Goal: Task Accomplishment & Management: Manage account settings

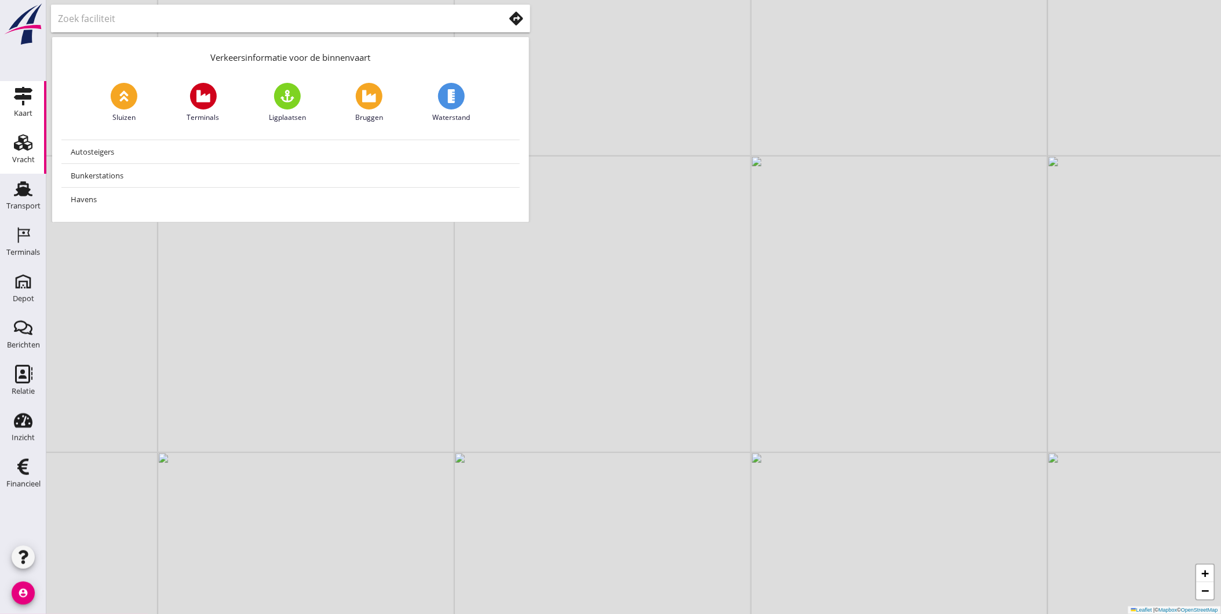
click at [32, 156] on div "Vracht" at bounding box center [23, 160] width 23 height 8
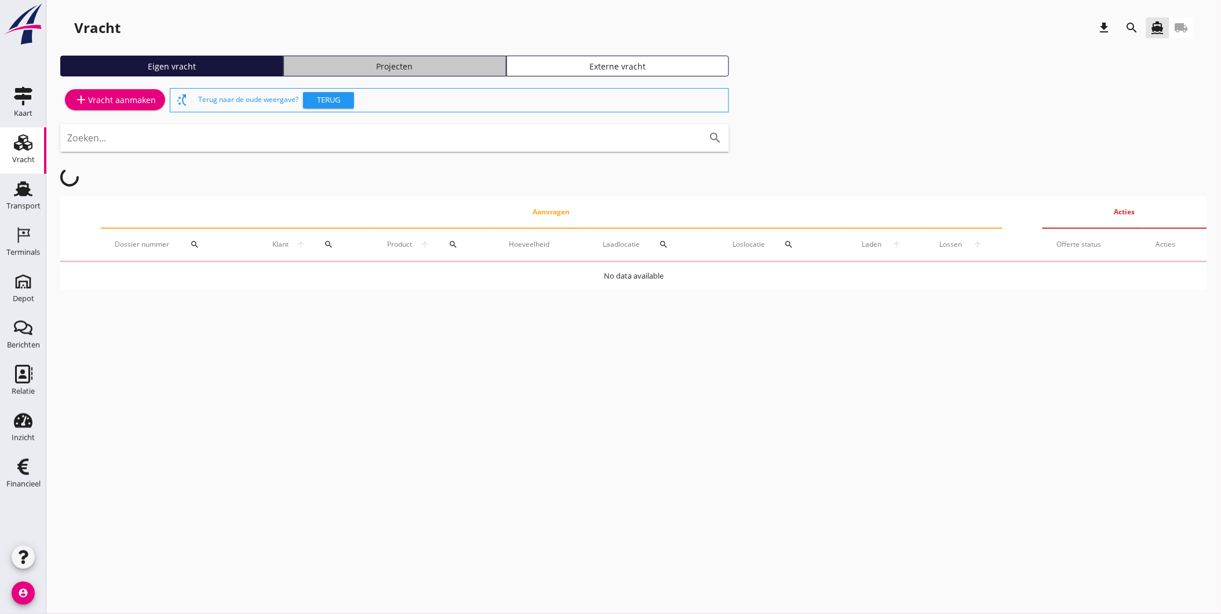
click at [366, 60] on div "Projecten" at bounding box center [395, 66] width 213 height 12
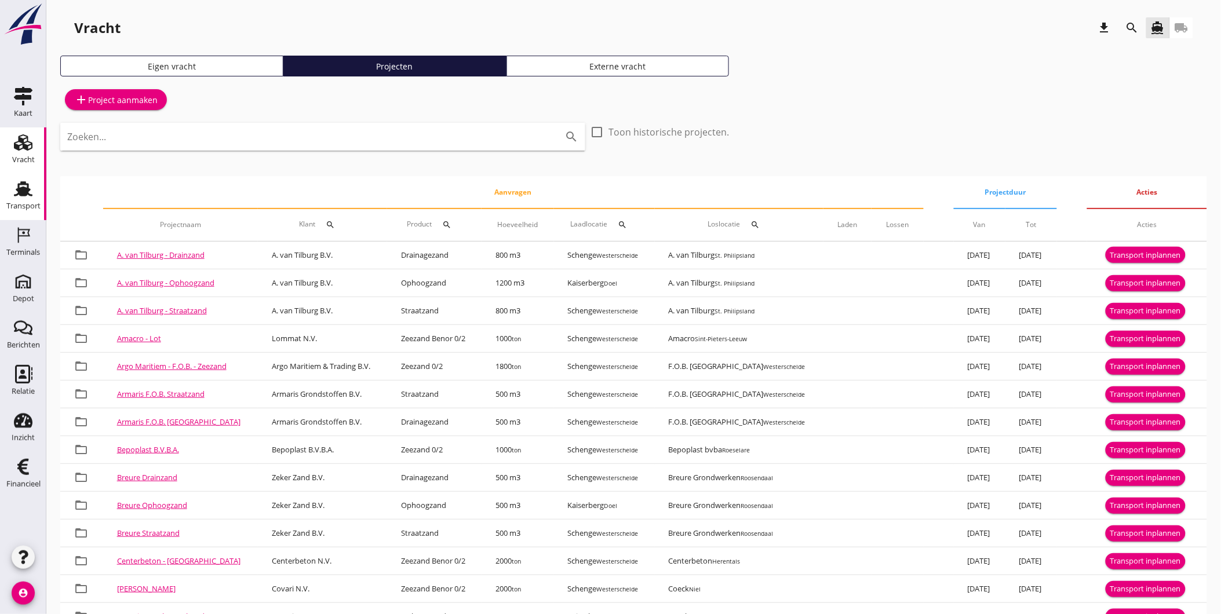
click at [45, 212] on div "Transport Transport" at bounding box center [23, 197] width 46 height 46
click at [42, 210] on link "Transport Transport" at bounding box center [23, 197] width 46 height 46
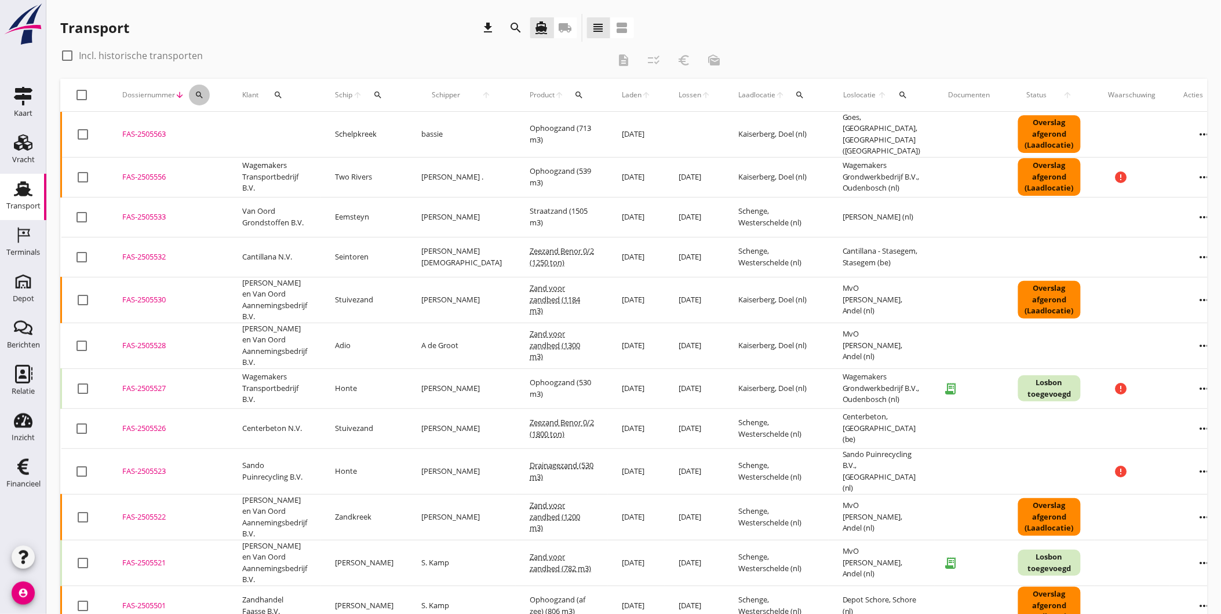
click at [195, 97] on icon "search" at bounding box center [199, 94] width 9 height 9
click at [218, 128] on input "Zoeken op dossiernummer..." at bounding box center [253, 128] width 121 height 19
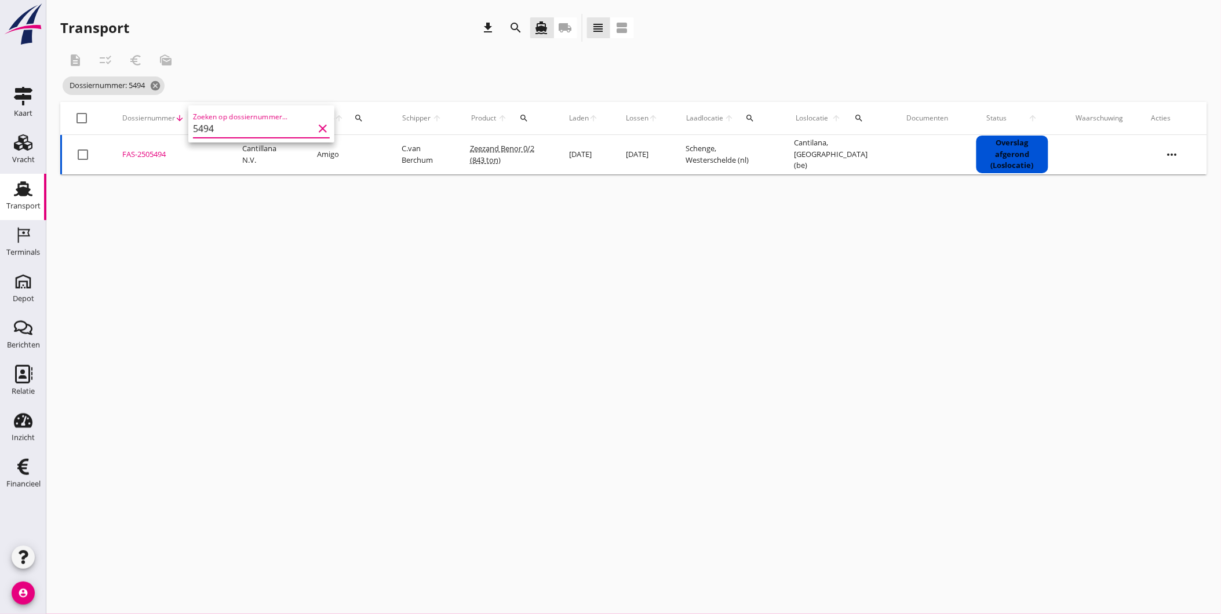
type input "5494"
click at [154, 152] on div "FAS-2505494" at bounding box center [168, 155] width 92 height 12
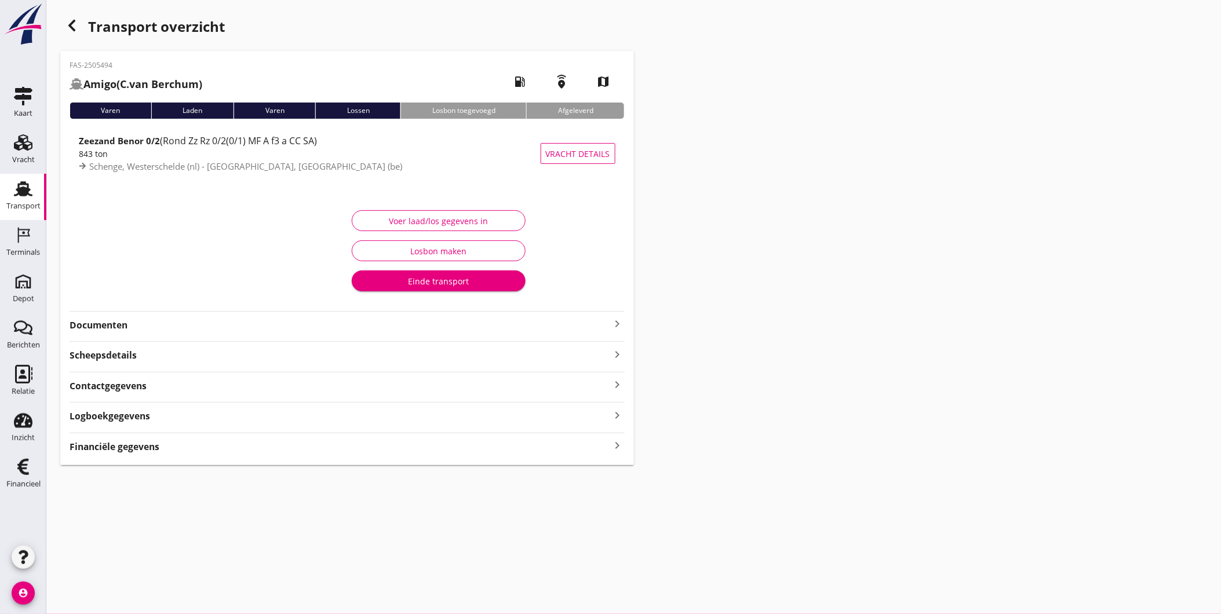
click at [72, 25] on icon "button" at bounding box center [72, 26] width 14 height 14
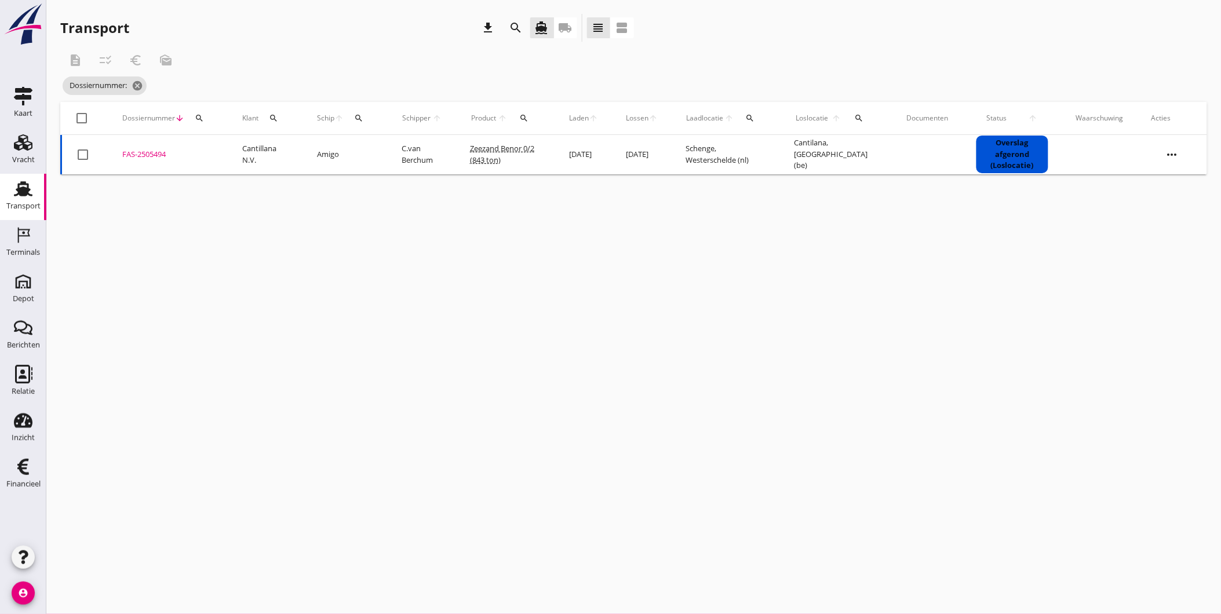
click at [152, 154] on div "FAS-2505494" at bounding box center [168, 155] width 92 height 12
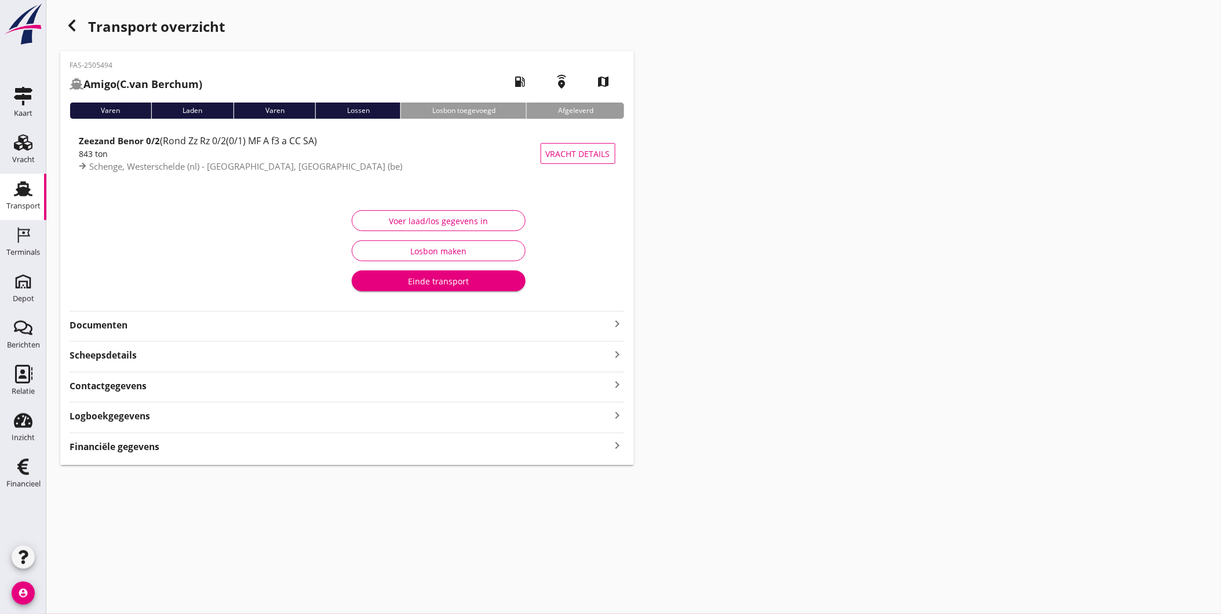
click at [159, 320] on strong "Documenten" at bounding box center [340, 325] width 541 height 13
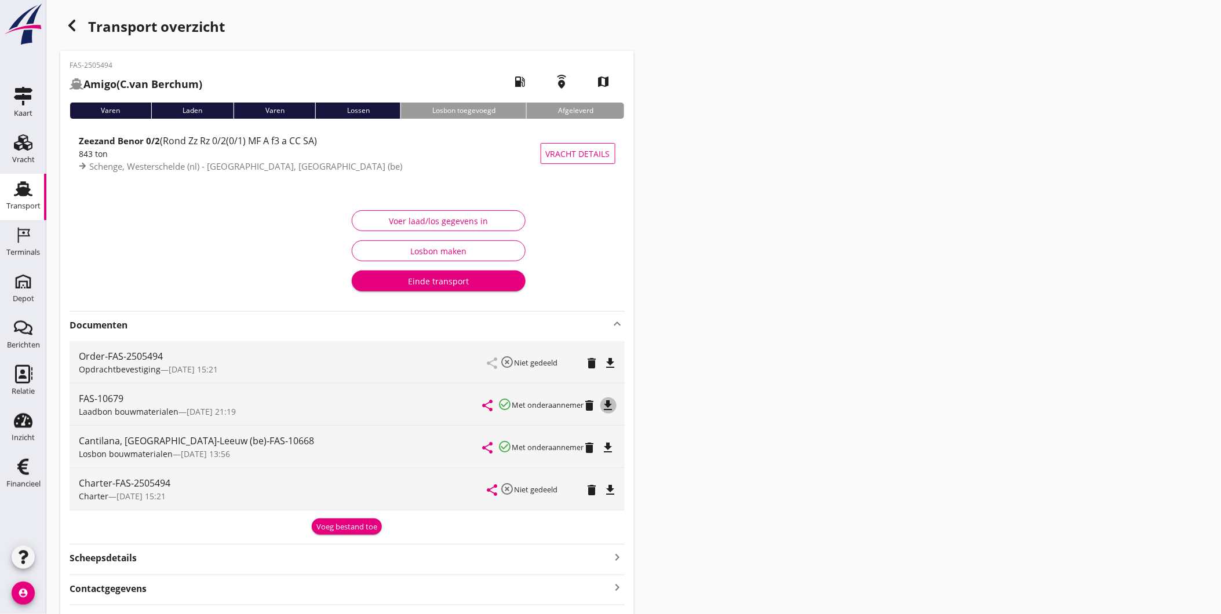
click at [614, 409] on icon "file_download" at bounding box center [609, 406] width 14 height 14
click at [610, 449] on icon "file_download" at bounding box center [609, 448] width 14 height 14
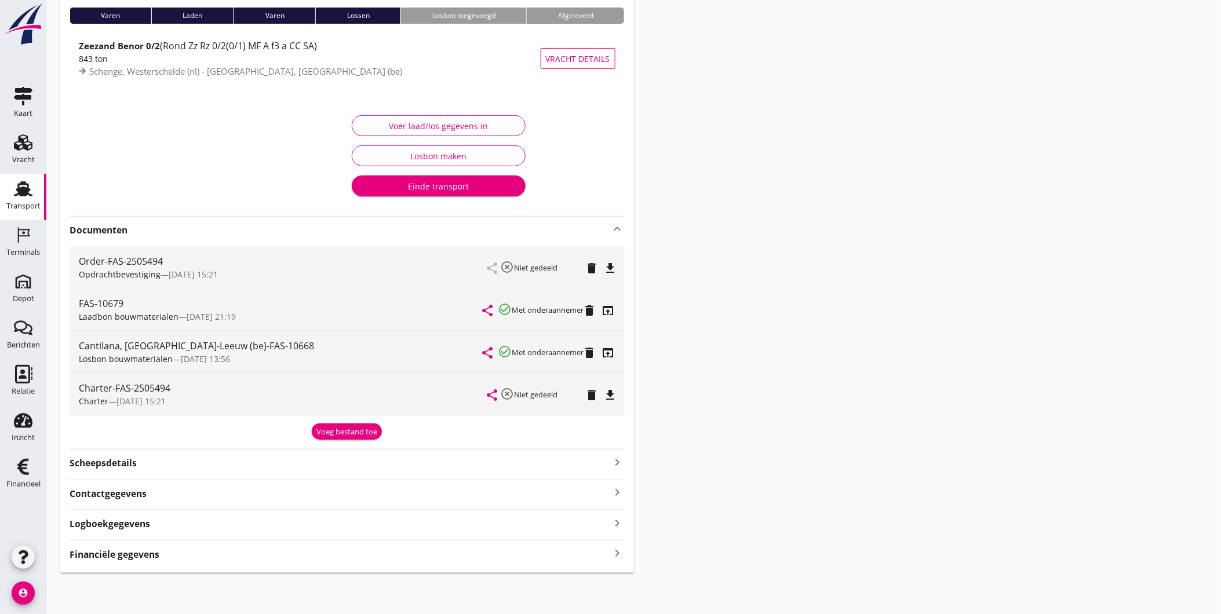
scroll to position [96, 0]
click at [477, 119] on div "Voer laad/los gegevens in" at bounding box center [439, 125] width 154 height 12
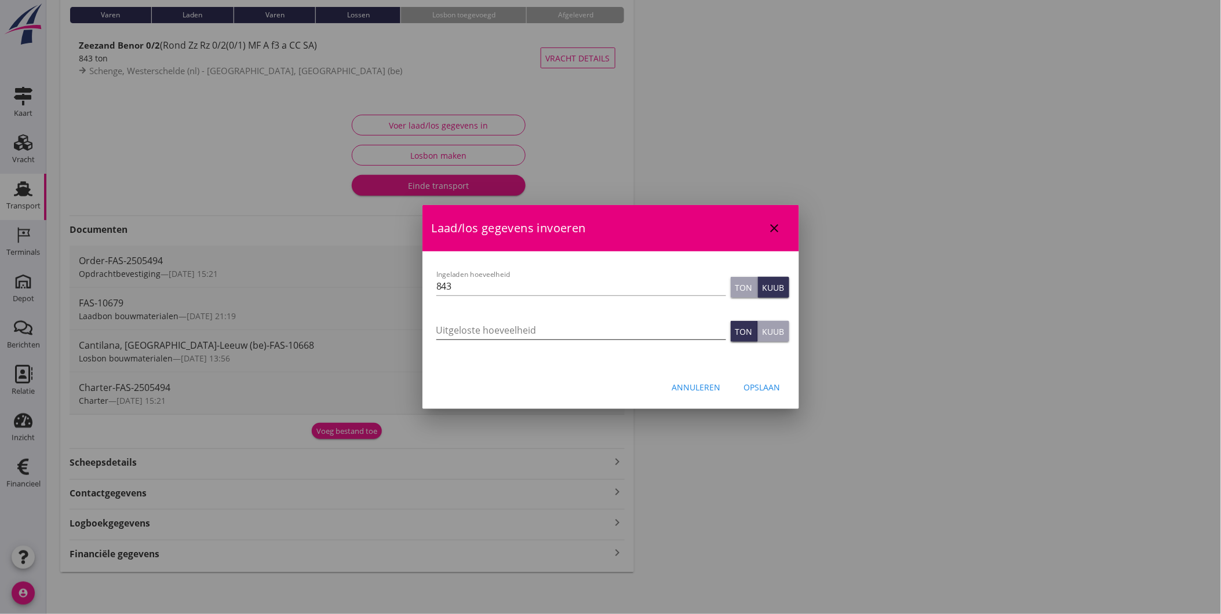
click at [578, 334] on input "Uitgeloste hoeveelheid" at bounding box center [581, 330] width 290 height 19
type input "1084"
click at [764, 384] on div "Opslaan" at bounding box center [762, 387] width 37 height 12
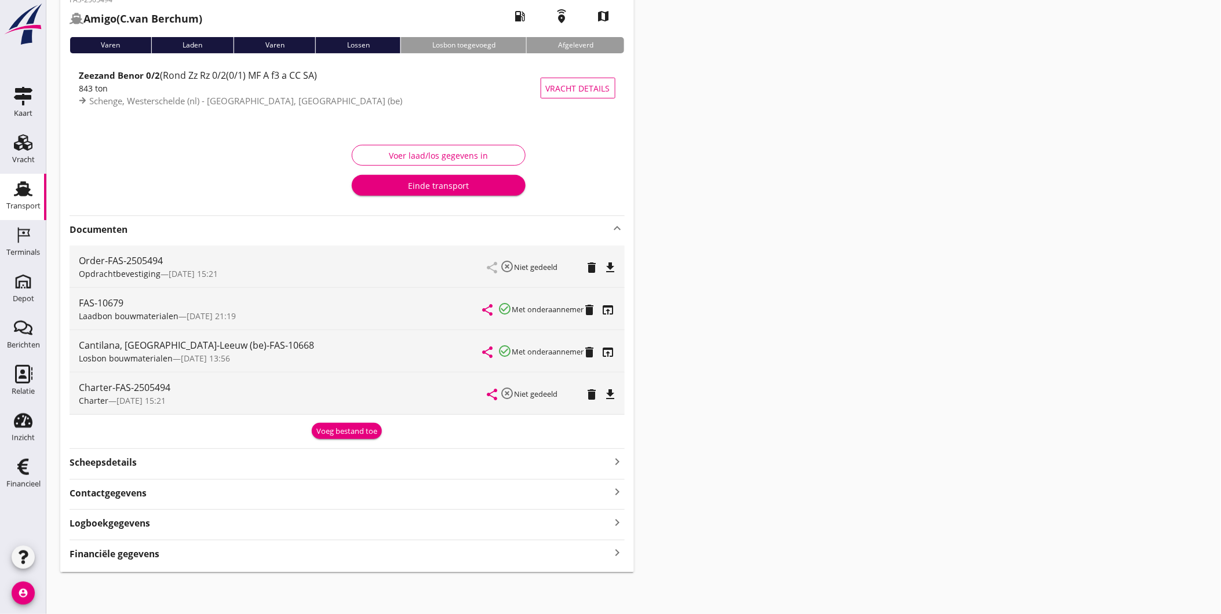
scroll to position [65, 0]
click at [119, 525] on strong "Logboekgegevens" at bounding box center [110, 523] width 81 height 13
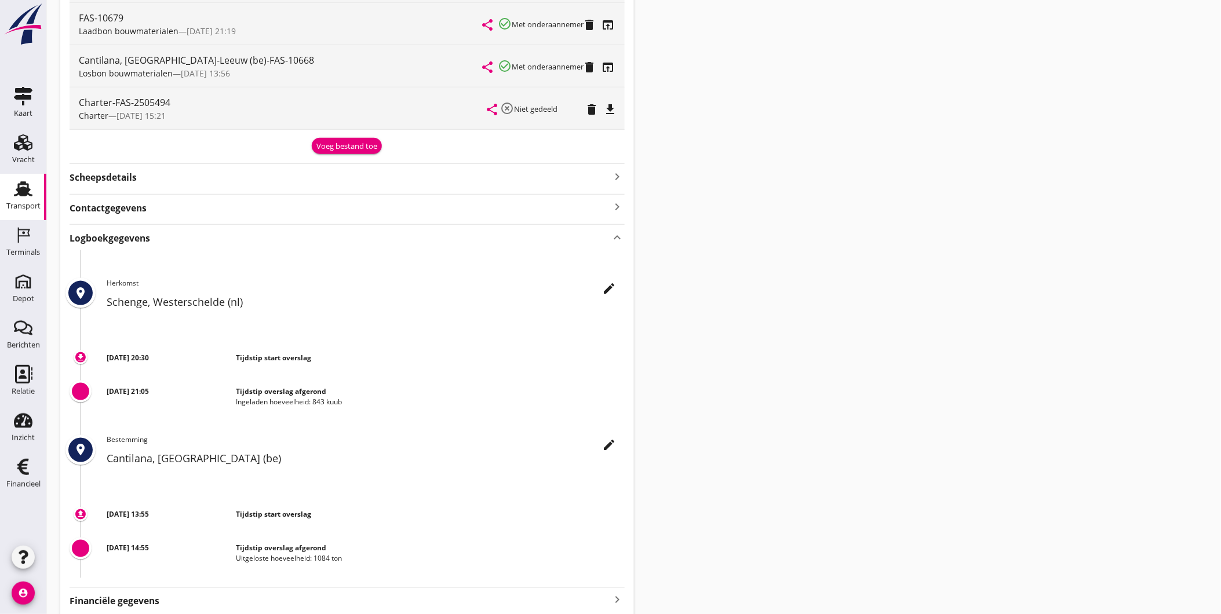
scroll to position [398, 0]
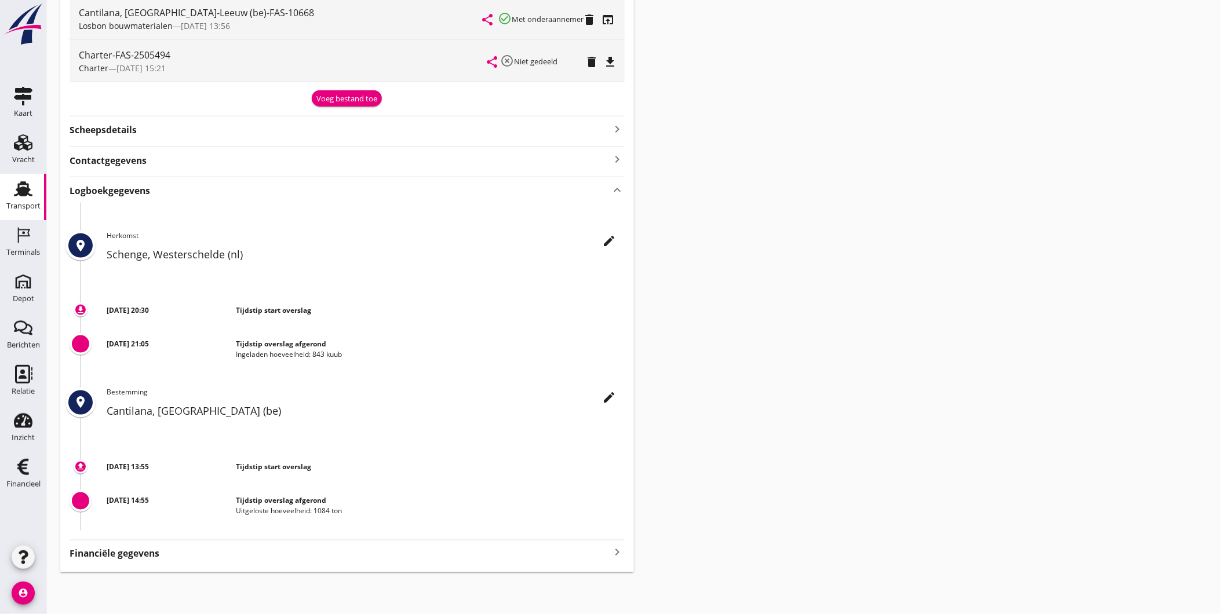
click at [110, 139] on div "FAS-2505494 Amigo ([PERSON_NAME]) local_gas_station emergency_share map Varen L…" at bounding box center [347, 113] width 574 height 920
click at [115, 129] on strong "Scheepsdetails" at bounding box center [103, 129] width 67 height 13
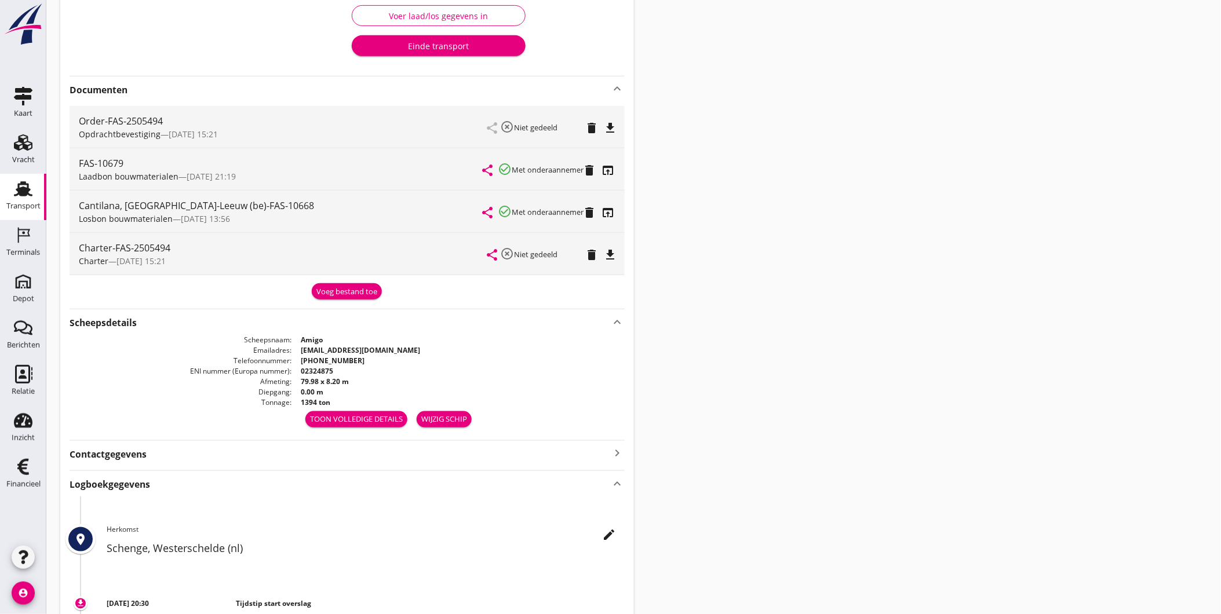
scroll to position [0, 0]
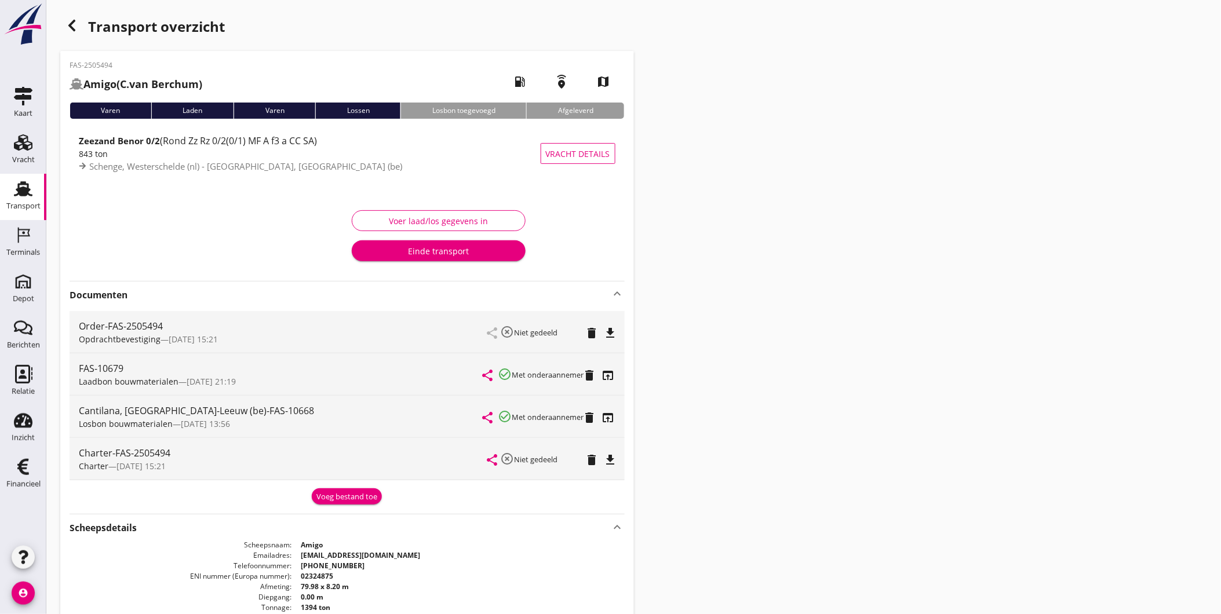
click at [415, 217] on div "Voer laad/los gegevens in" at bounding box center [439, 221] width 154 height 12
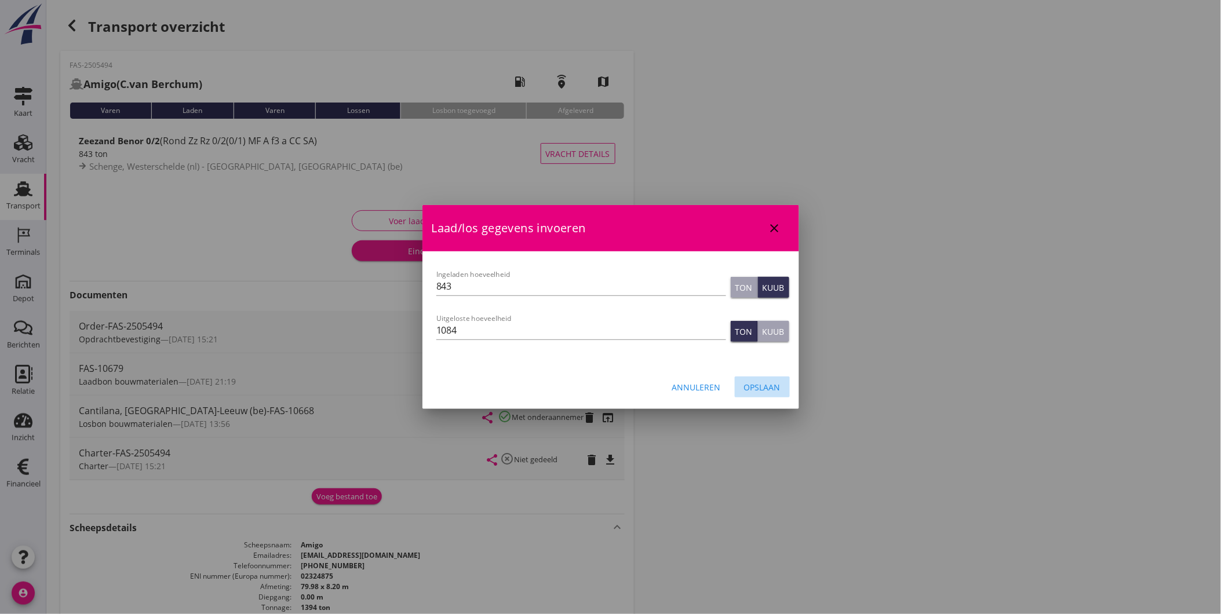
click at [762, 395] on button "Opslaan" at bounding box center [762, 387] width 55 height 21
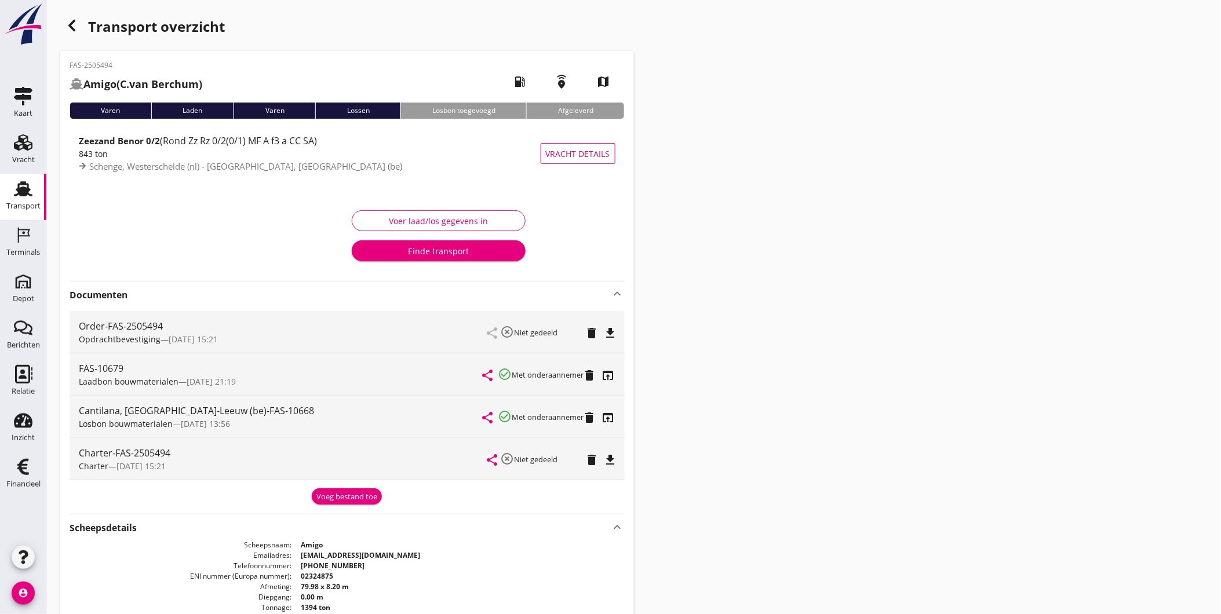
click at [134, 157] on div "843 ton" at bounding box center [310, 154] width 462 height 12
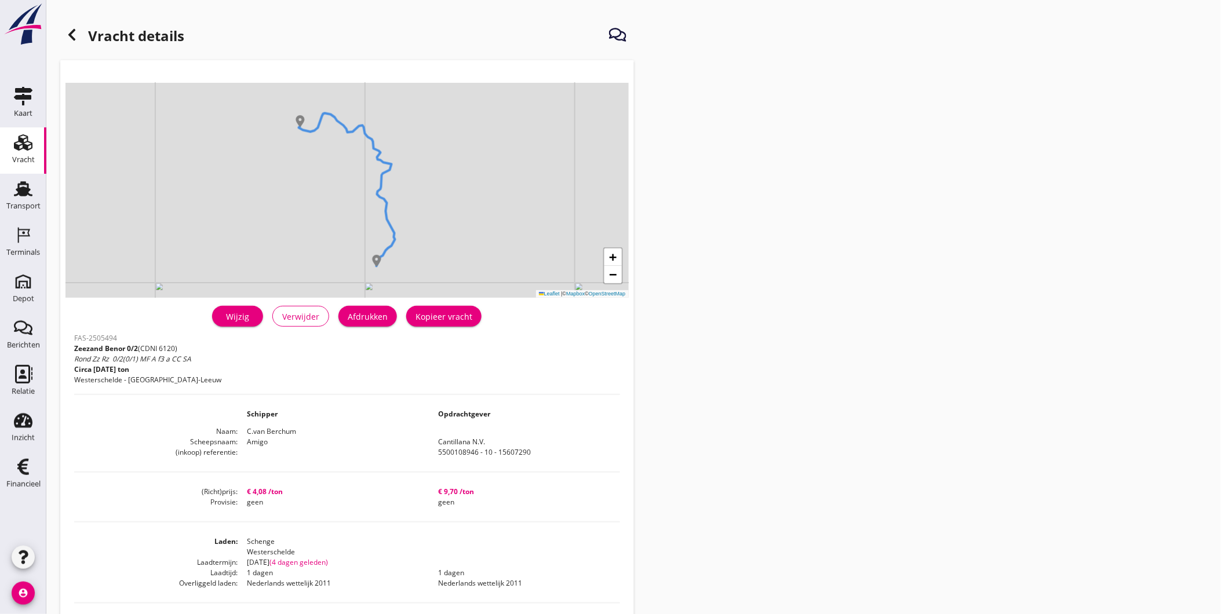
click at [74, 42] on div at bounding box center [71, 34] width 23 height 23
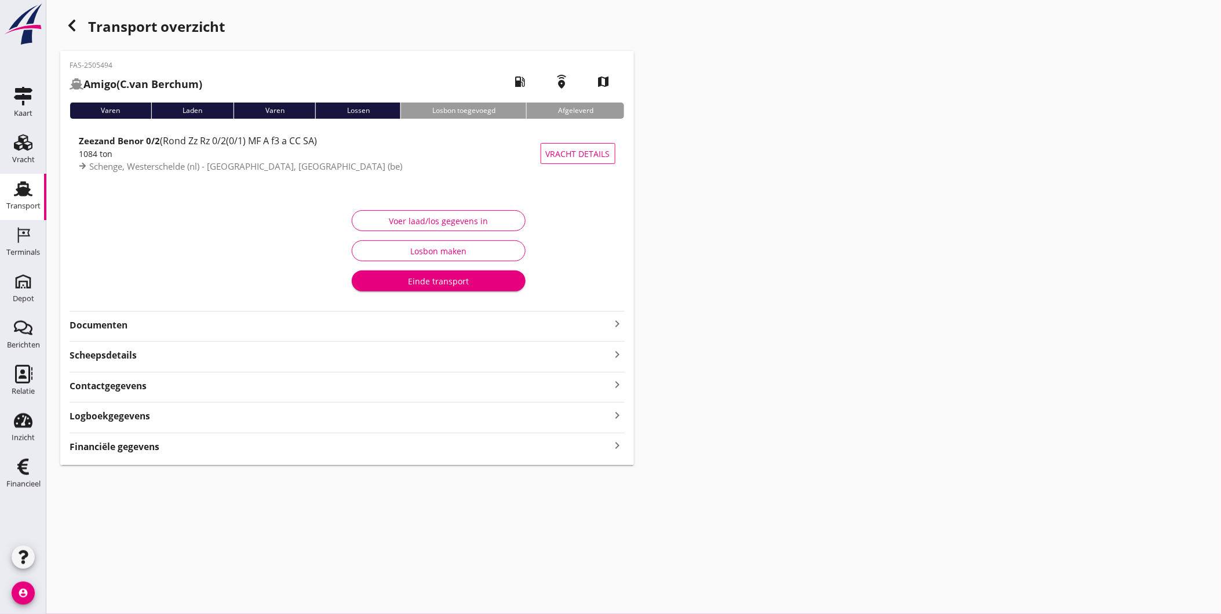
click at [415, 221] on div "Voer laad/los gegevens in" at bounding box center [439, 221] width 154 height 12
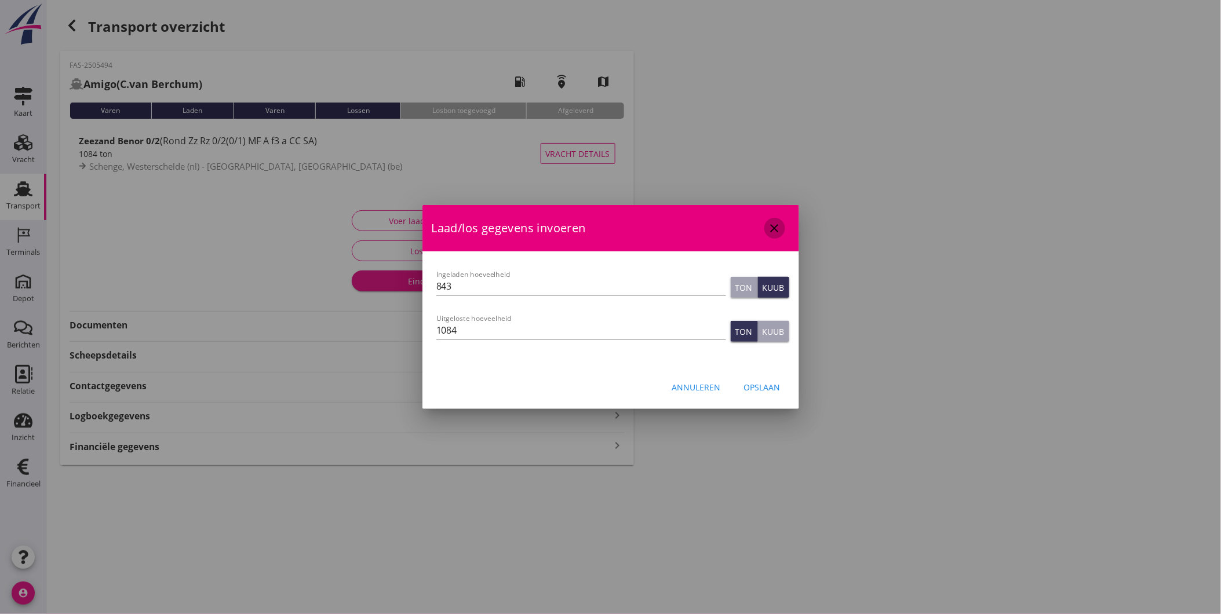
click at [777, 235] on button "close" at bounding box center [774, 228] width 21 height 21
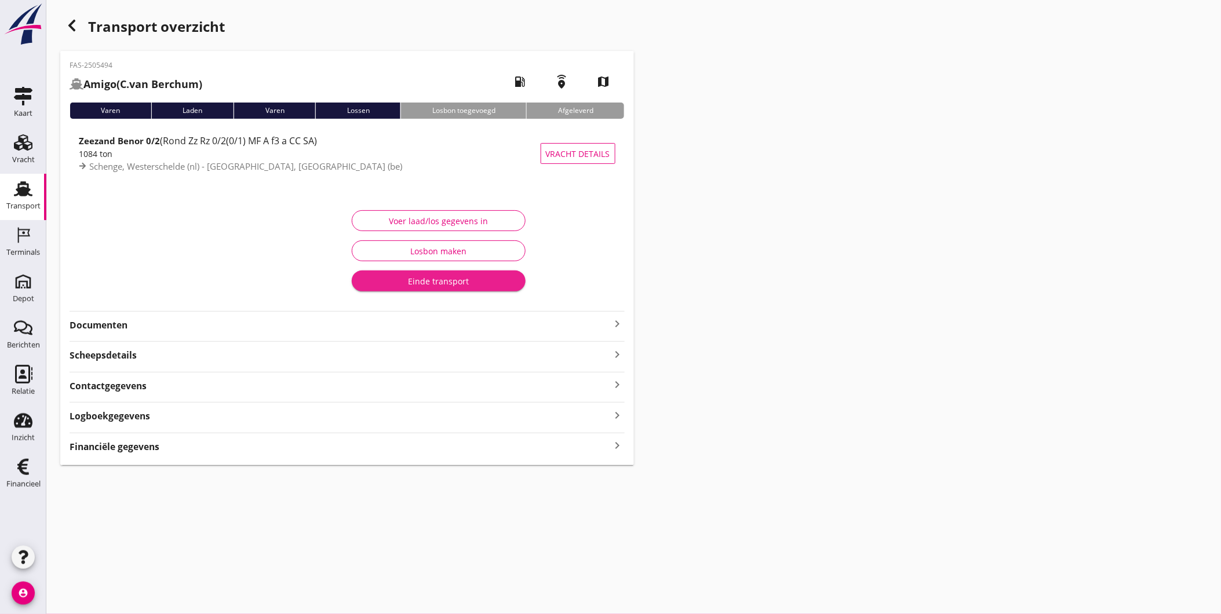
click at [427, 281] on div "Einde transport" at bounding box center [438, 281] width 155 height 12
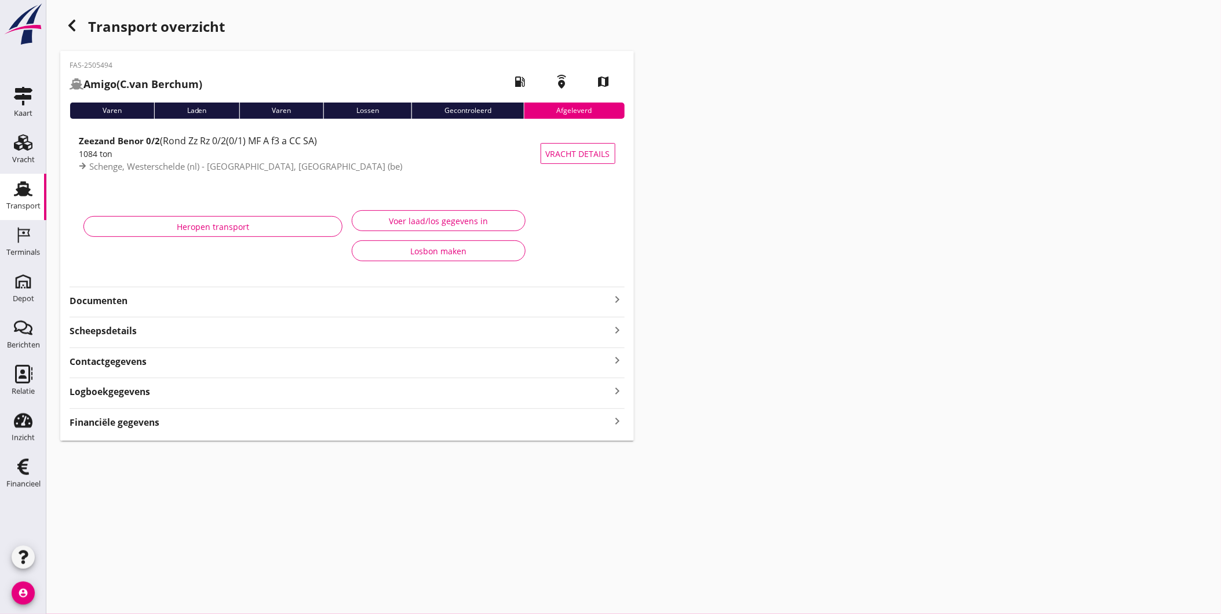
click at [15, 194] on icon "Transport" at bounding box center [23, 189] width 19 height 19
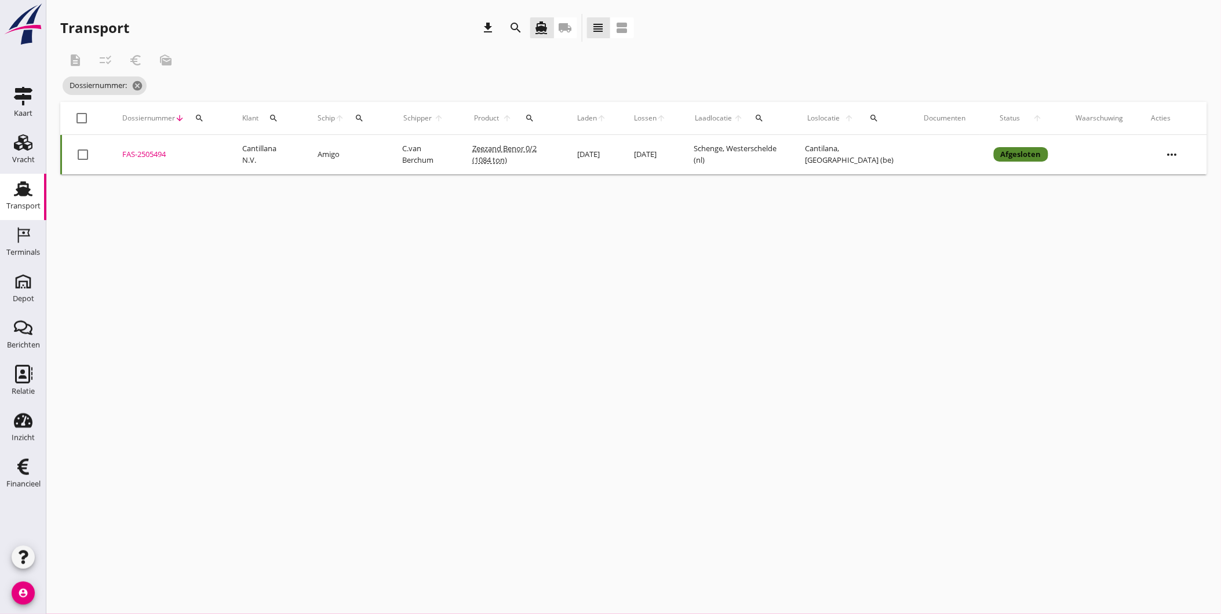
click at [130, 155] on div "FAS-2505494" at bounding box center [168, 155] width 92 height 12
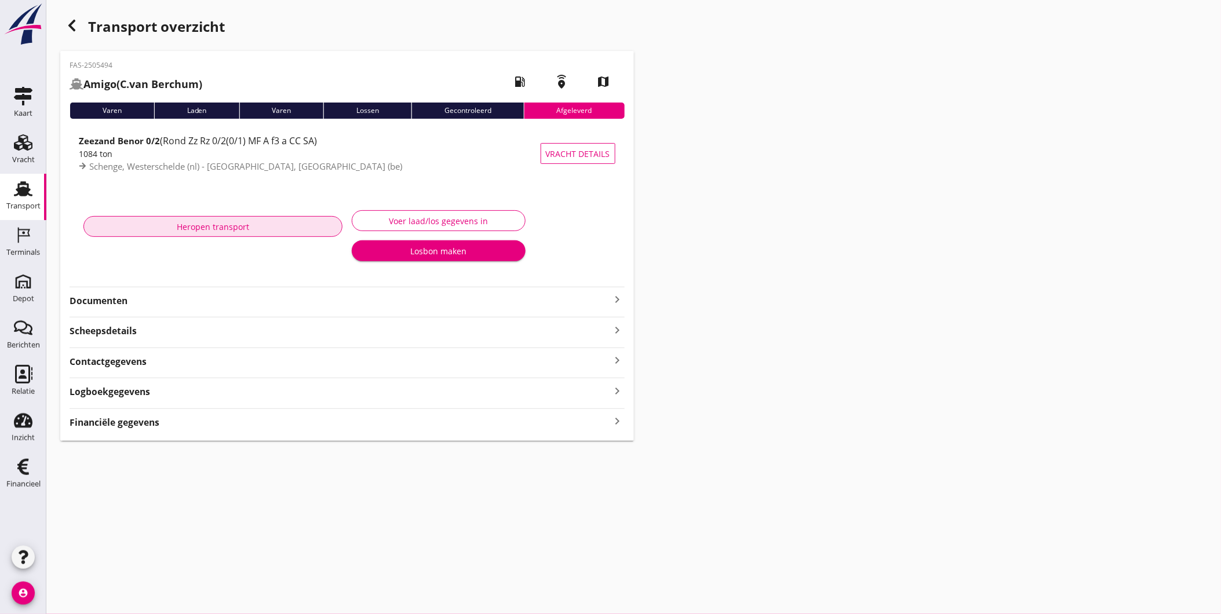
click at [236, 224] on div "Heropen transport" at bounding box center [212, 227] width 239 height 12
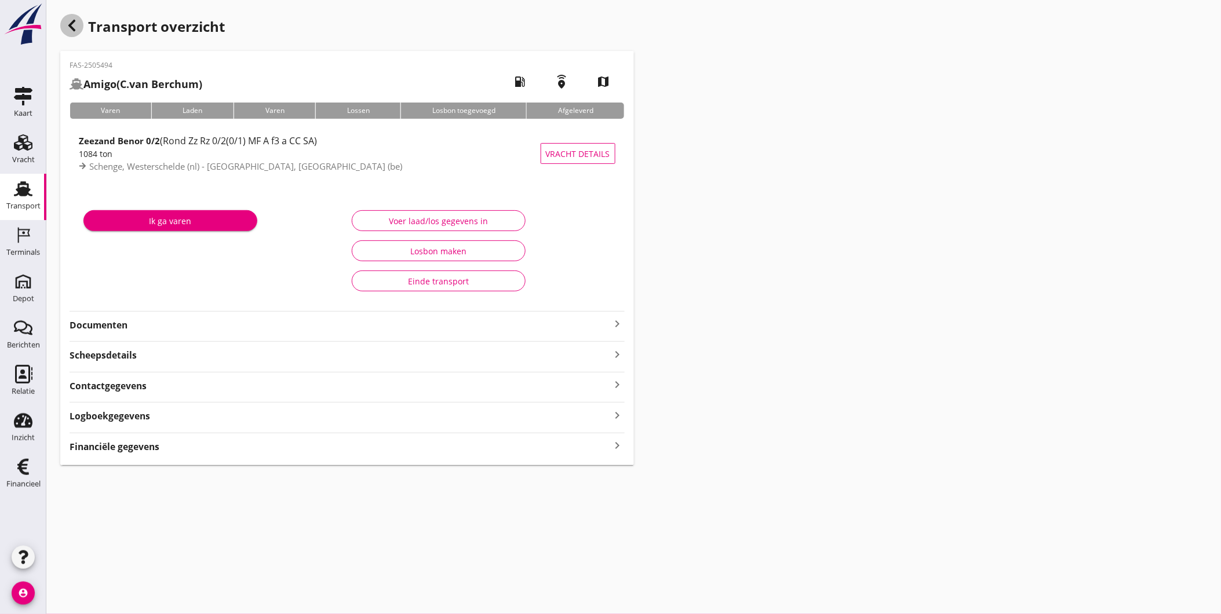
click at [79, 24] on div "button" at bounding box center [71, 25] width 23 height 23
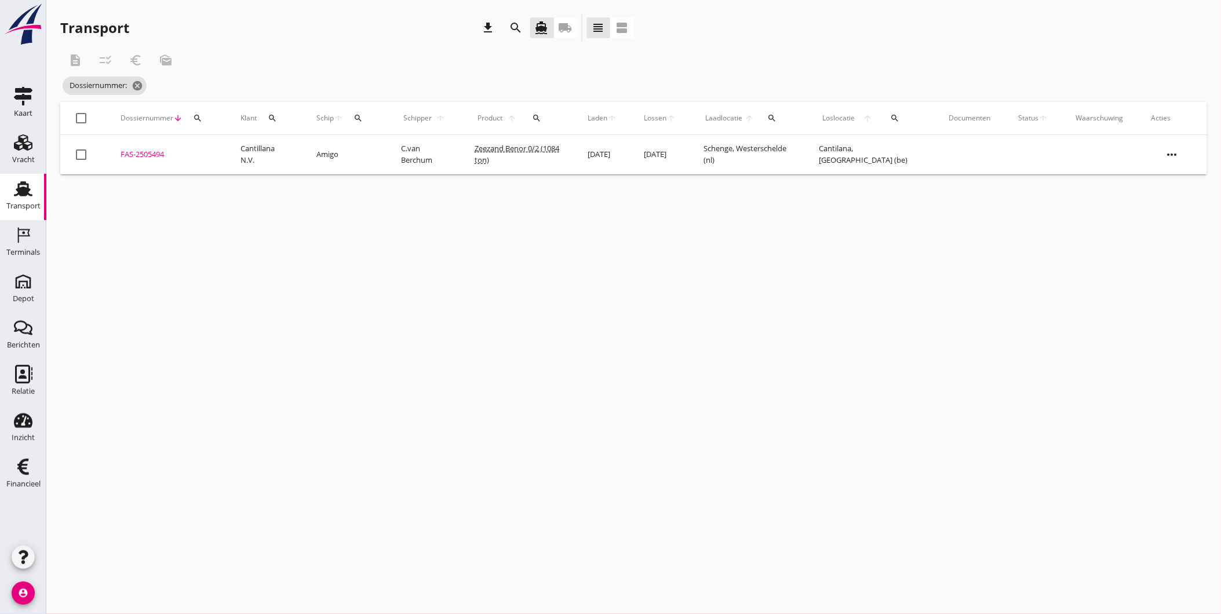
click at [157, 152] on div "FAS-2505494" at bounding box center [167, 155] width 92 height 12
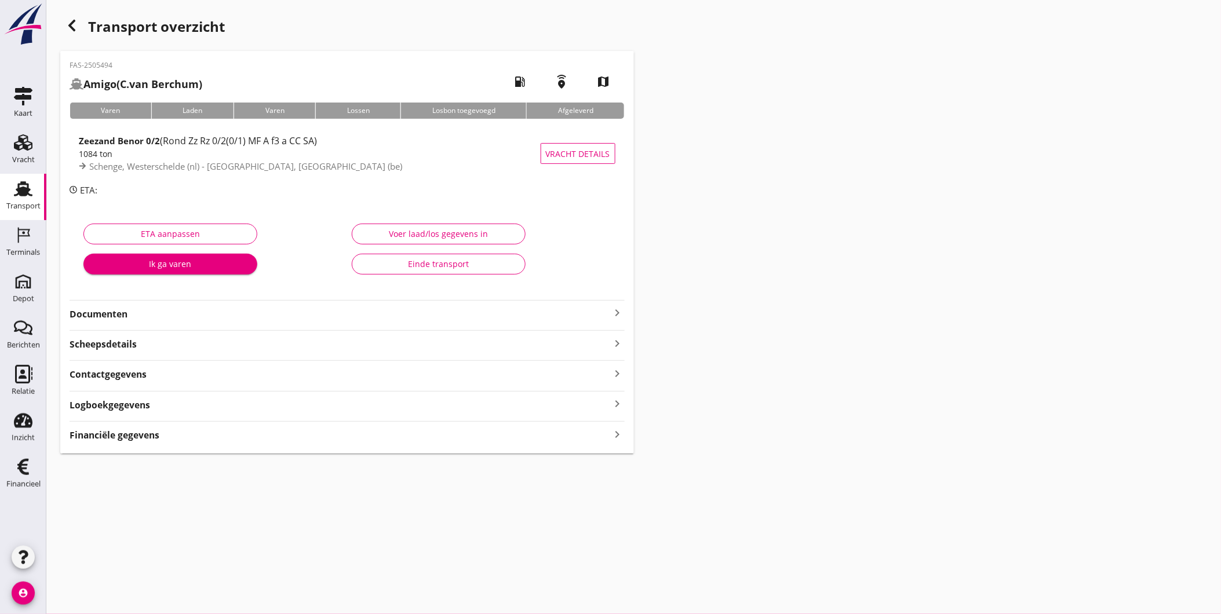
click at [154, 314] on strong "Documenten" at bounding box center [340, 314] width 541 height 13
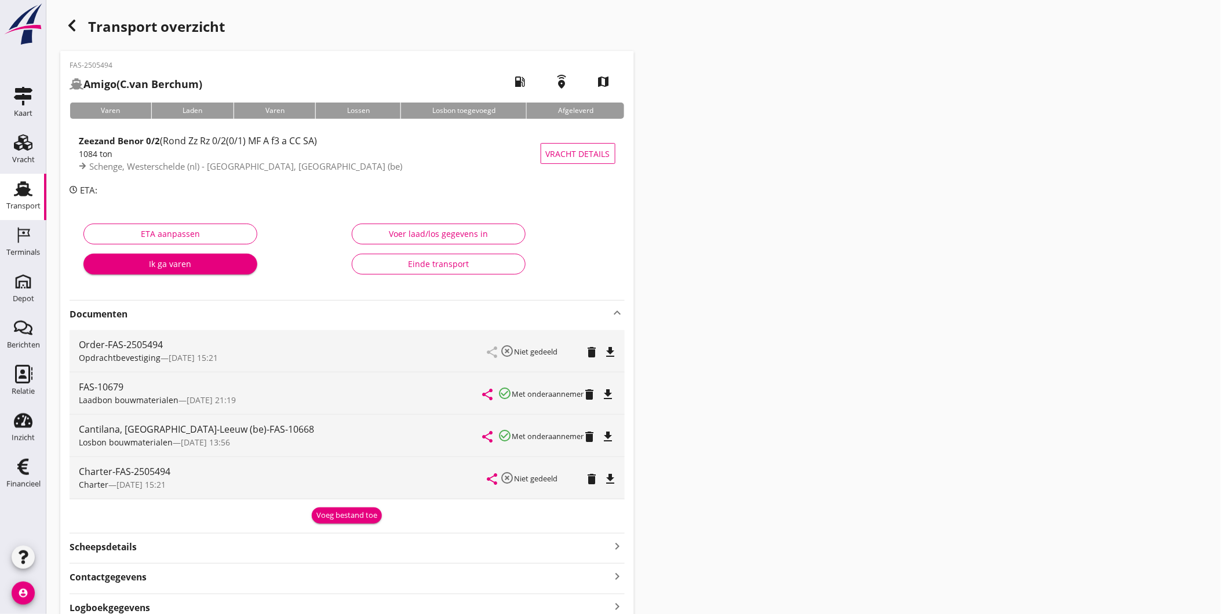
click at [79, 29] on div "button" at bounding box center [71, 25] width 23 height 23
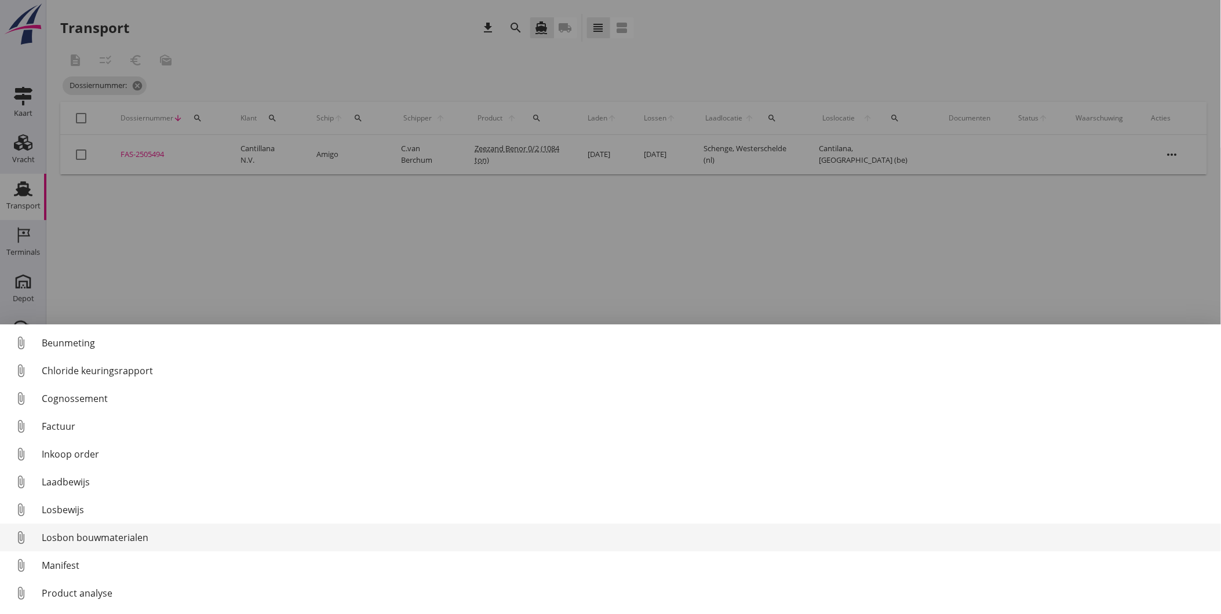
click at [141, 535] on div "Losbon bouwmaterialen" at bounding box center [627, 538] width 1170 height 14
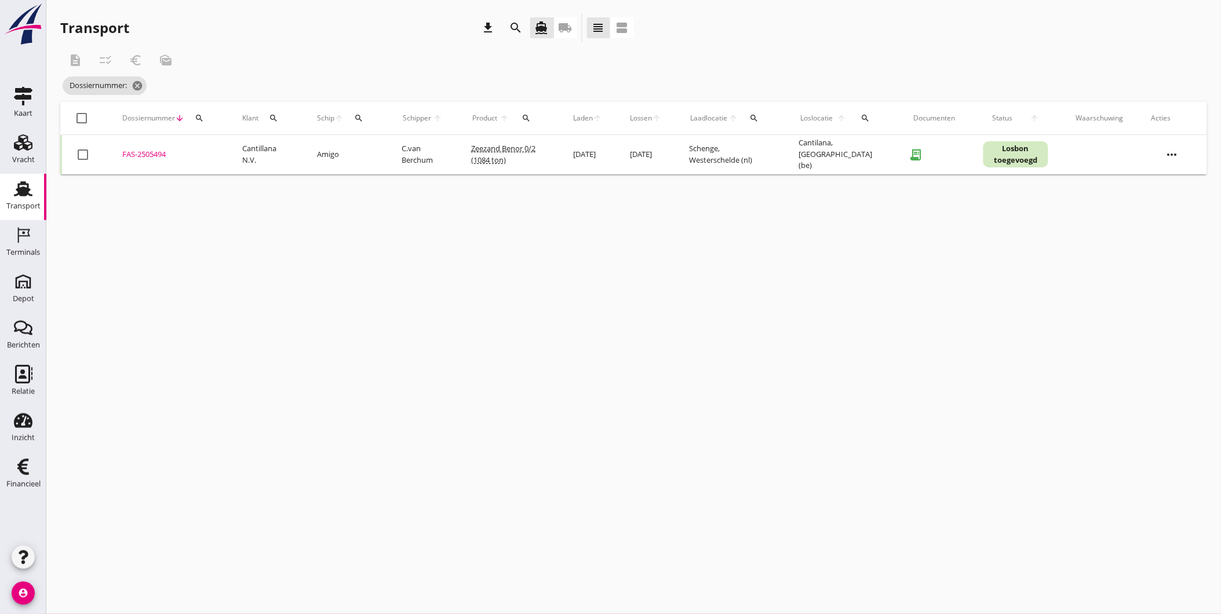
click at [143, 155] on div "FAS-2505494" at bounding box center [168, 155] width 92 height 12
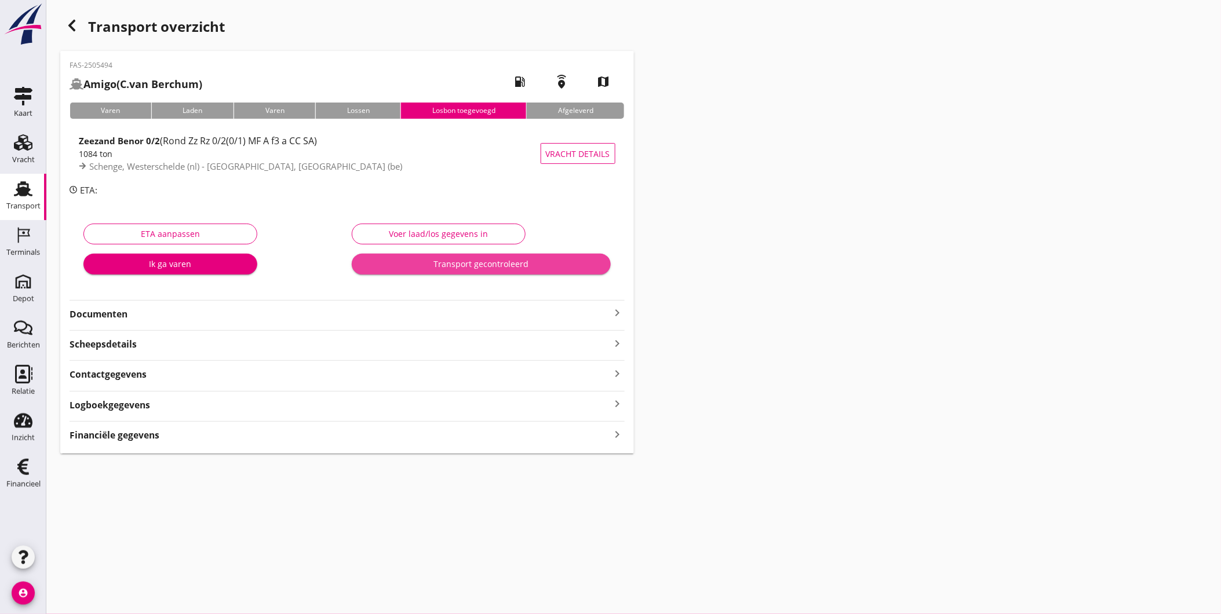
click at [501, 267] on div "Transport gecontroleerd" at bounding box center [481, 264] width 240 height 12
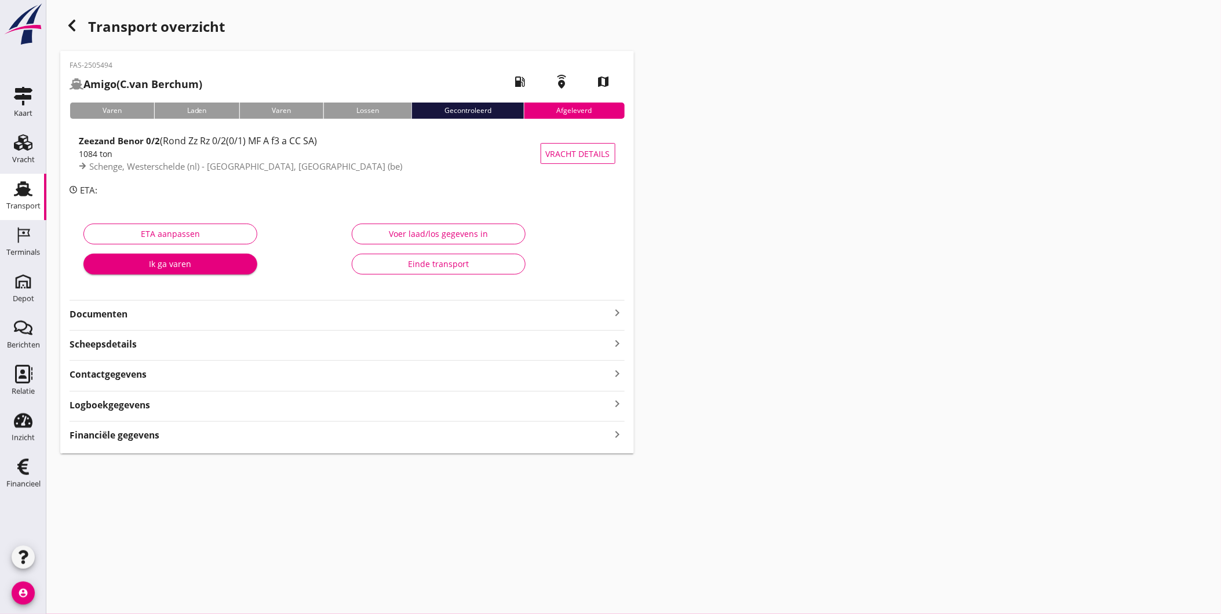
click at [79, 27] on div "button" at bounding box center [71, 25] width 23 height 23
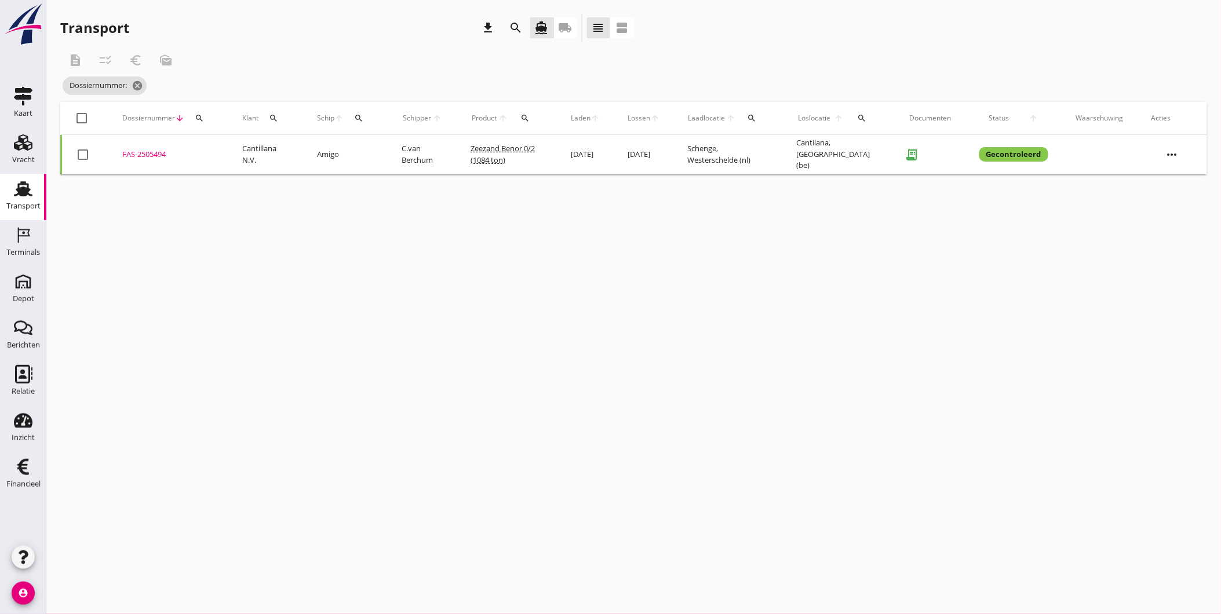
click at [21, 184] on use at bounding box center [23, 188] width 19 height 15
click at [159, 83] on icon "cancel" at bounding box center [156, 86] width 12 height 12
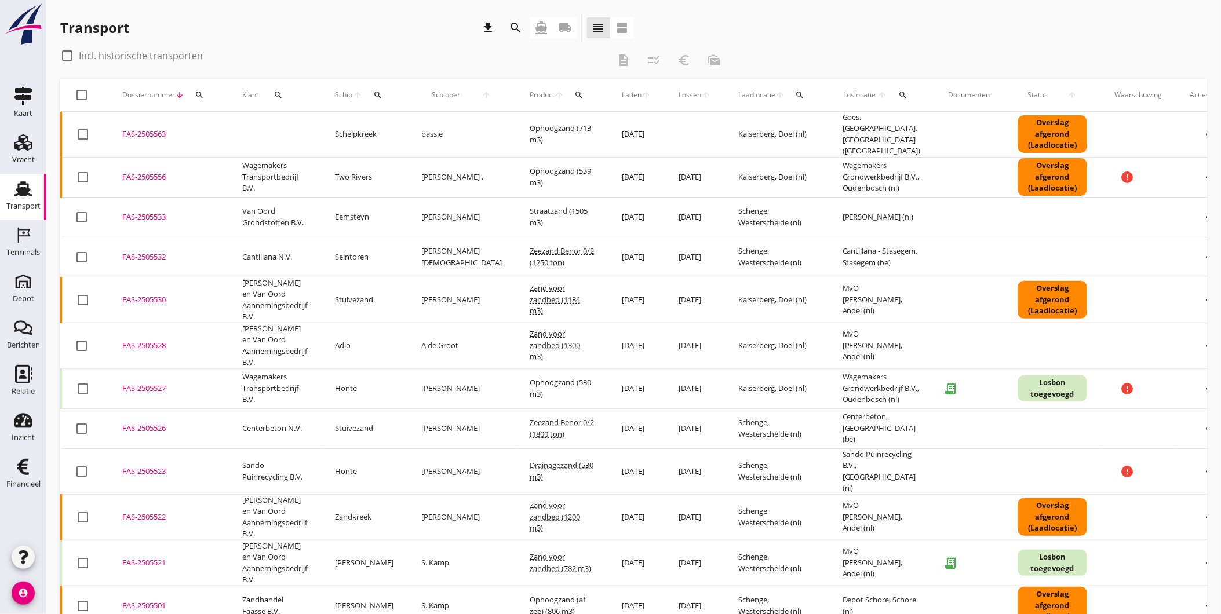
click at [200, 97] on icon "search" at bounding box center [199, 94] width 9 height 9
click at [259, 125] on input "Zoeken op dossiernummer..." at bounding box center [253, 128] width 121 height 19
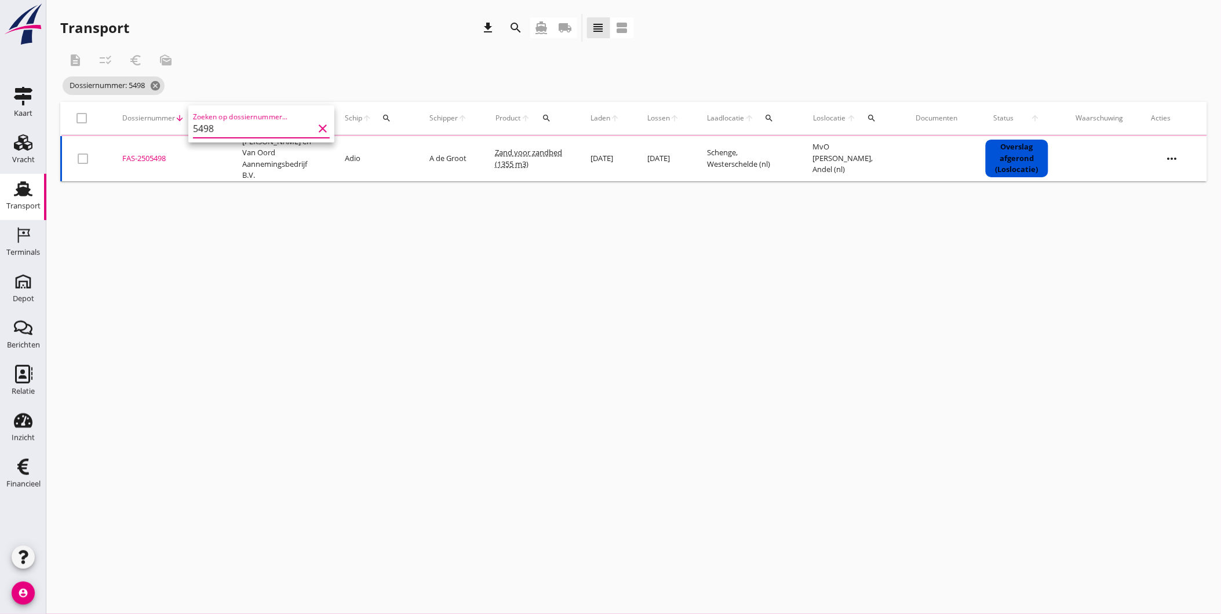
type input "5498"
click at [131, 167] on td "FAS-2505498 upload_file Drop hier uw bestand om het aan het dossier toe te voeg…" at bounding box center [168, 158] width 120 height 45
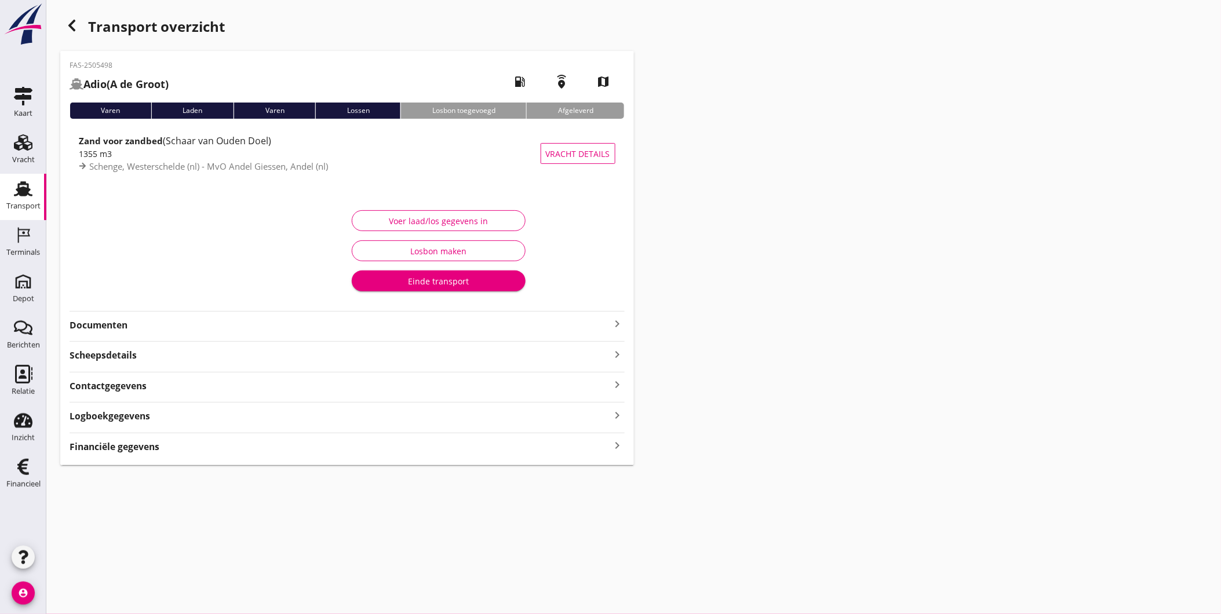
click at [460, 212] on button "Voer laad/los gegevens in" at bounding box center [439, 220] width 174 height 21
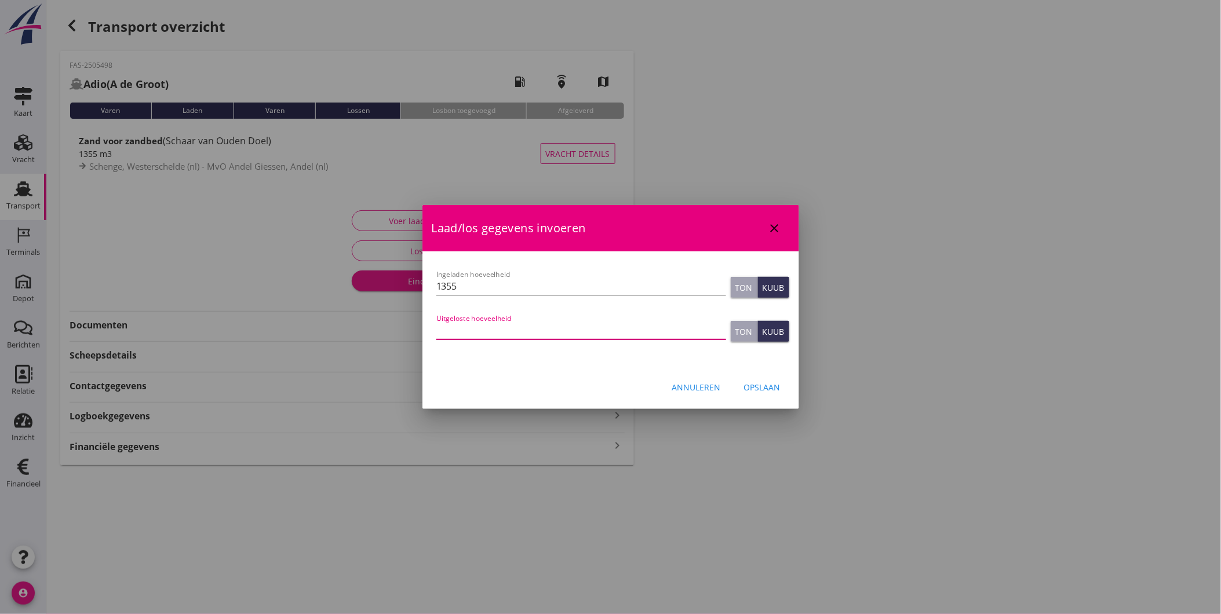
click at [552, 331] on input "Uitgeloste hoeveelheid" at bounding box center [581, 330] width 290 height 19
click at [494, 334] on input "Uitgeloste hoeveelheid" at bounding box center [581, 330] width 290 height 19
type input "1353"
click at [769, 388] on div "Opslaan" at bounding box center [762, 387] width 37 height 12
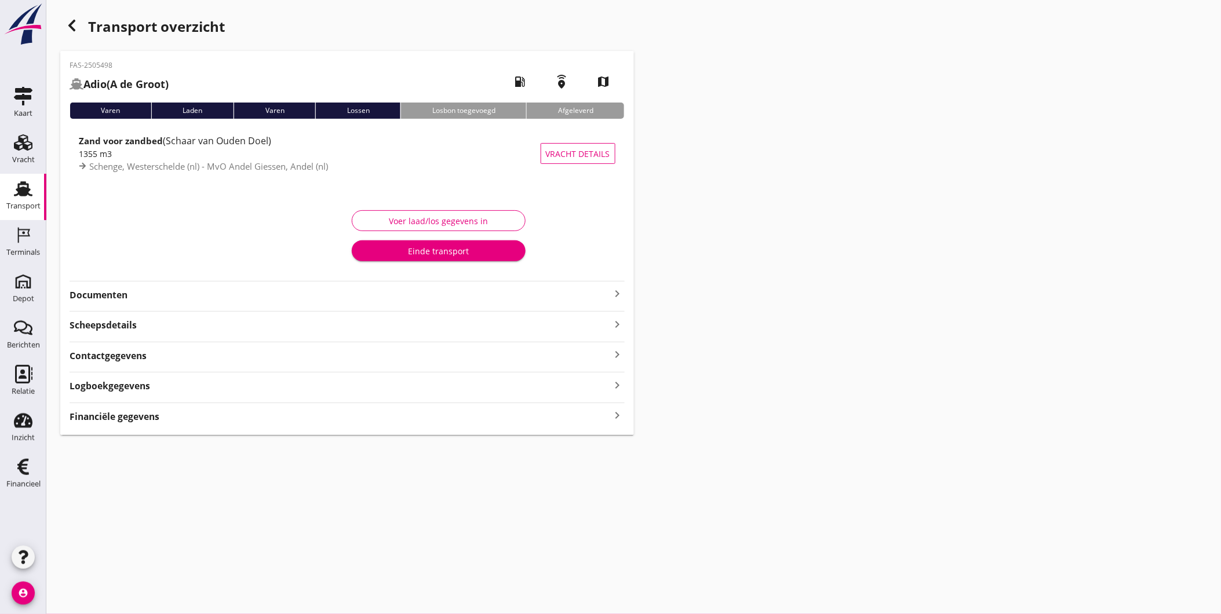
click at [161, 385] on div "Logboekgegevens keyboard_arrow_right" at bounding box center [347, 385] width 555 height 16
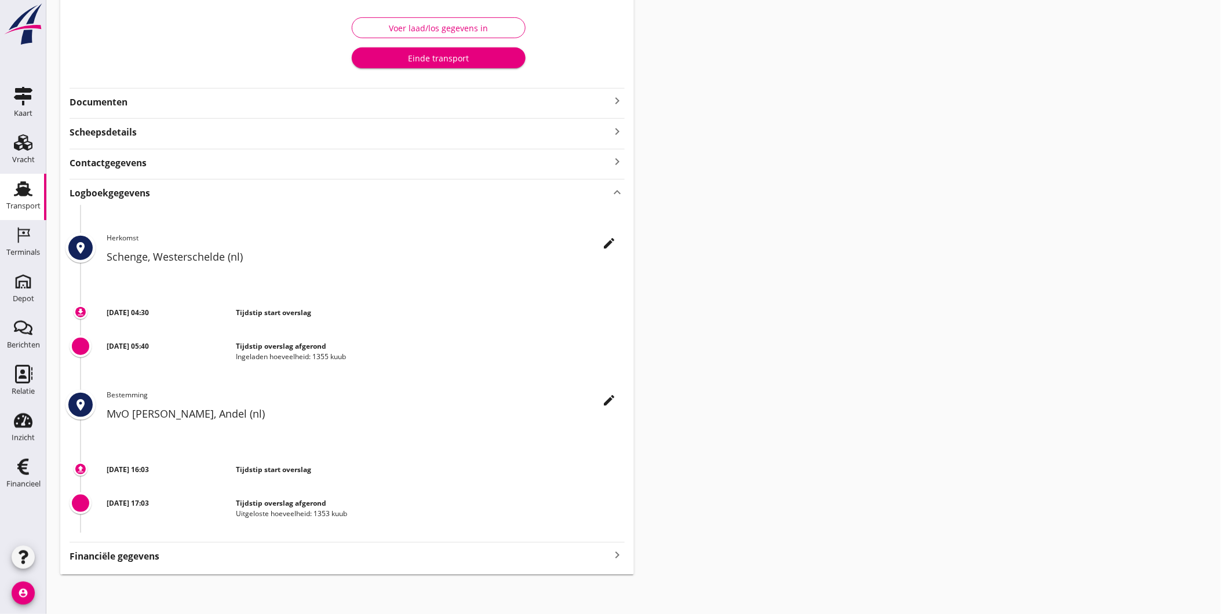
scroll to position [195, 0]
drag, startPoint x: 333, startPoint y: 453, endPoint x: 337, endPoint y: 380, distance: 73.7
click at [337, 380] on div "place edit Herkomst Schenge, Westerschelde (nl) download [DATE] 04:30 Tijdstip …" at bounding box center [347, 367] width 555 height 328
drag, startPoint x: 337, startPoint y: 380, endPoint x: 276, endPoint y: 426, distance: 76.5
click at [279, 427] on div "place edit Bestemming MvO [PERSON_NAME], Andel (nl)" at bounding box center [347, 414] width 555 height 52
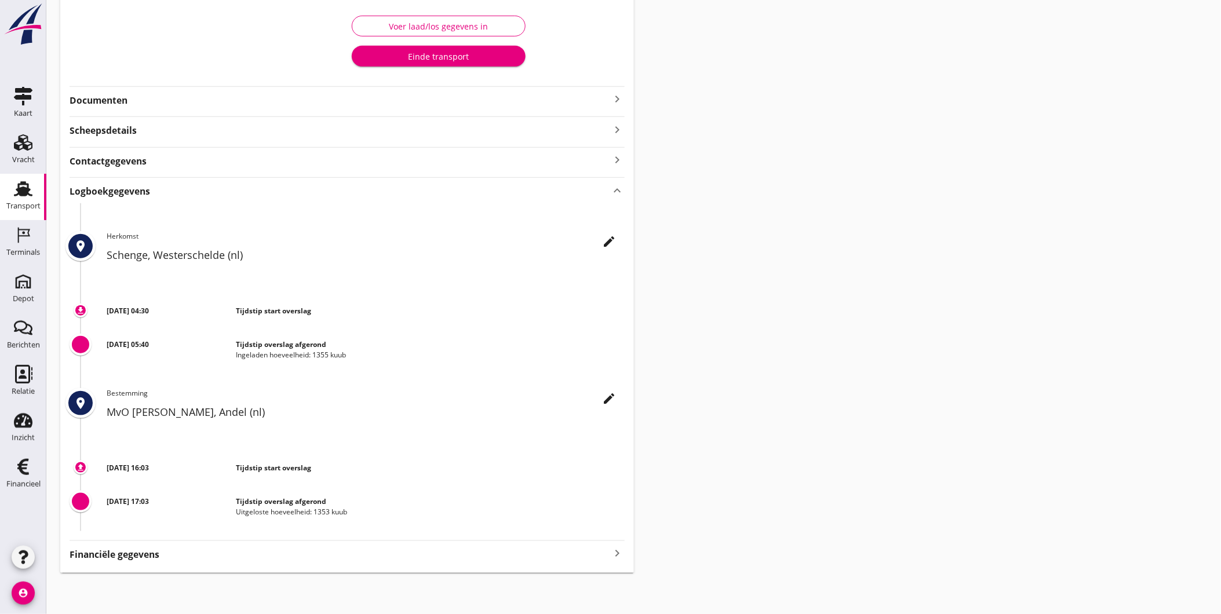
click at [118, 186] on strong "Logboekgegevens" at bounding box center [110, 191] width 81 height 13
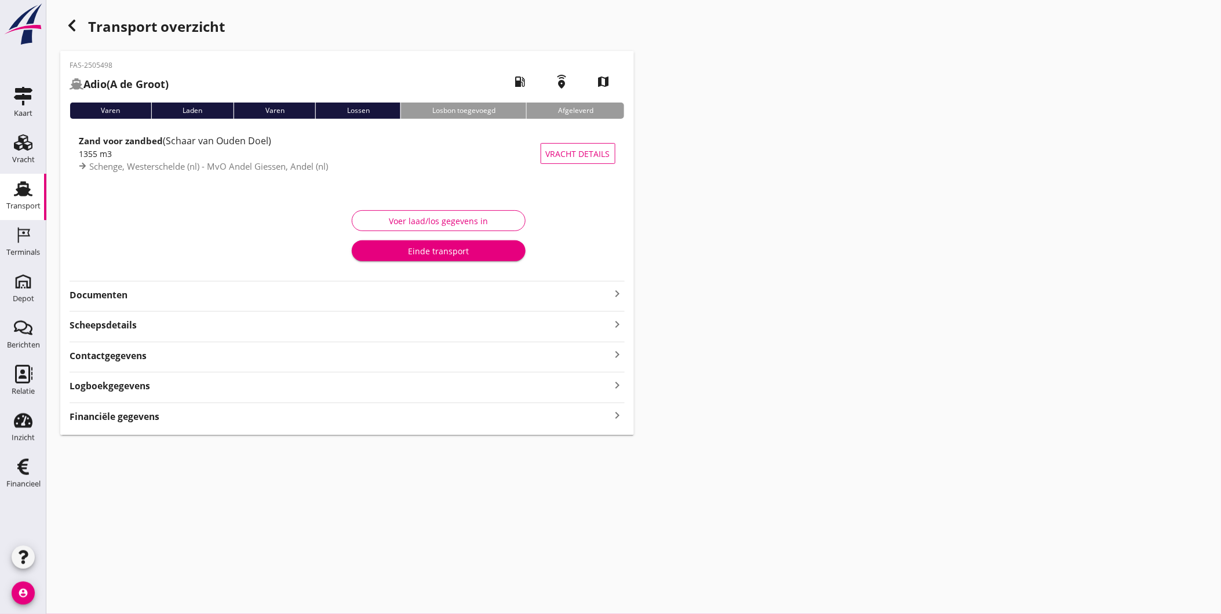
click at [149, 418] on strong "Financiële gegevens" at bounding box center [115, 416] width 90 height 13
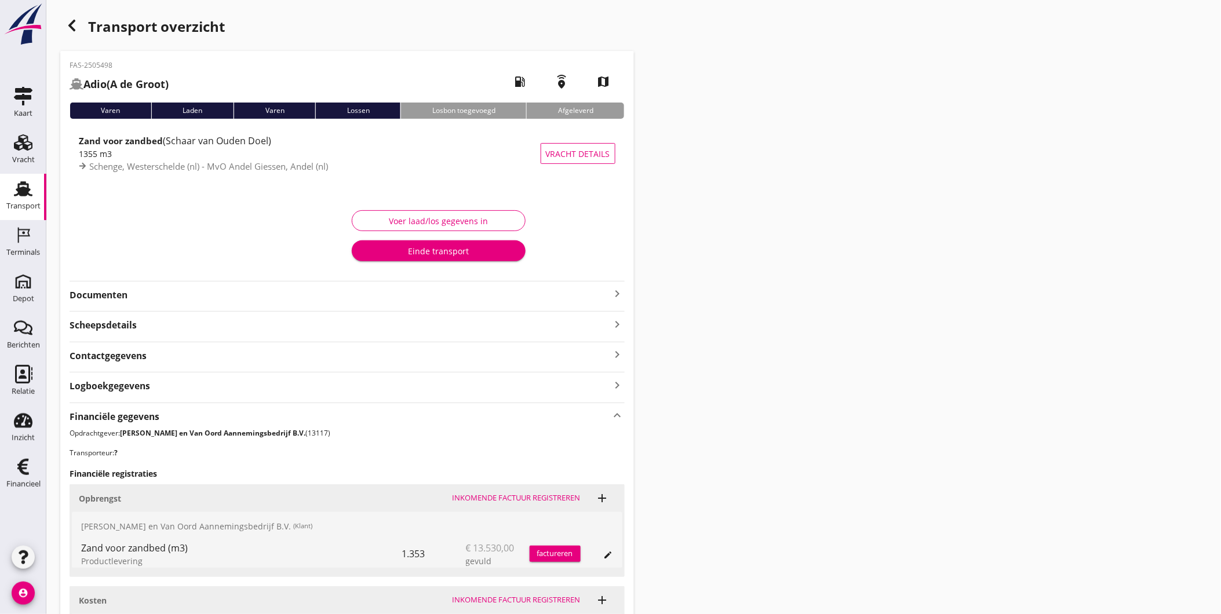
click at [145, 413] on strong "Financiële gegevens" at bounding box center [115, 416] width 90 height 13
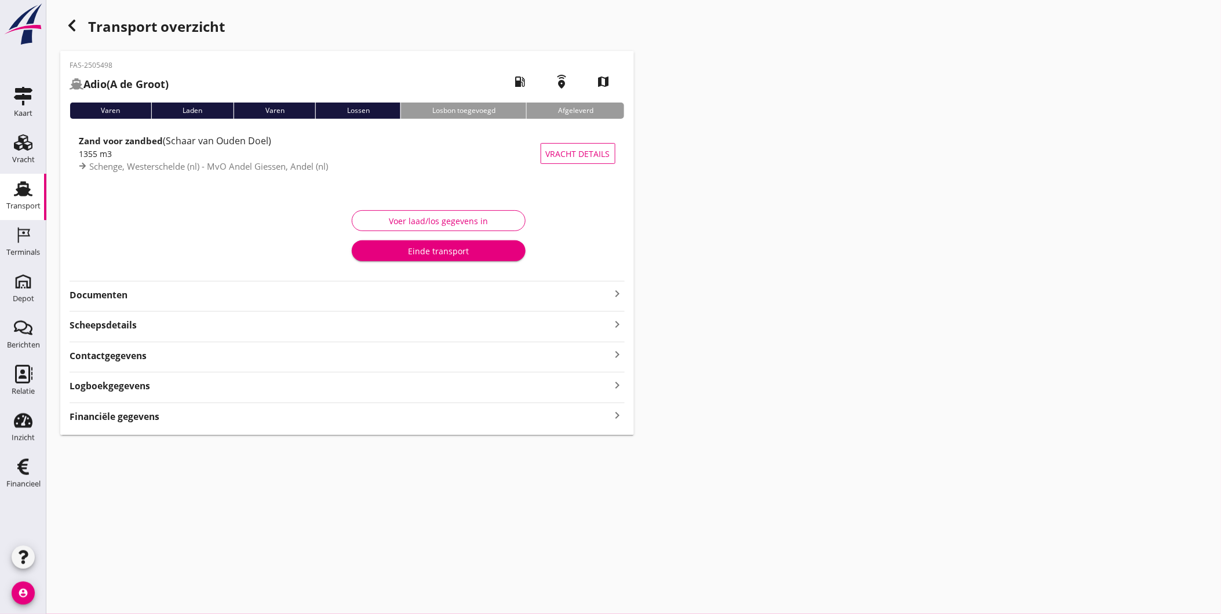
drag, startPoint x: 145, startPoint y: 413, endPoint x: 111, endPoint y: 352, distance: 69.3
click at [111, 352] on strong "Contactgegevens" at bounding box center [108, 355] width 77 height 13
click at [107, 326] on strong "Scheepsdetails" at bounding box center [103, 325] width 67 height 13
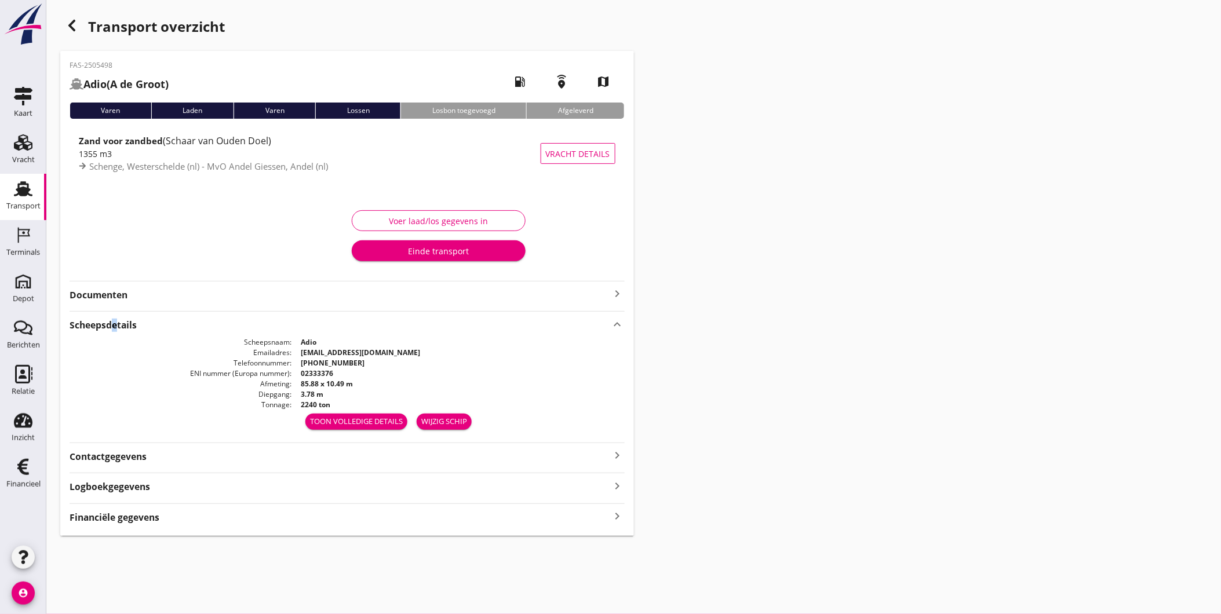
click at [109, 328] on strong "Scheepsdetails" at bounding box center [103, 325] width 67 height 13
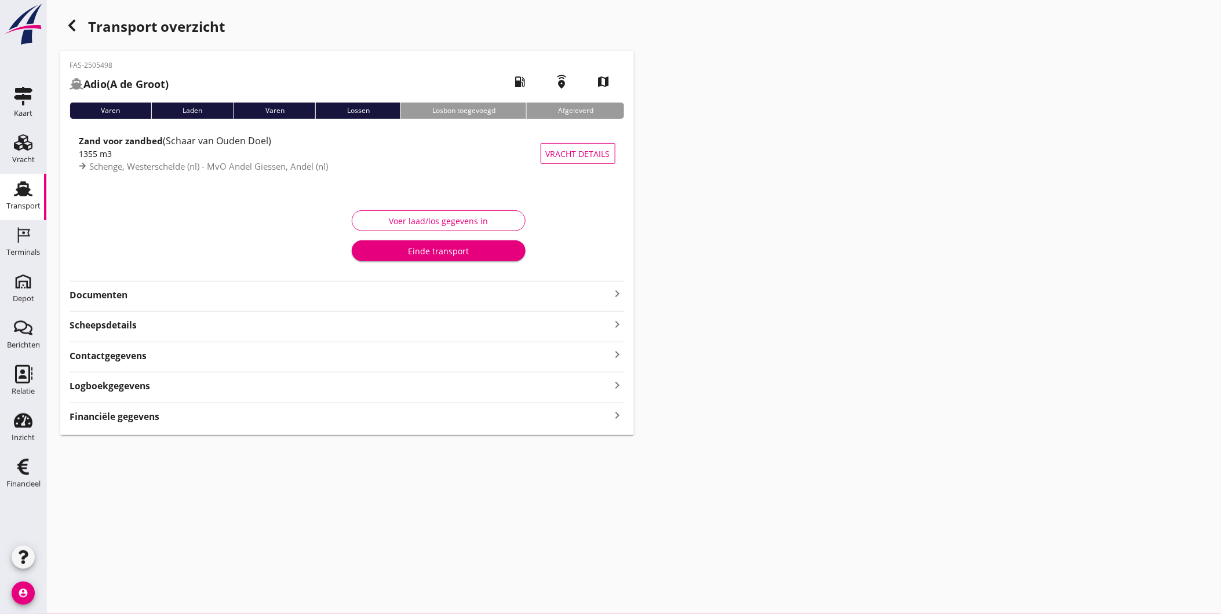
drag, startPoint x: 109, startPoint y: 328, endPoint x: 103, endPoint y: 297, distance: 31.9
click at [103, 297] on strong "Documenten" at bounding box center [340, 295] width 541 height 13
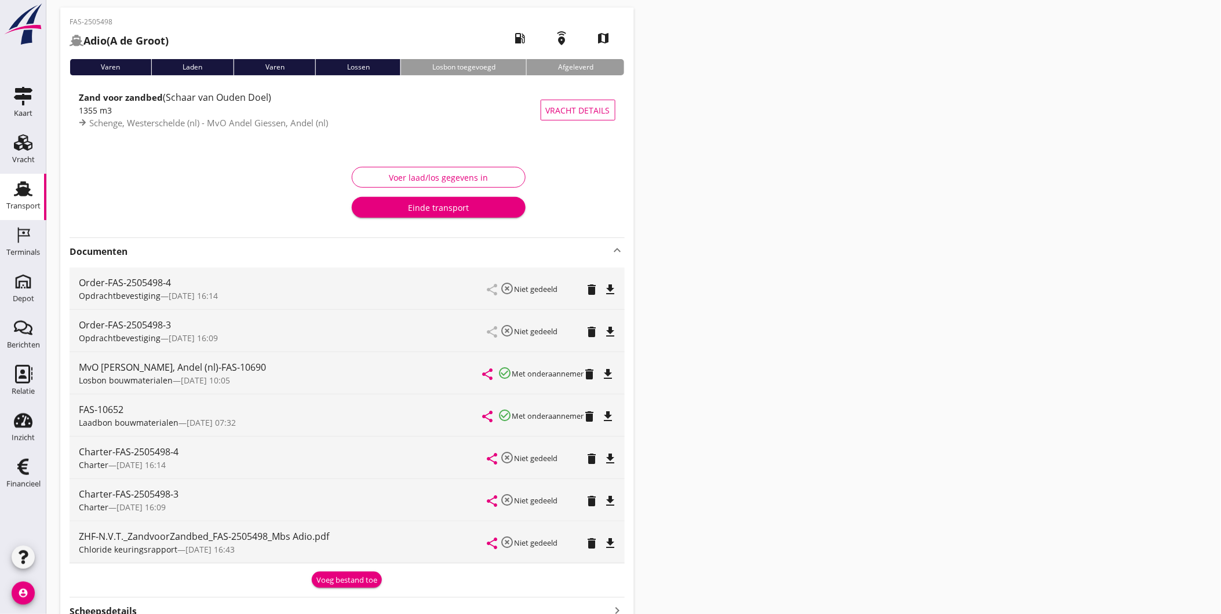
scroll to position [64, 0]
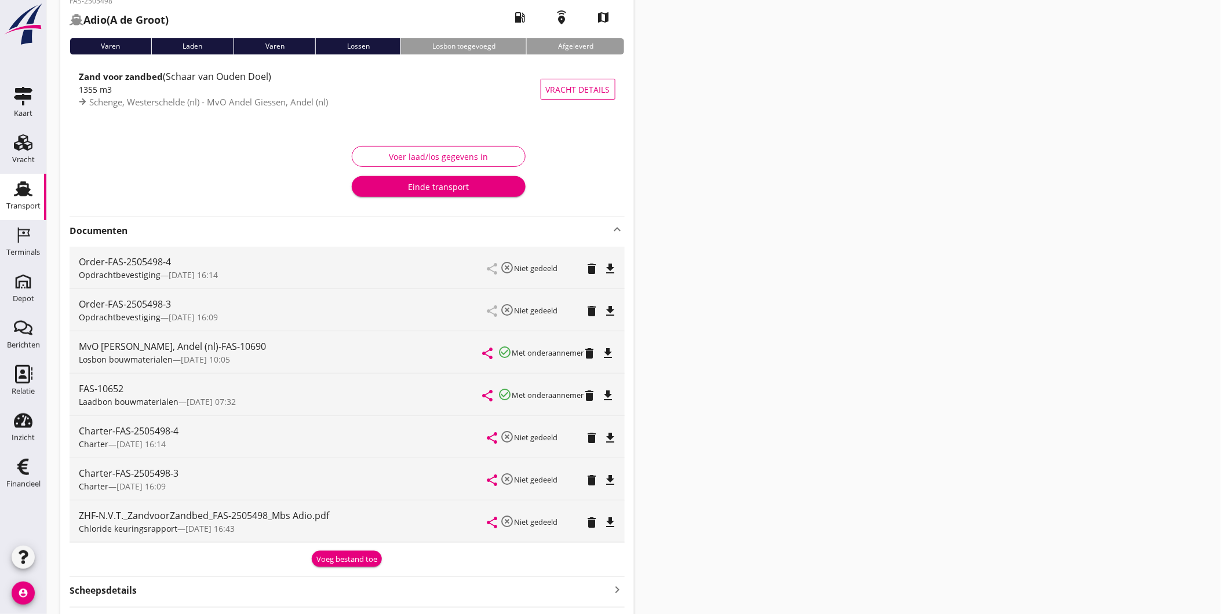
click at [610, 351] on icon "file_download" at bounding box center [609, 354] width 14 height 14
click at [618, 519] on div "file_download" at bounding box center [611, 523] width 16 height 14
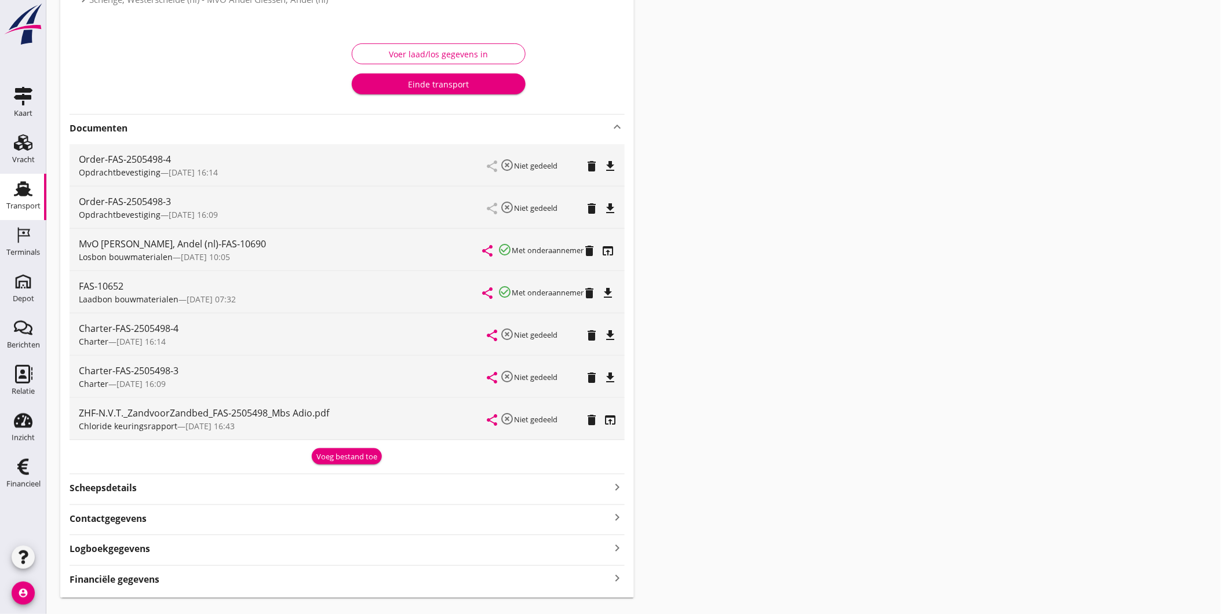
scroll to position [193, 0]
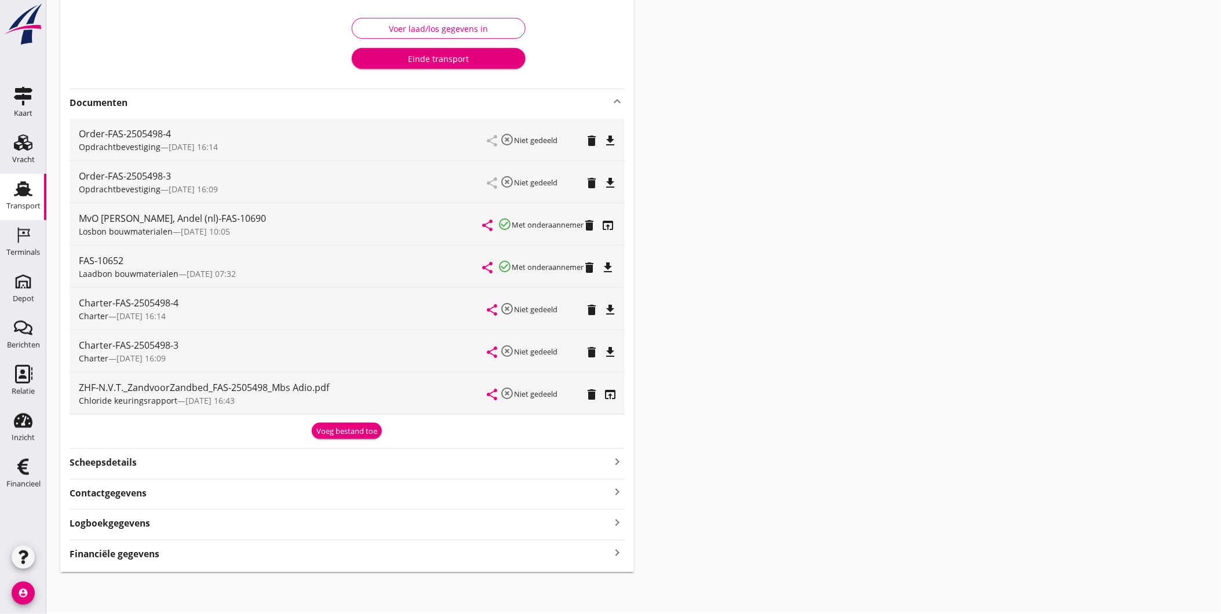
click at [137, 526] on strong "Logboekgegevens" at bounding box center [110, 523] width 81 height 13
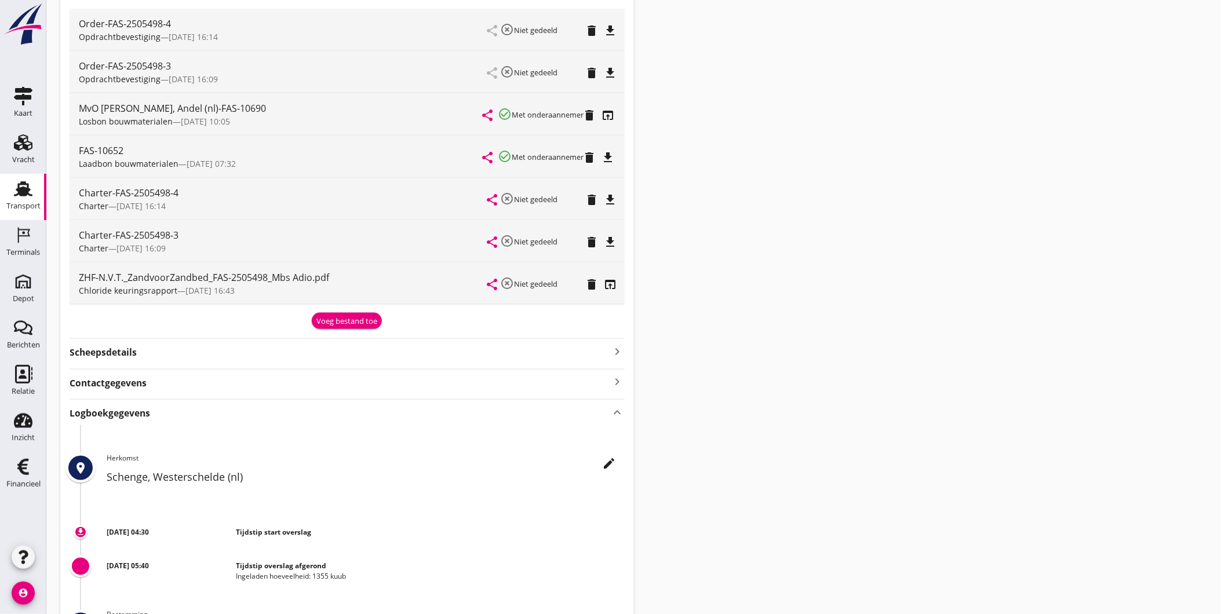
scroll to position [515, 0]
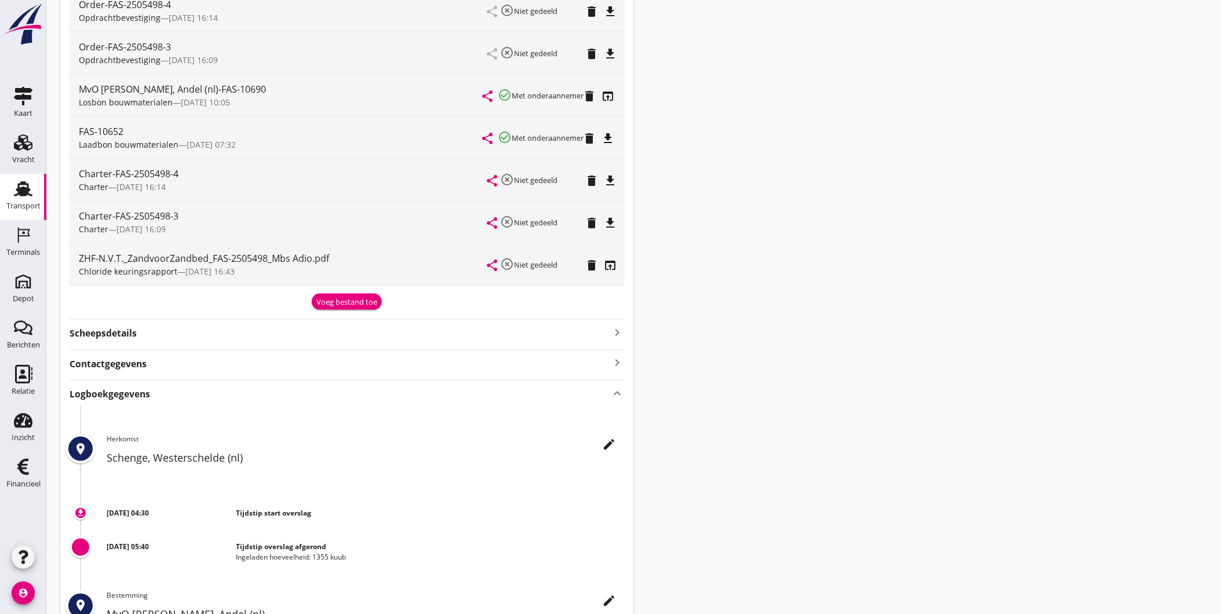
click at [128, 396] on strong "Logboekgegevens" at bounding box center [110, 394] width 81 height 13
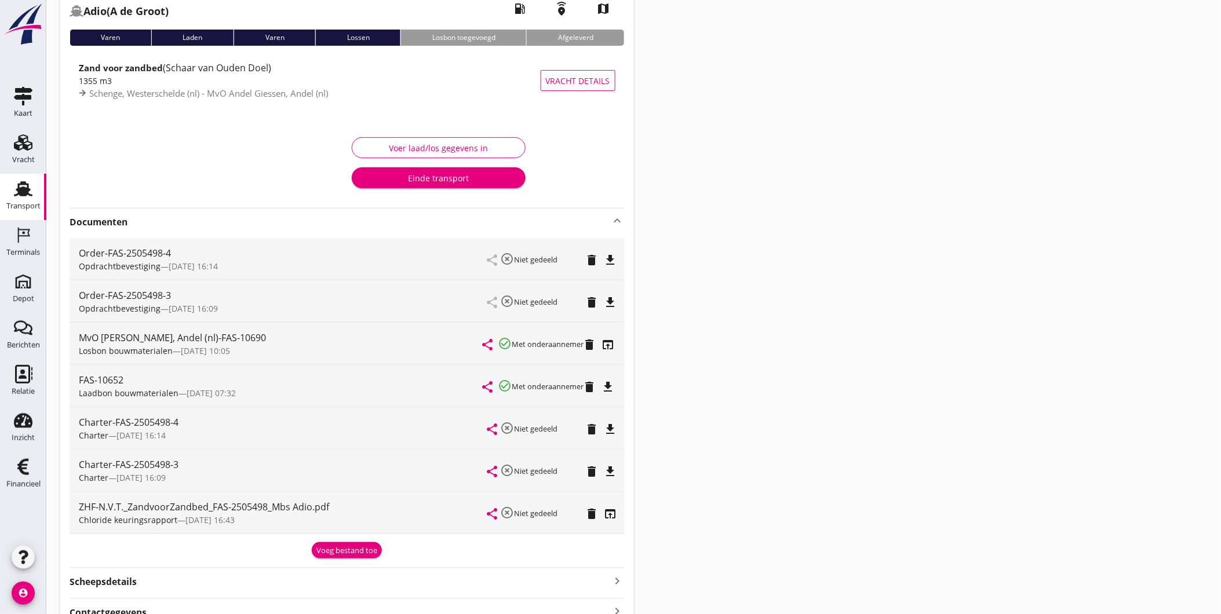
scroll to position [0, 0]
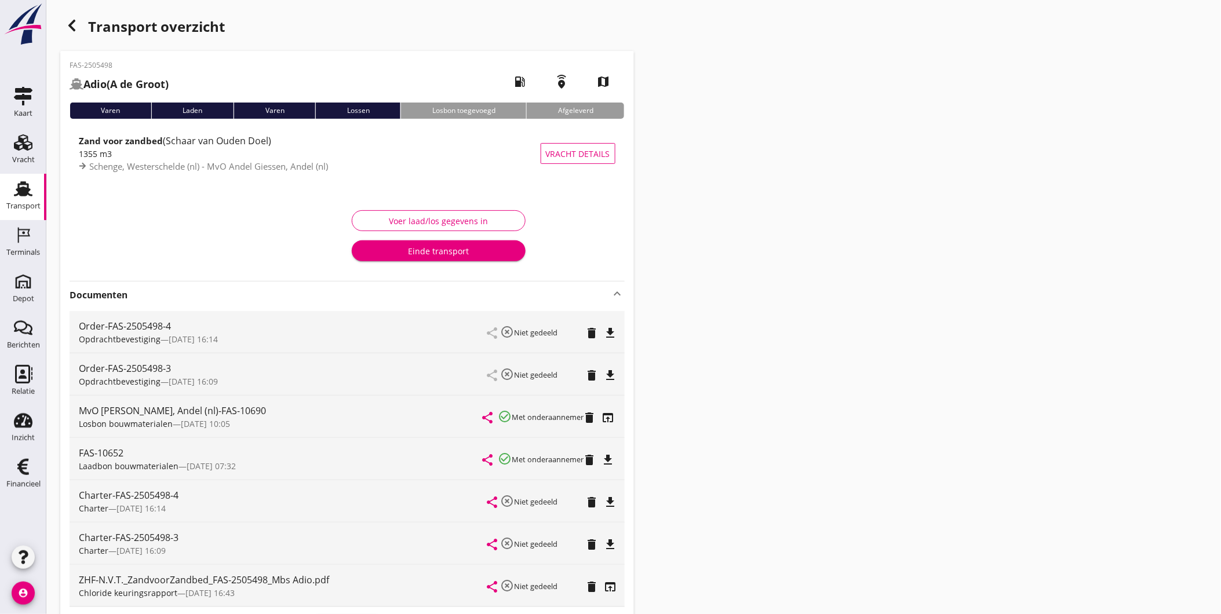
click at [119, 108] on div "Varen" at bounding box center [111, 111] width 82 height 16
click at [71, 28] on use "button" at bounding box center [71, 26] width 7 height 12
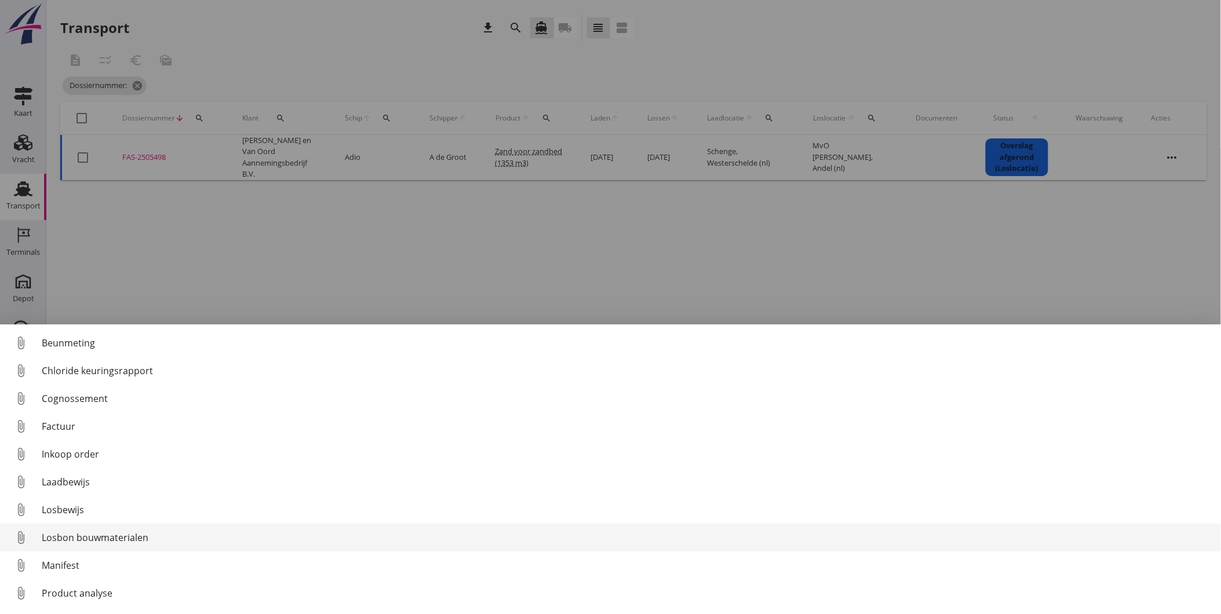
click at [118, 535] on div "Losbon bouwmaterialen" at bounding box center [627, 538] width 1170 height 14
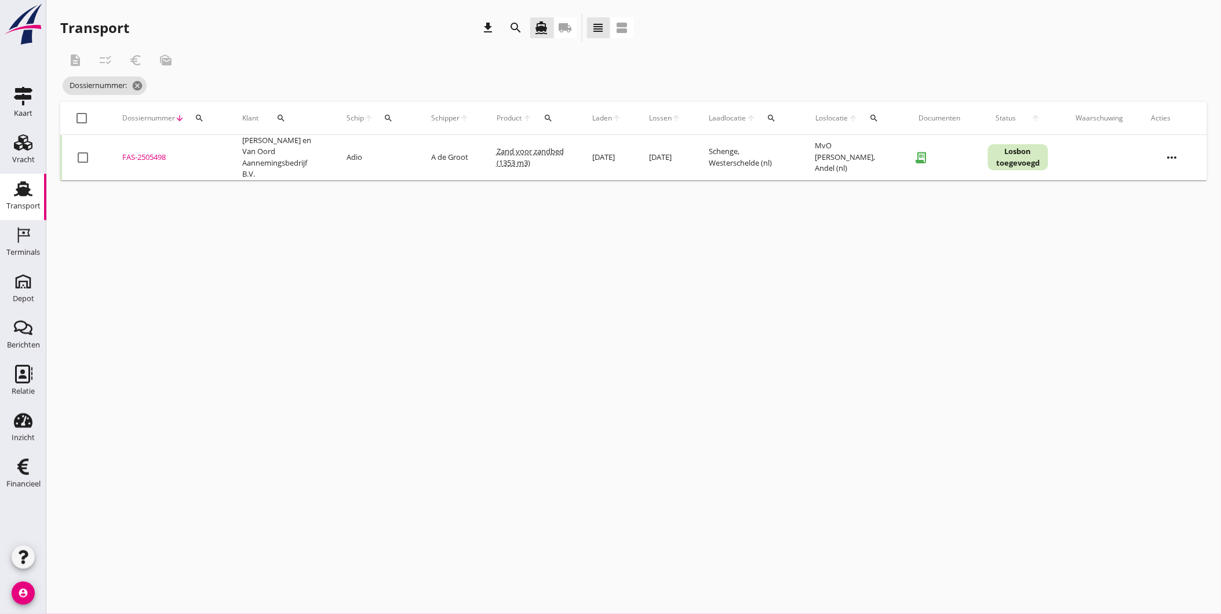
click at [150, 152] on div "FAS-2505498" at bounding box center [168, 158] width 92 height 12
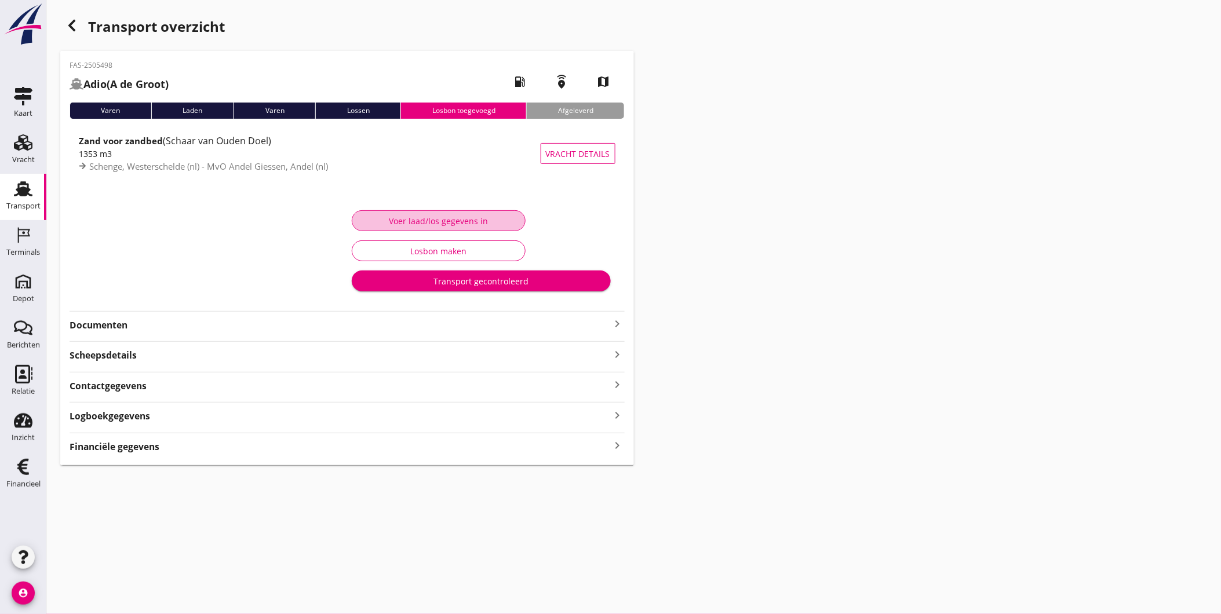
click at [489, 223] on div "Voer laad/los gegevens in" at bounding box center [439, 221] width 154 height 12
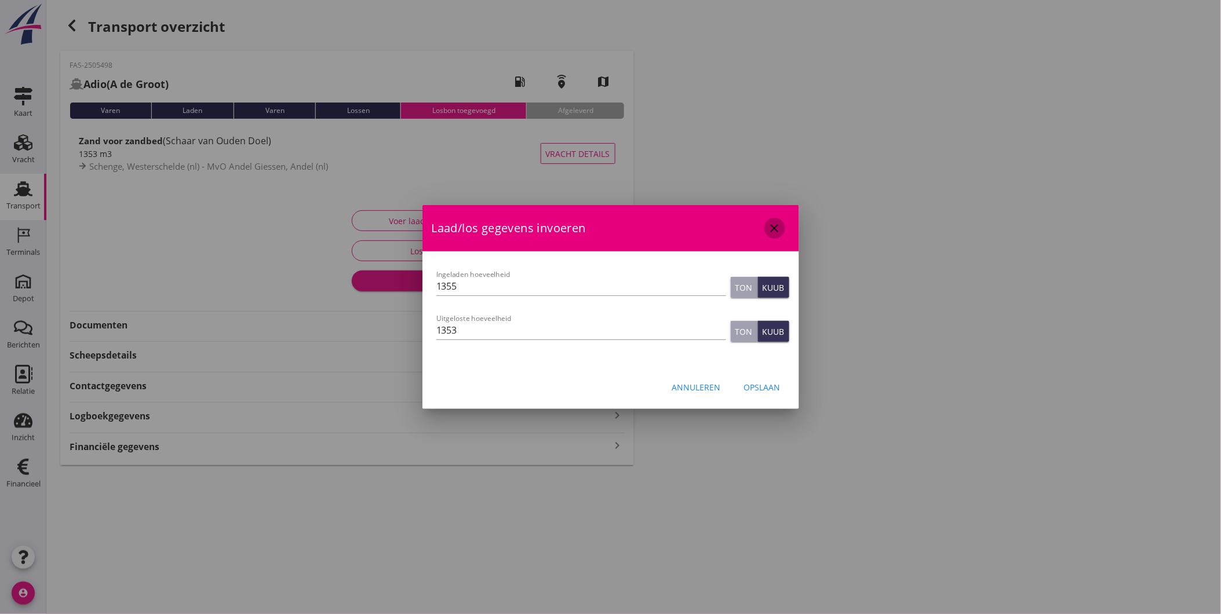
click at [772, 229] on icon "close" at bounding box center [775, 228] width 14 height 14
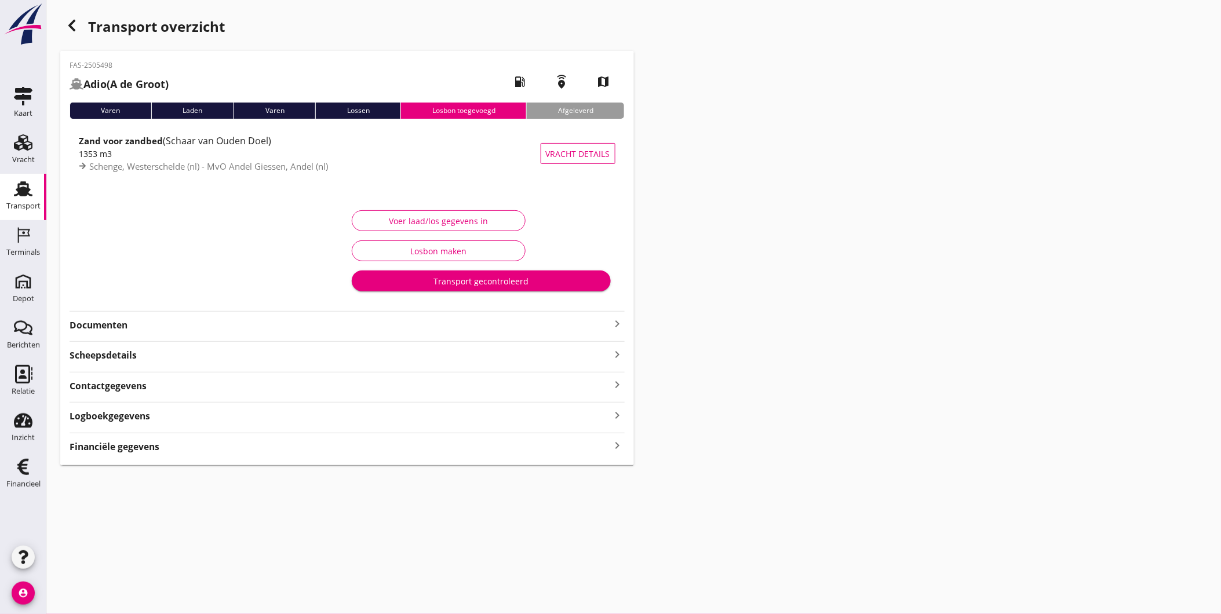
click at [469, 285] on div "Transport gecontroleerd" at bounding box center [481, 281] width 240 height 12
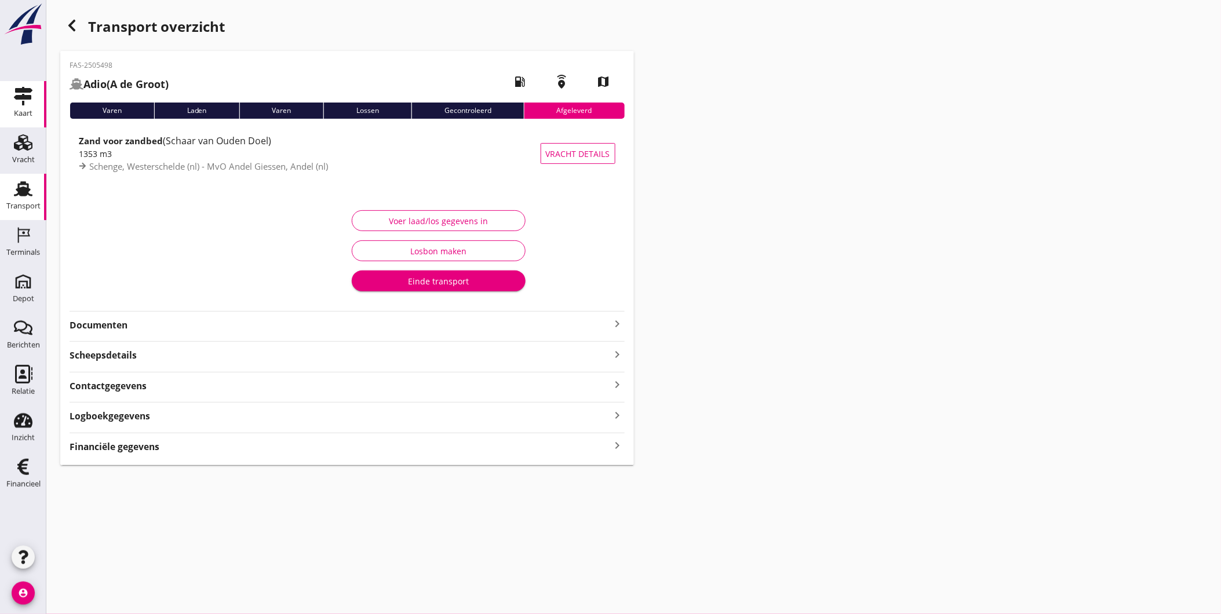
click at [29, 97] on use at bounding box center [23, 96] width 19 height 19
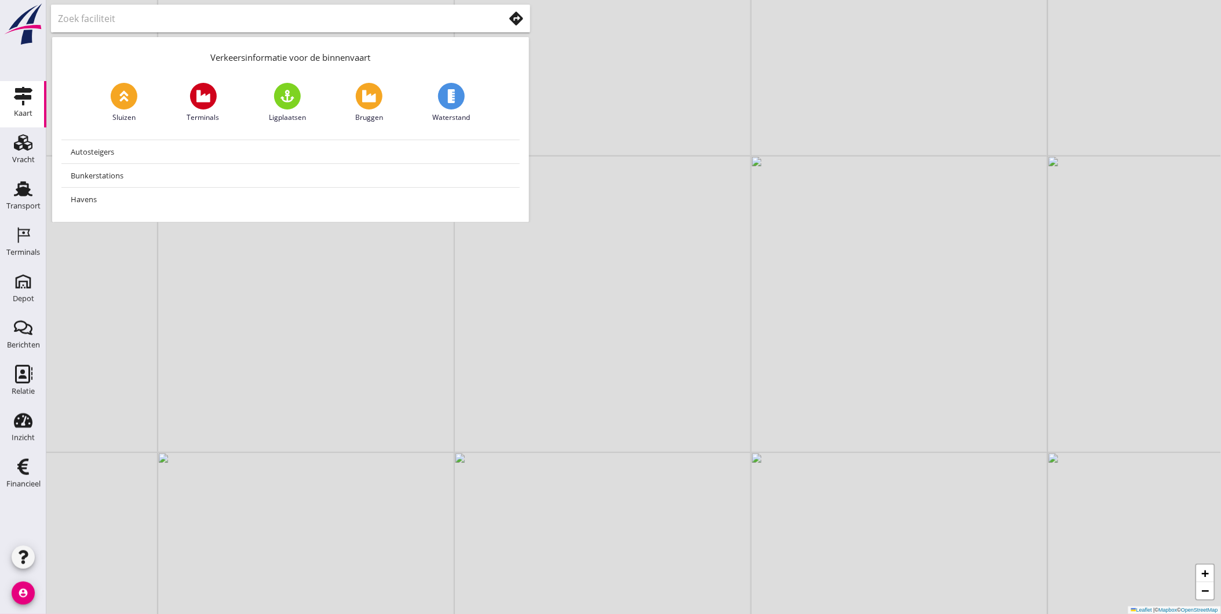
click at [439, 296] on div "+ − Leaflet | © Mapbox © OpenStreetMap" at bounding box center [633, 307] width 1175 height 614
click at [18, 189] on use at bounding box center [23, 188] width 19 height 15
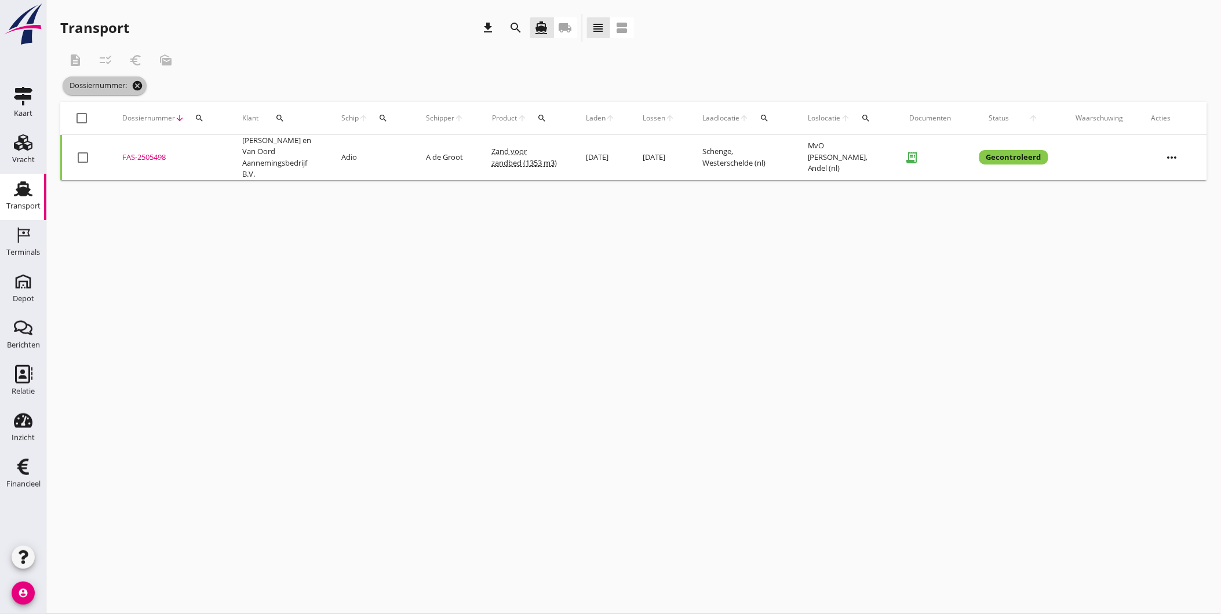
click at [141, 87] on icon "cancel" at bounding box center [138, 86] width 12 height 12
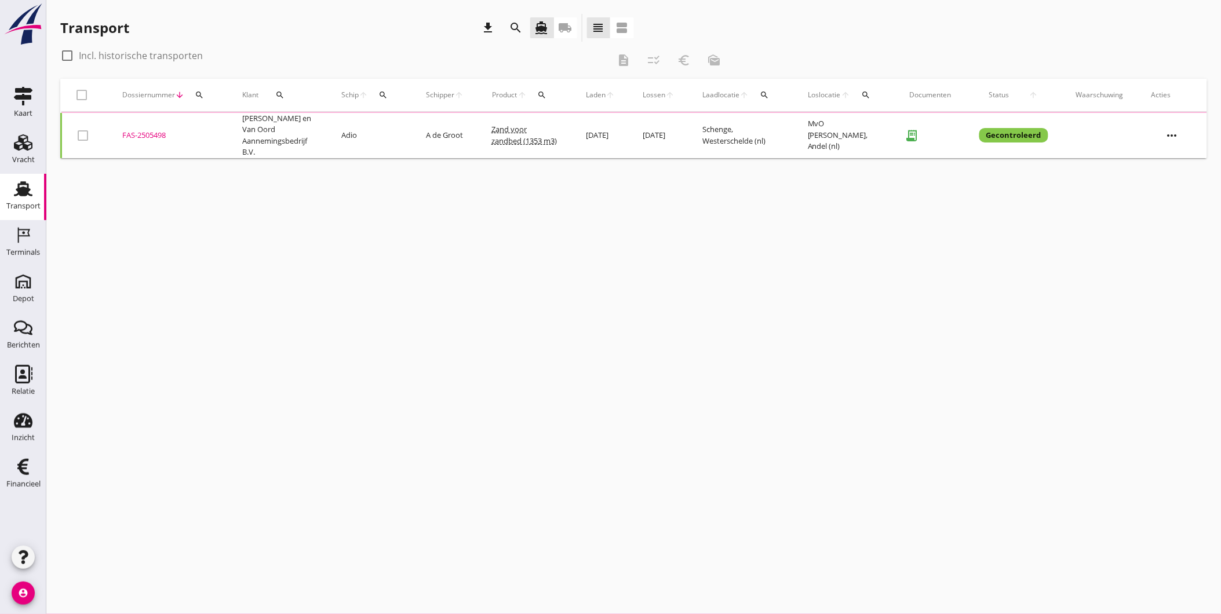
click at [205, 95] on div "search" at bounding box center [199, 94] width 21 height 9
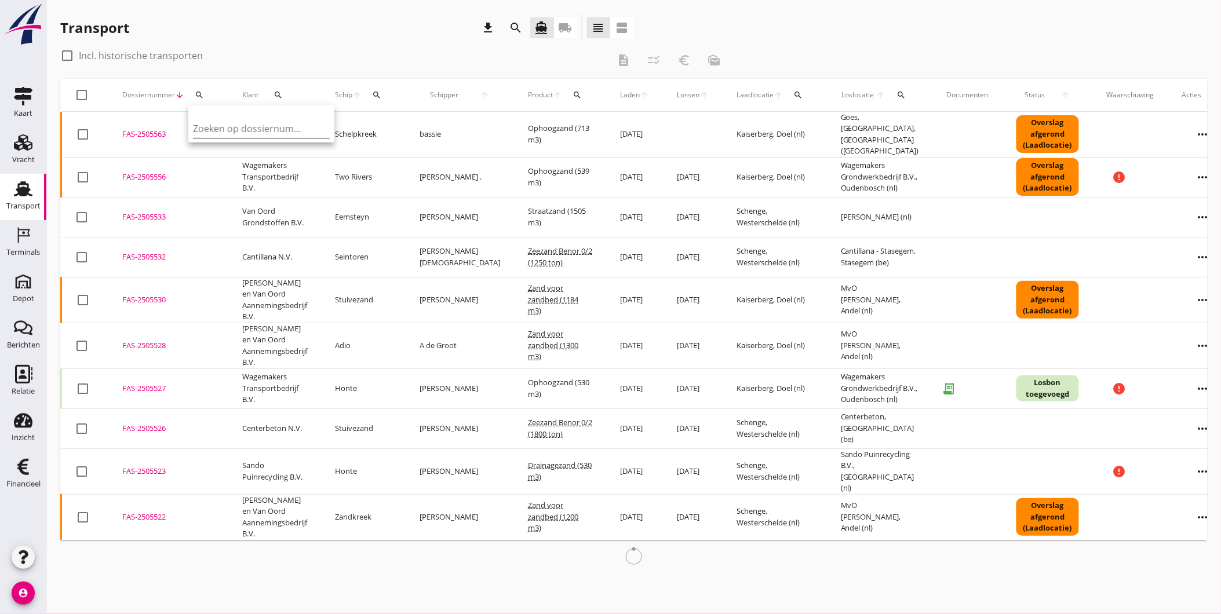
click at [244, 123] on input "Zoeken op dossiernummer..." at bounding box center [253, 128] width 121 height 19
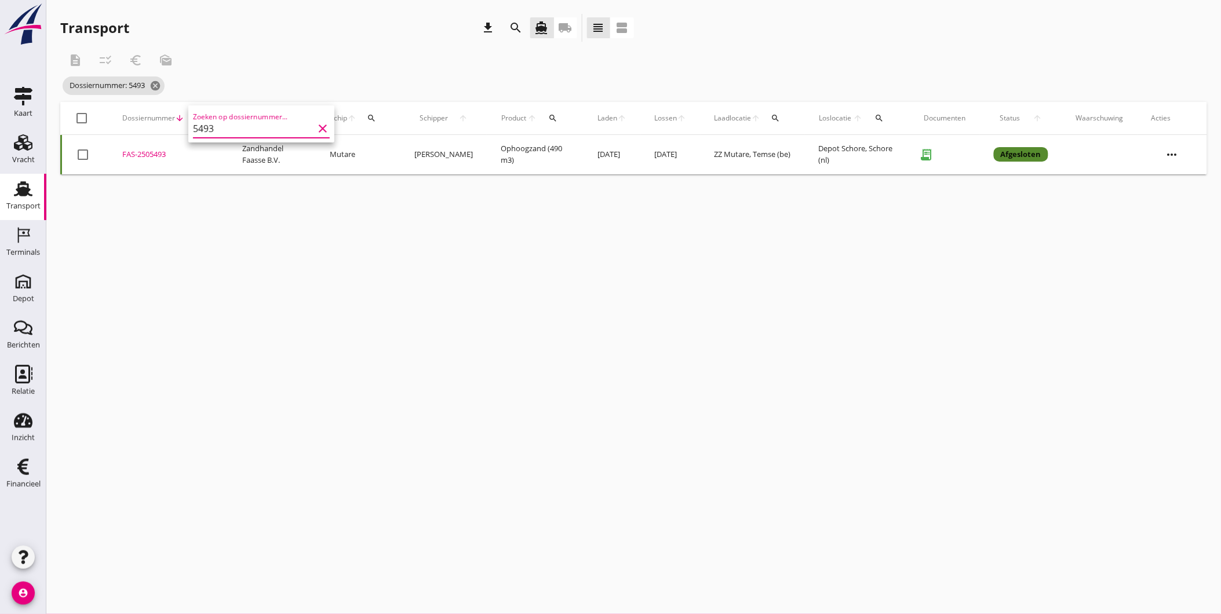
type input "5493"
click at [149, 147] on td "FAS-2505493 upload_file Drop hier uw bestand om het aan het dossier toe te voeg…" at bounding box center [168, 154] width 120 height 39
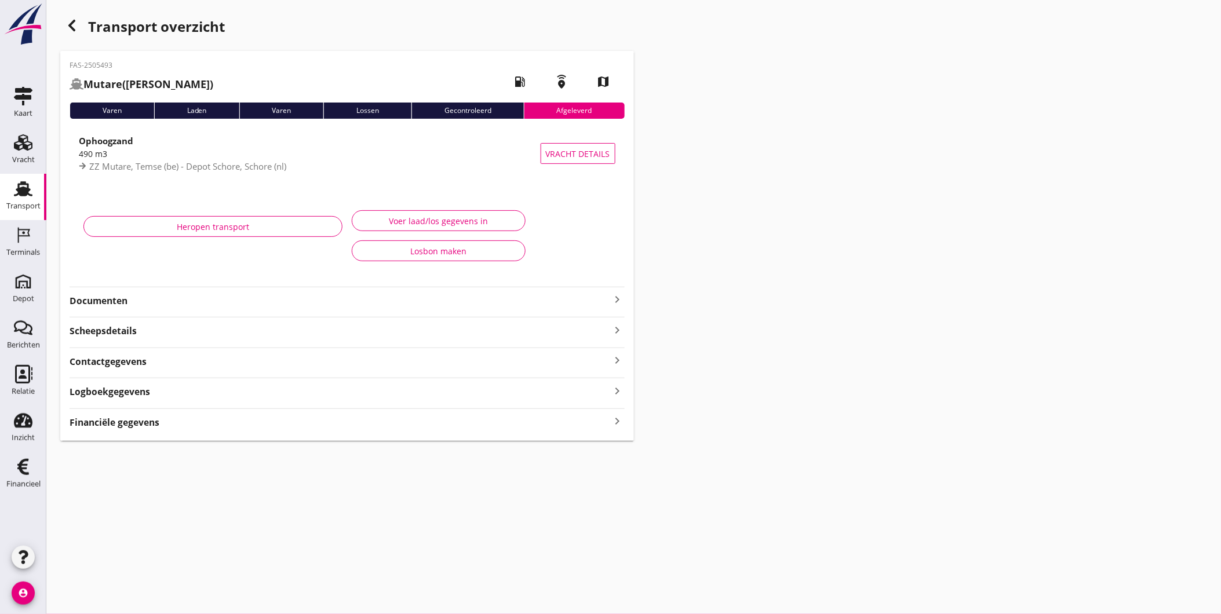
click at [123, 306] on strong "Documenten" at bounding box center [340, 300] width 541 height 13
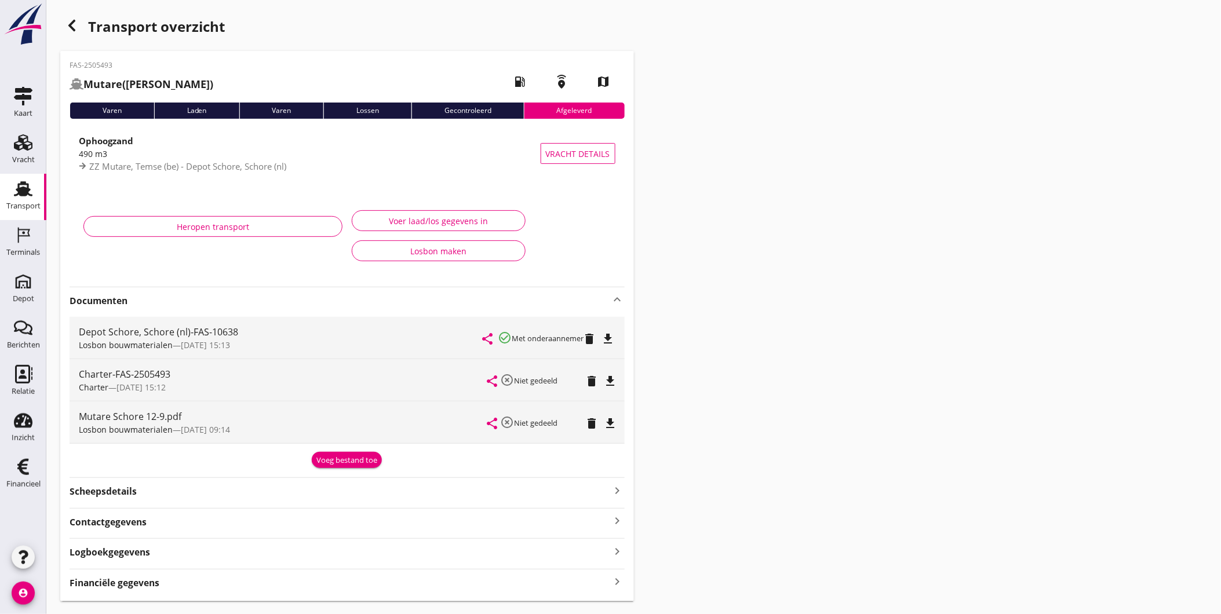
click at [609, 421] on icon "file_download" at bounding box center [611, 424] width 14 height 14
click at [610, 339] on icon "file_download" at bounding box center [609, 339] width 14 height 14
click at [24, 191] on use at bounding box center [23, 188] width 19 height 15
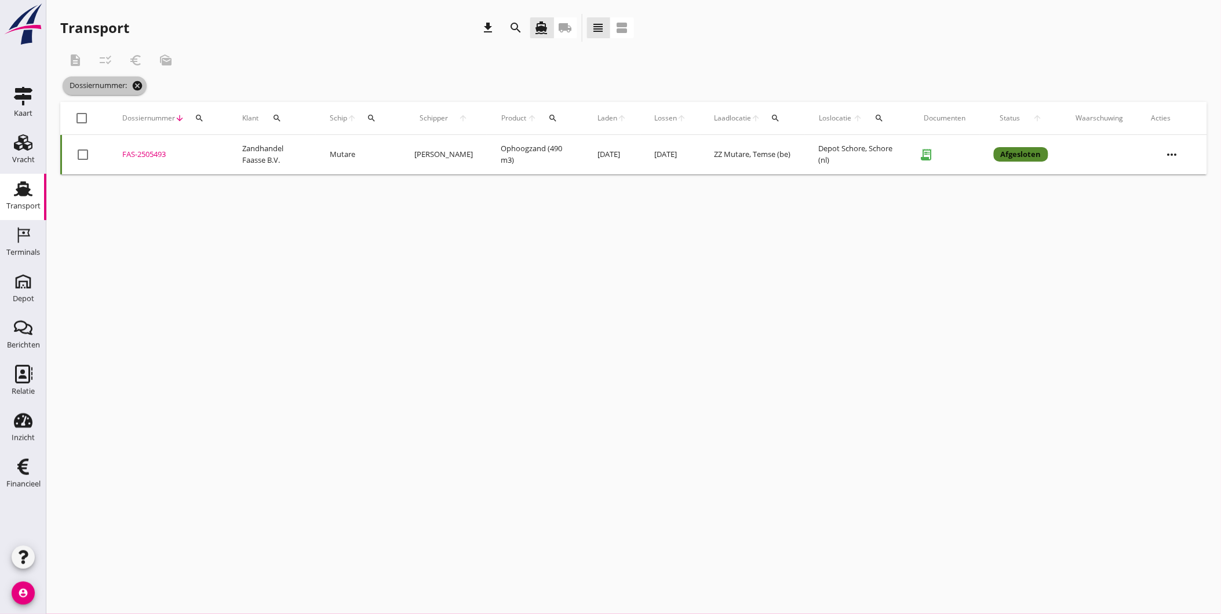
click at [142, 89] on icon "cancel" at bounding box center [138, 86] width 12 height 12
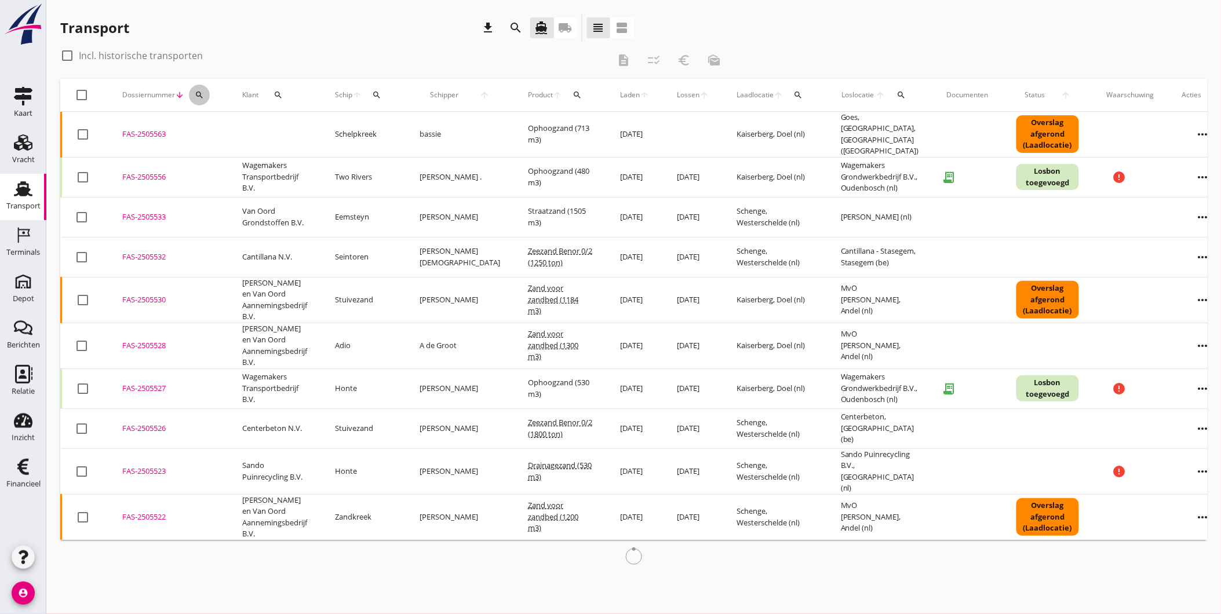
click at [198, 94] on icon "search" at bounding box center [199, 94] width 9 height 9
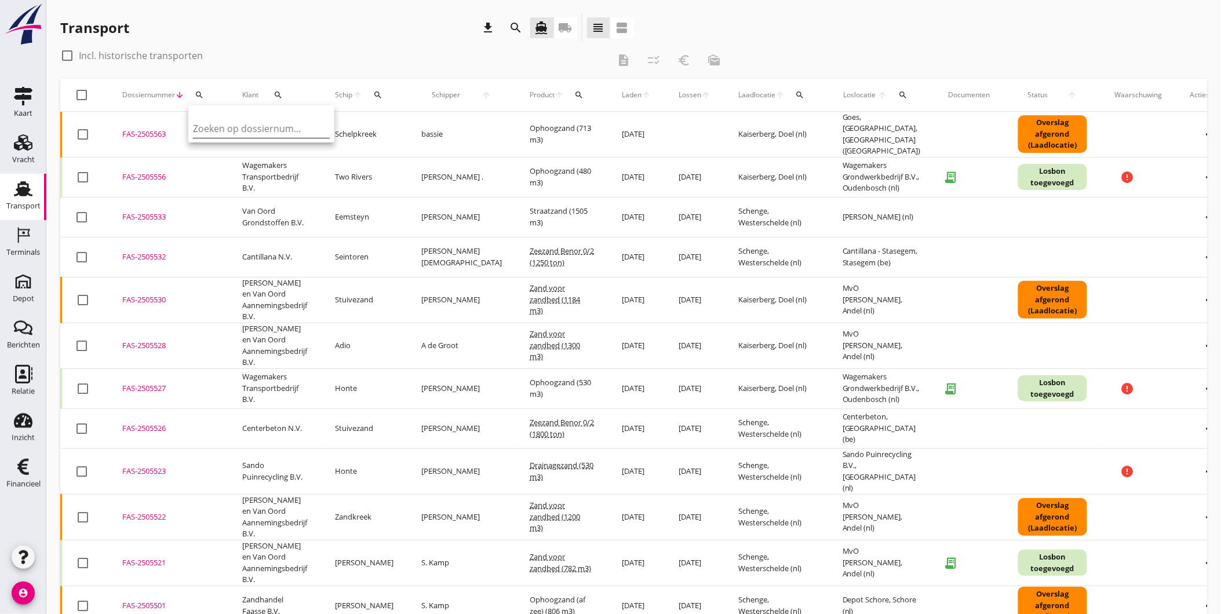
click at [229, 128] on input "Zoeken op dossiernummer..." at bounding box center [253, 128] width 121 height 19
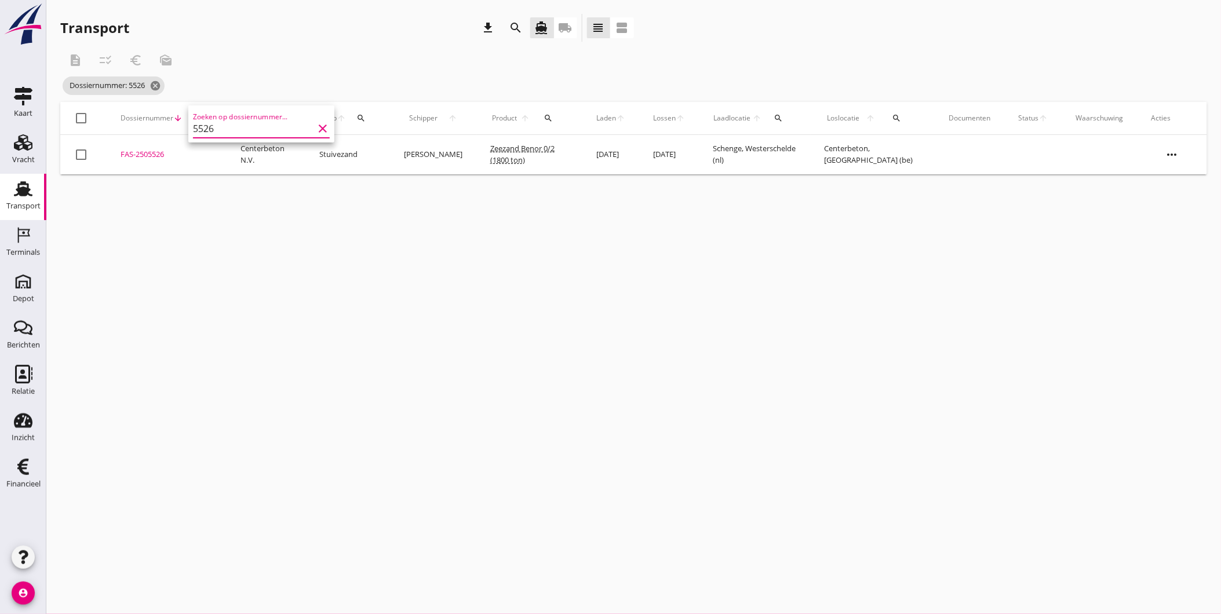
type input "5526"
click at [159, 157] on div "FAS-2505526" at bounding box center [167, 155] width 92 height 12
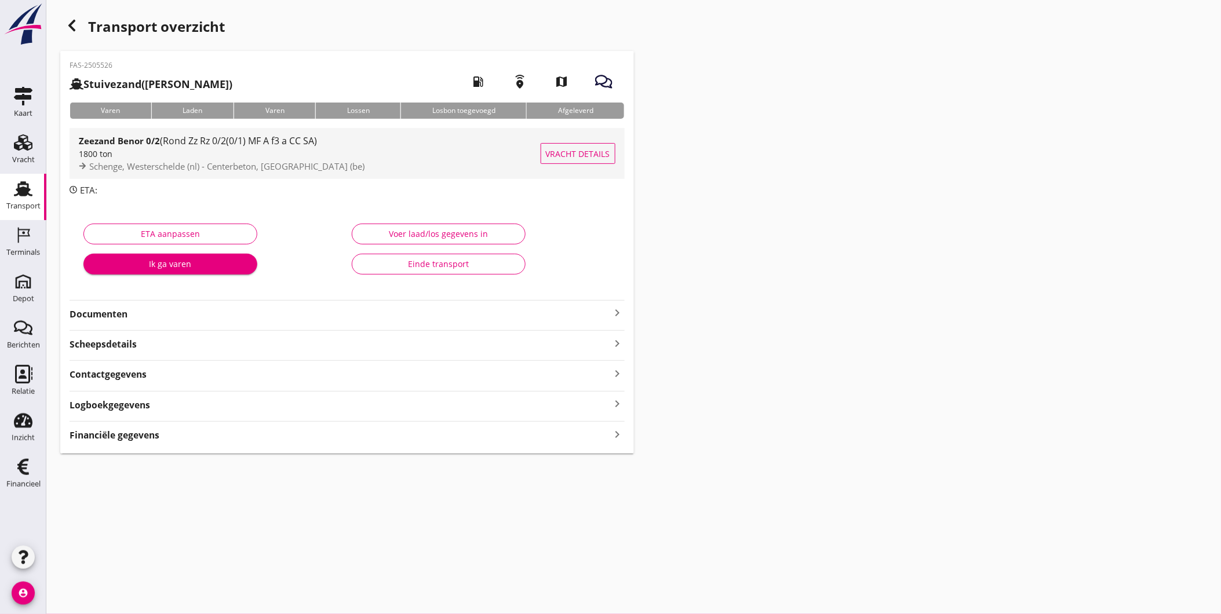
click at [283, 155] on div "1800 ton" at bounding box center [310, 154] width 462 height 12
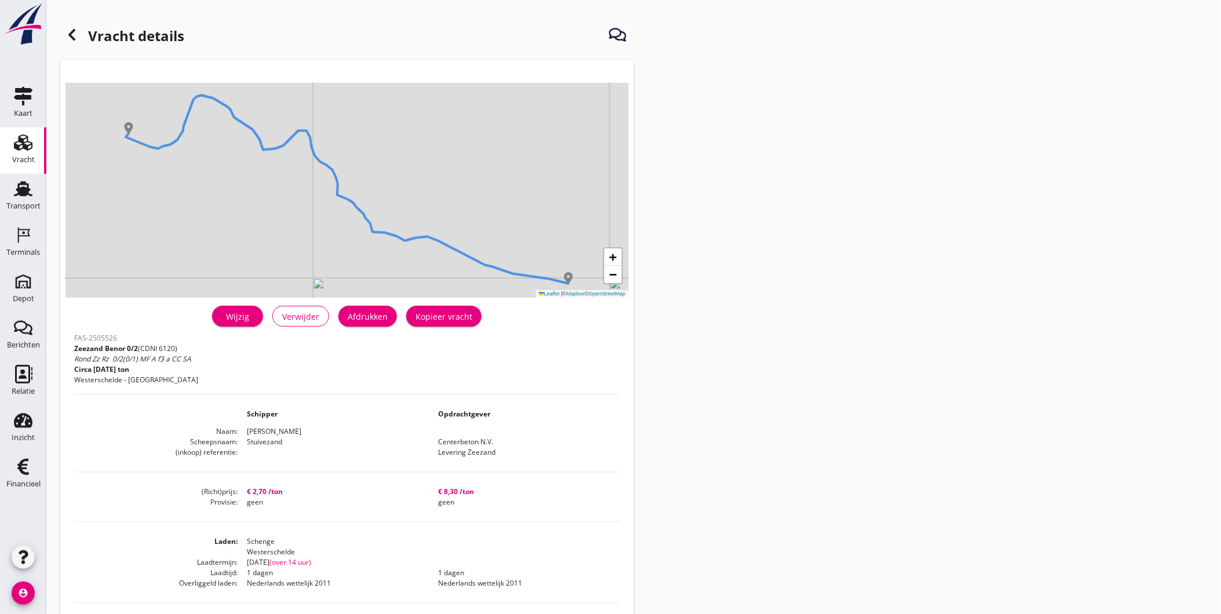
click at [243, 322] on div "Wijzig" at bounding box center [237, 317] width 32 height 12
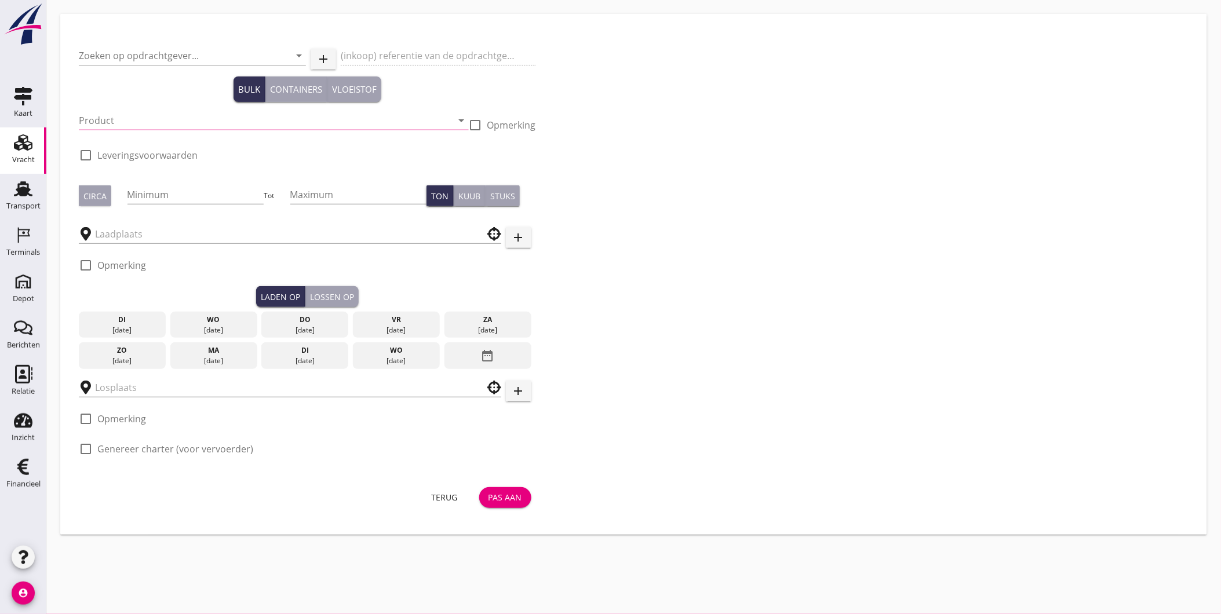
type input "Centerbeton N.V."
type input "Levering Zeezand"
type input "Zeezand Benor 0/2 (6120)"
checkbox input "true"
type input "1800"
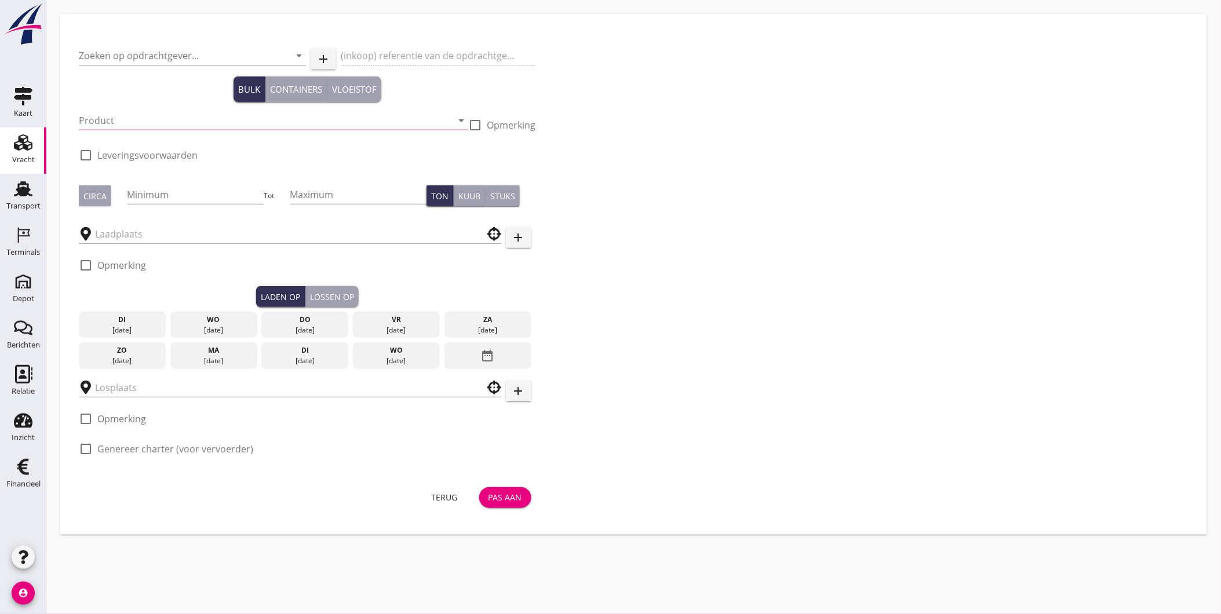
checkbox input "true"
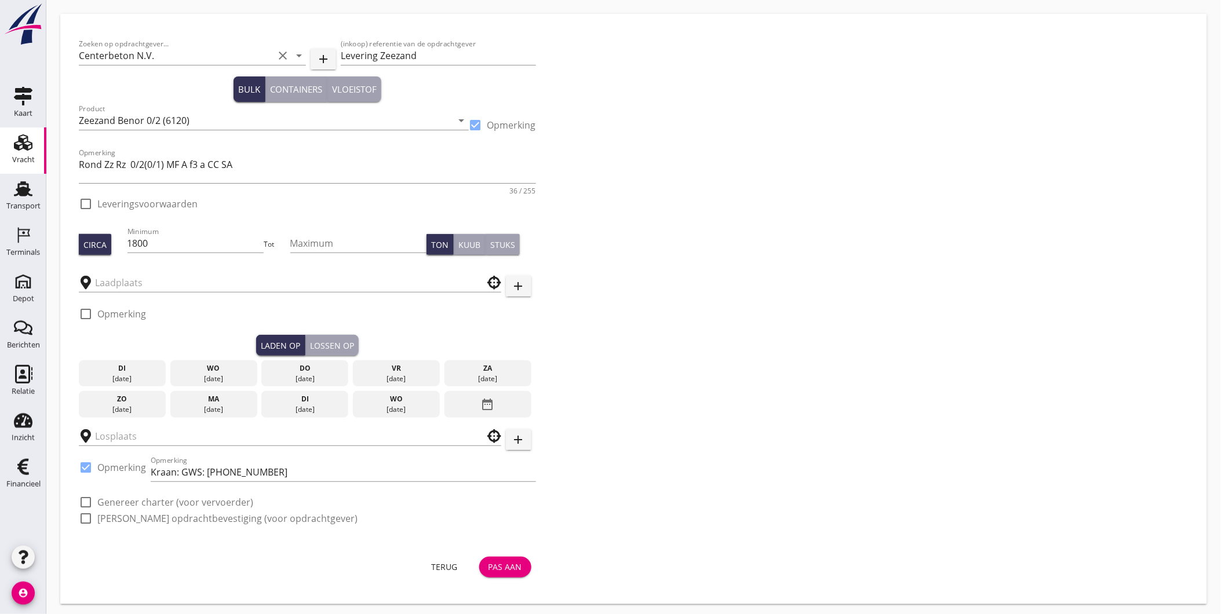
type input "Centerbeton"
checkbox input "true"
type input "Schenge"
checkbox input "true"
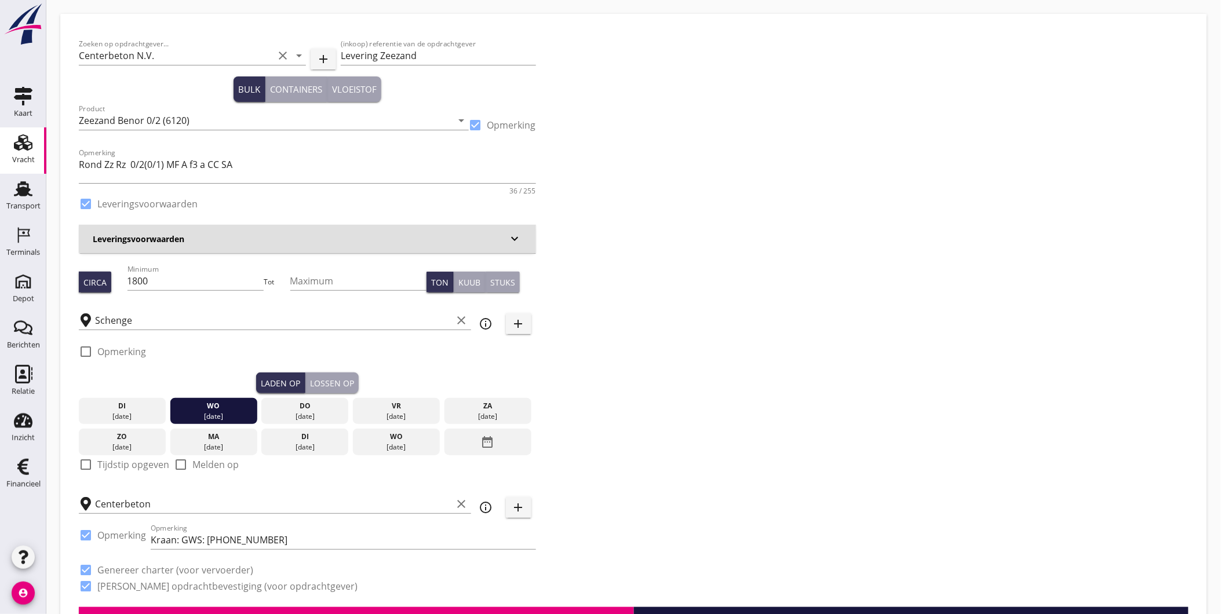
type input "2.7"
checkbox input "false"
radio input "false"
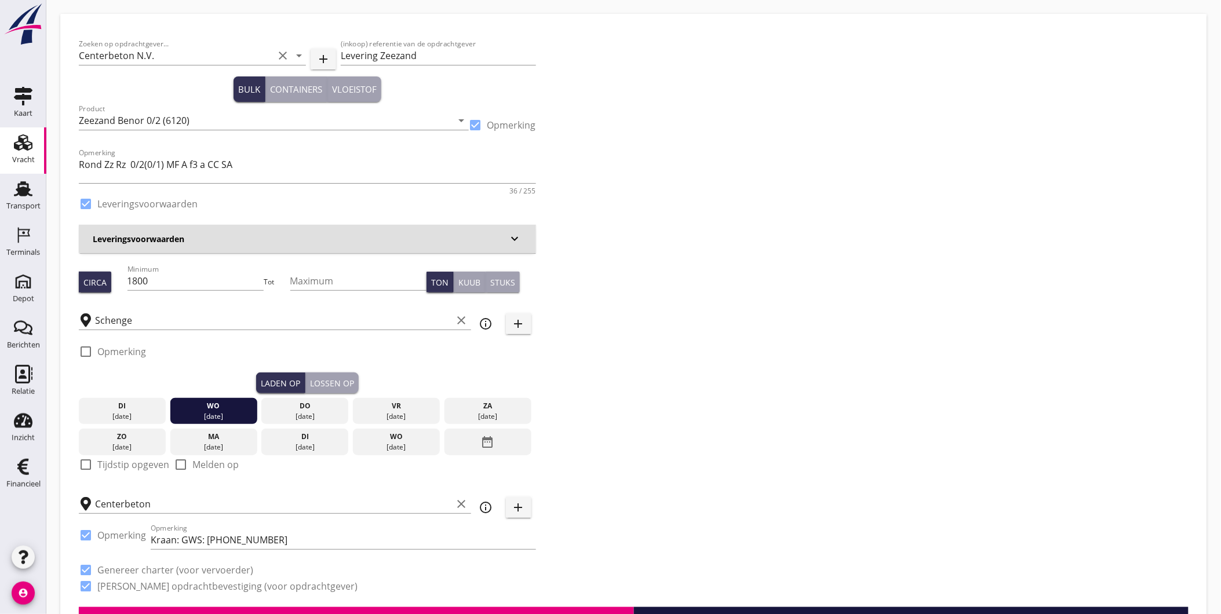
checkbox input "true"
type input "1"
type input "8.3"
checkbox input "false"
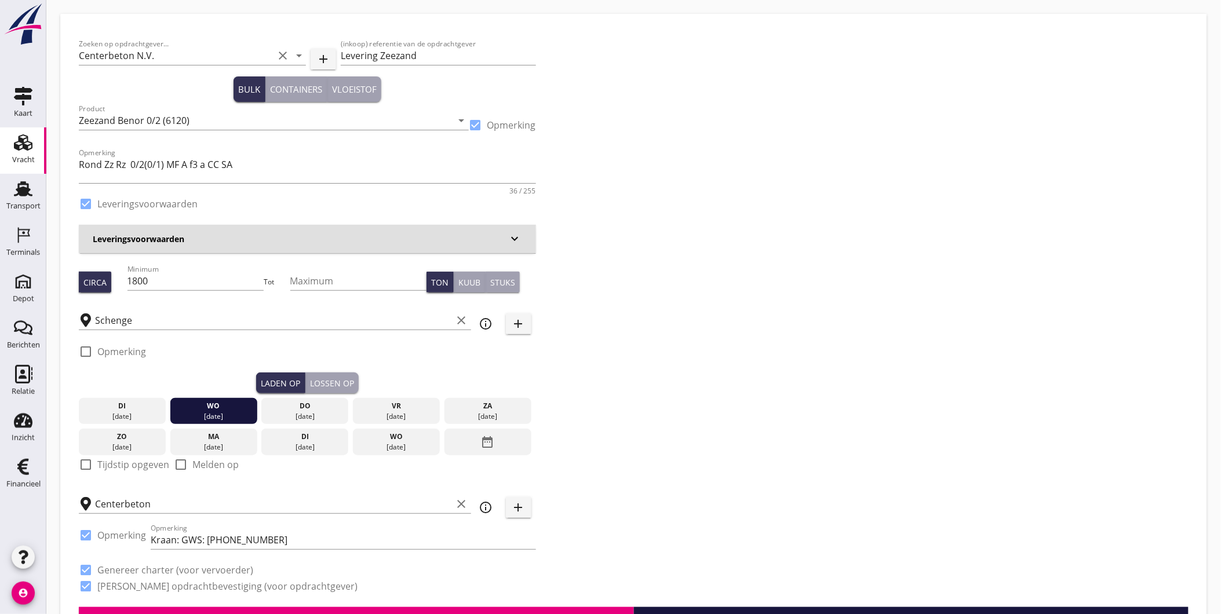
radio input "false"
checkbox input "true"
type input "1"
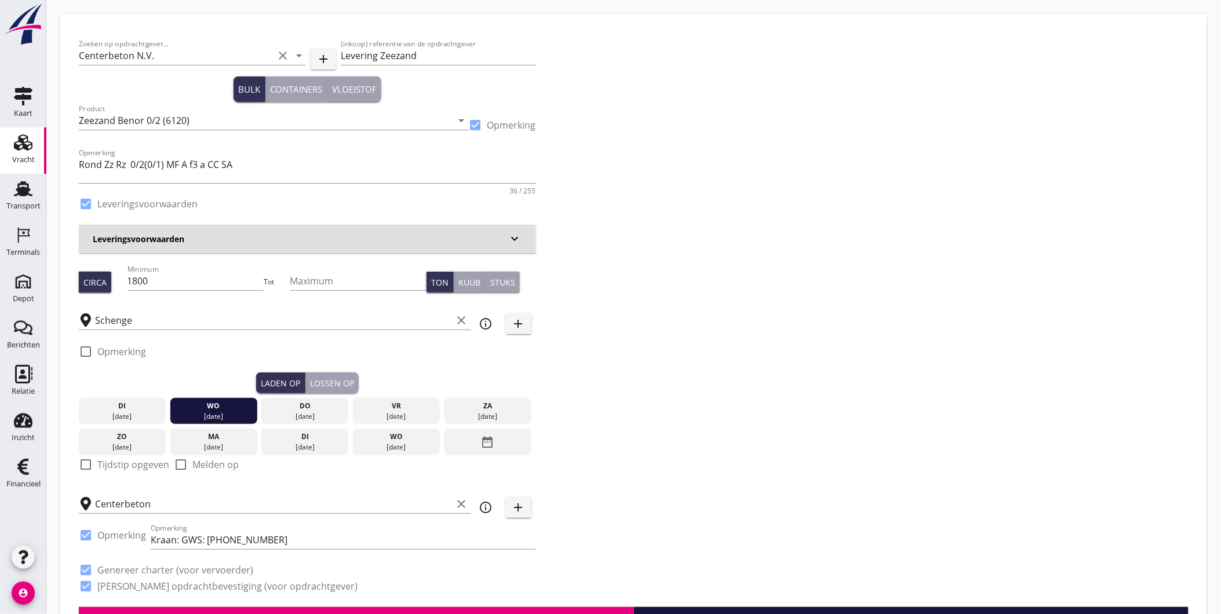
type input "1"
click at [353, 381] on div "Lossen op" at bounding box center [332, 383] width 44 height 12
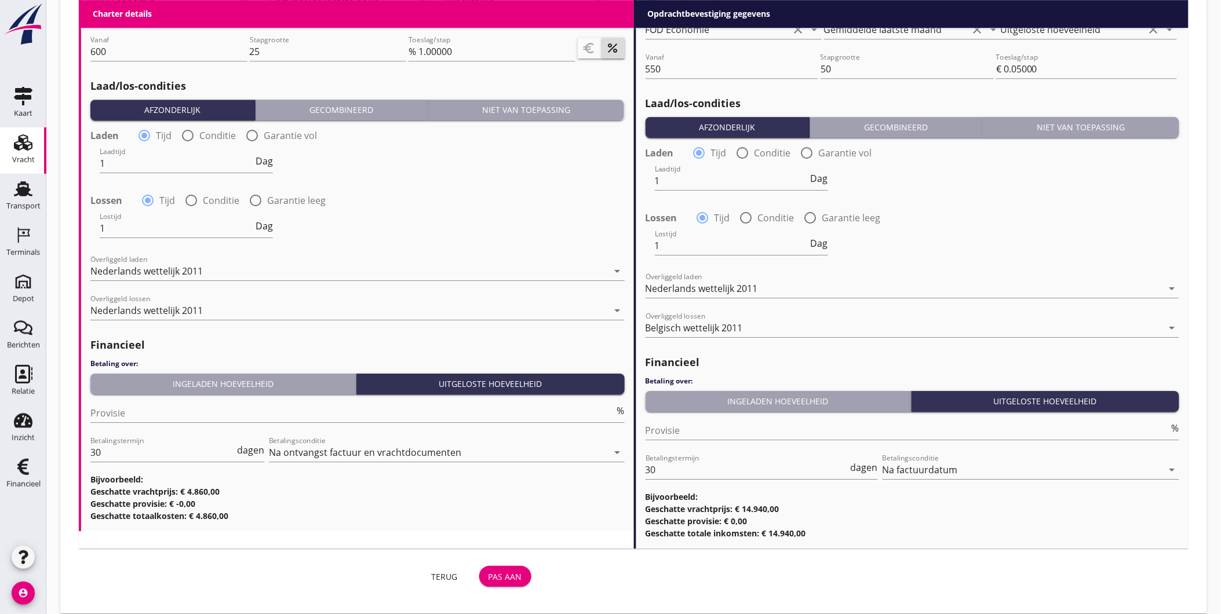
scroll to position [1273, 0]
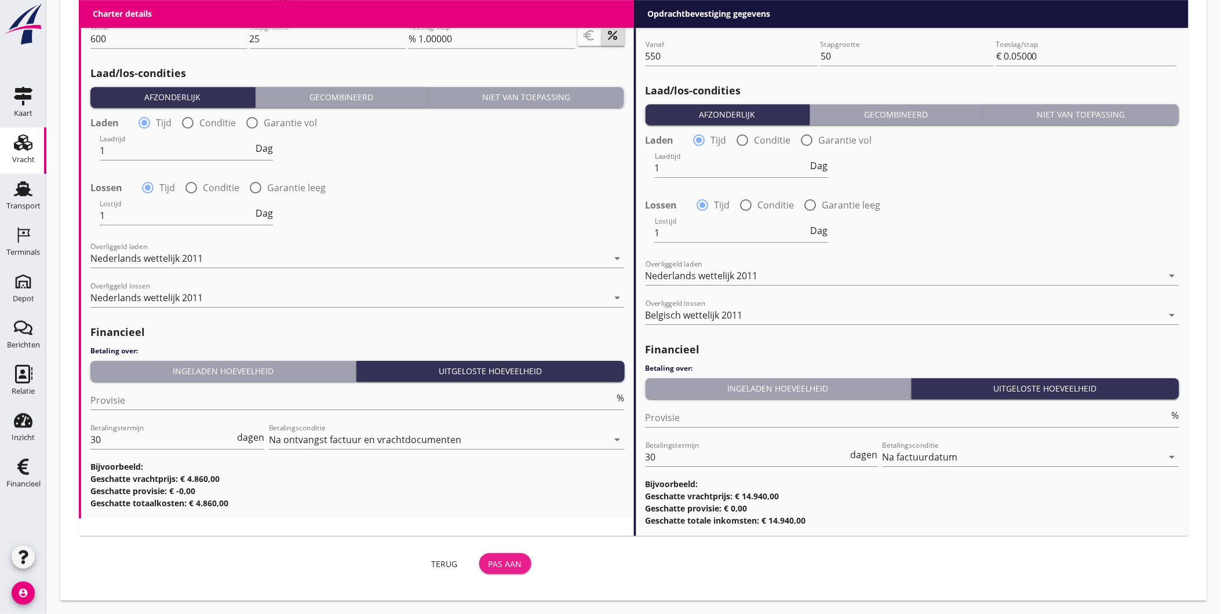
click at [500, 564] on div "Pas aan" at bounding box center [506, 564] width 34 height 12
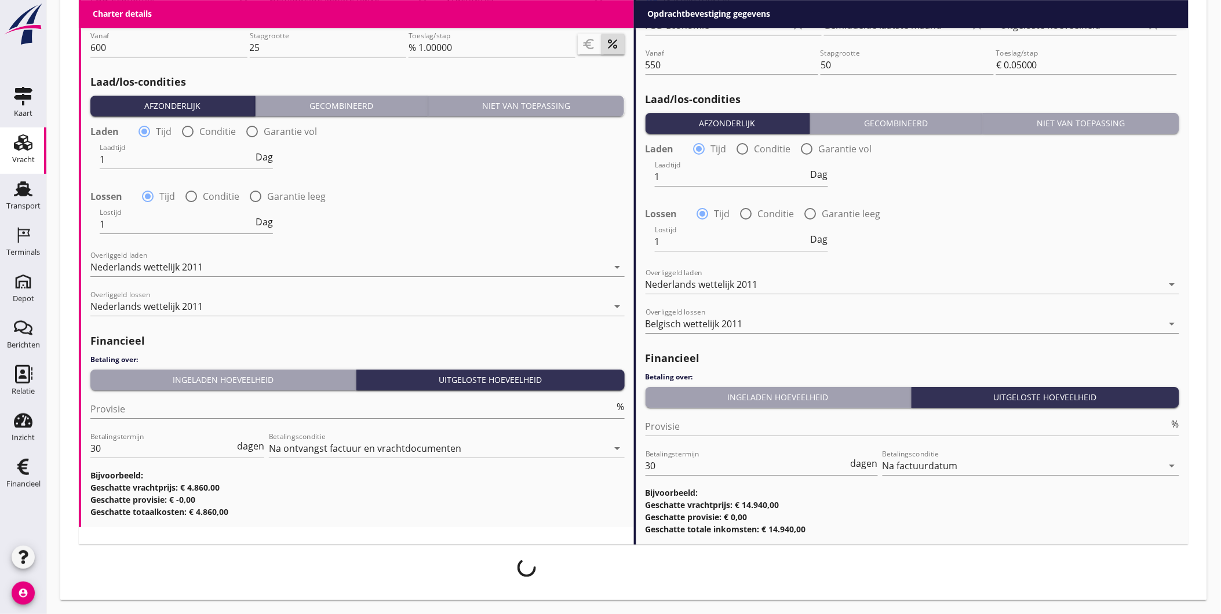
scroll to position [1263, 0]
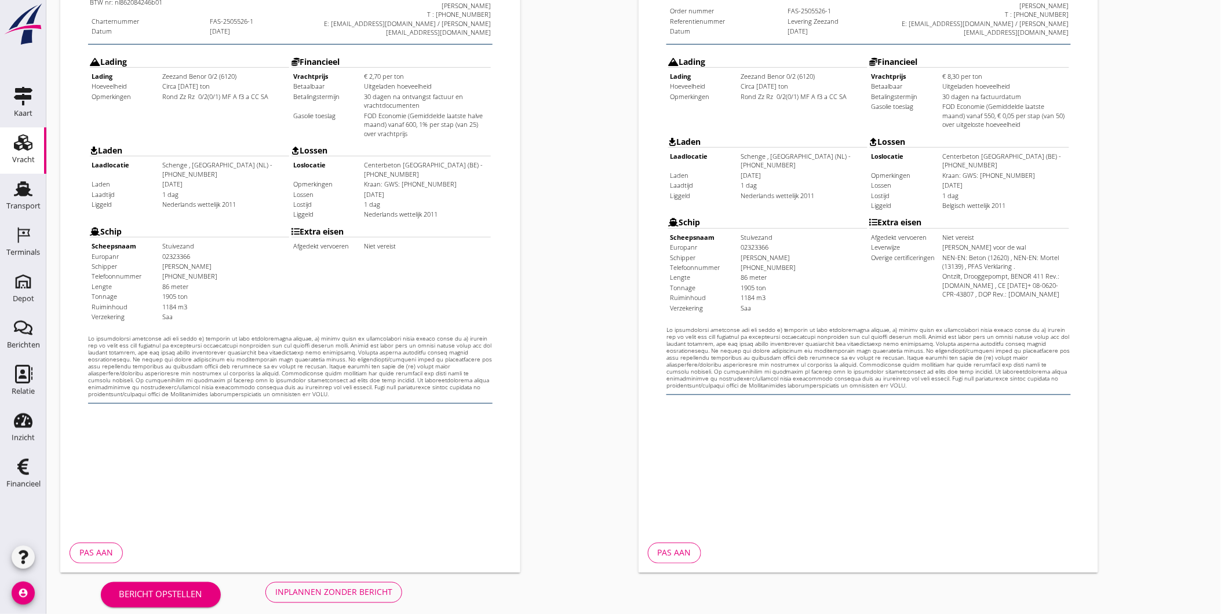
scroll to position [243, 0]
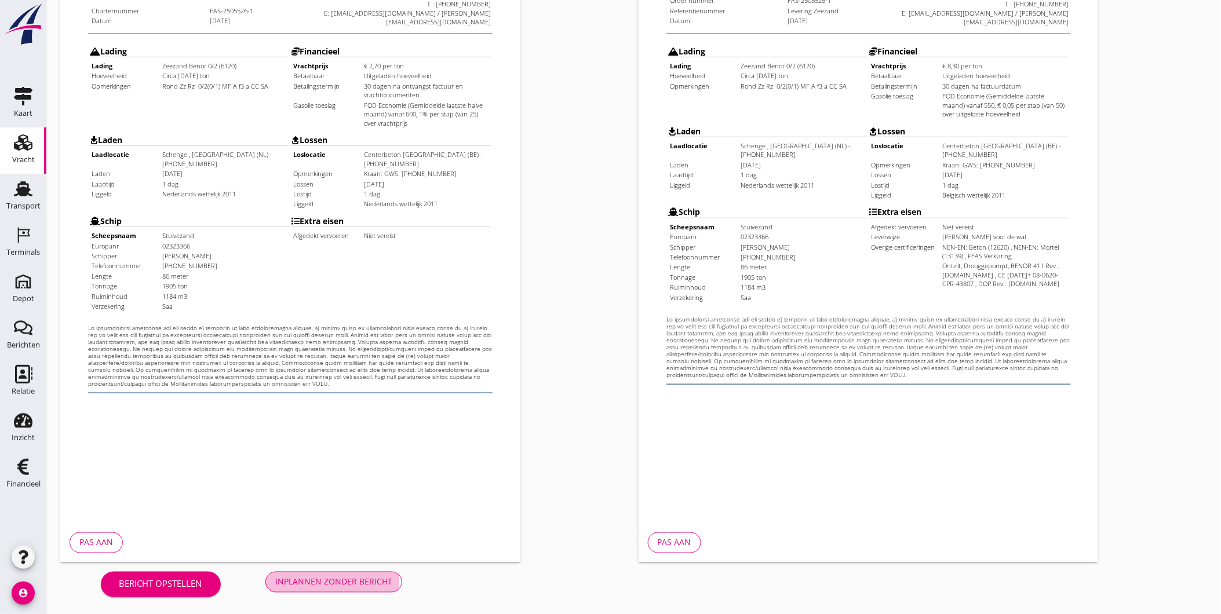
click at [371, 588] on div "Inplannen zonder bericht" at bounding box center [333, 582] width 117 height 12
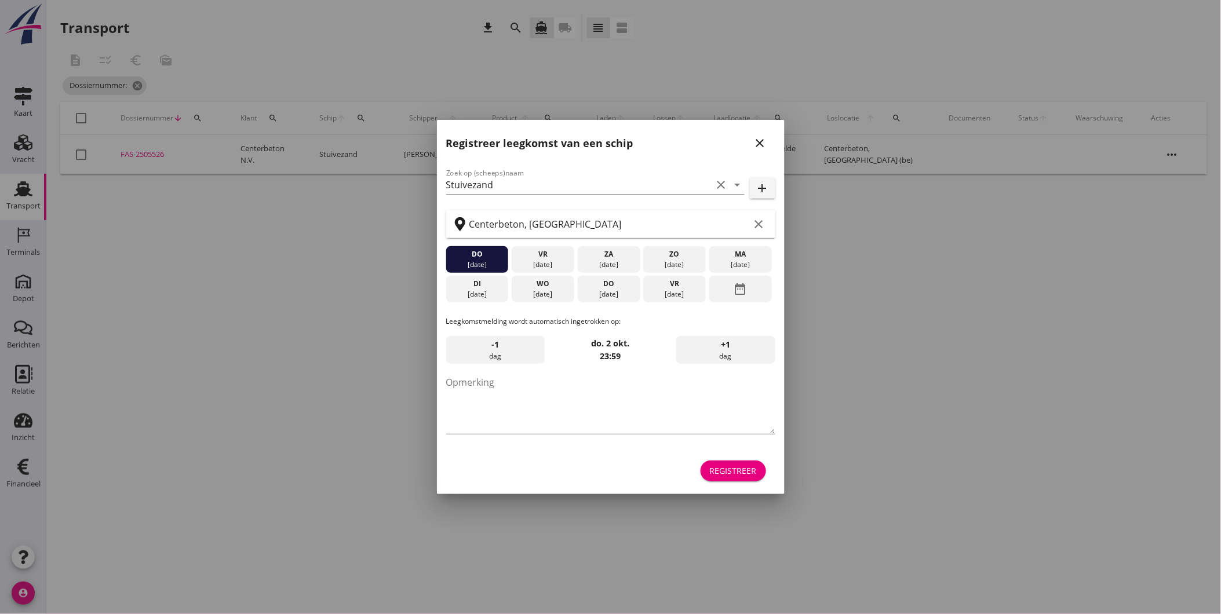
click at [759, 140] on icon "close" at bounding box center [760, 143] width 14 height 14
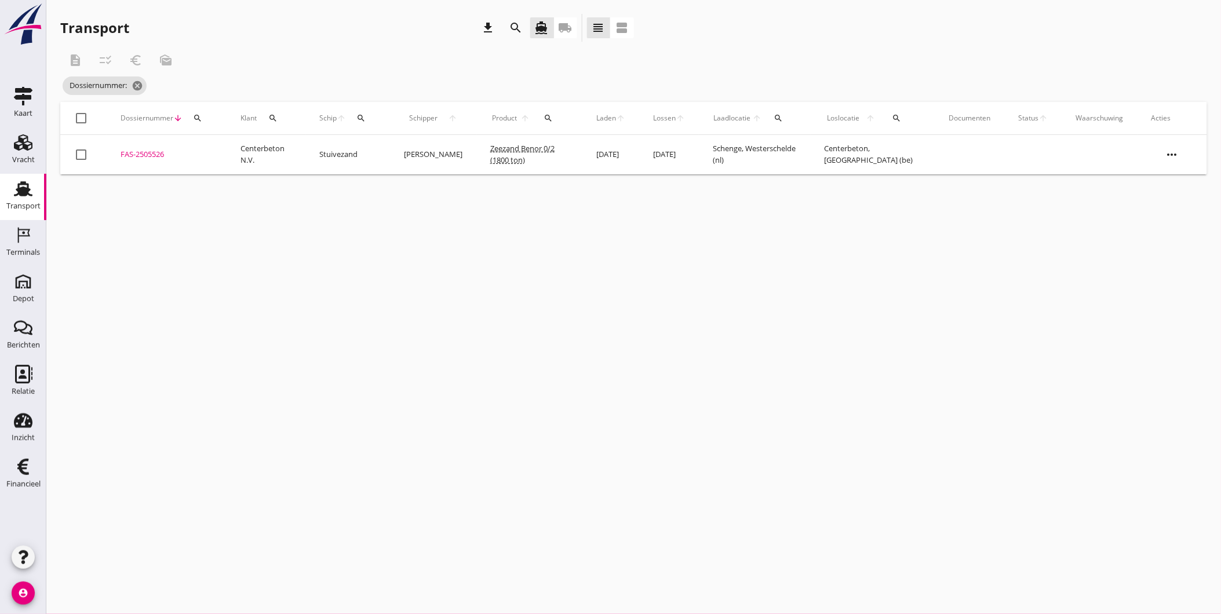
click at [151, 155] on div "FAS-2505526" at bounding box center [167, 155] width 92 height 12
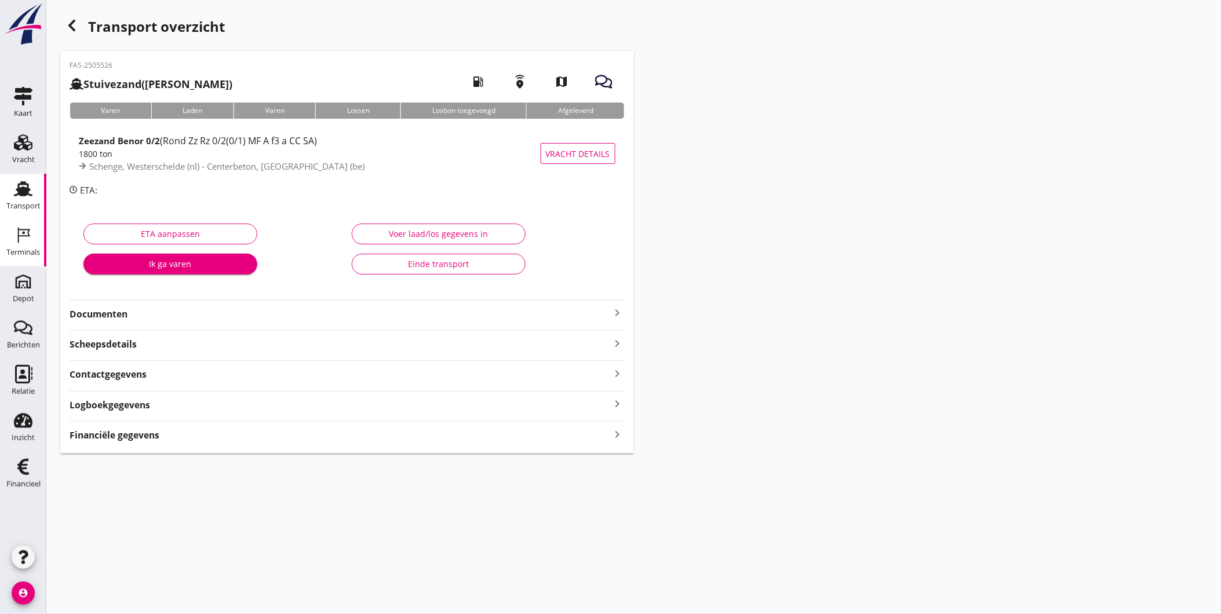
click at [30, 228] on icon "Terminals" at bounding box center [23, 235] width 19 height 19
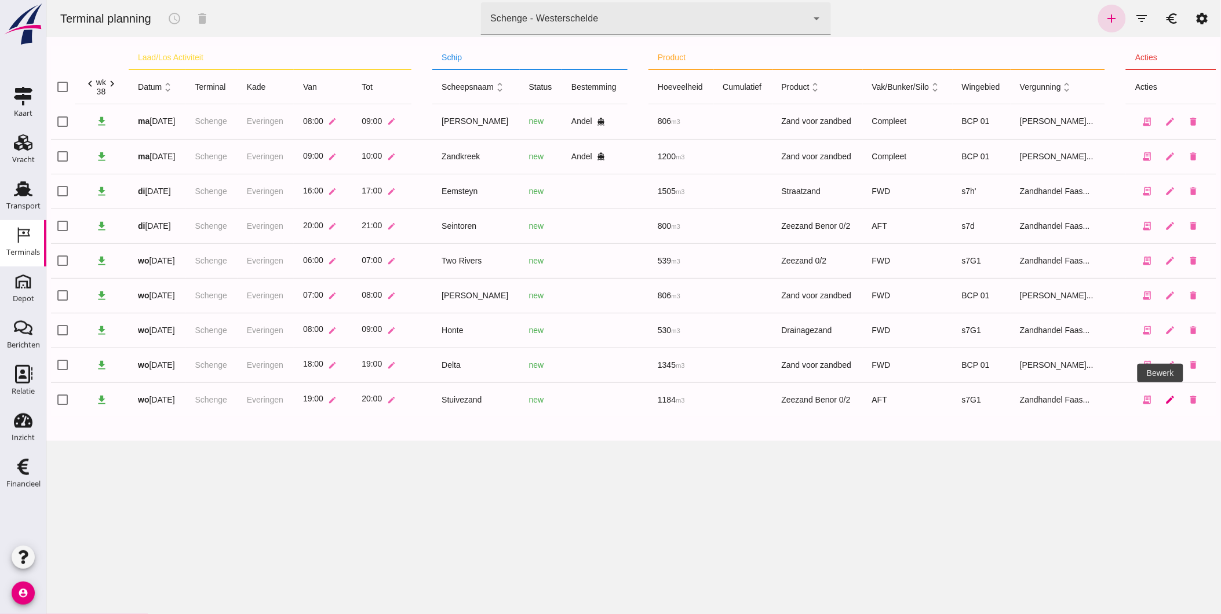
click at [1164, 400] on icon "edit" at bounding box center [1169, 400] width 10 height 10
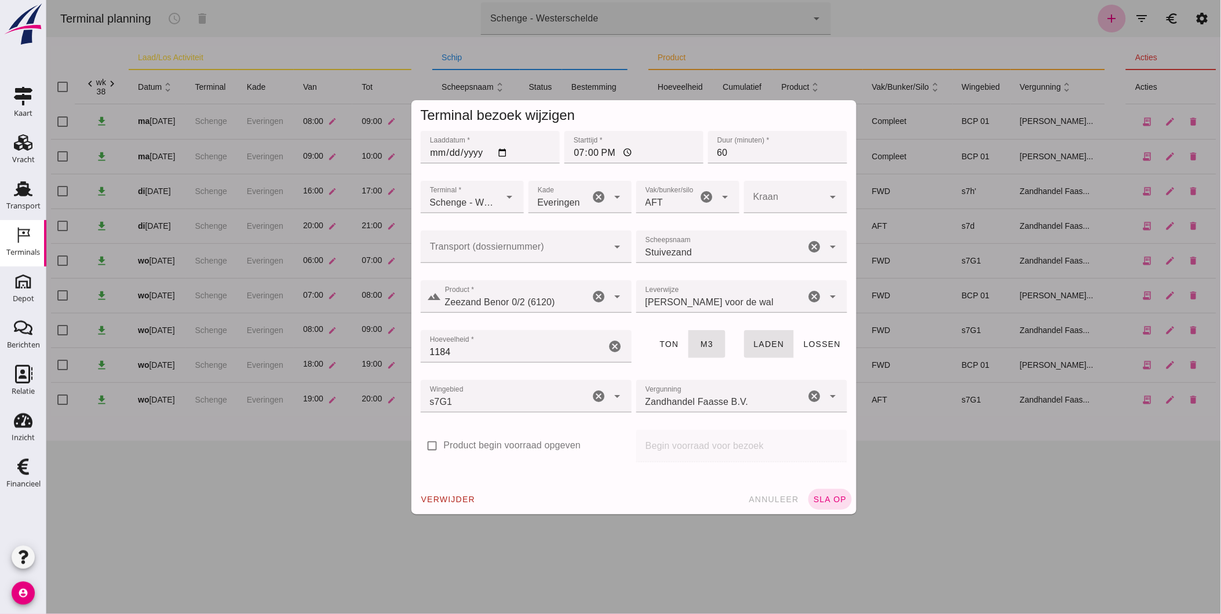
click at [505, 240] on div at bounding box center [514, 247] width 188 height 32
click at [550, 279] on div "FAS-250 5526" at bounding box center [521, 282] width 192 height 14
type input "FAS-2505526"
click at [524, 350] on input "1184" at bounding box center [512, 346] width 185 height 32
type input "1149"
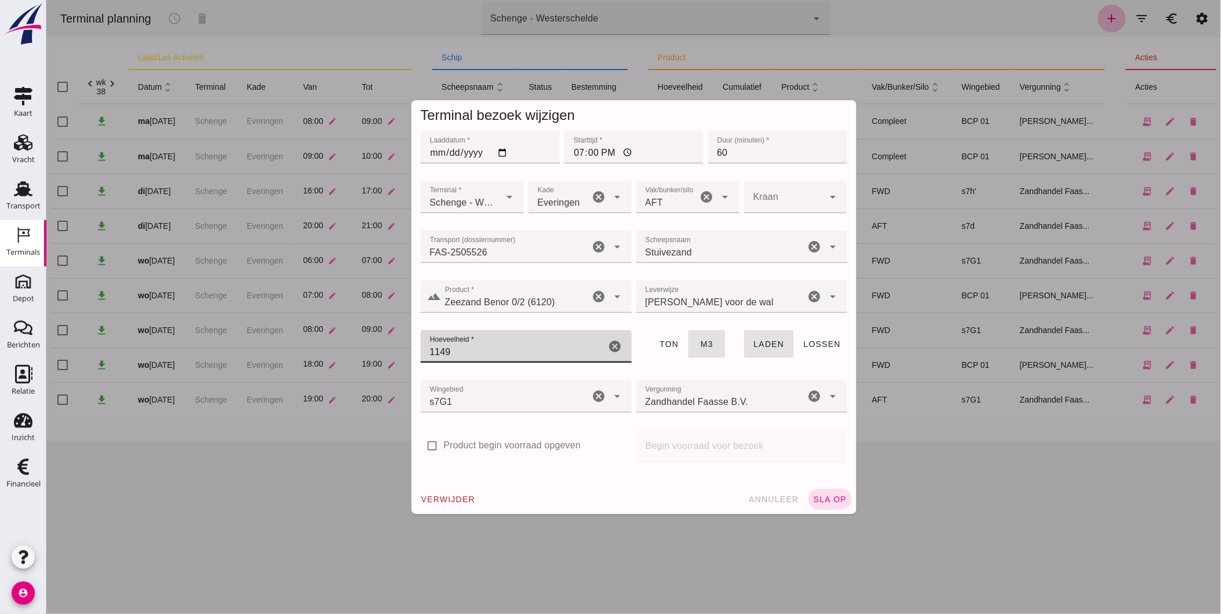
click at [593, 481] on div "Laaddatum * Laaddatum * [DATE] Starttijd * Starttijd * 19:00 Duur (minuten) * D…" at bounding box center [633, 307] width 445 height 356
click at [824, 500] on span "sla op" at bounding box center [829, 499] width 34 height 9
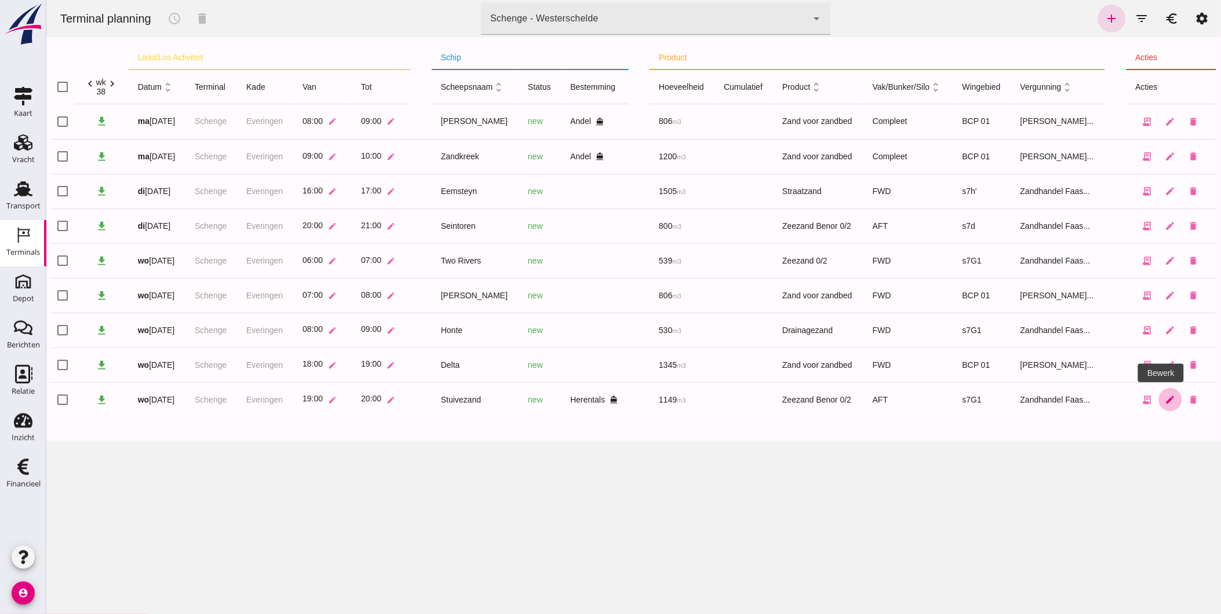
click at [1165, 403] on icon "edit" at bounding box center [1170, 400] width 10 height 10
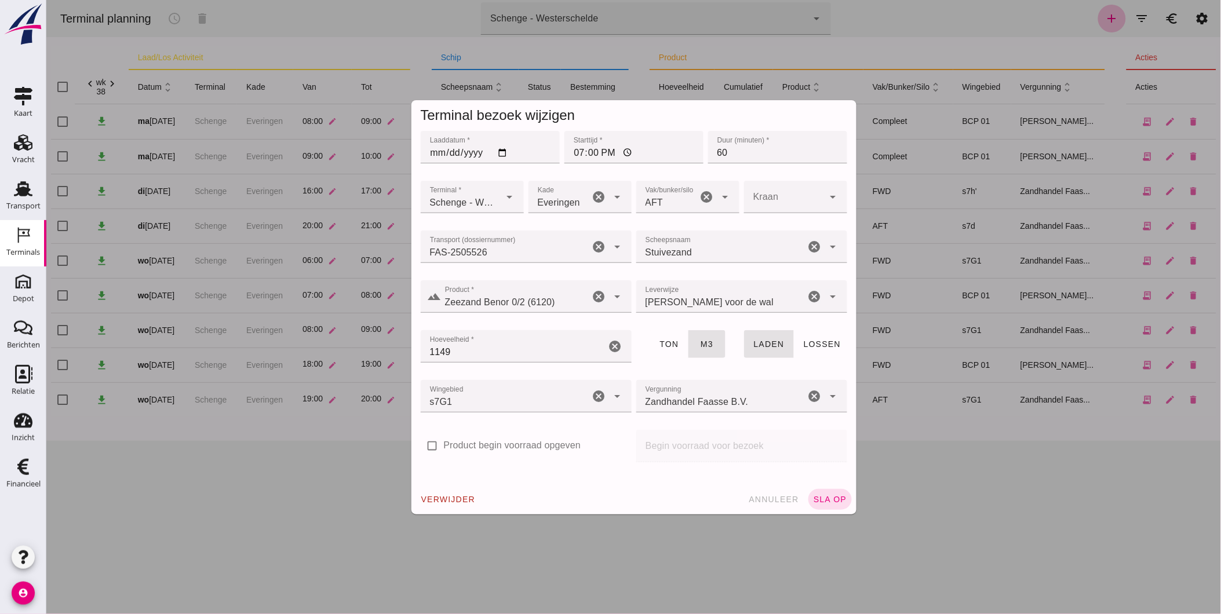
click at [847, 495] on div "verwijder annuleer sla op" at bounding box center [633, 499] width 445 height 30
click at [845, 501] on button "sla op" at bounding box center [829, 499] width 43 height 21
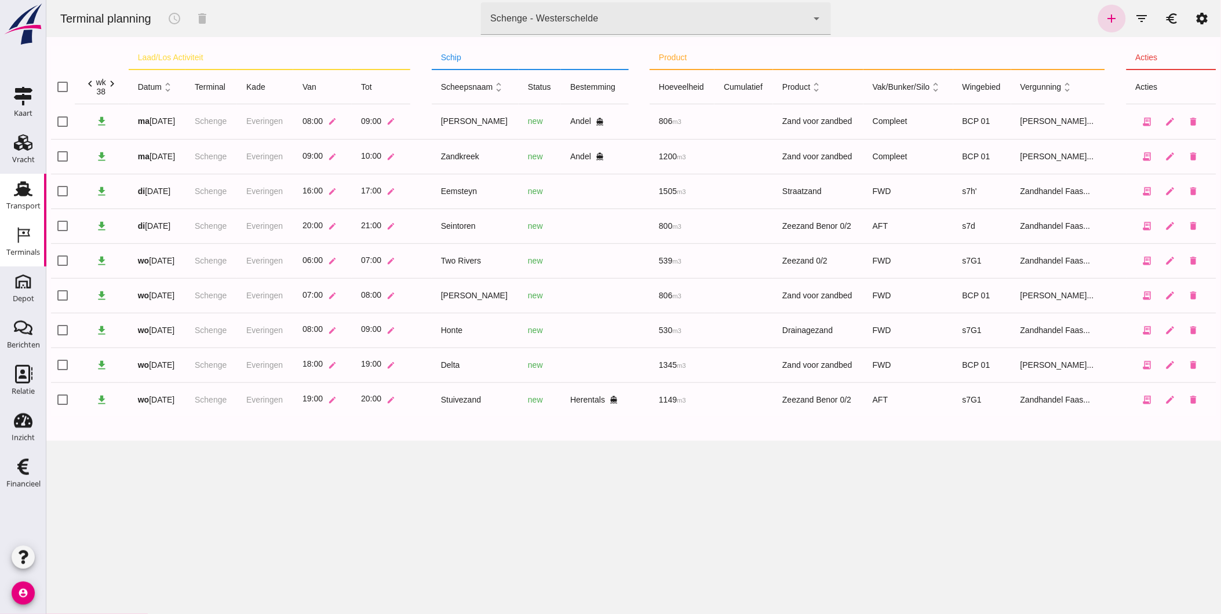
click at [30, 203] on div "Transport" at bounding box center [23, 206] width 34 height 8
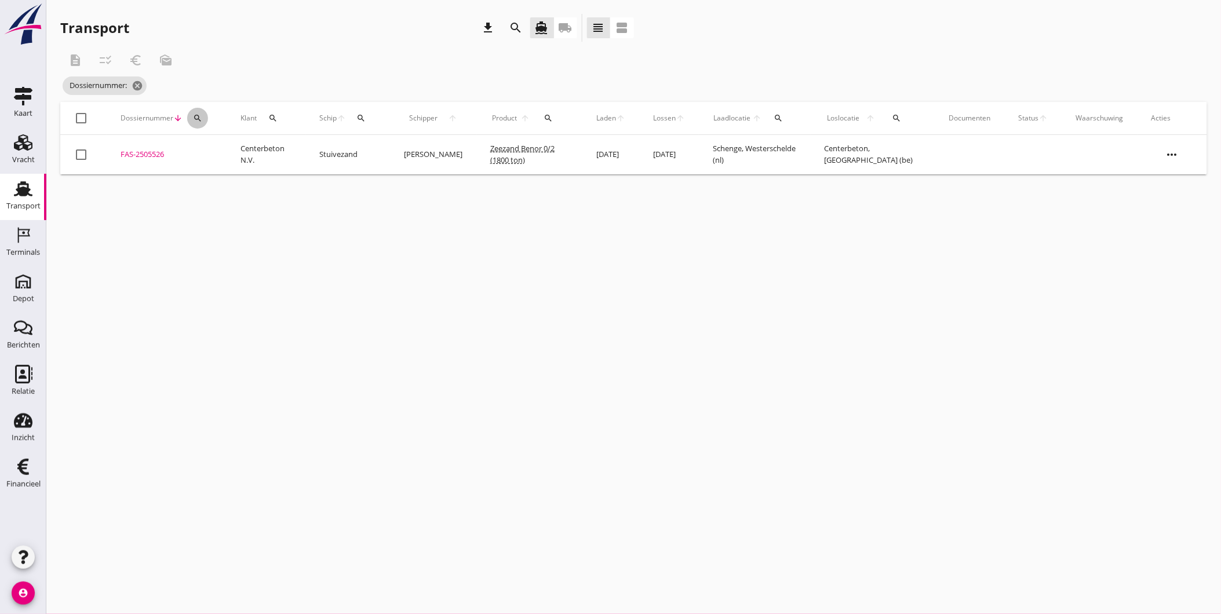
click at [192, 118] on div "search" at bounding box center [197, 118] width 21 height 9
click at [132, 155] on div "FAS-2505526" at bounding box center [167, 155] width 92 height 12
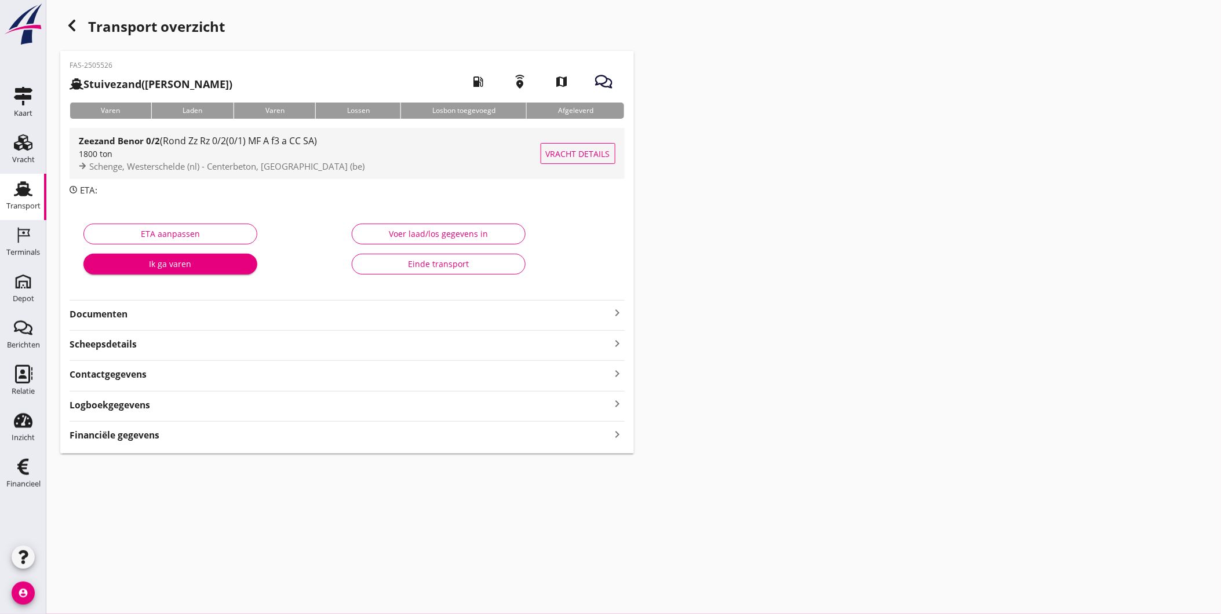
click at [154, 147] on div "Zeezand Benor 0/2 (Rond Zz Rz 0/2(0/1) MF A f3 a CC SA)" at bounding box center [310, 141] width 462 height 14
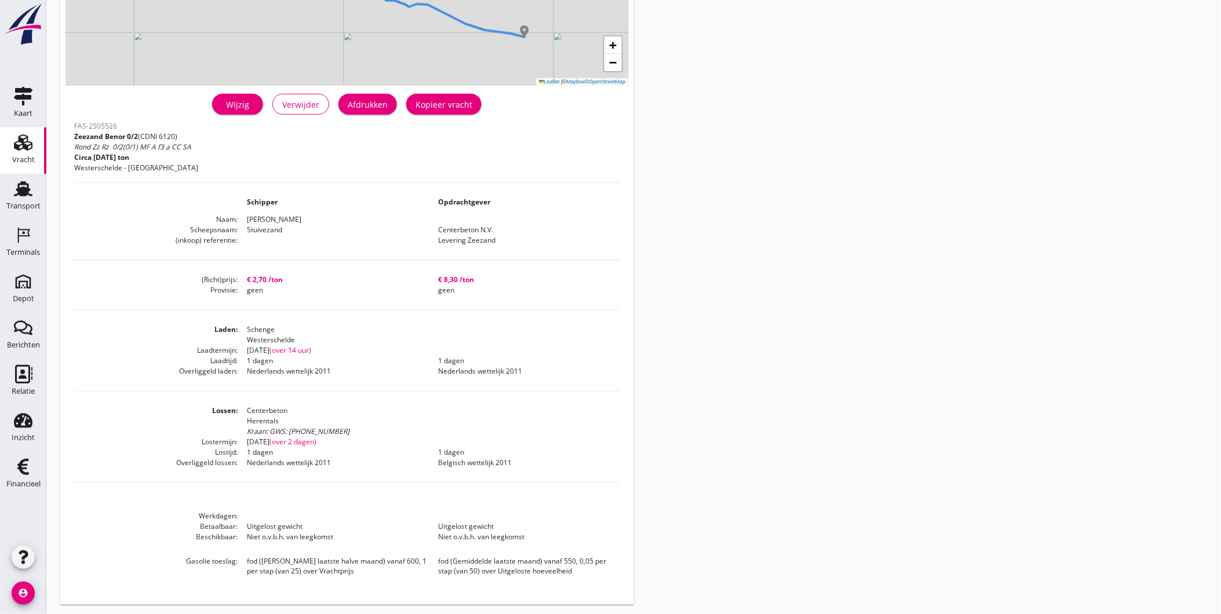
scroll to position [217, 0]
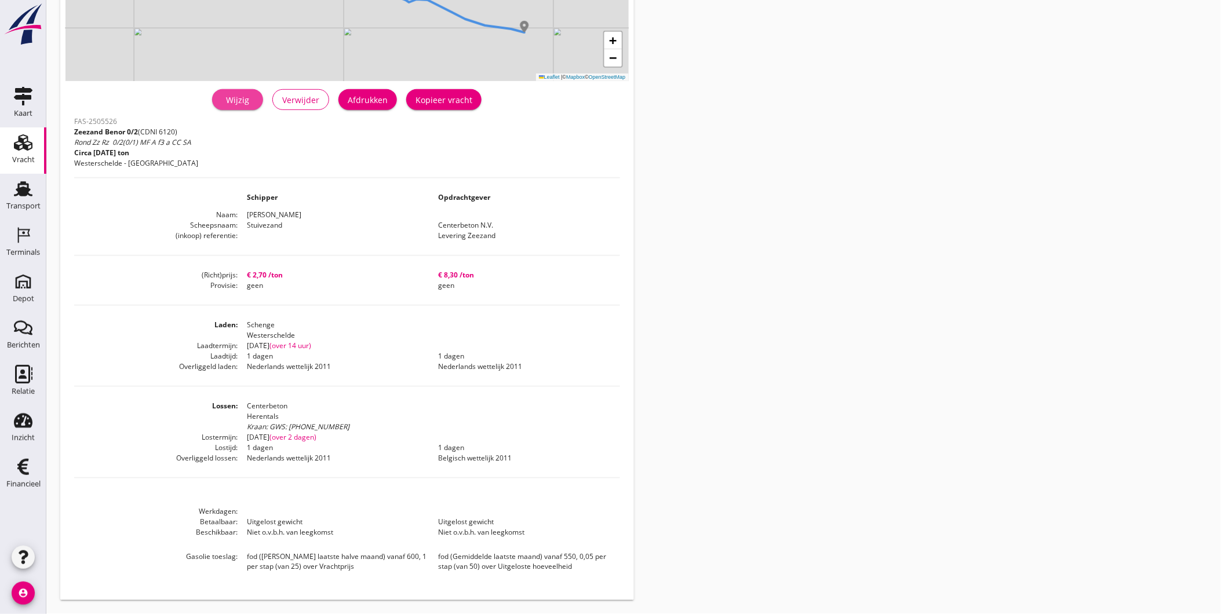
click at [241, 104] on div "Wijzig" at bounding box center [237, 100] width 32 height 12
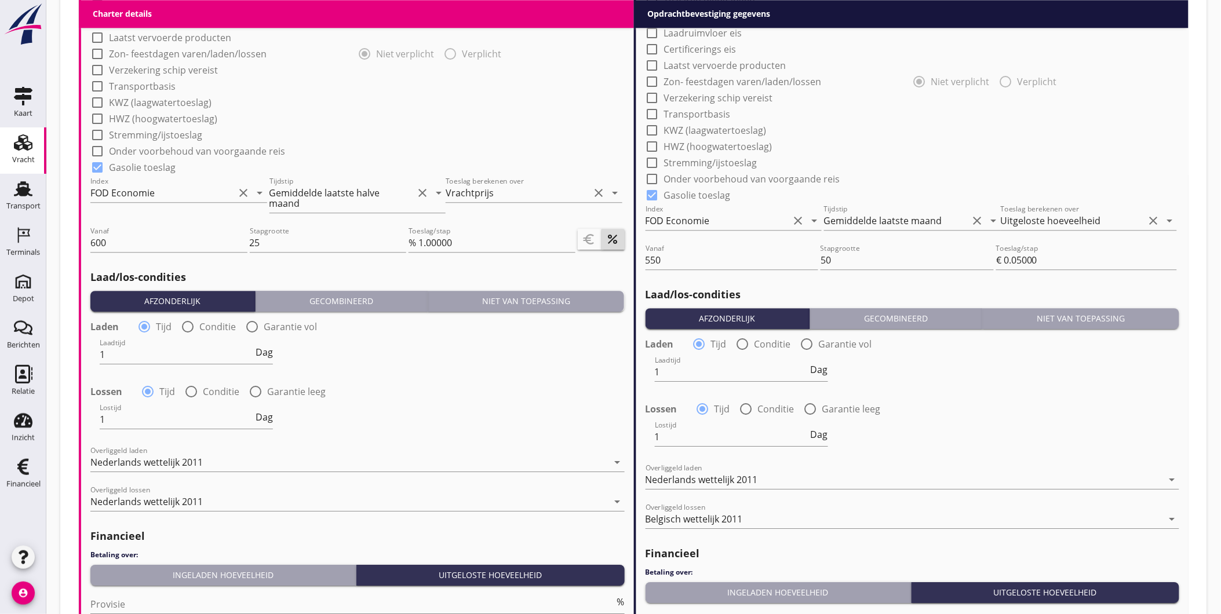
scroll to position [1253, 0]
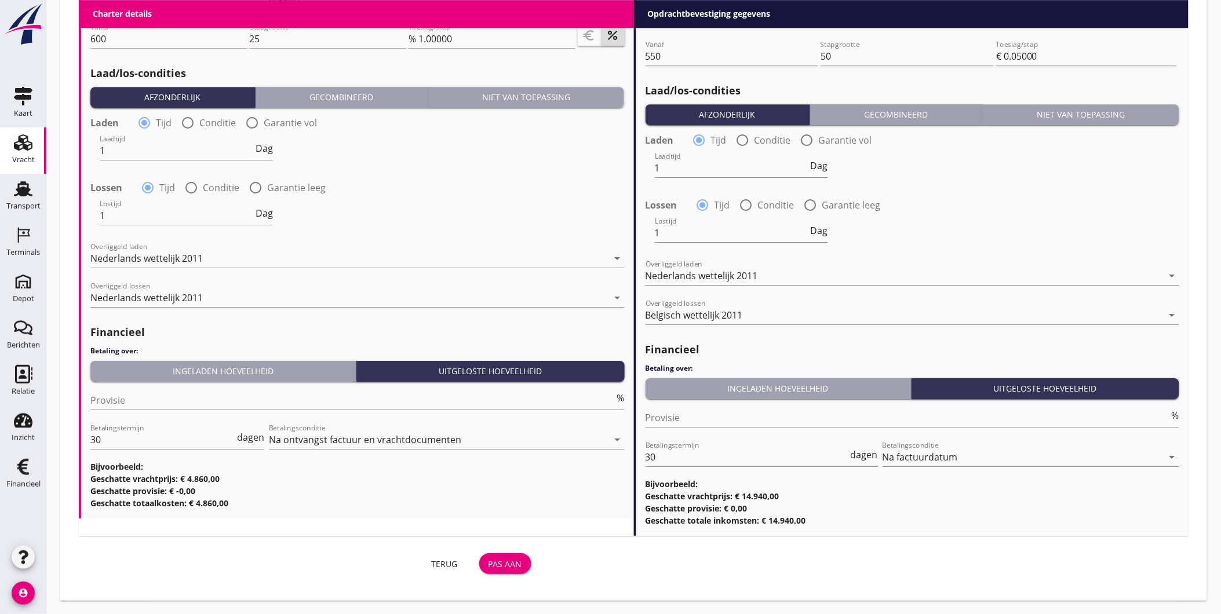
click at [501, 565] on div "Pas aan" at bounding box center [506, 564] width 34 height 12
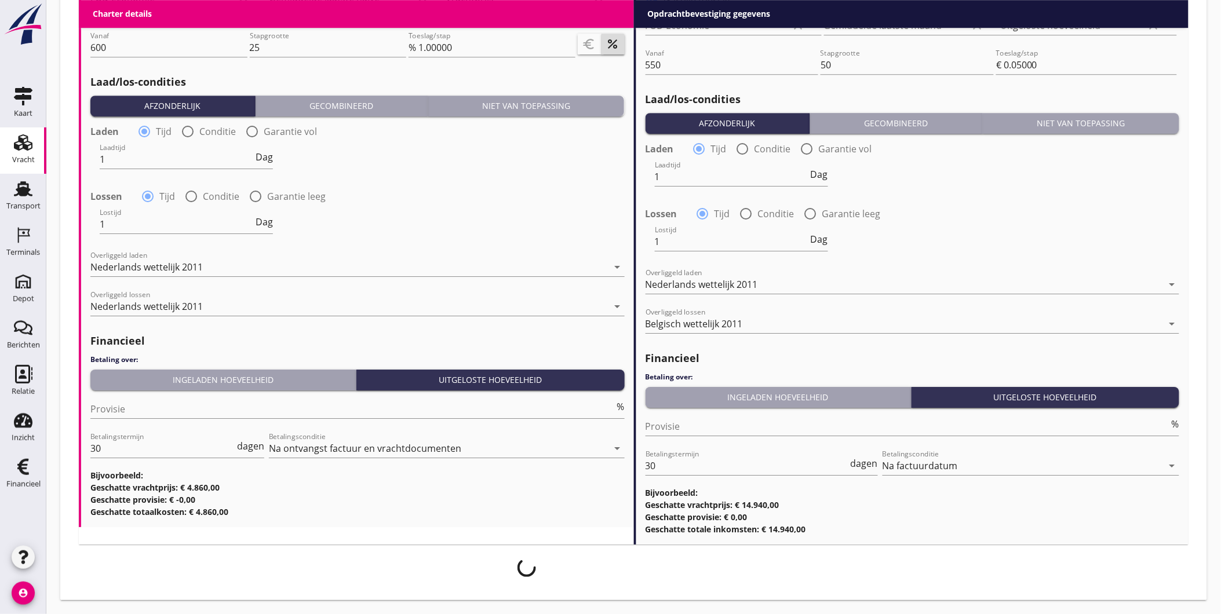
scroll to position [1244, 0]
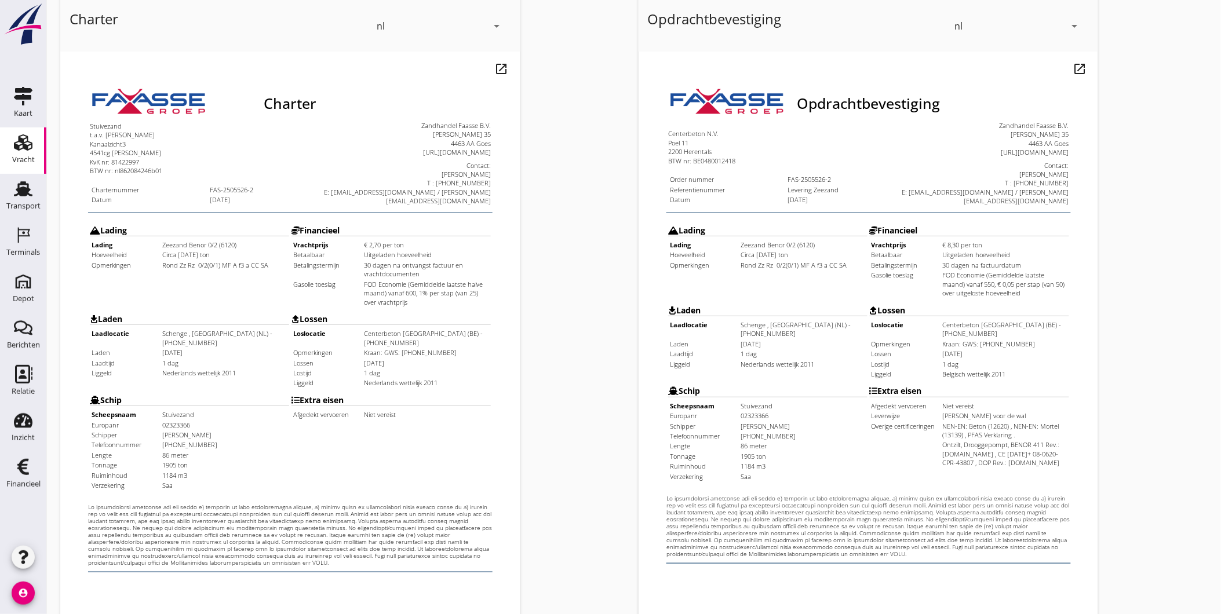
scroll to position [243, 0]
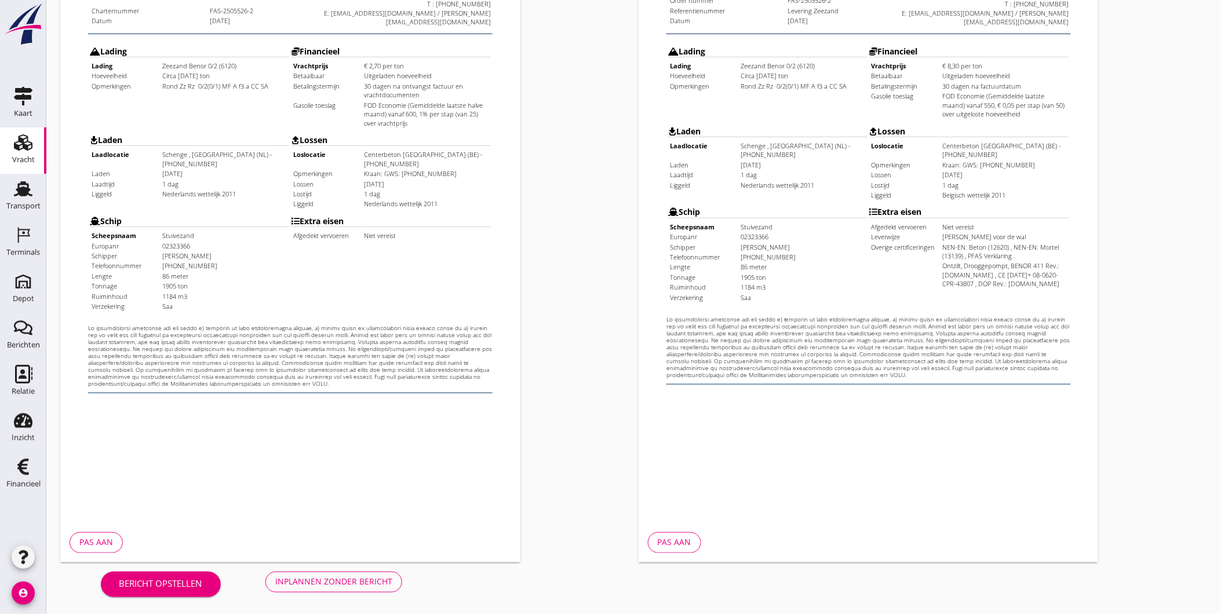
click at [359, 583] on div "Inplannen zonder bericht" at bounding box center [333, 582] width 117 height 12
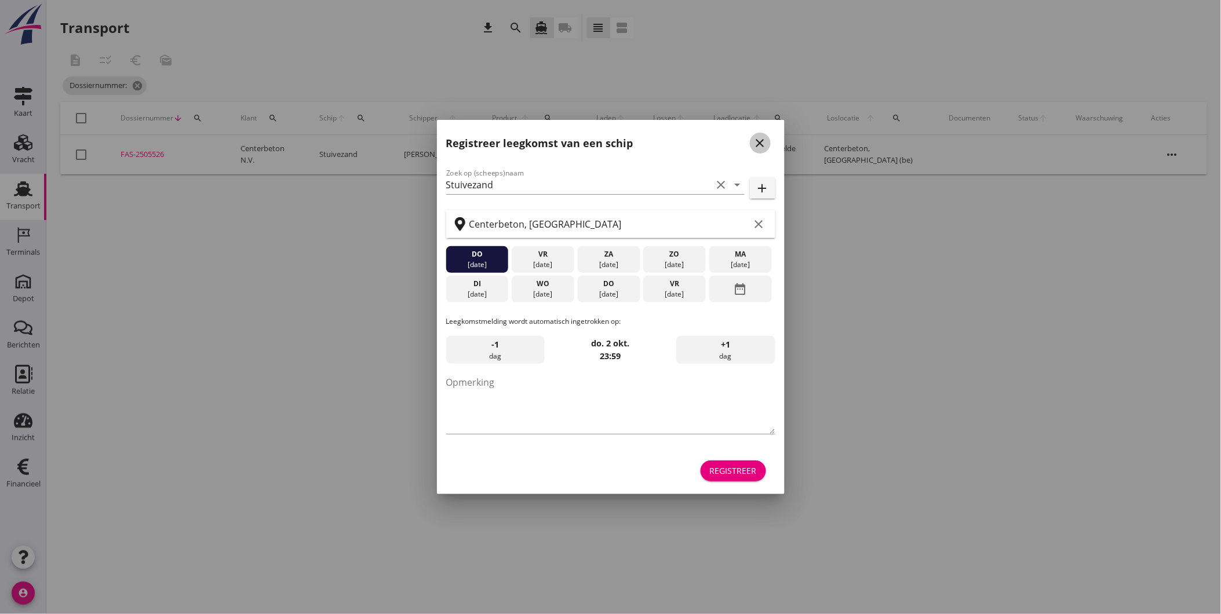
click at [762, 141] on icon "close" at bounding box center [760, 143] width 14 height 14
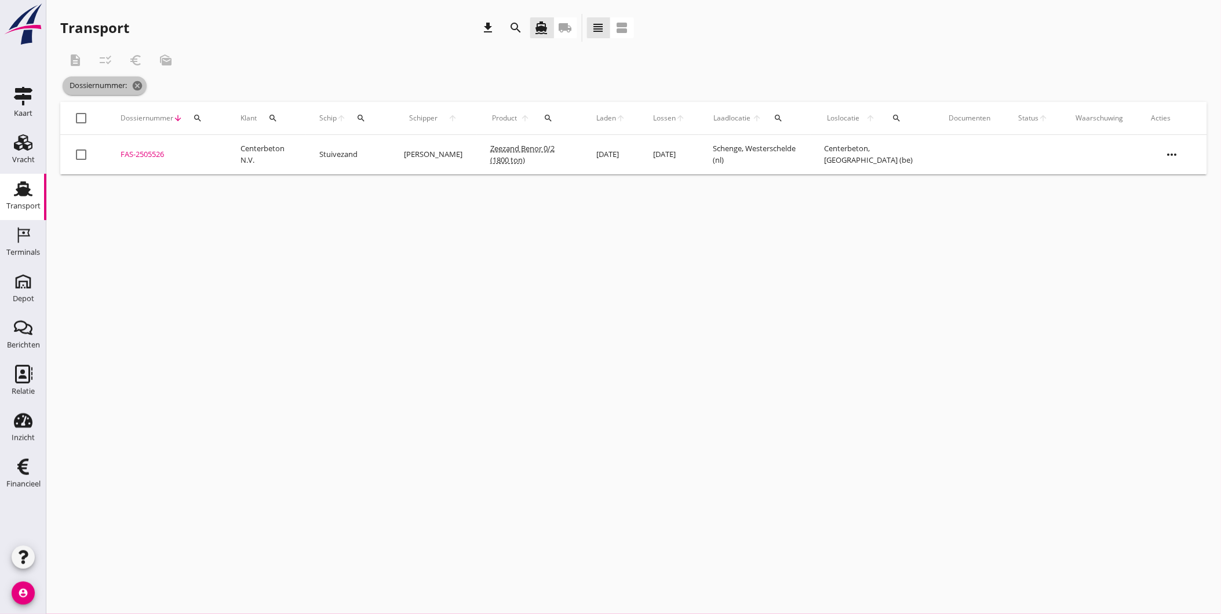
click at [145, 84] on span "Dossiernummer: cancel" at bounding box center [105, 85] width 84 height 19
click at [141, 85] on icon "cancel" at bounding box center [138, 86] width 12 height 12
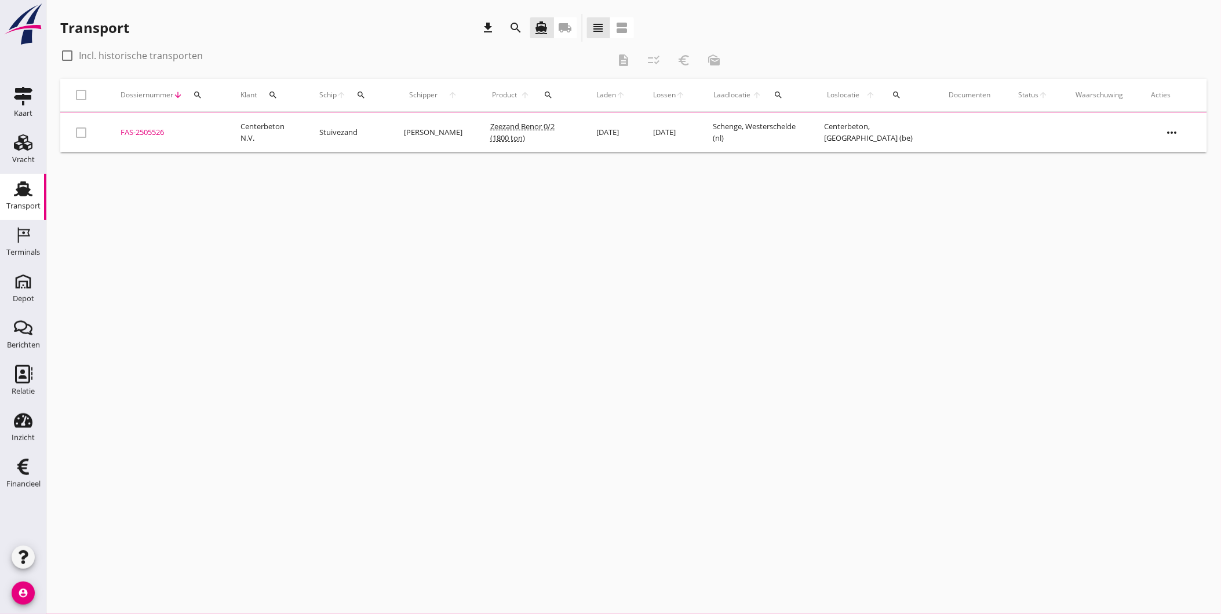
click at [202, 90] on div "search" at bounding box center [197, 94] width 21 height 9
click at [239, 130] on input "Zoeken op dossiernummer..." at bounding box center [252, 128] width 121 height 19
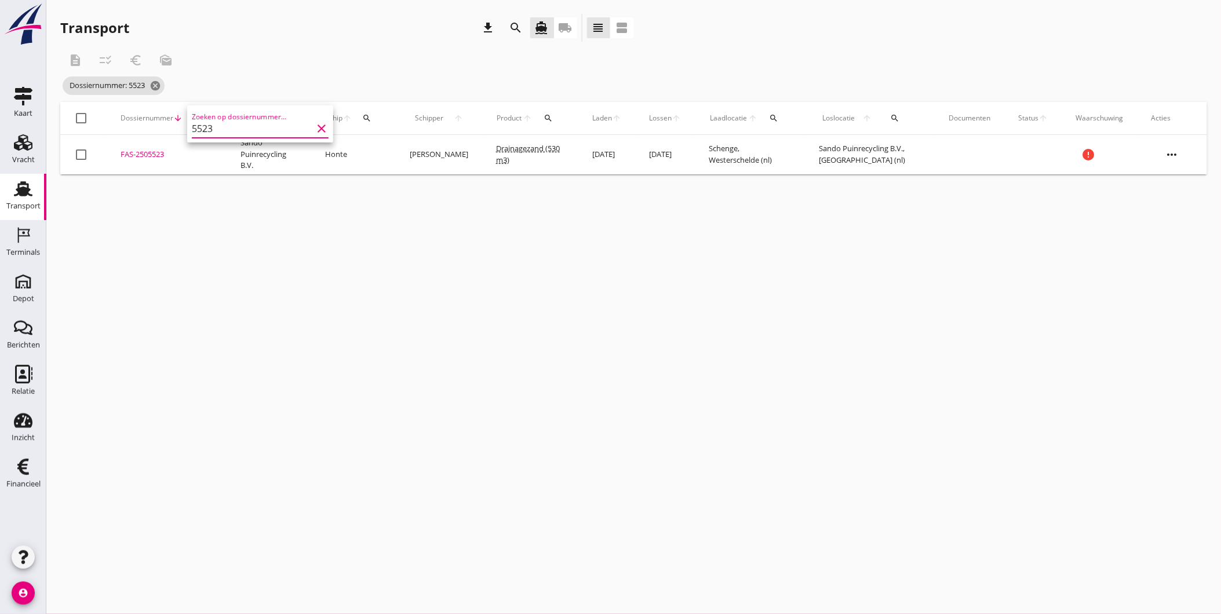
type input "5523"
click at [152, 159] on div "FAS-2505523" at bounding box center [167, 155] width 92 height 12
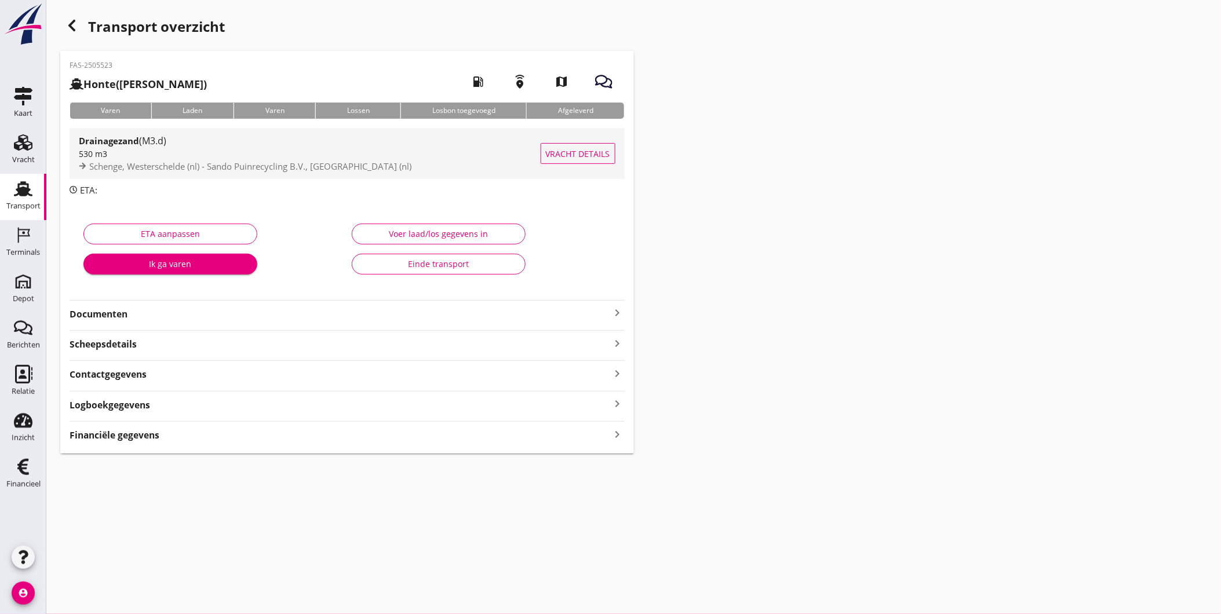
click at [148, 145] on span "(M3.d)" at bounding box center [152, 140] width 27 height 13
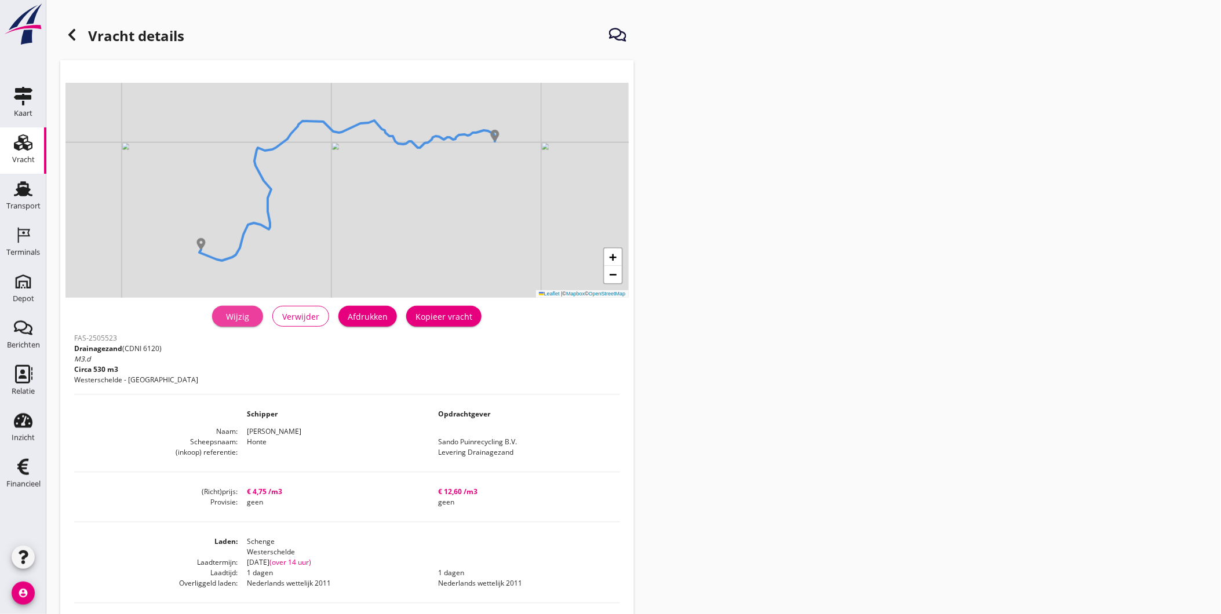
click at [241, 307] on link "Wijzig" at bounding box center [237, 316] width 51 height 21
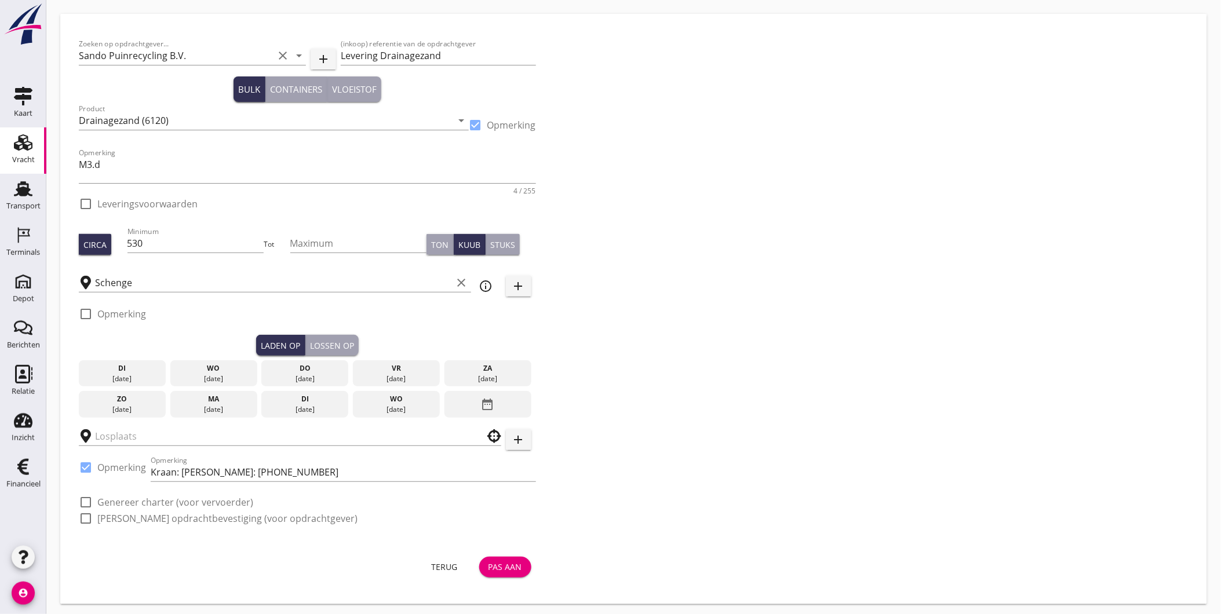
checkbox input "true"
type input "Sando Puinrecycling B.V."
checkbox input "true"
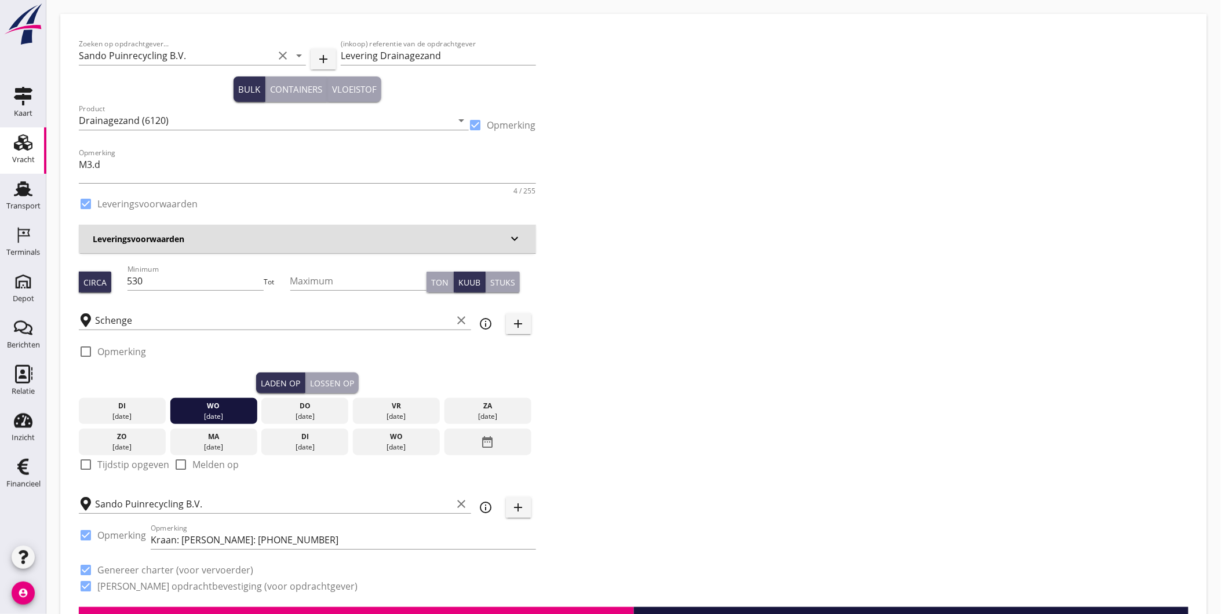
click at [333, 379] on div "Lossen op" at bounding box center [332, 383] width 44 height 12
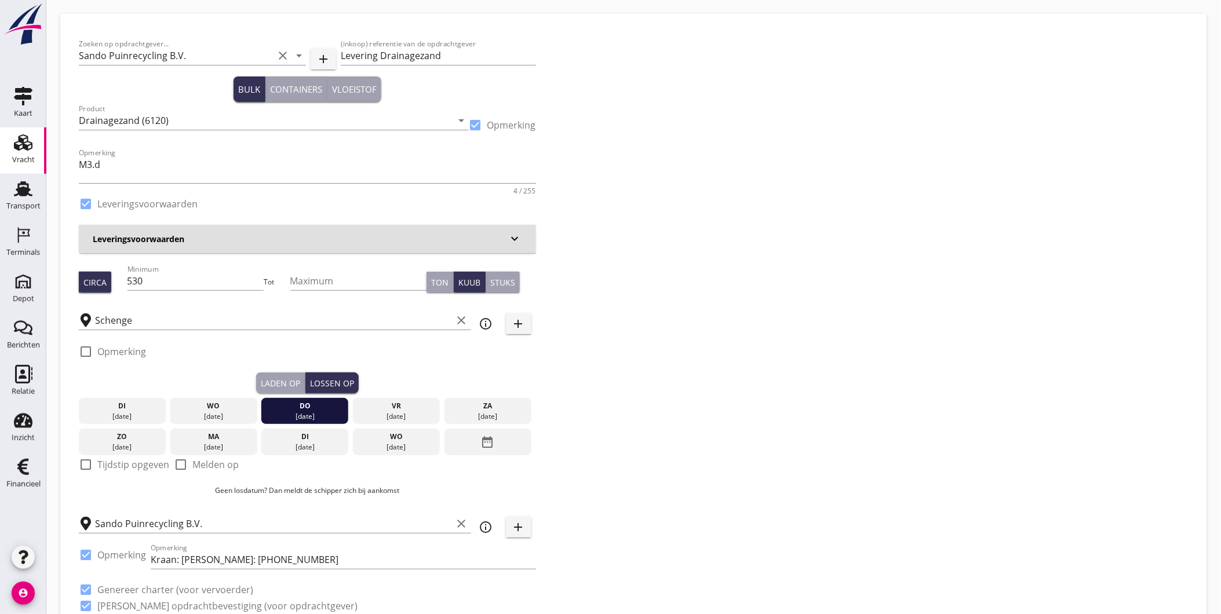
click at [286, 379] on div "Laden op" at bounding box center [280, 383] width 39 height 12
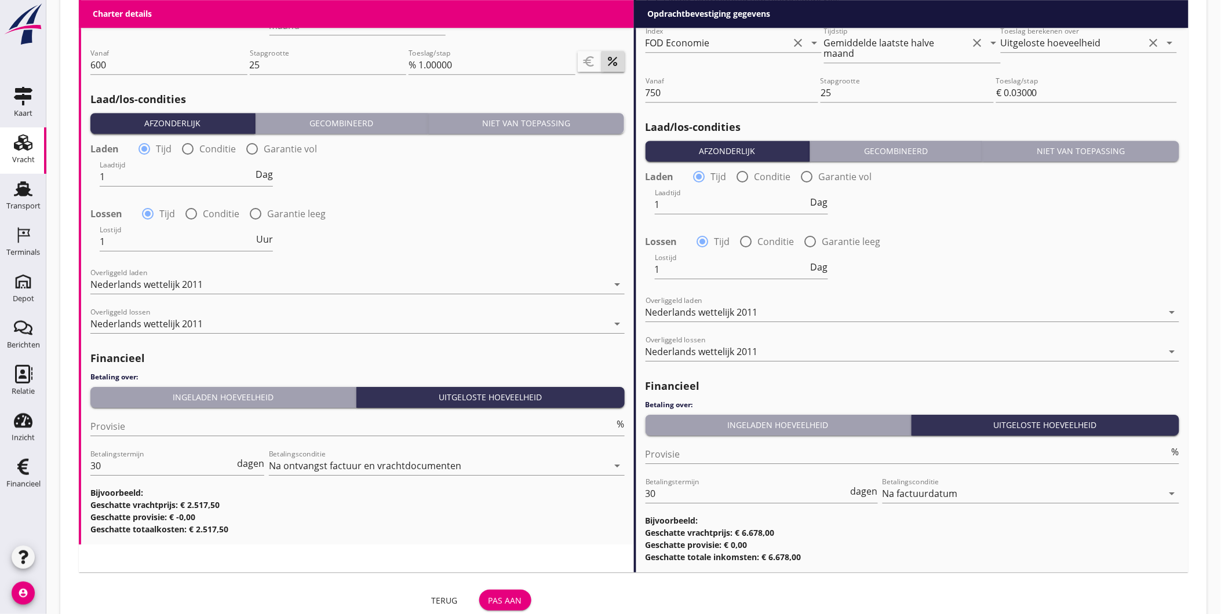
scroll to position [1263, 0]
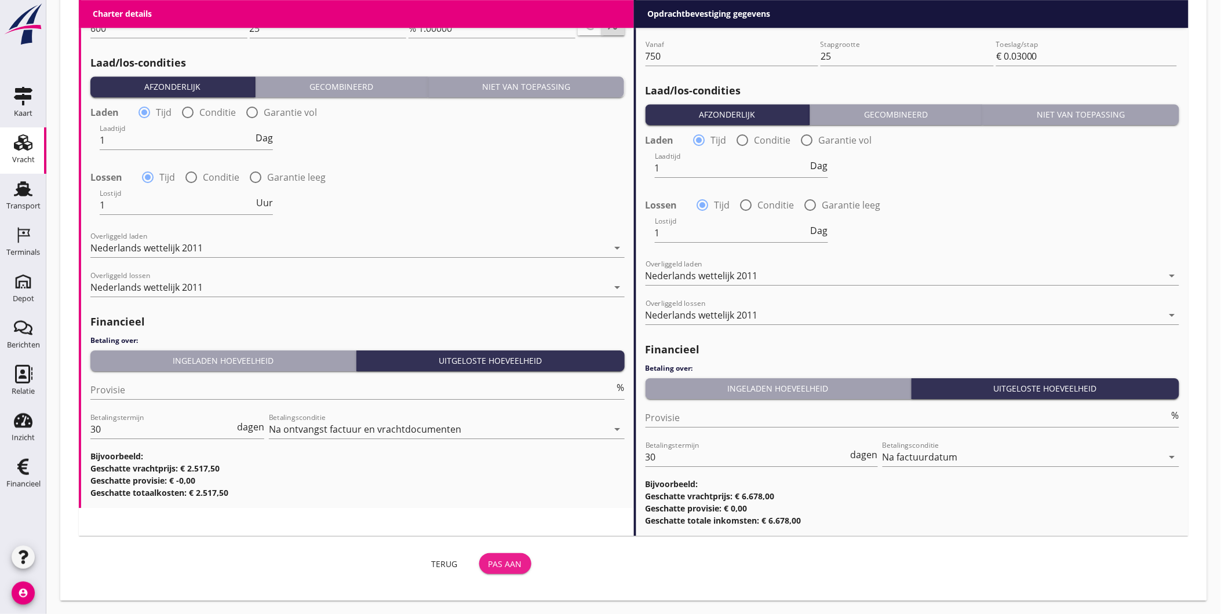
click at [506, 564] on div "Pas aan" at bounding box center [506, 564] width 34 height 12
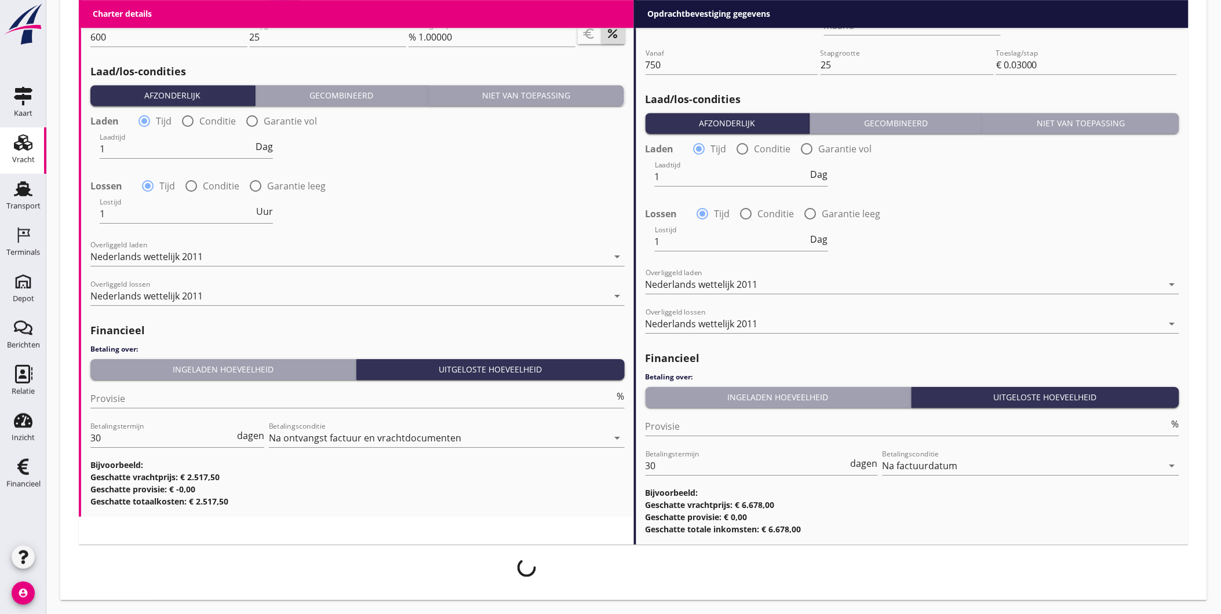
scroll to position [1254, 0]
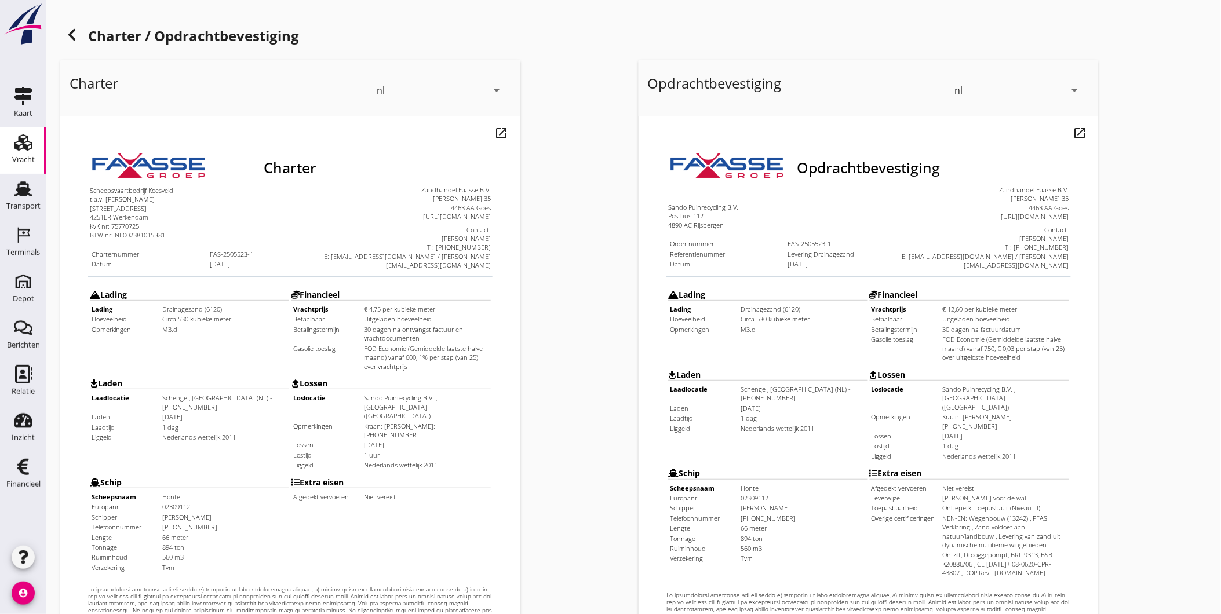
scroll to position [243, 0]
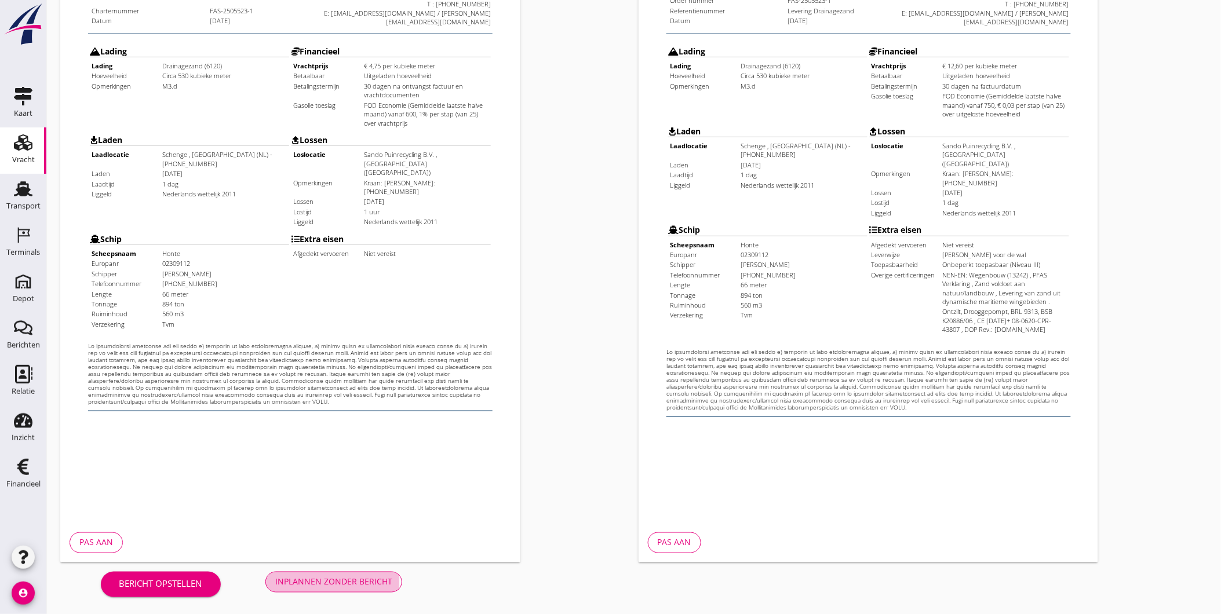
click at [376, 582] on div "Inplannen zonder bericht" at bounding box center [333, 582] width 117 height 12
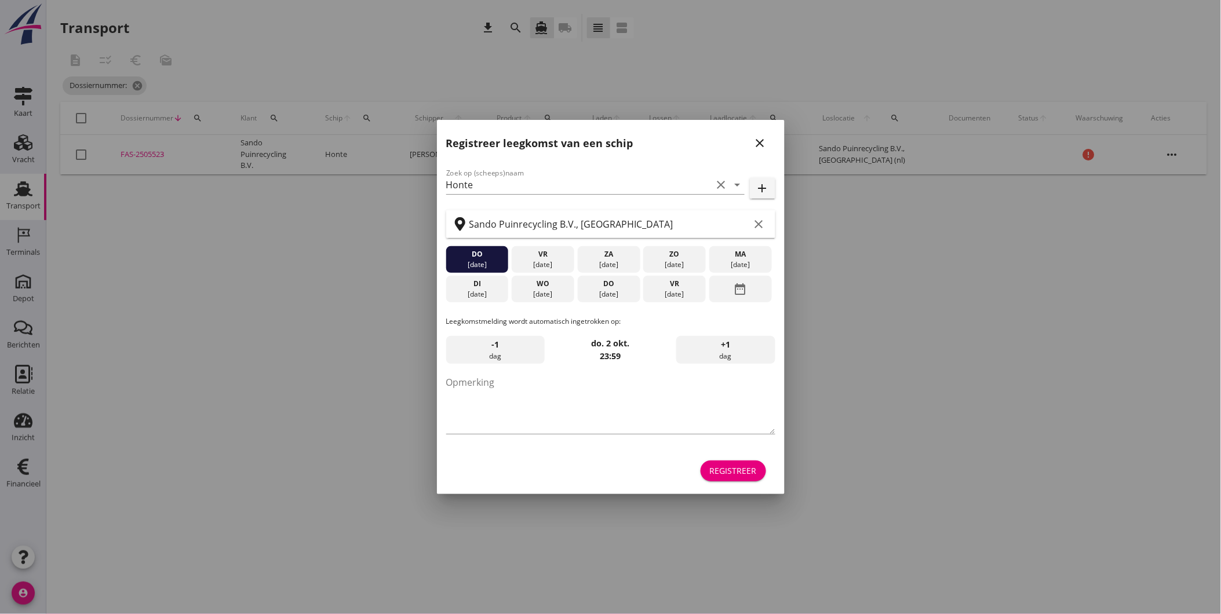
click at [761, 145] on icon "close" at bounding box center [760, 143] width 14 height 14
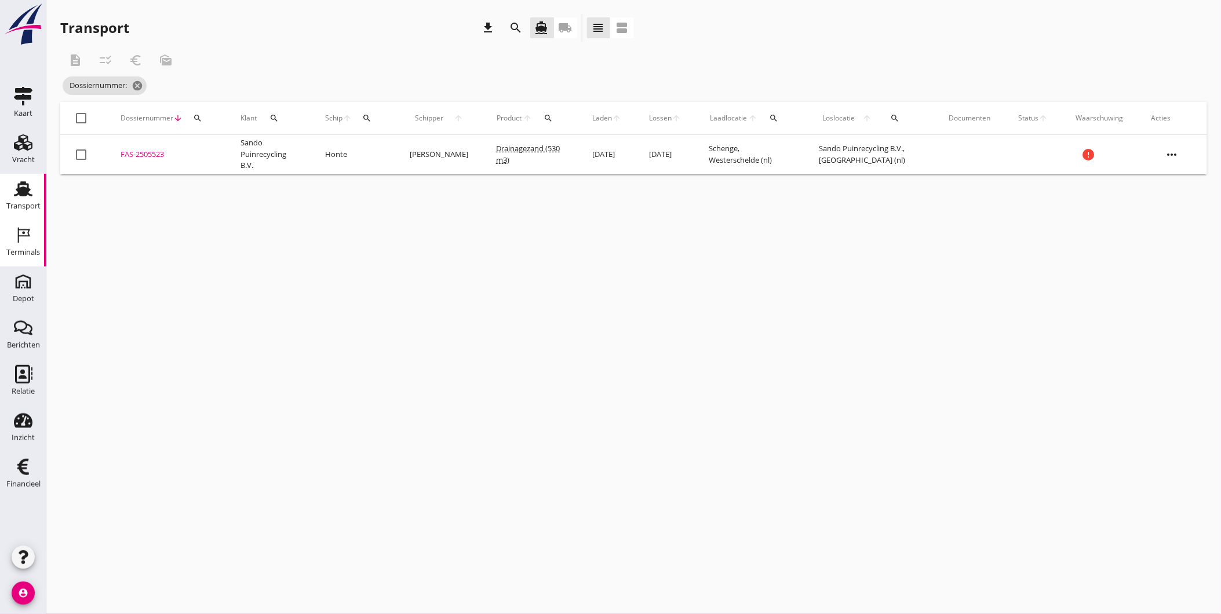
click at [26, 251] on div "Terminals" at bounding box center [23, 253] width 34 height 8
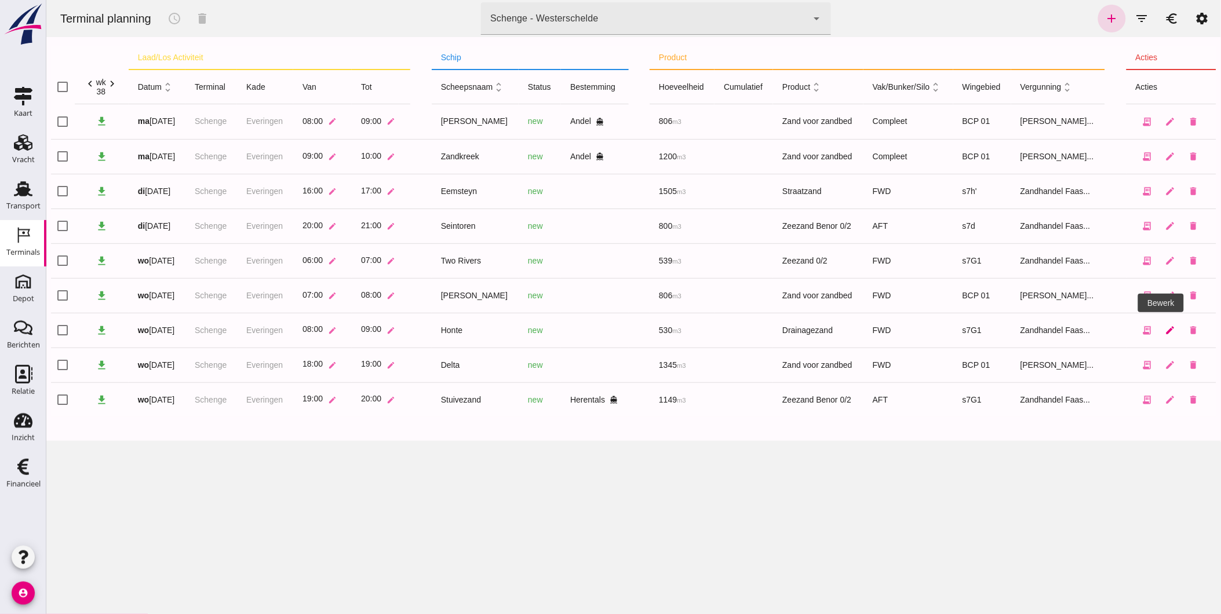
drag, startPoint x: 1154, startPoint y: 330, endPoint x: 1214, endPoint y: 331, distance: 60.3
click at [1158, 330] on link "edit" at bounding box center [1169, 330] width 23 height 23
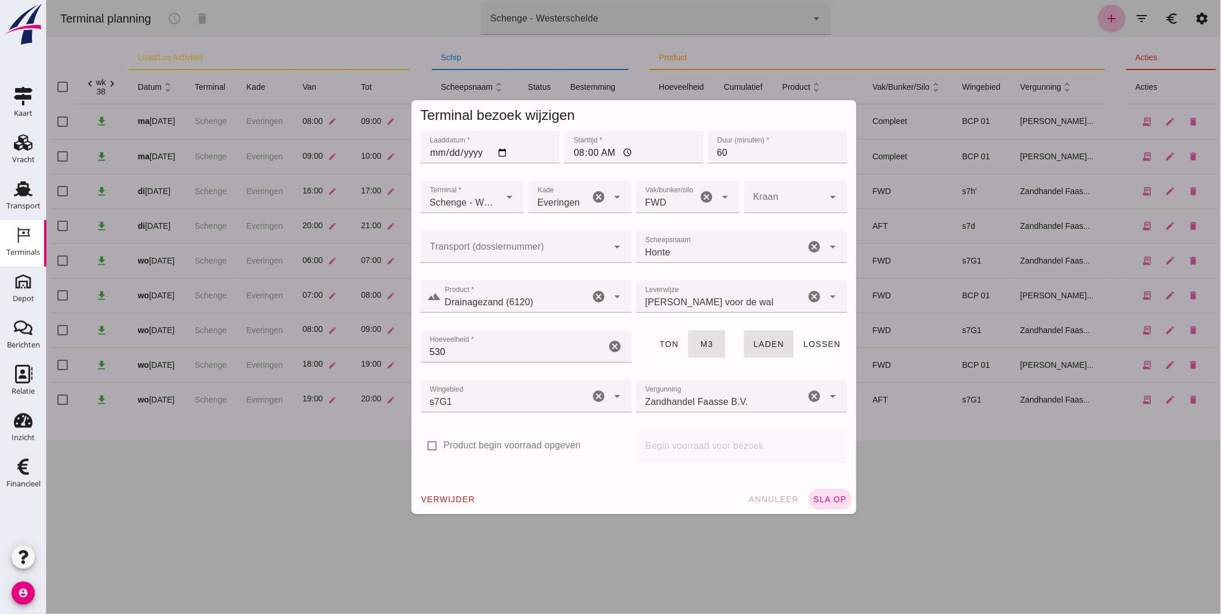
click at [466, 251] on input "Transport (dossiernummer)" at bounding box center [514, 253] width 188 height 14
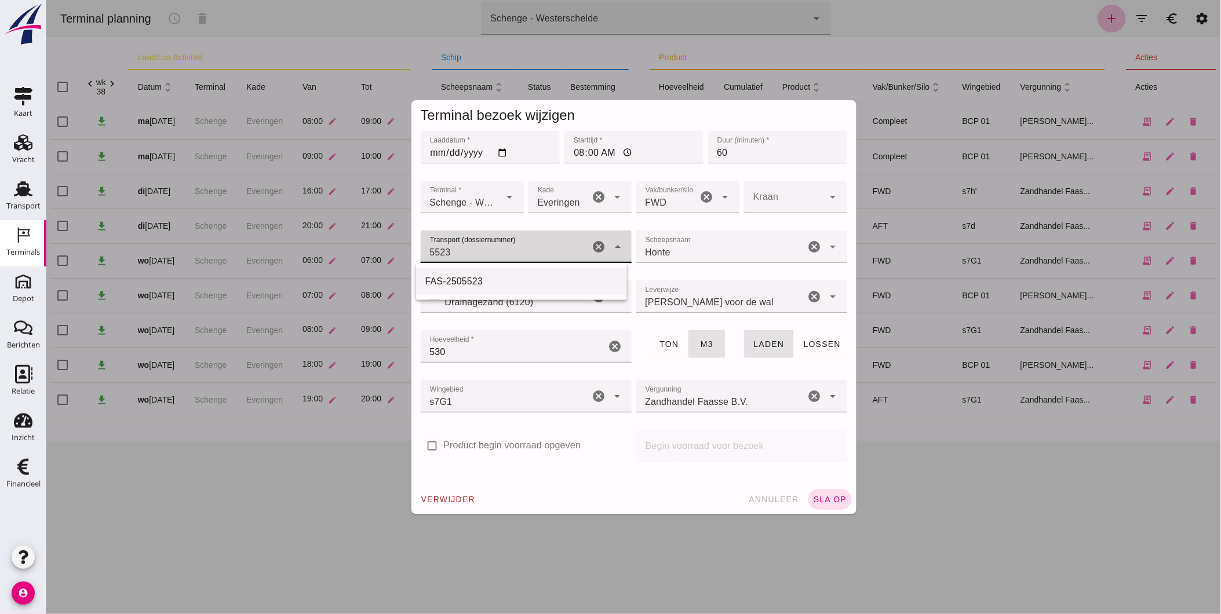
click at [504, 279] on div "FAS-2505523" at bounding box center [521, 282] width 192 height 14
type input "FAS-2505523"
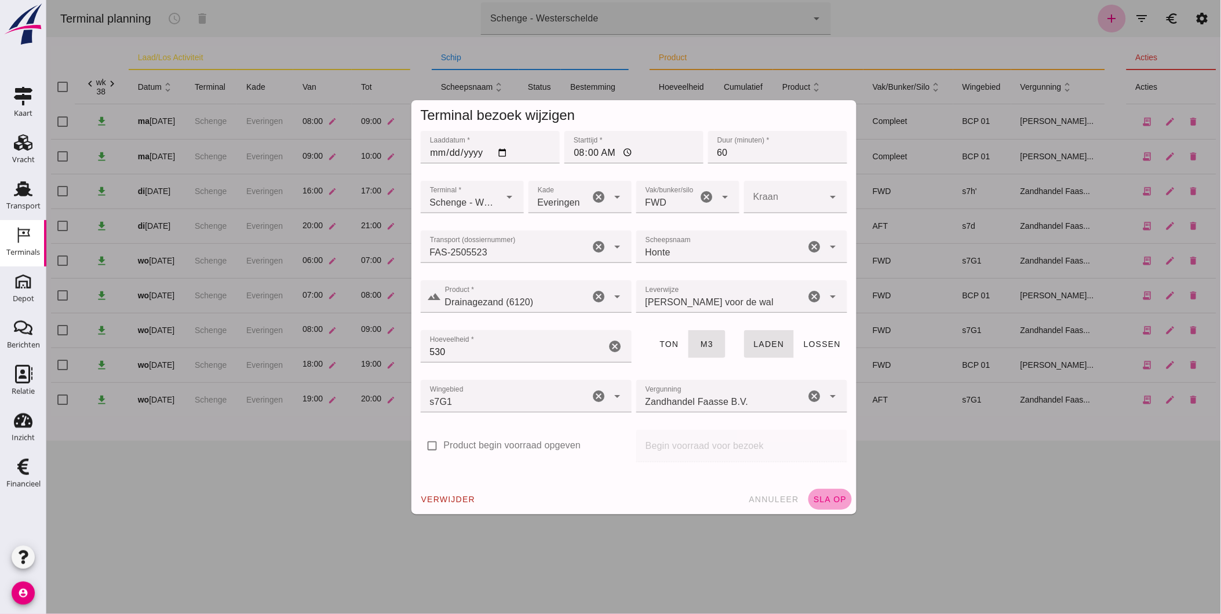
click at [823, 501] on span "sla op" at bounding box center [829, 499] width 34 height 9
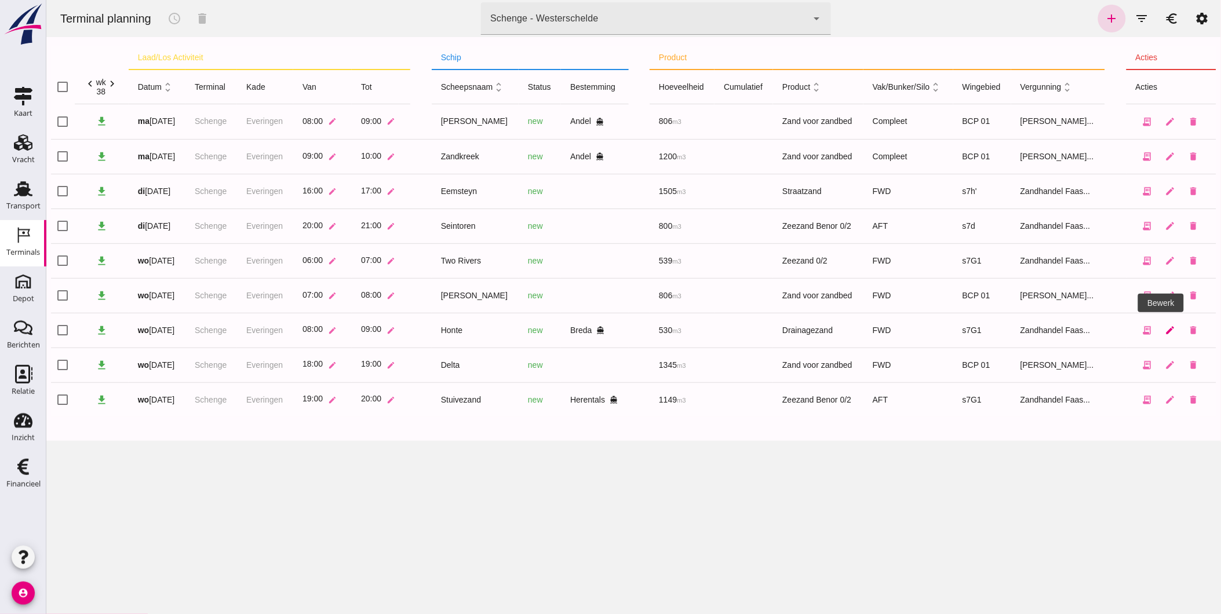
click at [1162, 337] on link "edit" at bounding box center [1169, 330] width 23 height 23
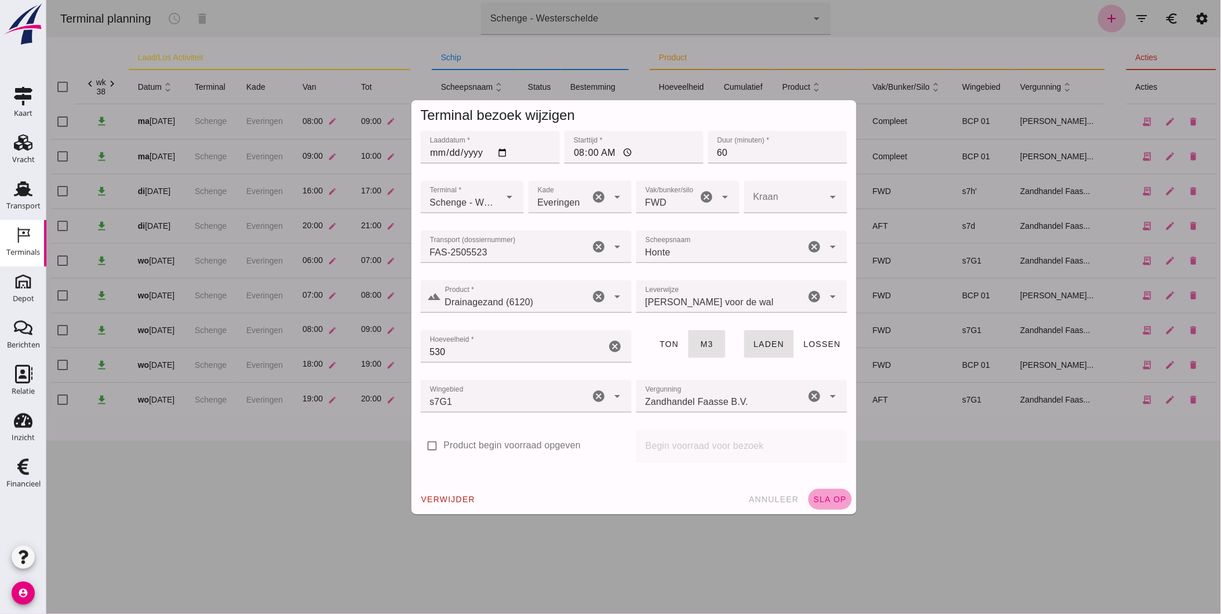
click at [829, 498] on span "sla op" at bounding box center [829, 499] width 34 height 9
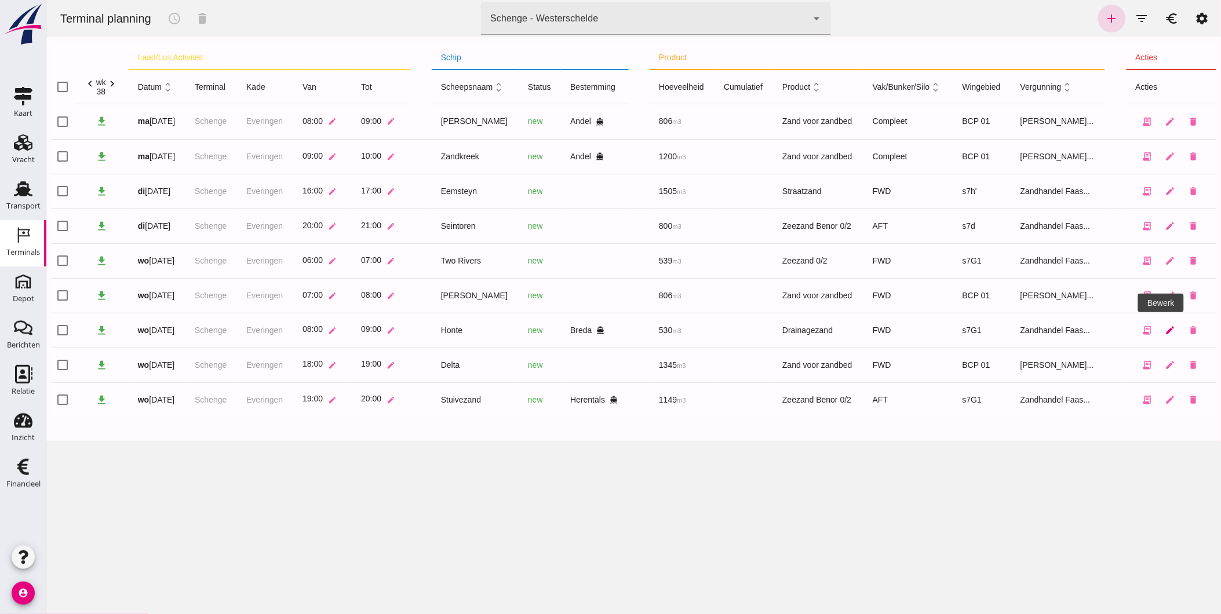
click at [1158, 332] on link "edit" at bounding box center [1169, 330] width 23 height 23
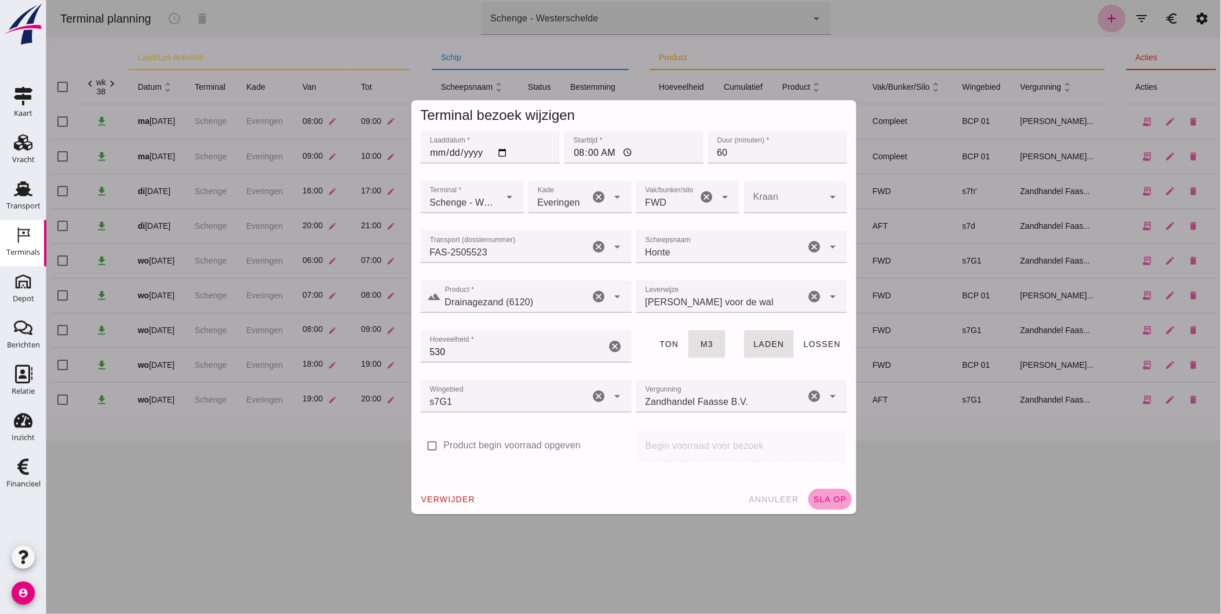
click at [825, 505] on button "sla op" at bounding box center [829, 499] width 43 height 21
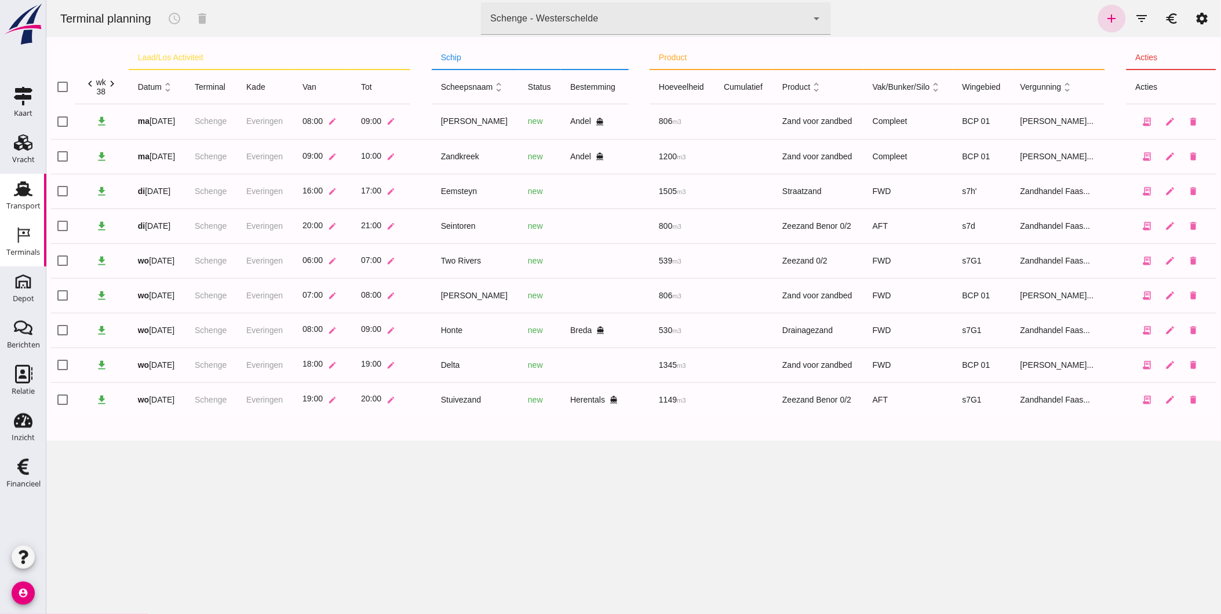
click at [20, 195] on use at bounding box center [23, 188] width 19 height 15
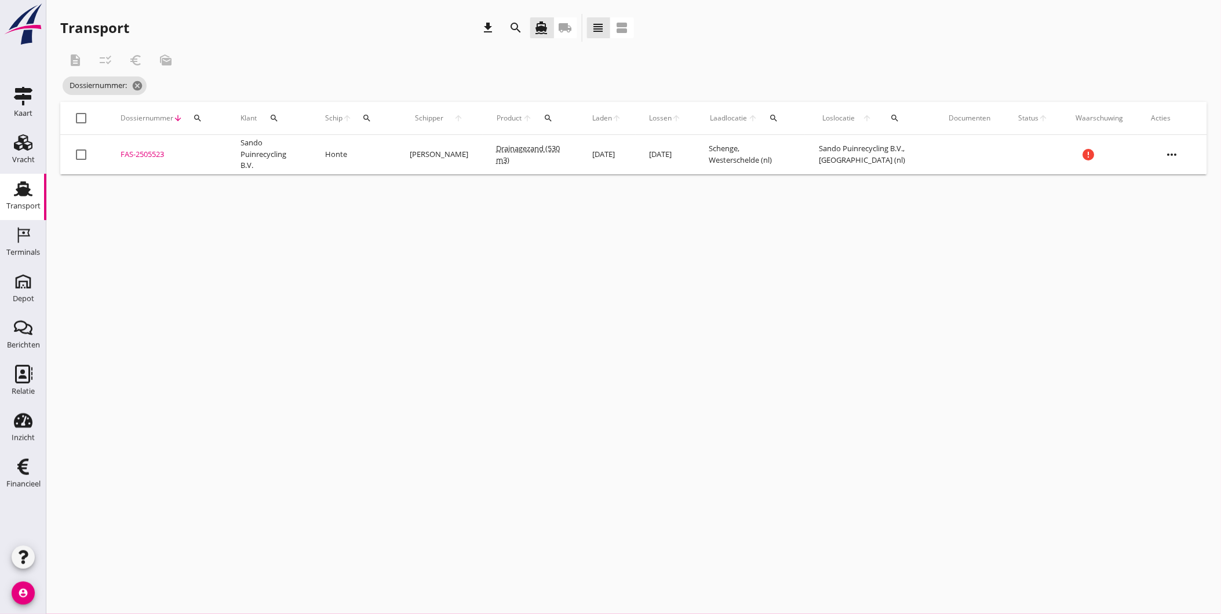
click at [146, 151] on div "FAS-2505523" at bounding box center [167, 155] width 92 height 12
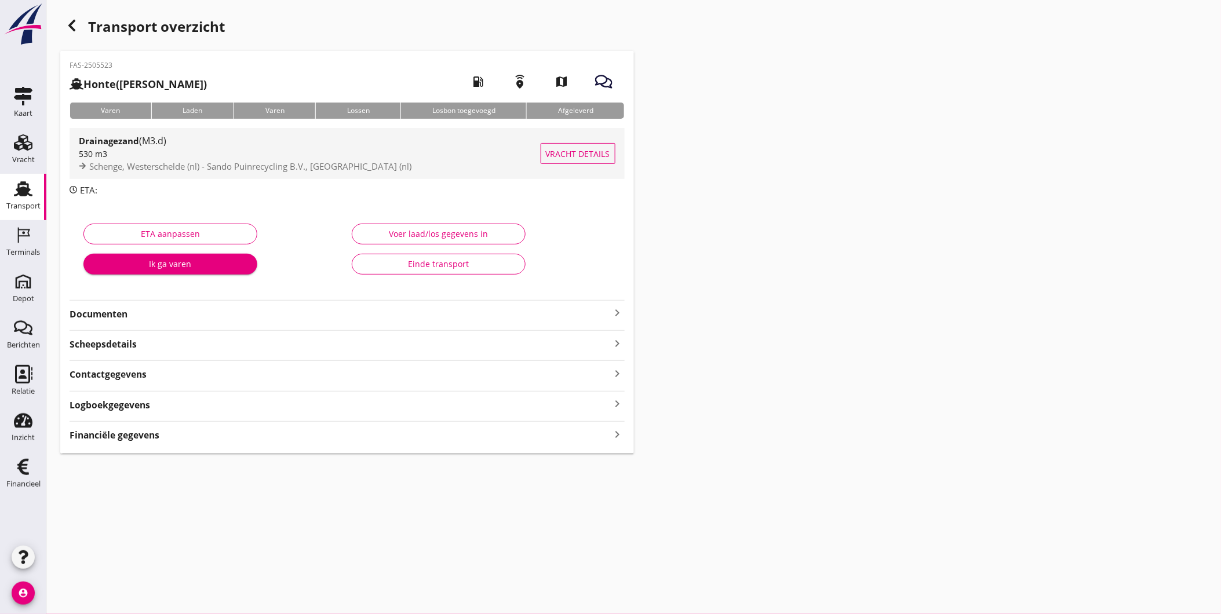
click at [213, 162] on span "Schenge, Westerschelde (nl) - Sando Puinrecycling B.V., [GEOGRAPHIC_DATA] (nl)" at bounding box center [250, 167] width 322 height 12
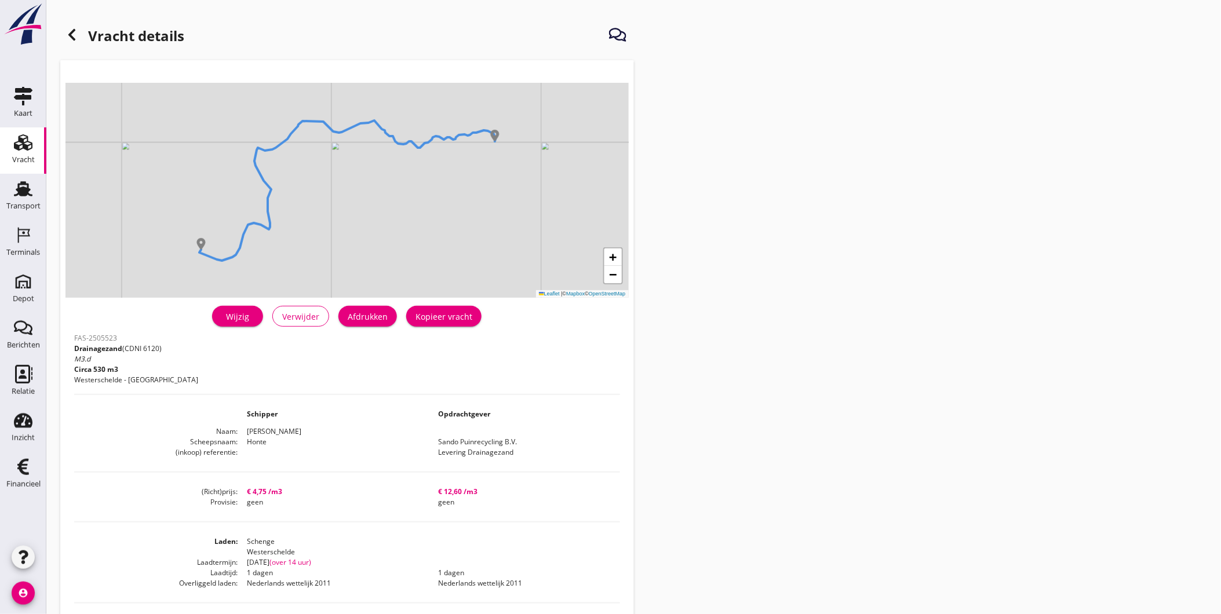
click at [250, 317] on div "Wijzig" at bounding box center [237, 317] width 32 height 12
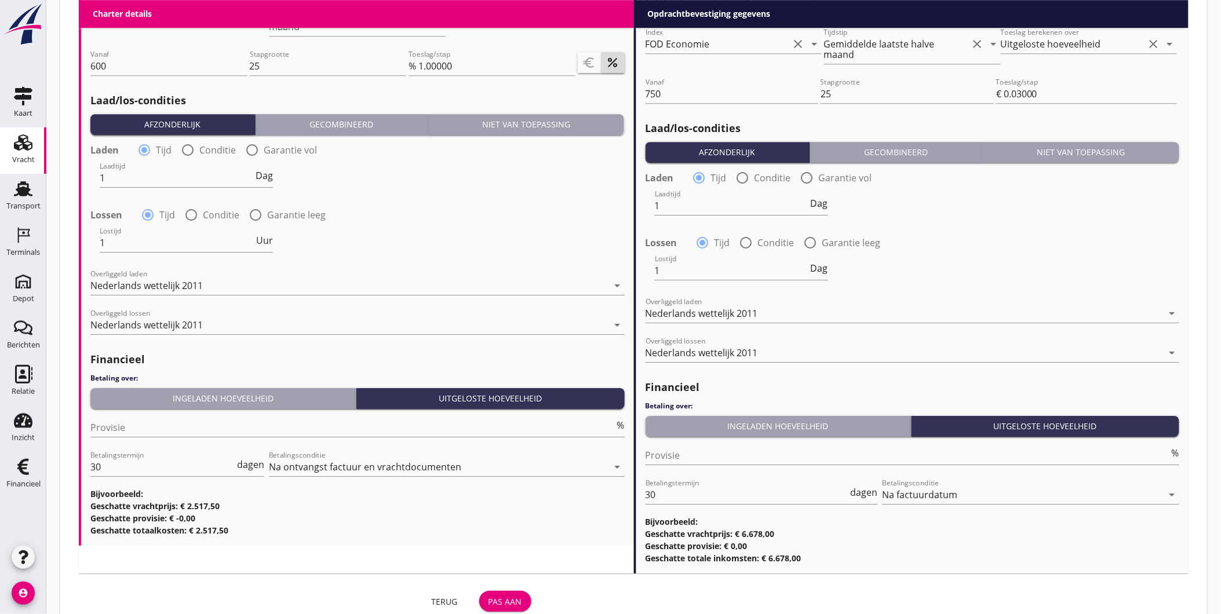
scroll to position [1263, 0]
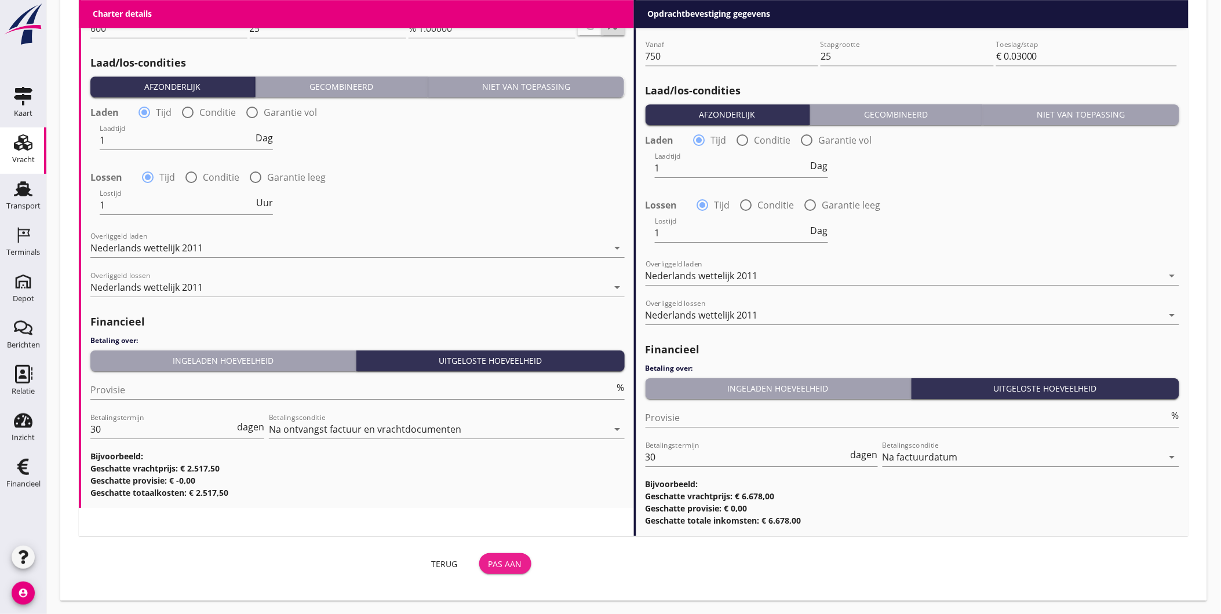
drag, startPoint x: 510, startPoint y: 562, endPoint x: 510, endPoint y: 552, distance: 9.9
click at [510, 562] on div "Pas aan" at bounding box center [506, 564] width 34 height 12
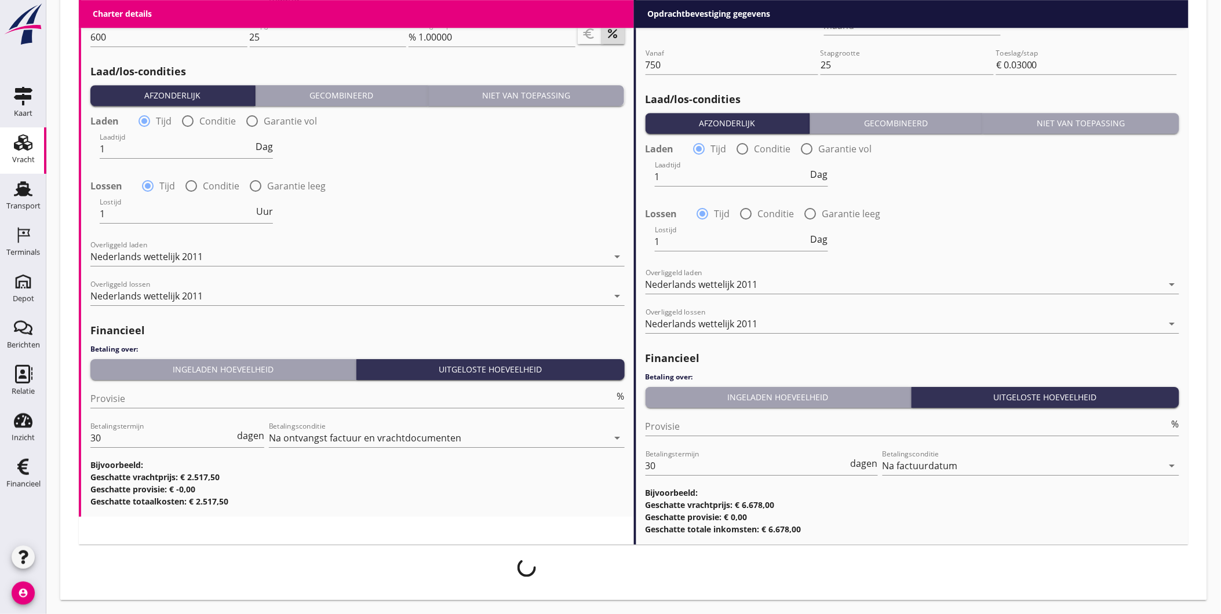
scroll to position [1254, 0]
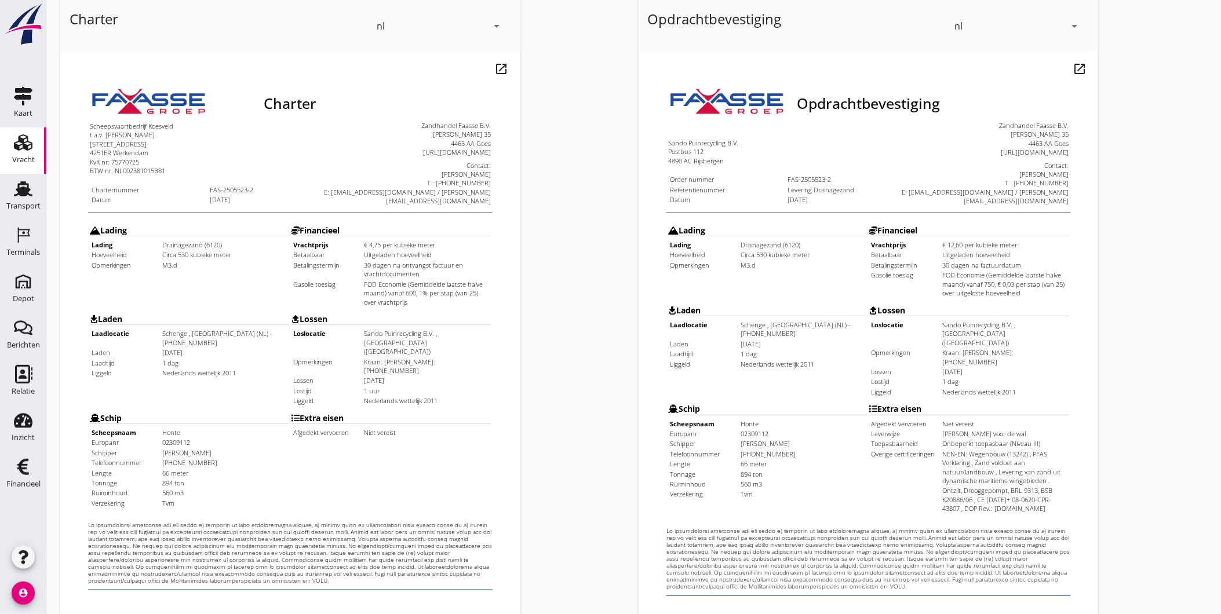
scroll to position [243, 0]
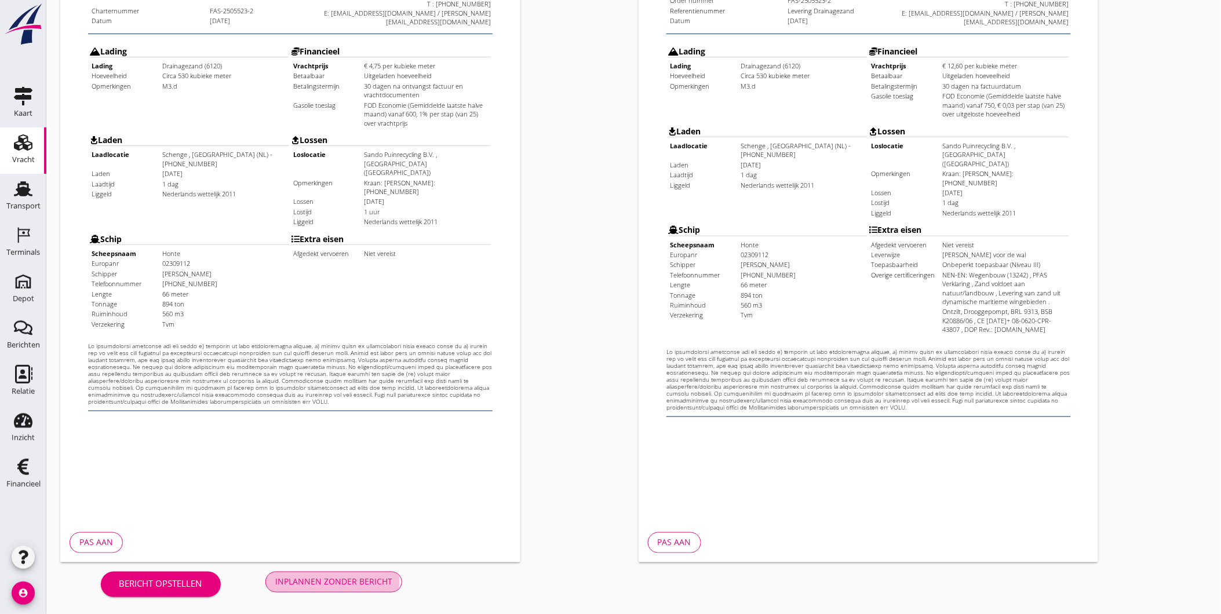
click at [368, 584] on div "Inplannen zonder bericht" at bounding box center [333, 582] width 117 height 12
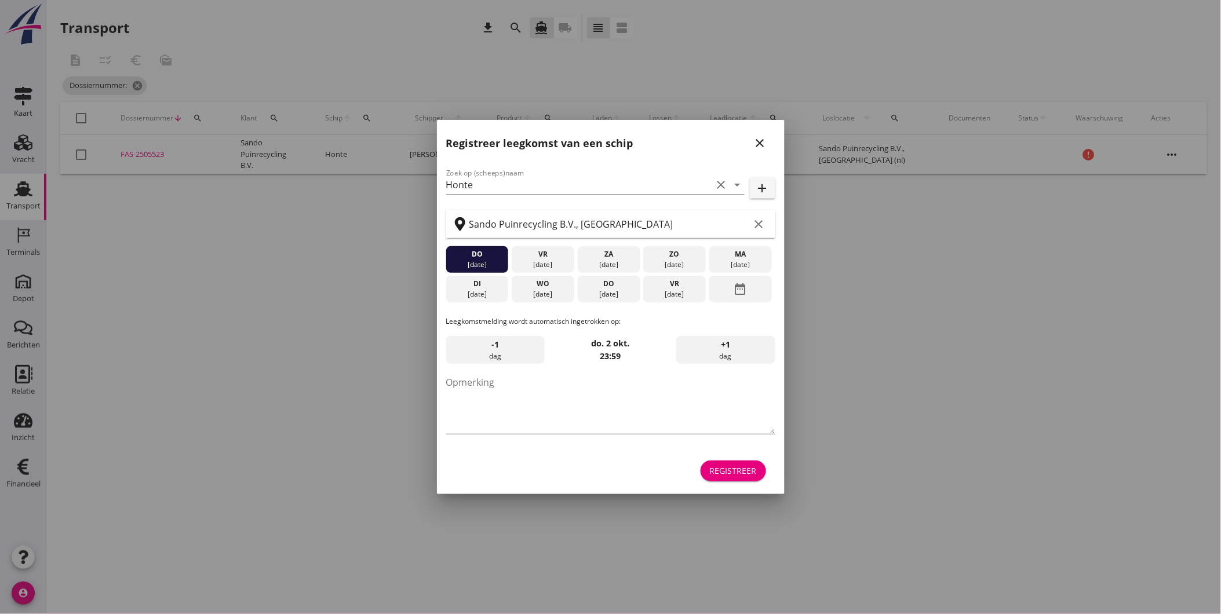
click at [753, 141] on icon "close" at bounding box center [760, 143] width 14 height 14
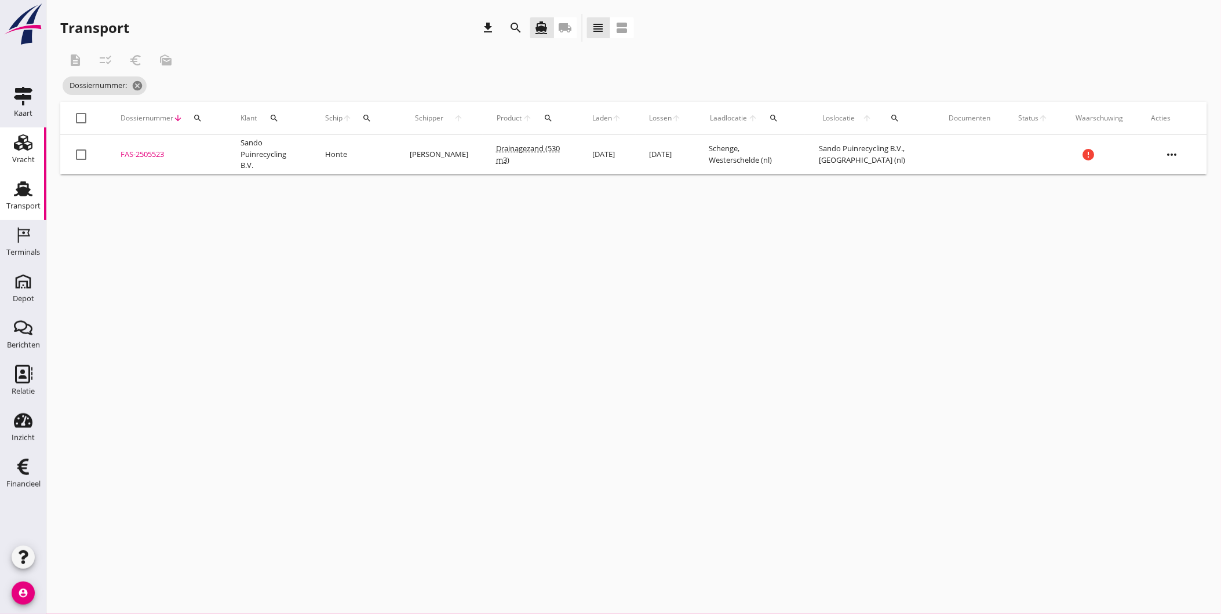
click at [21, 155] on div "Vracht" at bounding box center [23, 160] width 23 height 16
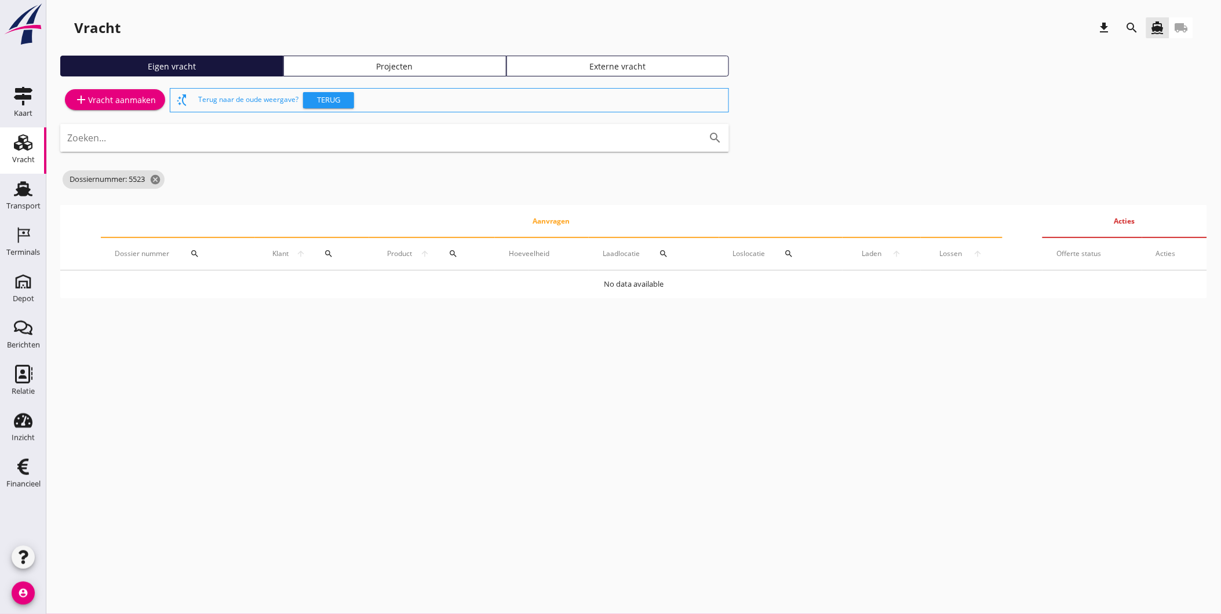
click at [418, 61] on div "Projecten" at bounding box center [395, 66] width 213 height 12
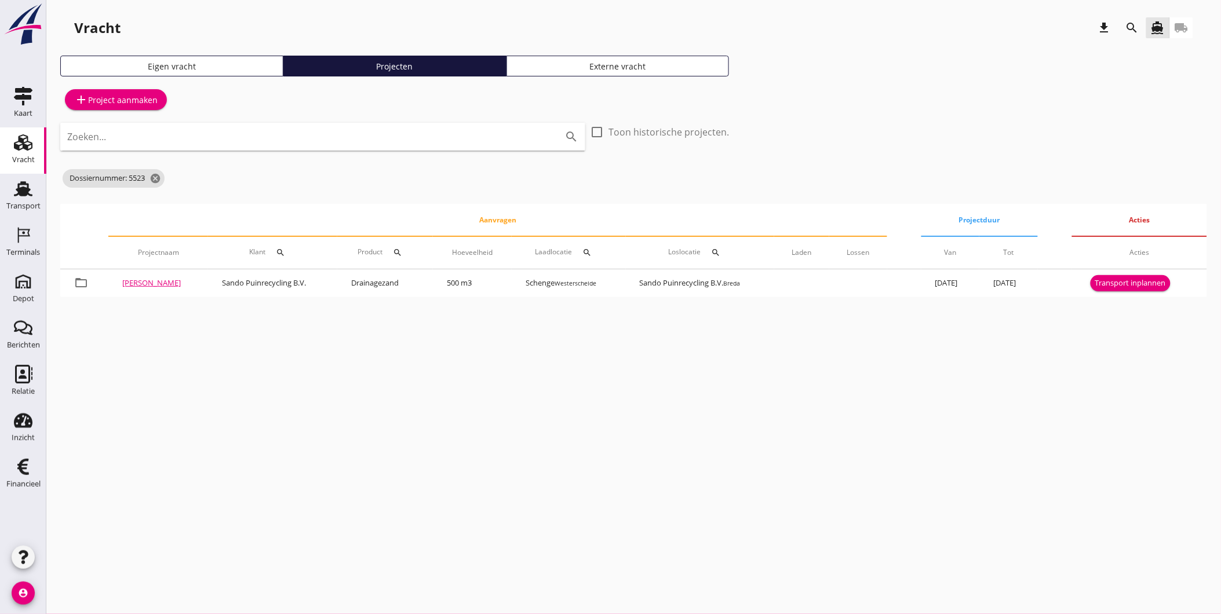
click at [1131, 29] on icon "search" at bounding box center [1132, 28] width 14 height 14
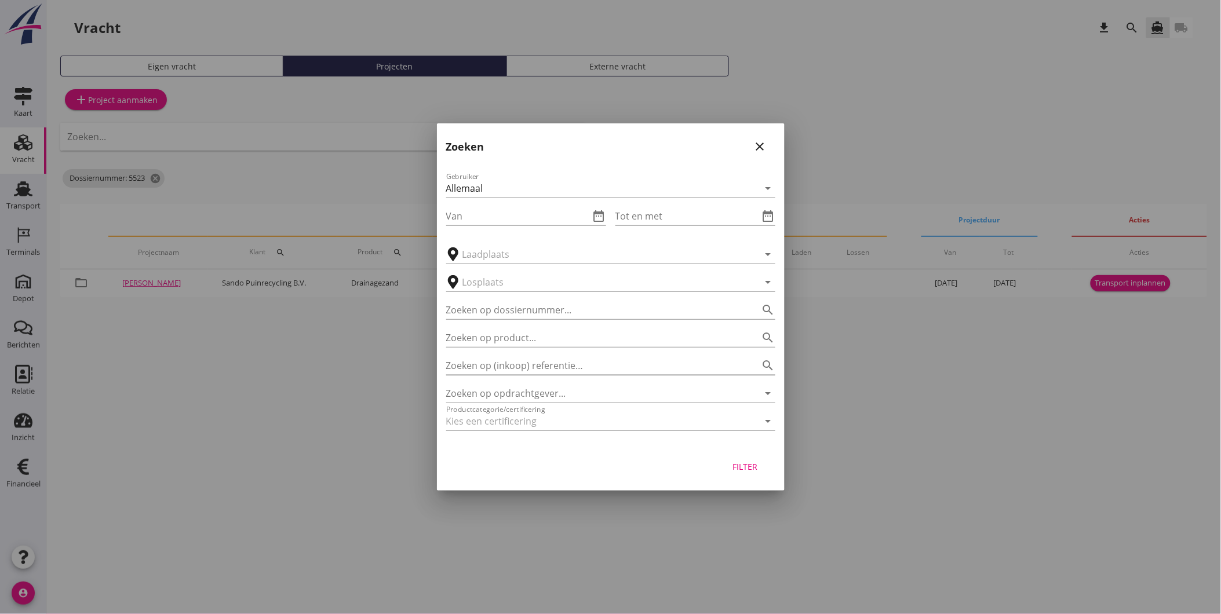
click at [534, 367] on input "Zoeken op (inkoop) referentie…" at bounding box center [594, 365] width 297 height 19
click at [534, 391] on input "Zoeken op opdrachtgever..." at bounding box center [594, 393] width 297 height 19
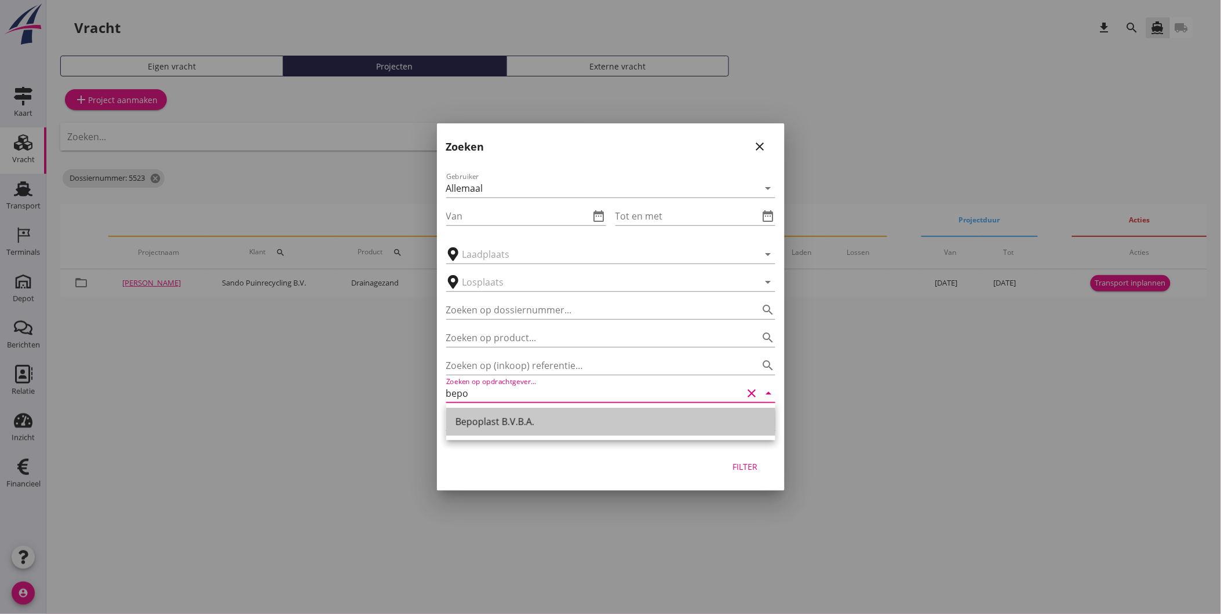
click at [534, 415] on div "Bepoplast B.V.B.A." at bounding box center [610, 422] width 311 height 14
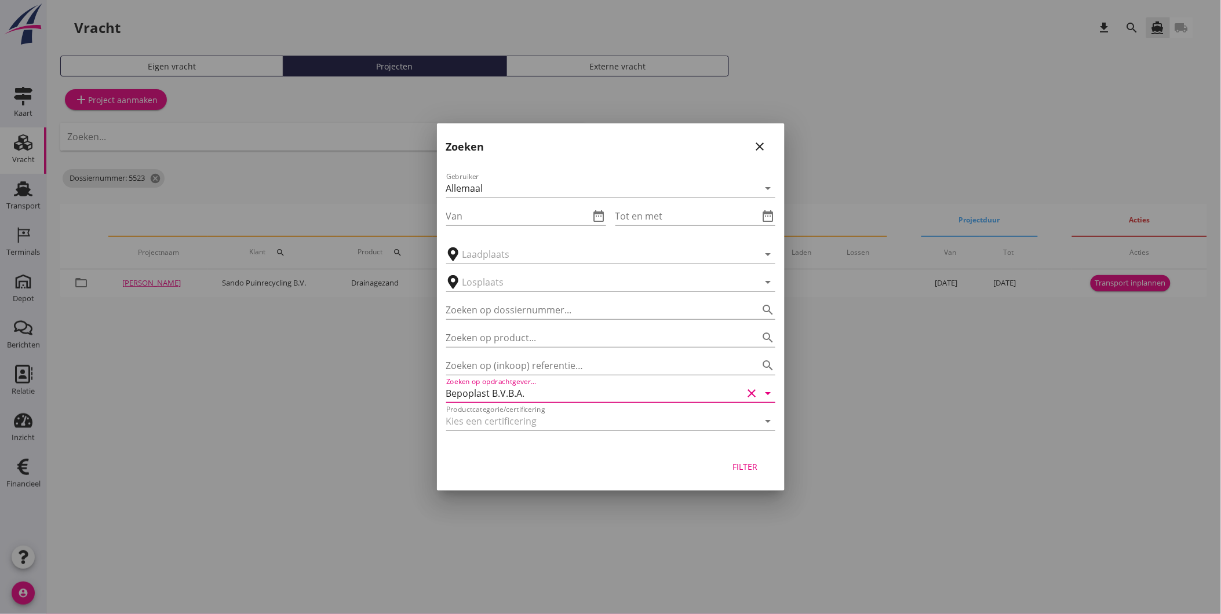
type input "Bepoplast B.V.B.A."
click at [767, 468] on button "Filter" at bounding box center [745, 466] width 51 height 21
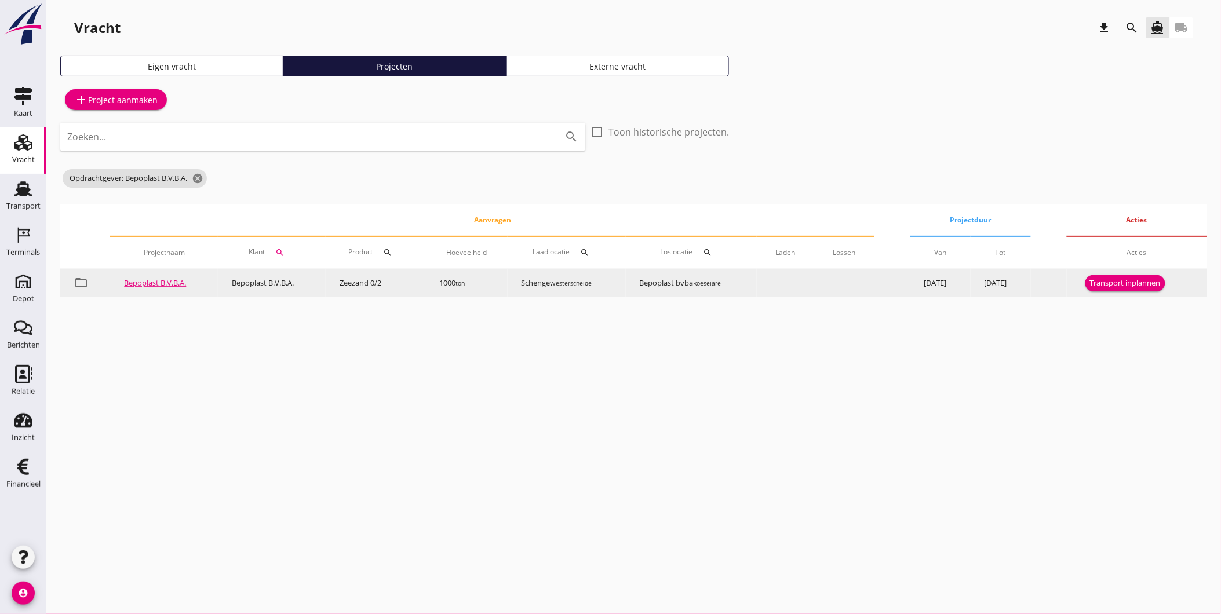
click at [1148, 287] on div "Transport inplannen" at bounding box center [1125, 284] width 71 height 12
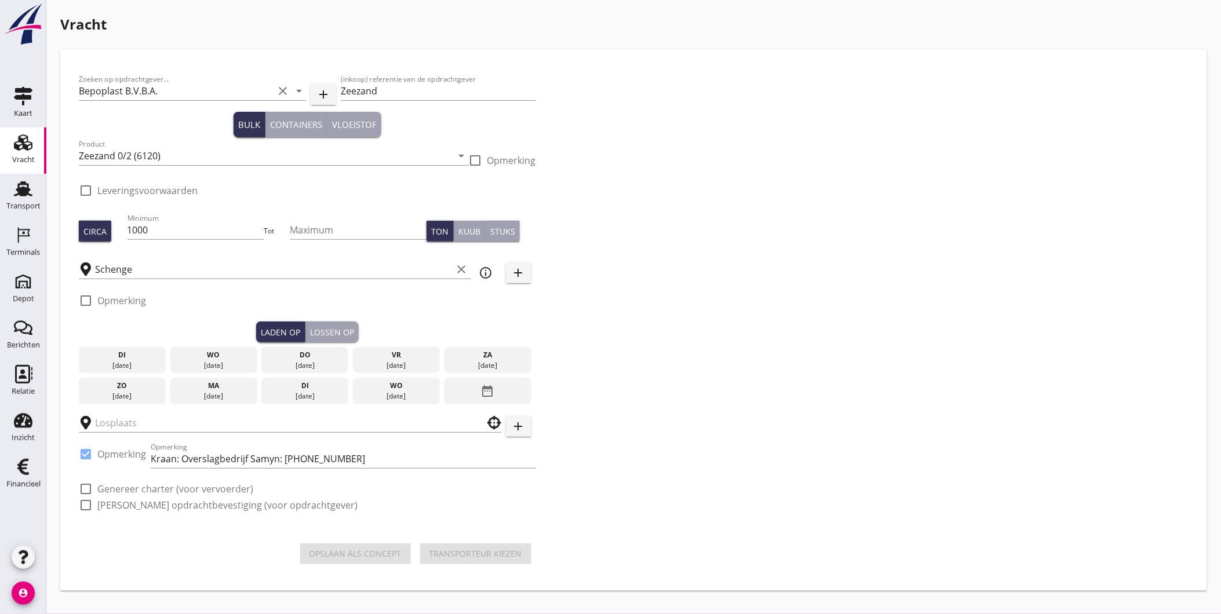
checkbox input "true"
type input "Bepoplast bvba"
checkbox input "true"
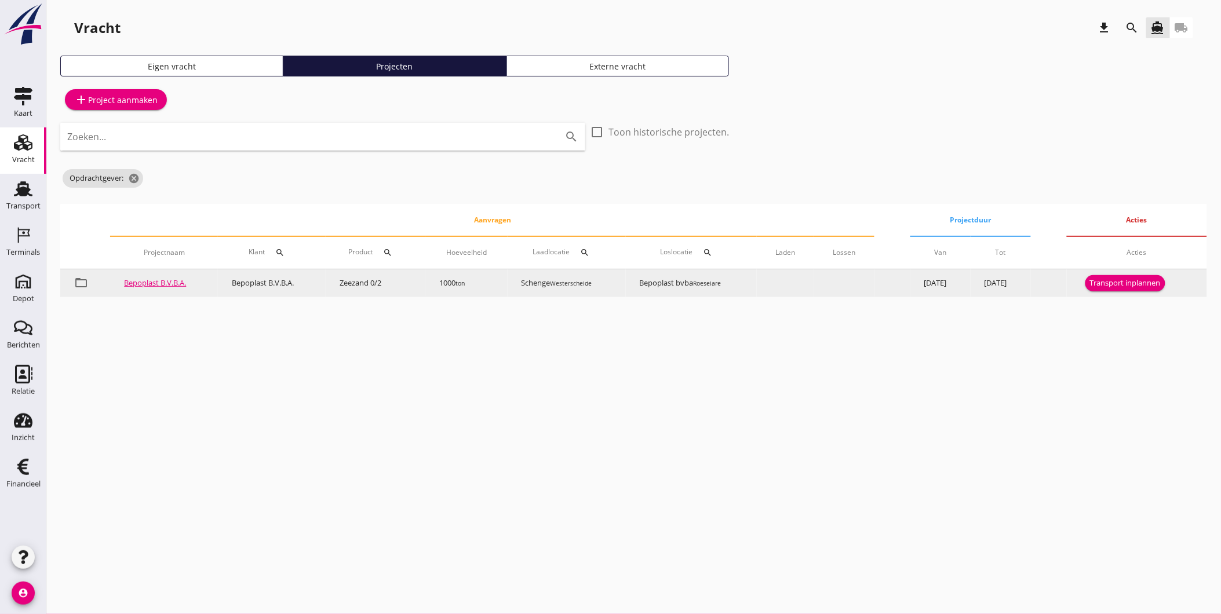
click at [1127, 282] on div "Transport inplannen" at bounding box center [1125, 284] width 71 height 12
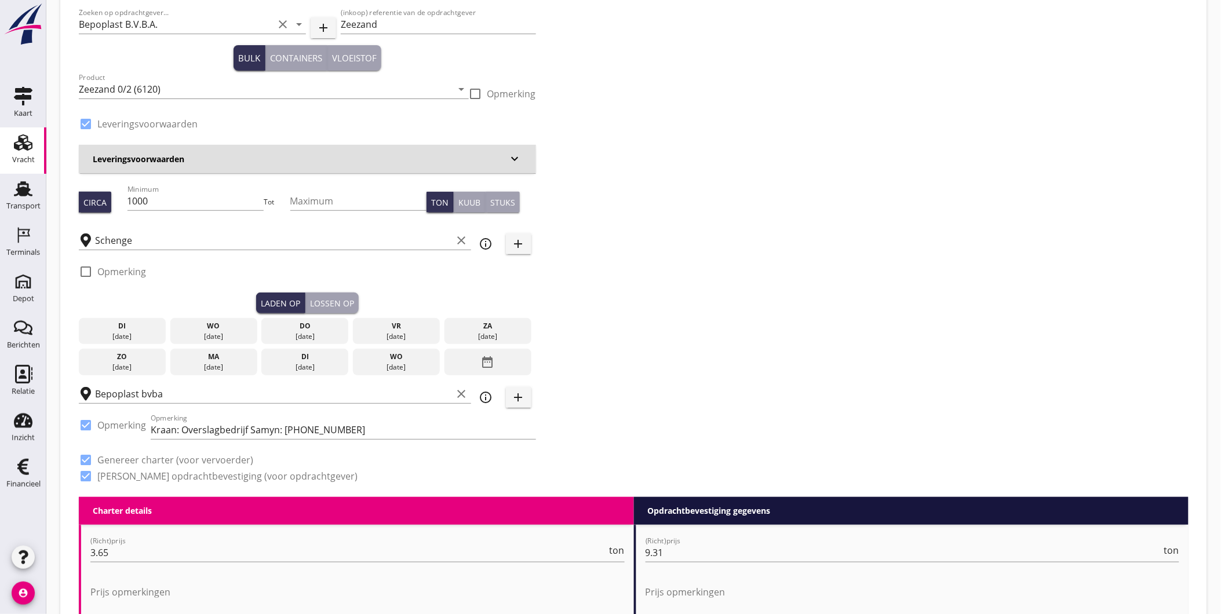
scroll to position [129, 0]
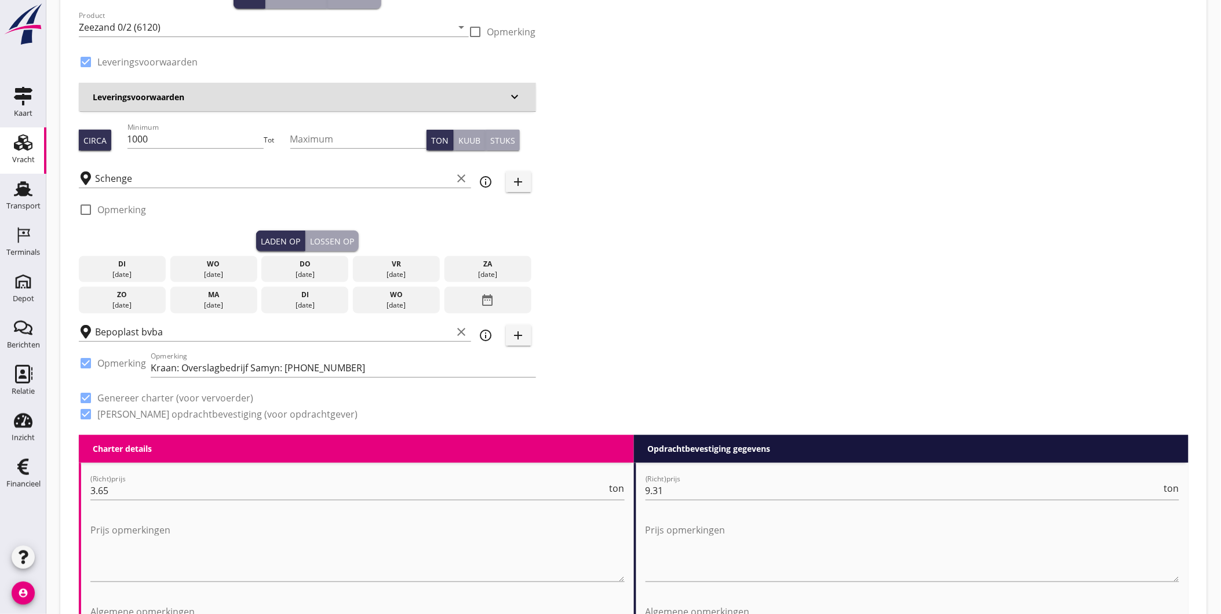
drag, startPoint x: 211, startPoint y: 269, endPoint x: 282, endPoint y: 259, distance: 72.0
click at [212, 269] on div "[DATE]" at bounding box center [213, 274] width 81 height 10
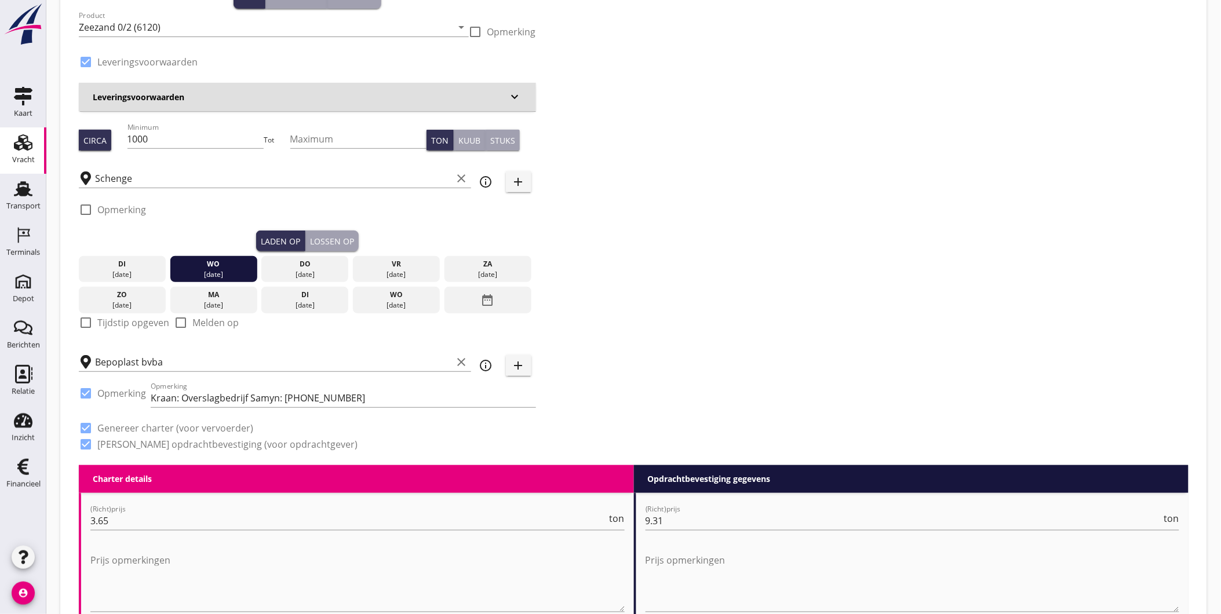
click at [337, 235] on div "Lossen op" at bounding box center [332, 241] width 44 height 12
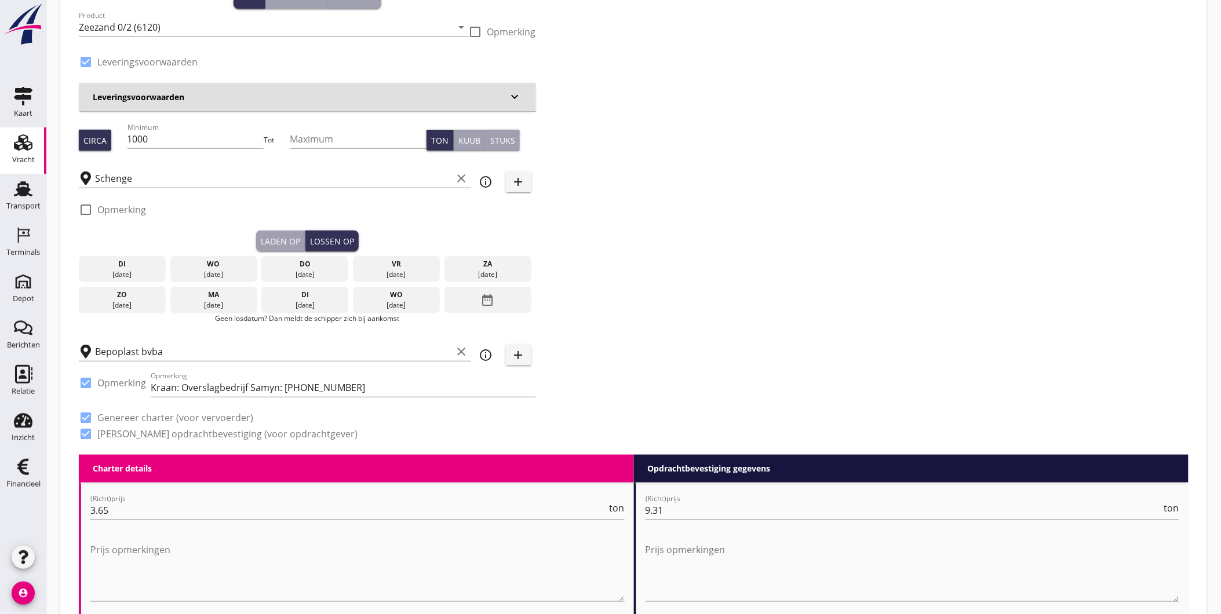
click at [319, 261] on div "do" at bounding box center [304, 264] width 81 height 10
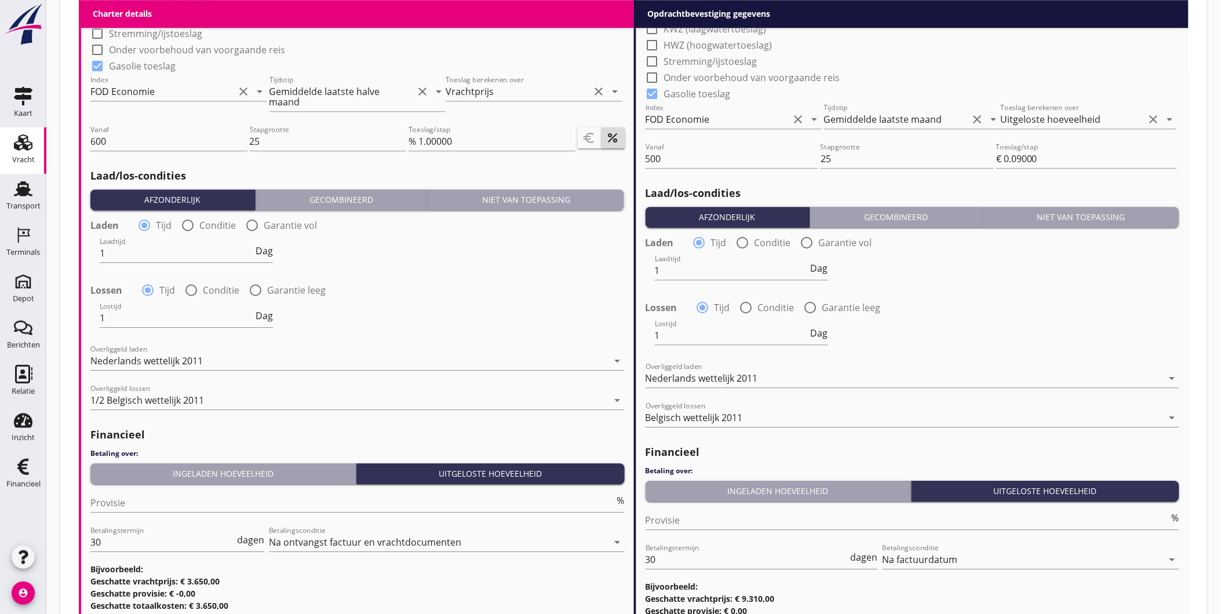
scroll to position [1259, 0]
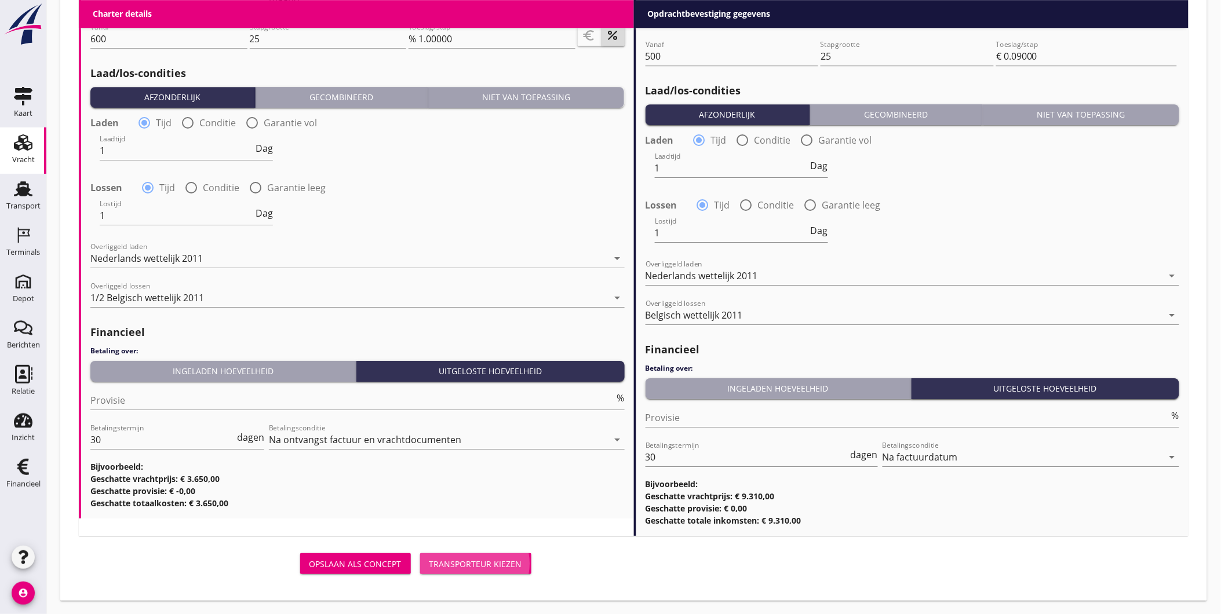
click at [493, 563] on div "Transporteur kiezen" at bounding box center [475, 564] width 93 height 12
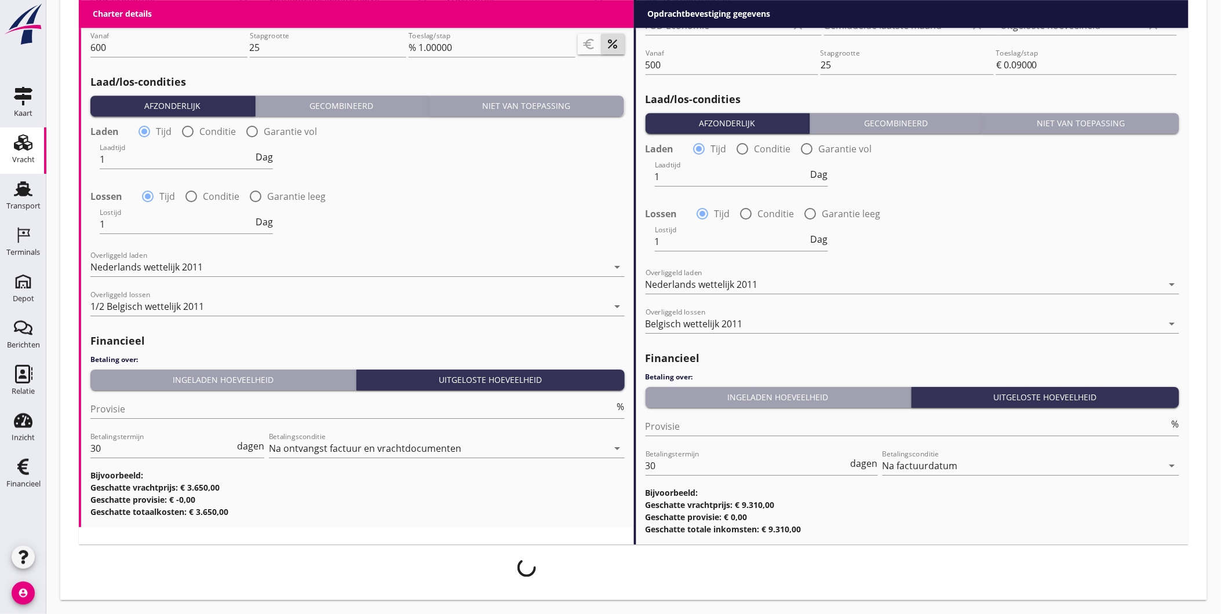
scroll to position [1250, 0]
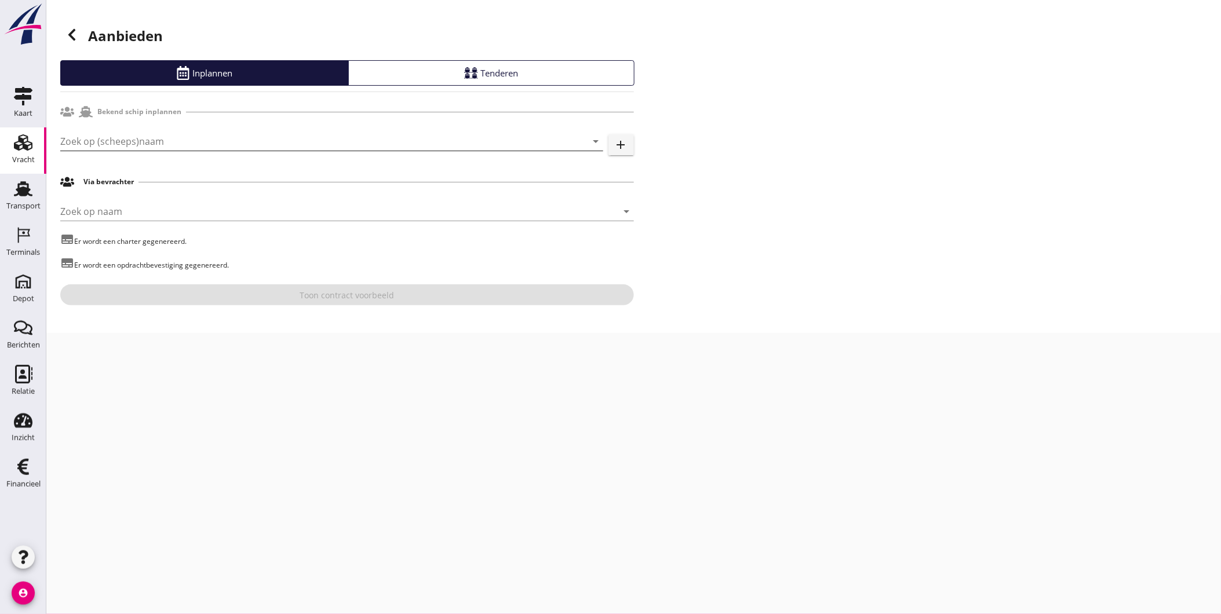
click at [294, 137] on input "Zoek op (scheeps)naam" at bounding box center [315, 141] width 511 height 19
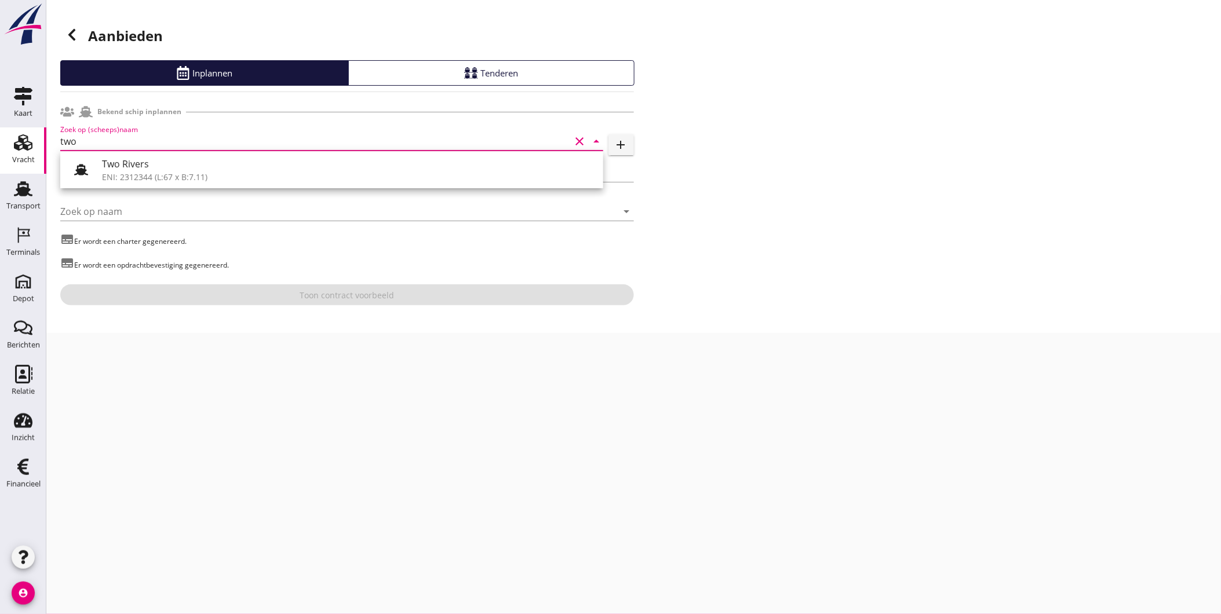
click at [296, 162] on div "Two Rivers" at bounding box center [348, 164] width 492 height 14
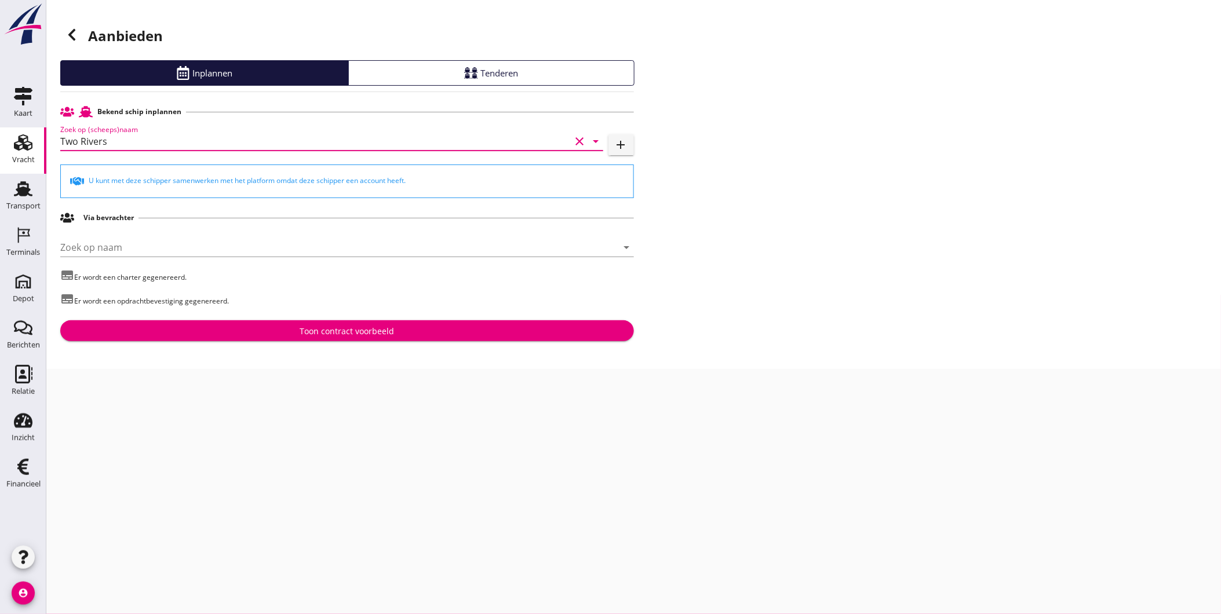
type input "Two Rivers"
click at [270, 145] on input "Two Rivers" at bounding box center [315, 141] width 511 height 19
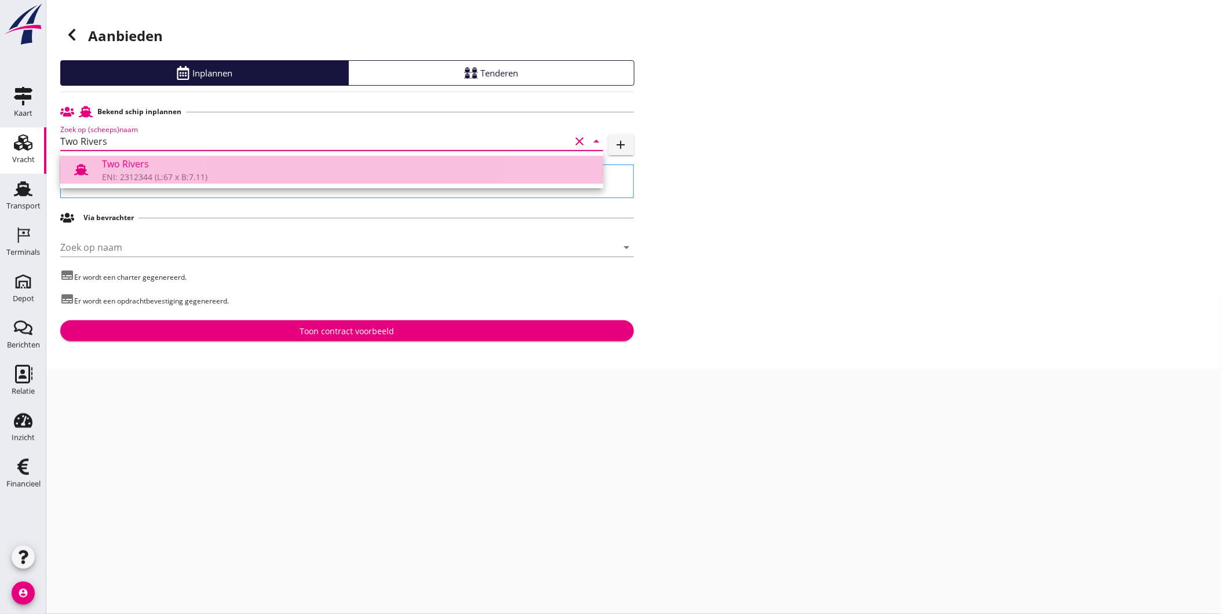
click at [236, 174] on div "ENI: 2312344 (L:67 x B:7.11)" at bounding box center [348, 177] width 492 height 12
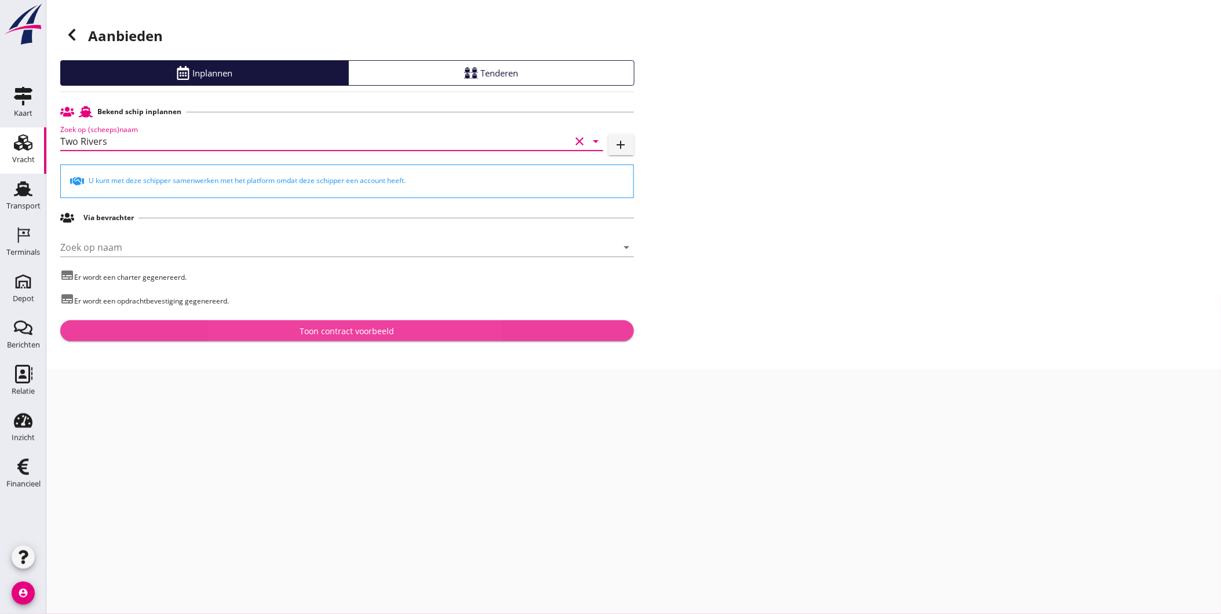
click at [278, 329] on div "Toon contract voorbeeld" at bounding box center [347, 331] width 555 height 12
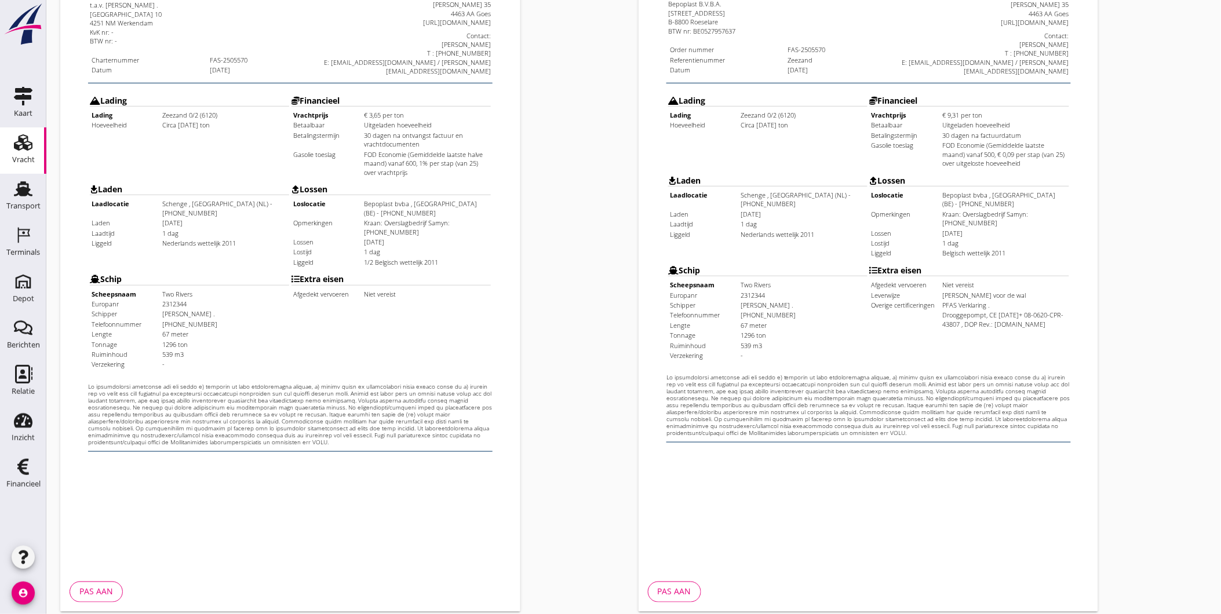
scroll to position [243, 0]
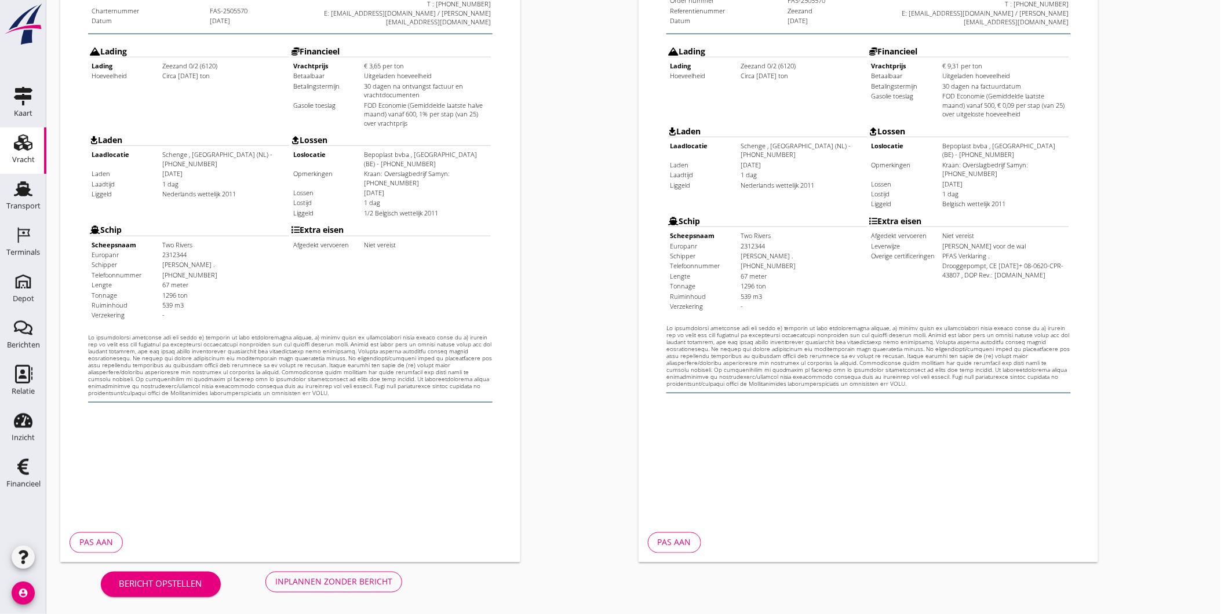
click at [329, 582] on div "Inplannen zonder bericht" at bounding box center [333, 582] width 117 height 12
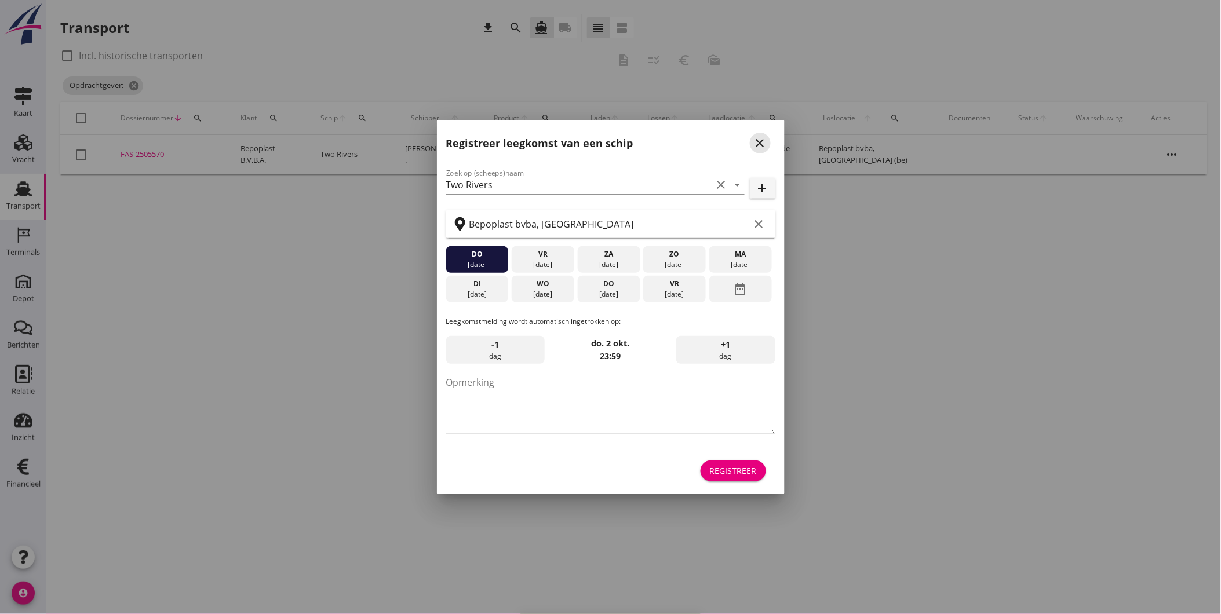
drag, startPoint x: 759, startPoint y: 136, endPoint x: 618, endPoint y: 189, distance: 150.9
click at [759, 137] on icon "close" at bounding box center [760, 143] width 14 height 14
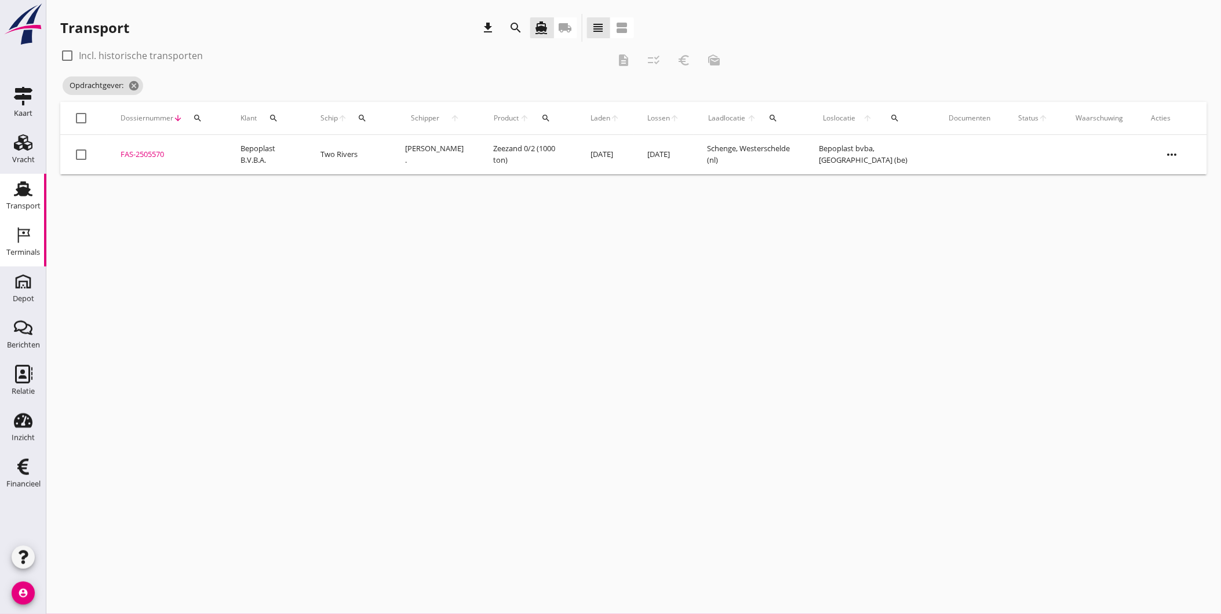
drag, startPoint x: 35, startPoint y: 241, endPoint x: 1138, endPoint y: 408, distance: 1115.3
click at [35, 241] on div "Terminals" at bounding box center [23, 235] width 28 height 19
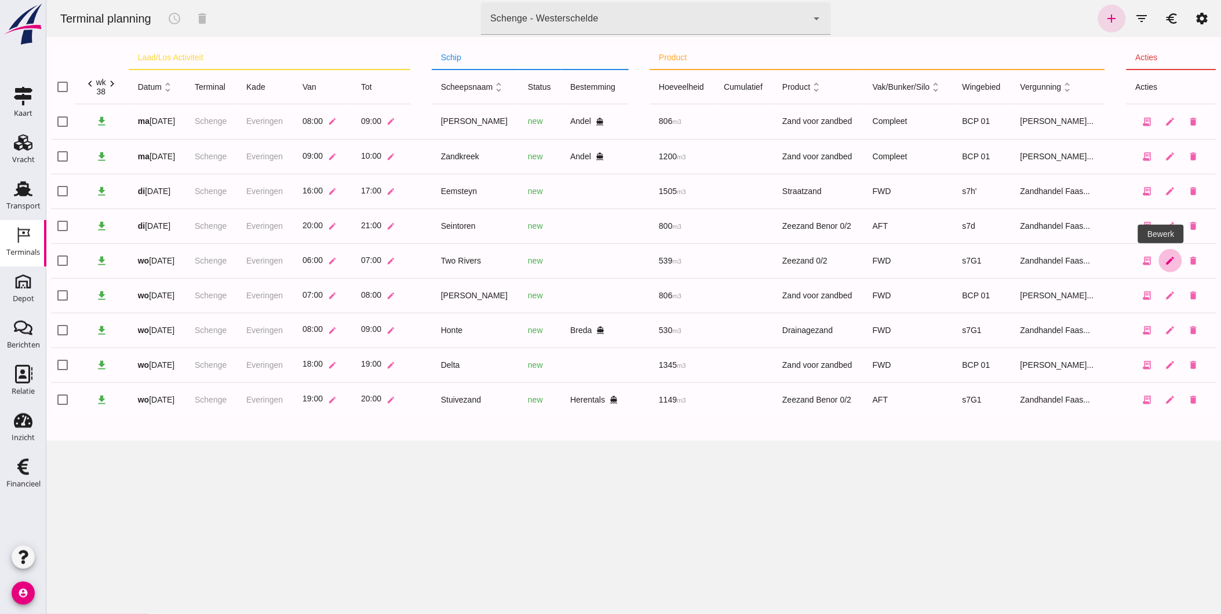
drag, startPoint x: 1157, startPoint y: 261, endPoint x: 1272, endPoint y: 275, distance: 115.6
click at [1165, 261] on icon "edit" at bounding box center [1170, 261] width 10 height 10
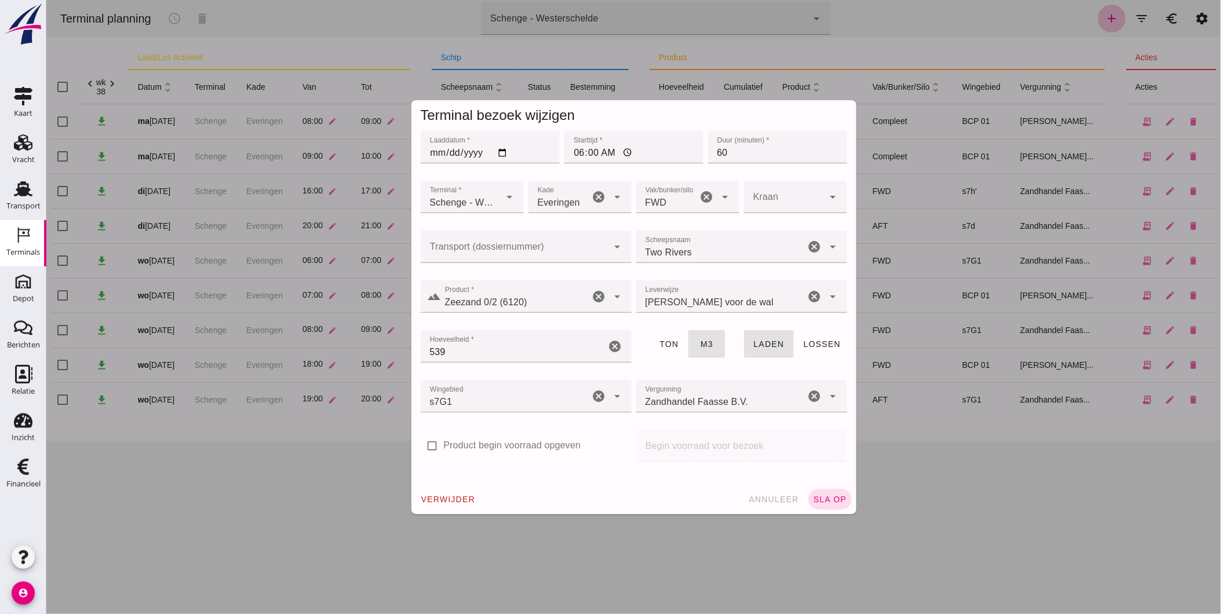
click at [473, 247] on input "Transport (dossiernummer)" at bounding box center [514, 253] width 188 height 14
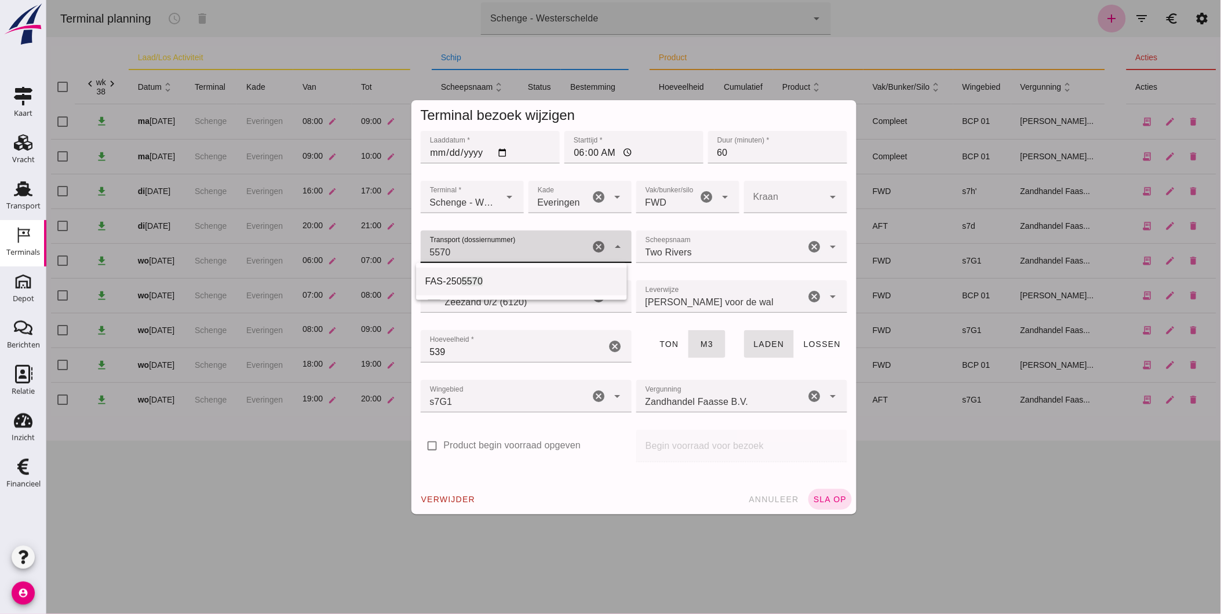
click at [495, 283] on div "FAS-250 5570" at bounding box center [521, 282] width 192 height 14
type input "FAS-2505570"
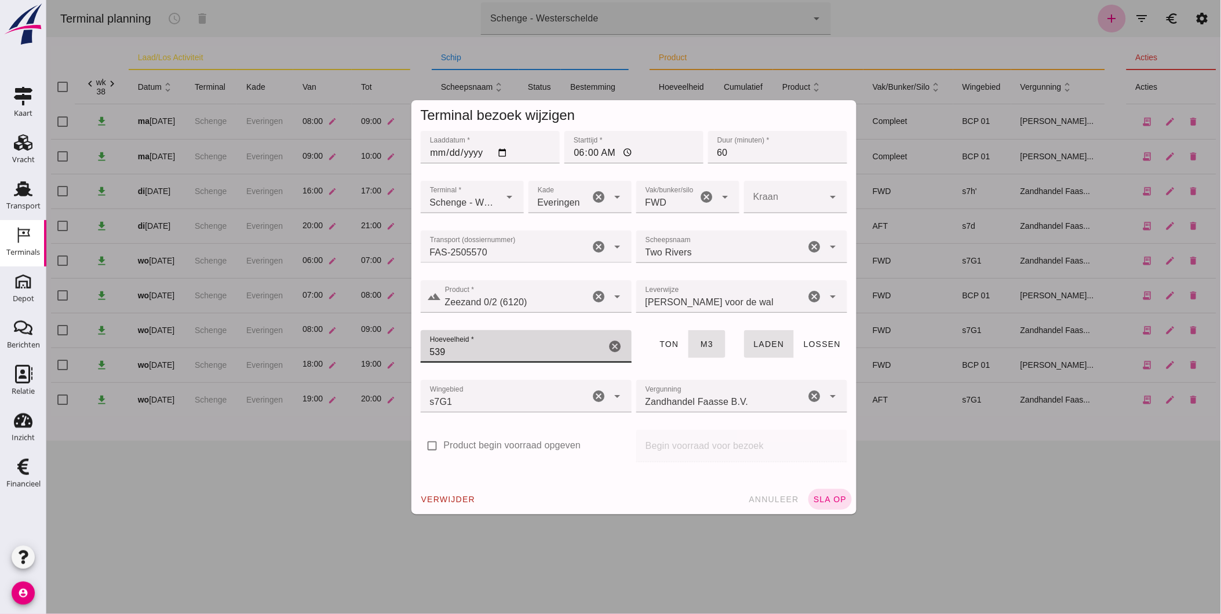
click at [476, 344] on input "539" at bounding box center [512, 346] width 185 height 32
type input "508"
click at [808, 489] on button "sla op" at bounding box center [829, 499] width 43 height 21
click at [551, 372] on div at bounding box center [525, 371] width 192 height 8
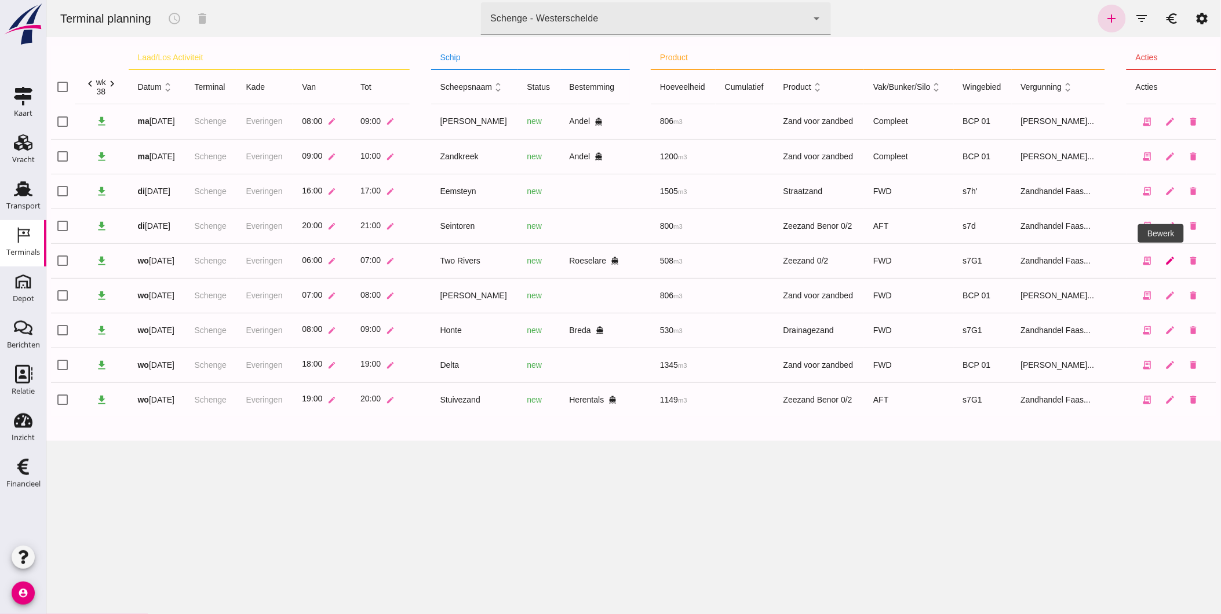
click at [1159, 267] on link "edit" at bounding box center [1169, 260] width 23 height 23
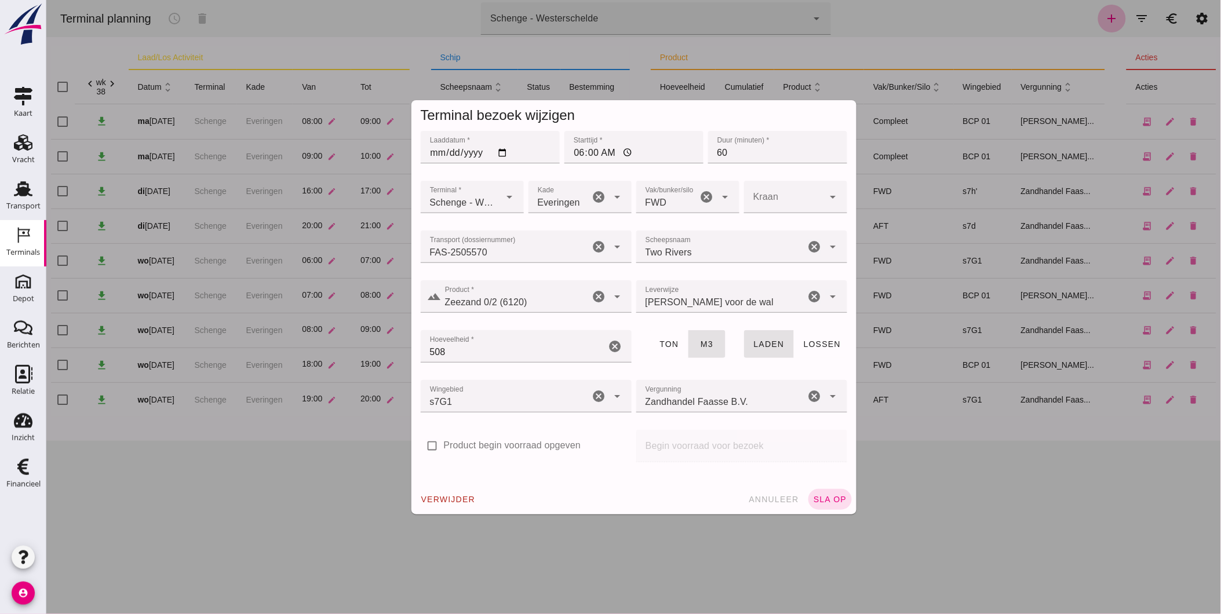
drag, startPoint x: 818, startPoint y: 504, endPoint x: 1131, endPoint y: 522, distance: 313.4
click at [818, 503] on span "sla op" at bounding box center [829, 499] width 34 height 9
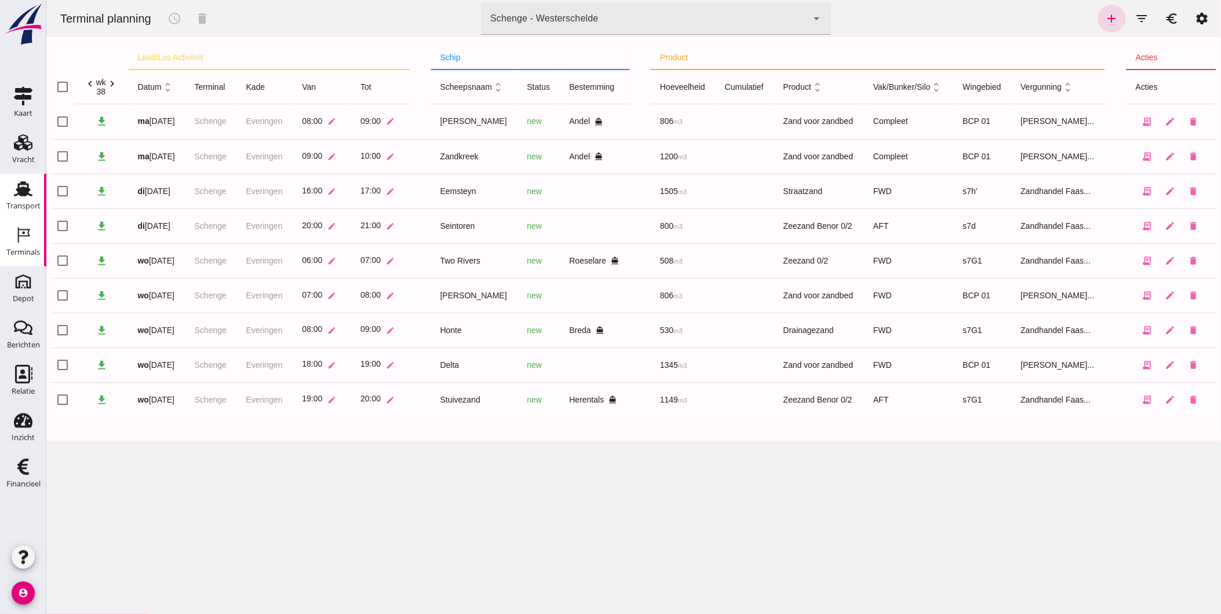
click at [14, 196] on icon "Transport" at bounding box center [23, 189] width 19 height 19
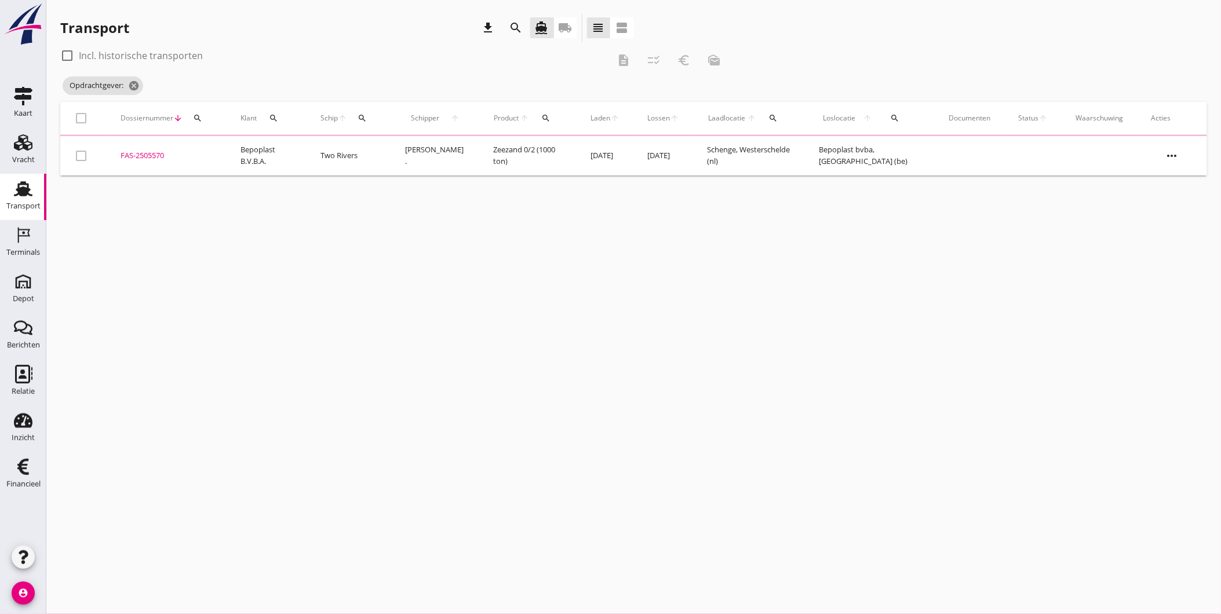
click at [16, 192] on icon "Transport" at bounding box center [23, 189] width 19 height 19
click at [203, 86] on icon "cancel" at bounding box center [198, 86] width 12 height 12
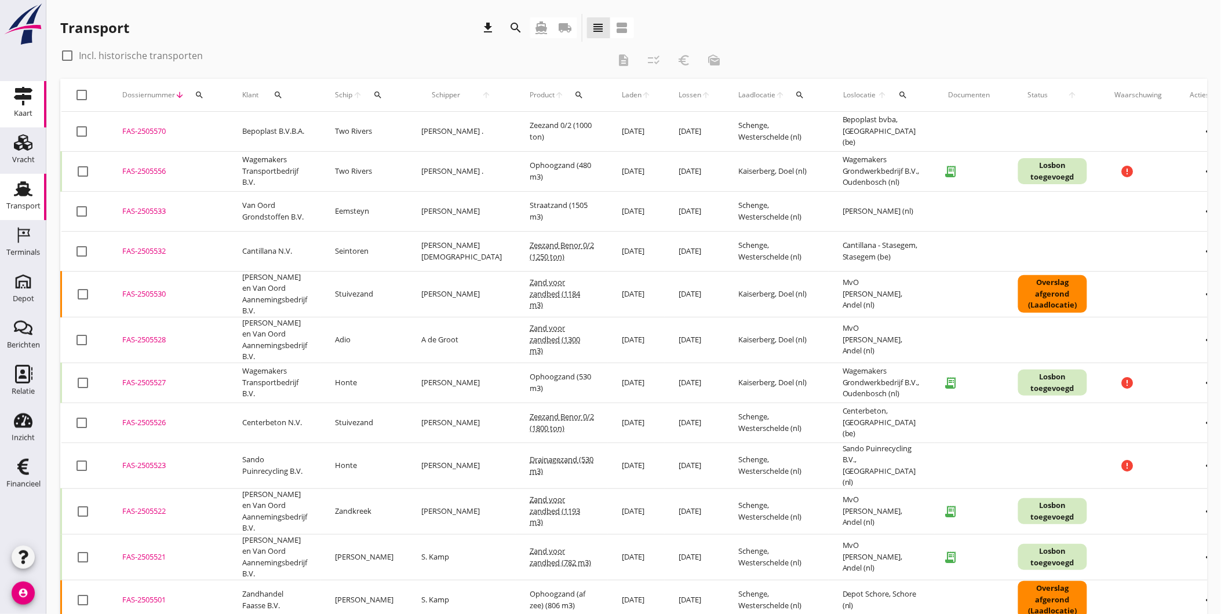
click at [30, 111] on div "Kaart" at bounding box center [23, 114] width 19 height 8
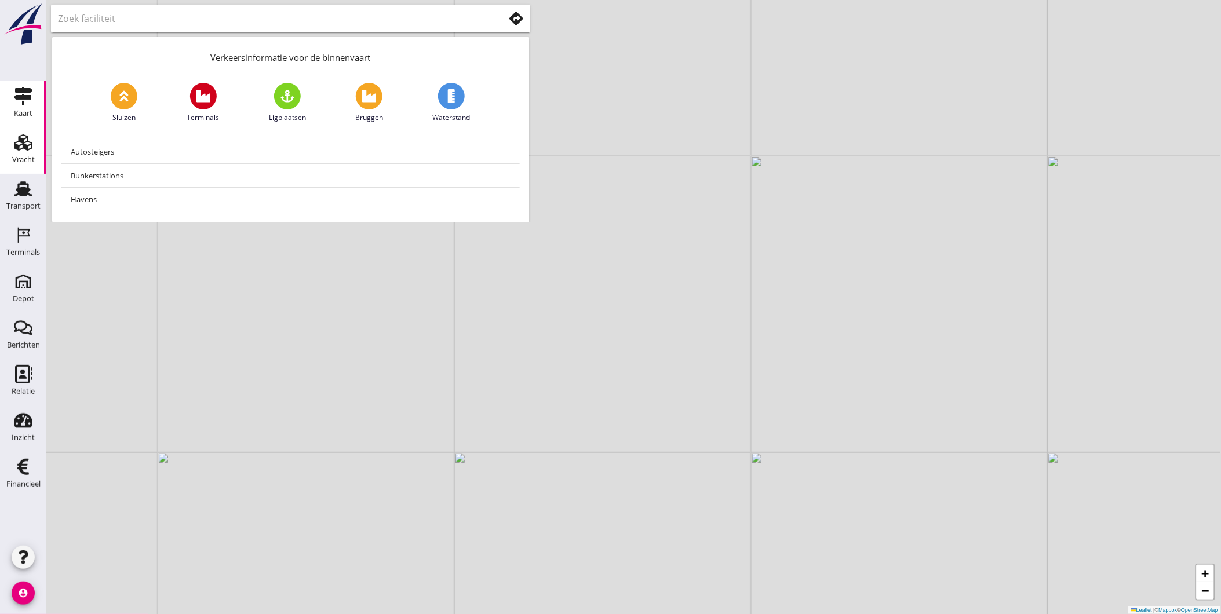
click at [36, 148] on div "Vracht" at bounding box center [23, 142] width 28 height 19
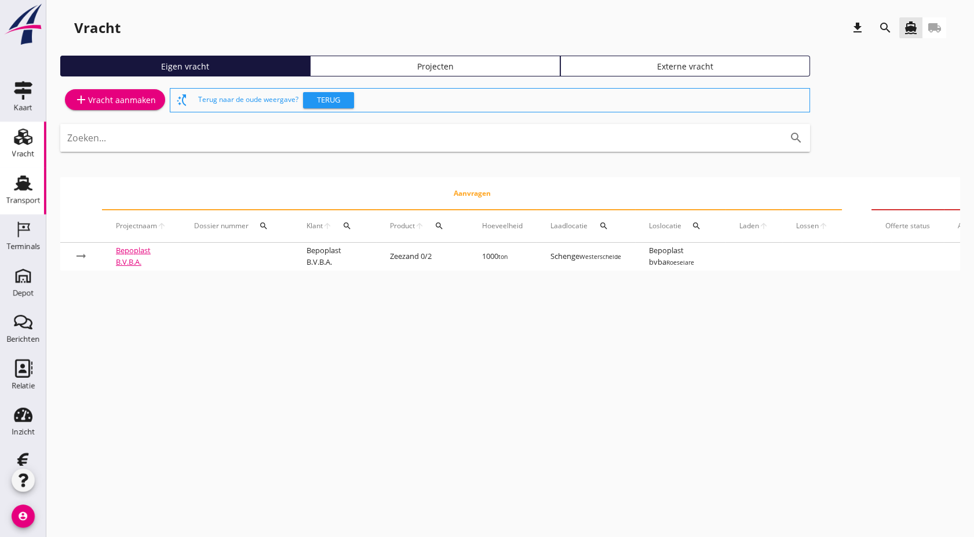
click at [27, 188] on use at bounding box center [23, 183] width 19 height 15
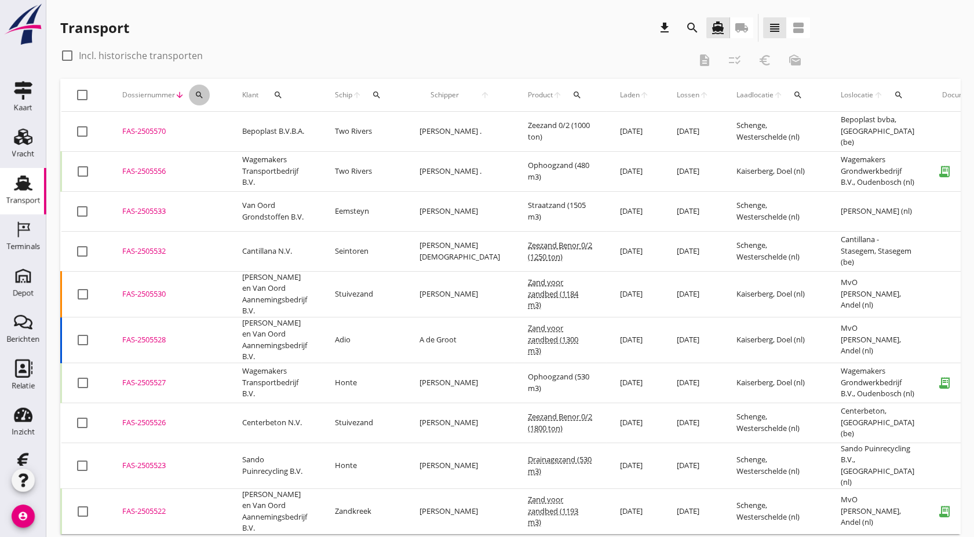
click at [198, 98] on icon "search" at bounding box center [199, 94] width 9 height 9
click at [266, 138] on div "Zoeken op dossiernummer..." at bounding box center [261, 123] width 146 height 37
click at [286, 126] on input "Zoeken op dossiernummer..." at bounding box center [253, 128] width 121 height 19
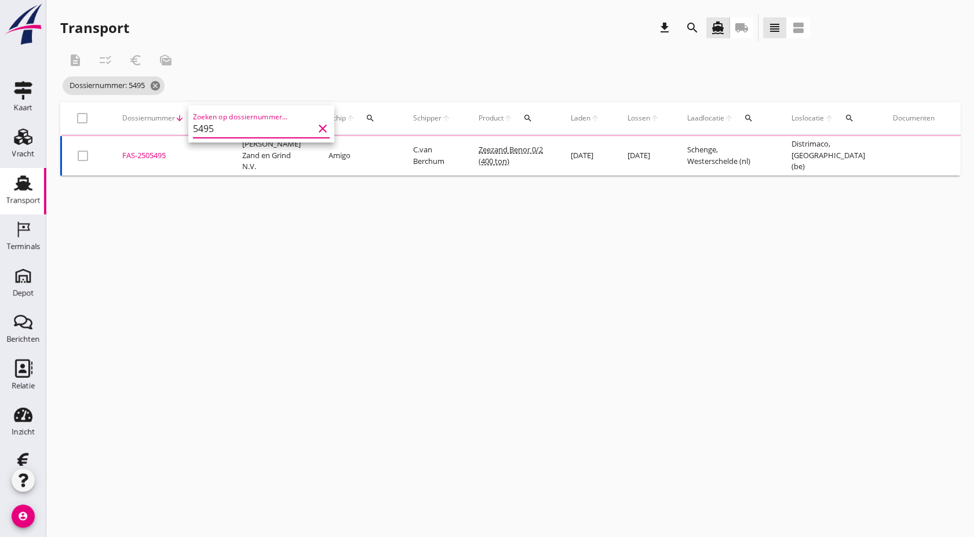
type input "5495"
drag, startPoint x: 162, startPoint y: 161, endPoint x: 238, endPoint y: 308, distance: 165.6
click at [238, 308] on div "cancel You are impersonating another user. Transport download search directions…" at bounding box center [510, 268] width 928 height 537
drag, startPoint x: 238, startPoint y: 308, endPoint x: 504, endPoint y: 265, distance: 269.5
click at [504, 265] on div "cancel You are impersonating another user. Transport download search directions…" at bounding box center [510, 268] width 928 height 537
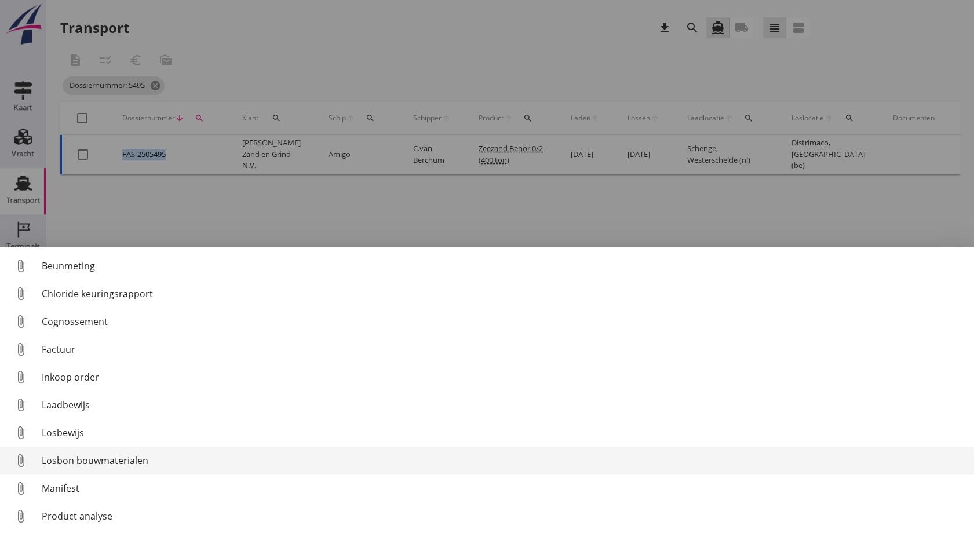
click at [116, 466] on div "Losbon bouwmaterialen" at bounding box center [503, 461] width 923 height 14
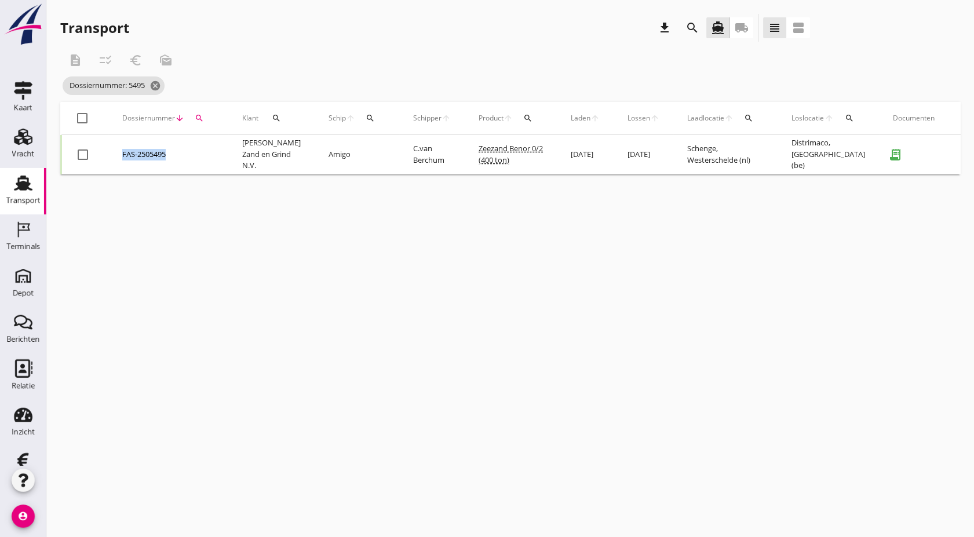
click at [148, 158] on div "FAS-2505495" at bounding box center [168, 155] width 92 height 12
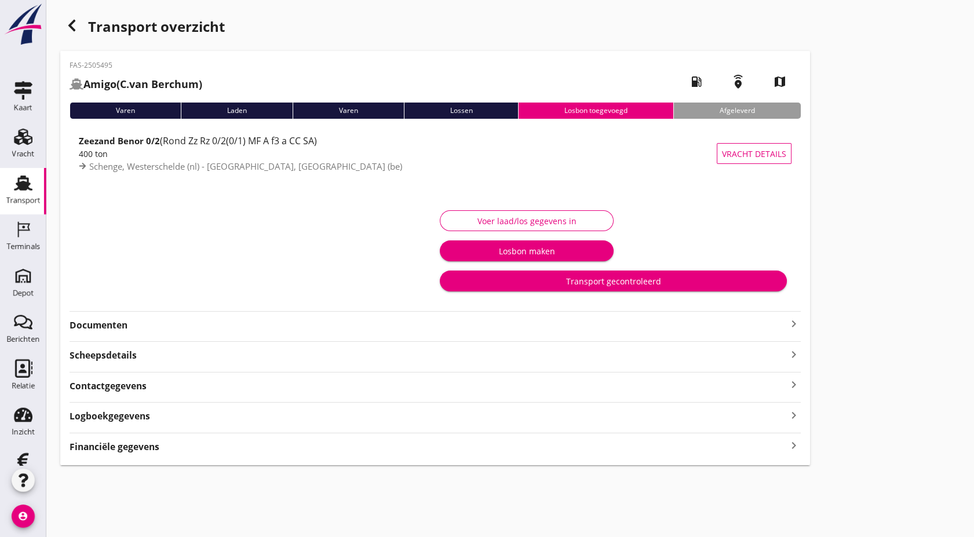
click at [497, 225] on div "Voer laad/los gegevens in" at bounding box center [527, 221] width 154 height 12
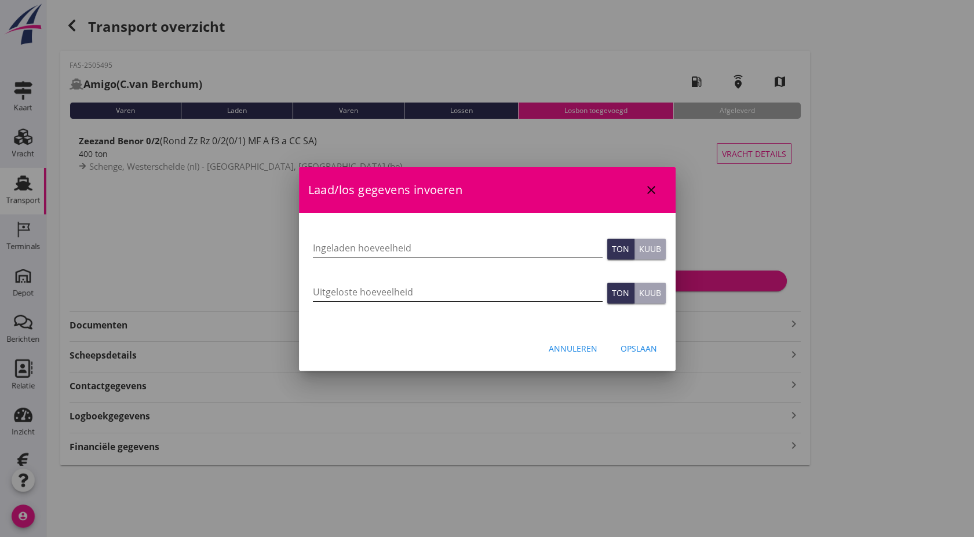
click at [497, 287] on input "Uitgeloste hoeveelheid" at bounding box center [458, 292] width 290 height 19
type input "393"
click at [644, 350] on div "Opslaan" at bounding box center [639, 348] width 37 height 12
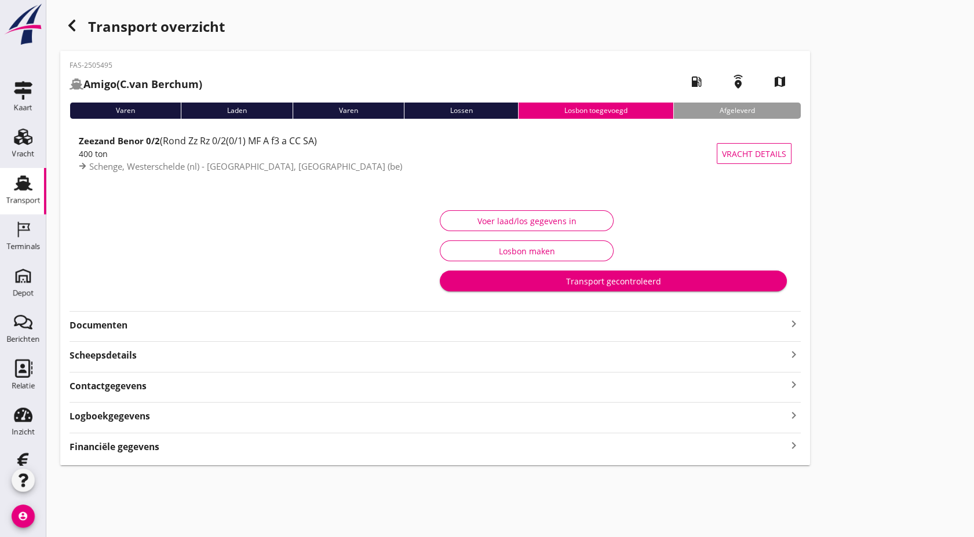
click at [454, 420] on div "Logboekgegevens keyboard_arrow_right" at bounding box center [435, 415] width 731 height 16
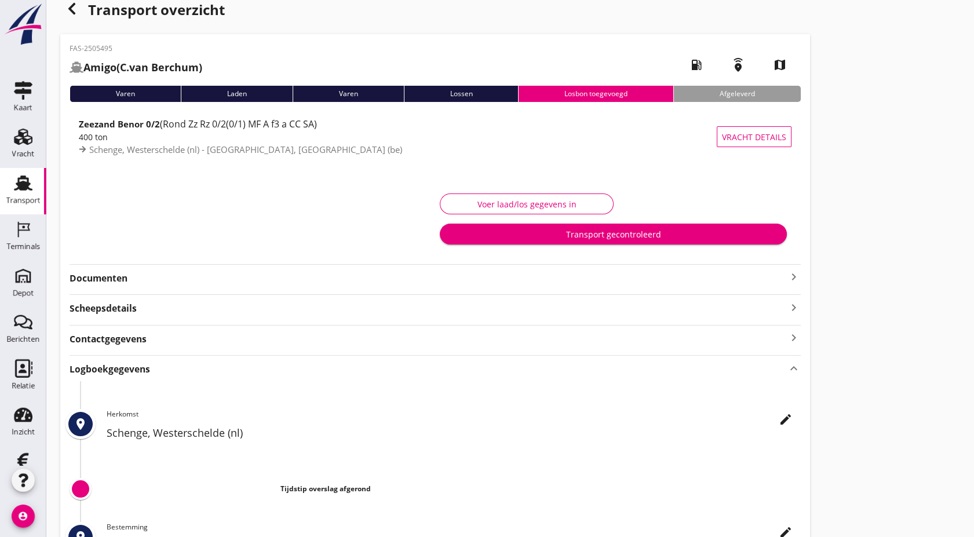
scroll to position [18, 0]
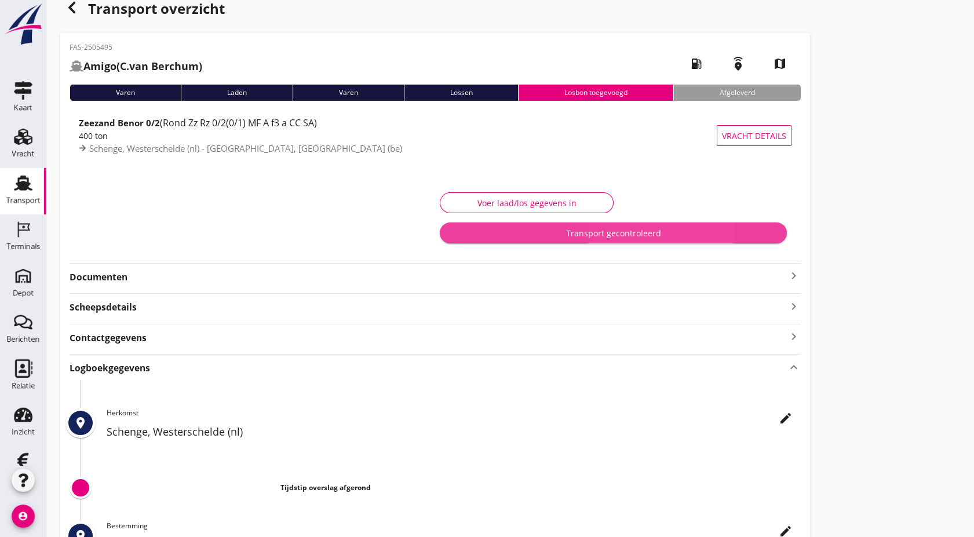
click at [617, 238] on div "Transport gecontroleerd" at bounding box center [613, 233] width 329 height 12
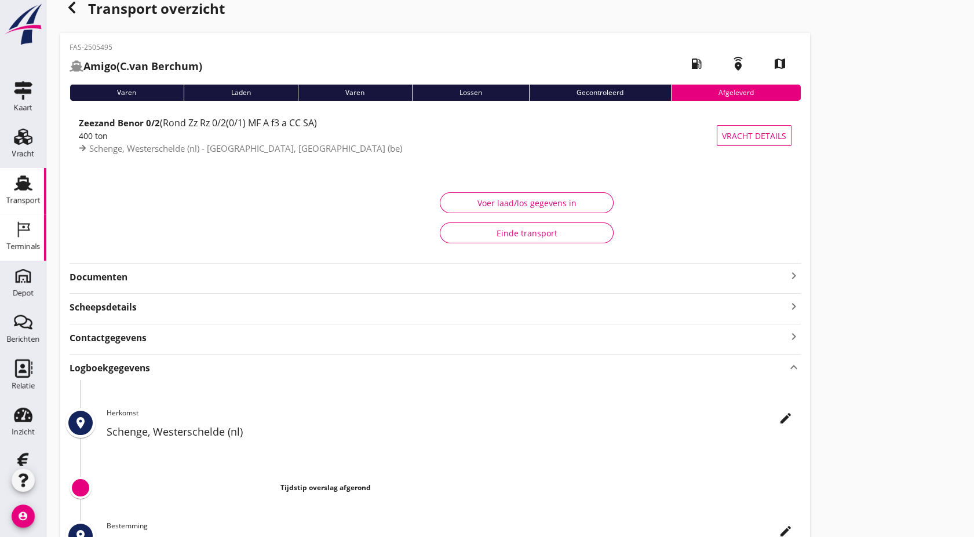
click at [18, 234] on icon "Terminals" at bounding box center [23, 229] width 19 height 19
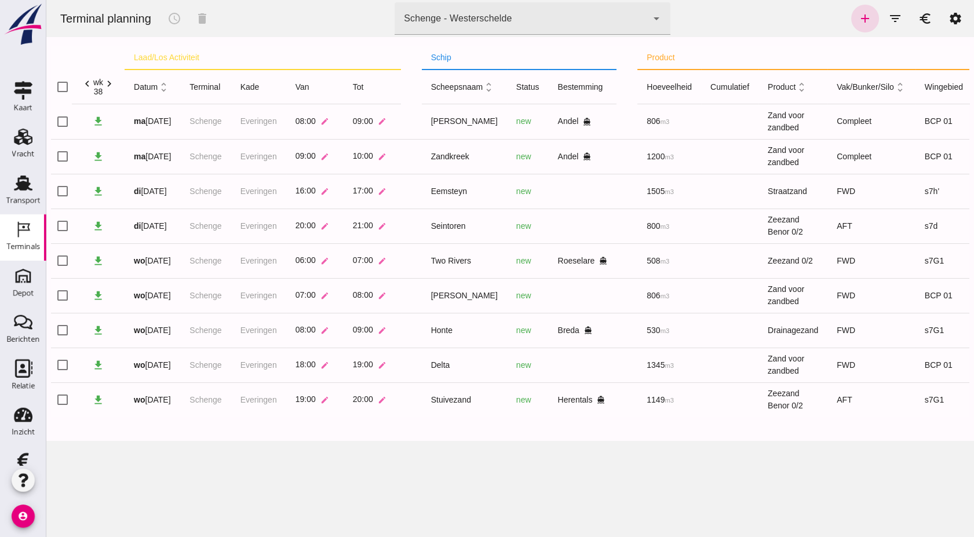
scroll to position [0, 185]
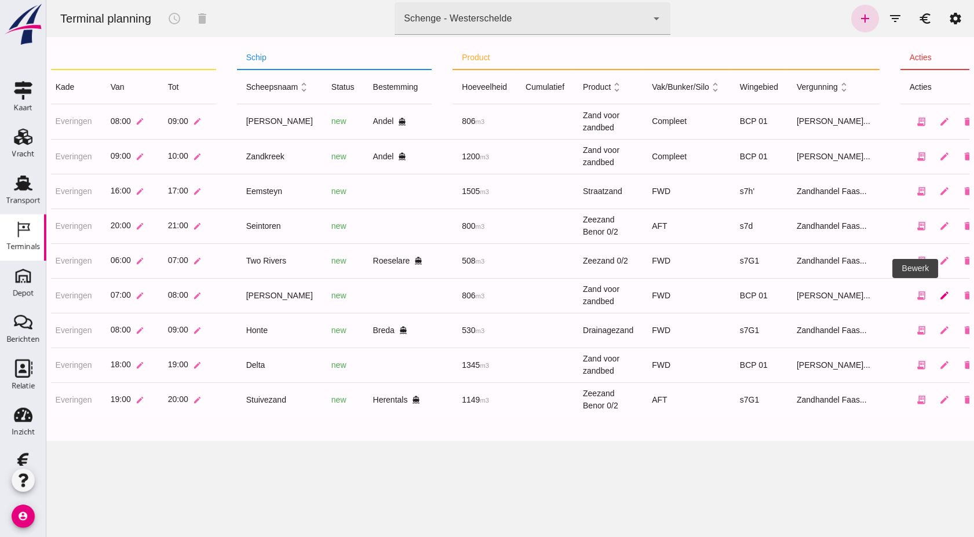
click at [939, 300] on icon "edit" at bounding box center [944, 295] width 10 height 10
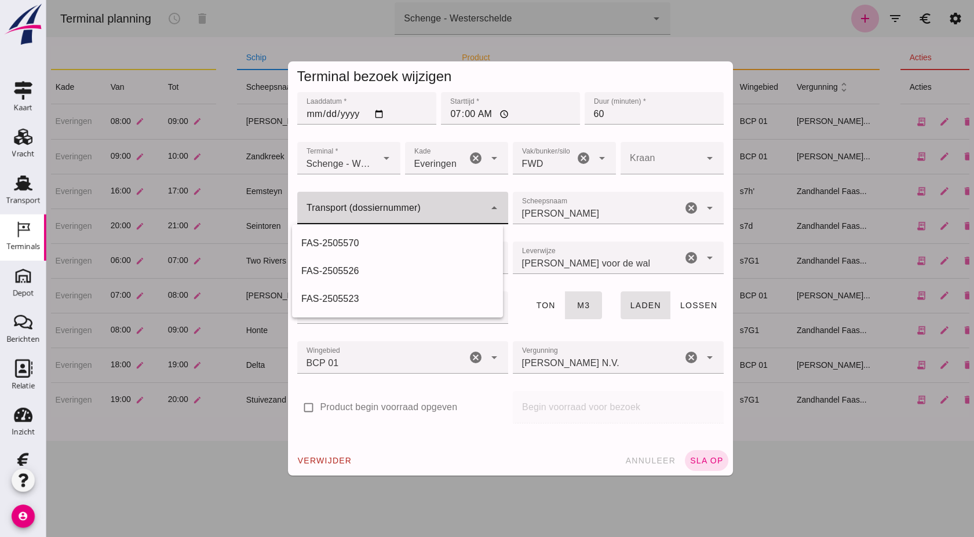
click at [385, 213] on input "Transport (dossiernummer)" at bounding box center [391, 214] width 188 height 14
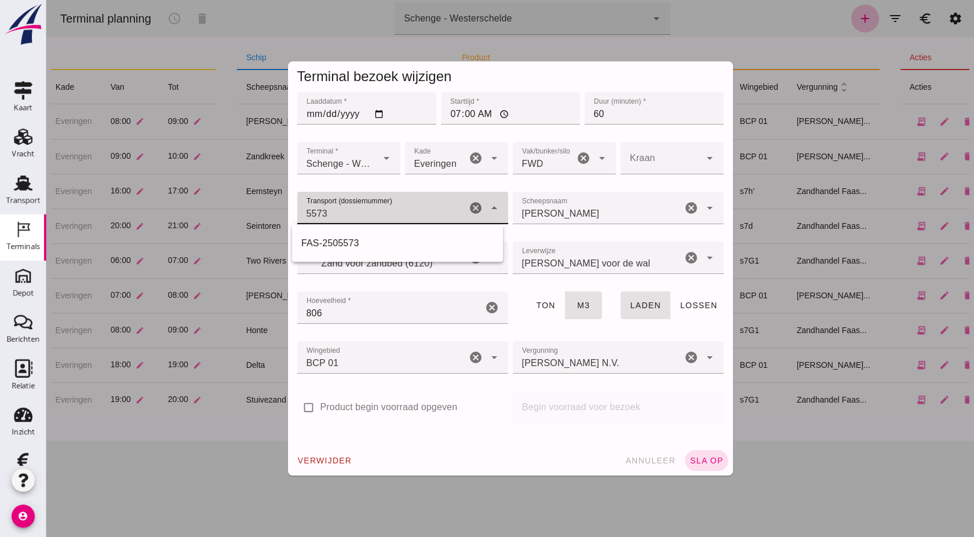
click at [423, 240] on div "FAS-2505573" at bounding box center [397, 243] width 192 height 14
type input "FAS-2505573"
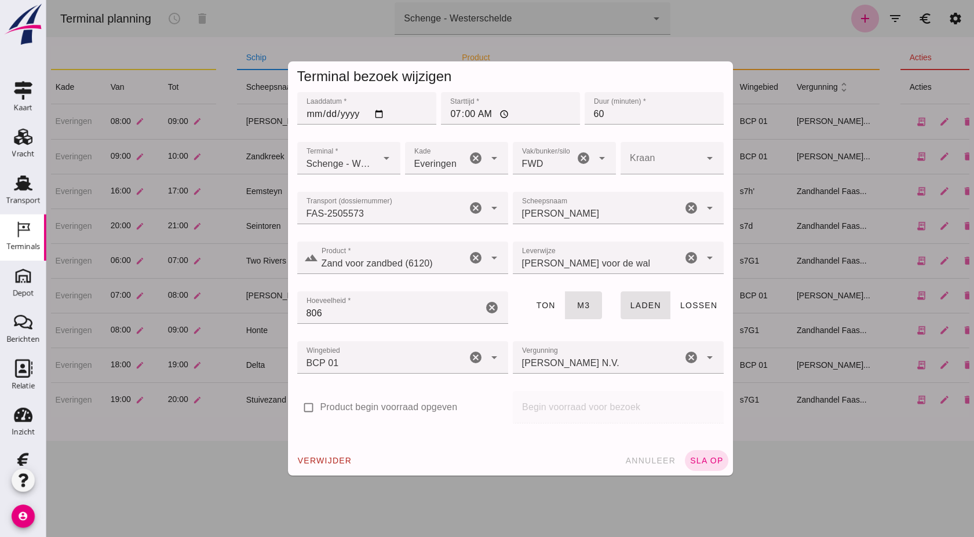
drag, startPoint x: 696, startPoint y: 461, endPoint x: 501, endPoint y: 370, distance: 214.7
click at [501, 370] on form "Terminal bezoek wijzigen Laaddatum * Laaddatum * [DATE] Starttijd * Starttijd *…" at bounding box center [510, 268] width 445 height 414
click at [691, 475] on div "verwijder annuleer sla op" at bounding box center [510, 461] width 445 height 30
click at [702, 459] on span "sla op" at bounding box center [707, 460] width 34 height 9
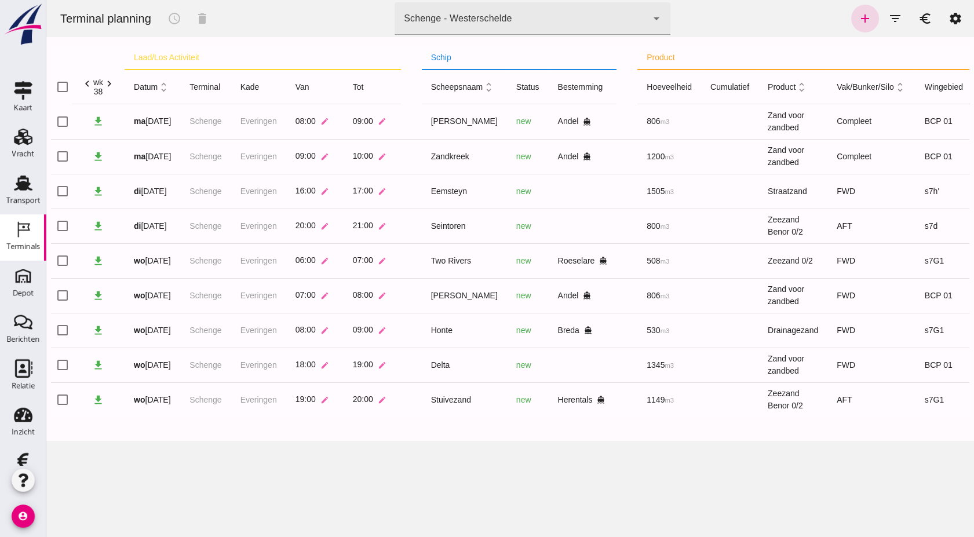
click at [411, 474] on div "Terminal planning schedule delete terminal Schenge - Westerschelde 9c876888-926…" at bounding box center [510, 268] width 928 height 537
click at [14, 152] on div "Vracht" at bounding box center [23, 154] width 23 height 8
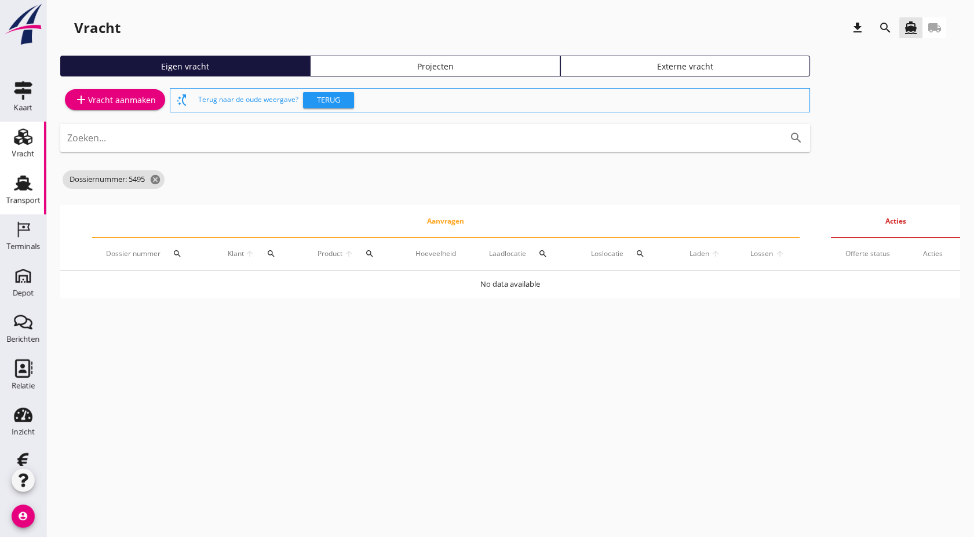
click at [10, 195] on div "Transport" at bounding box center [23, 200] width 34 height 16
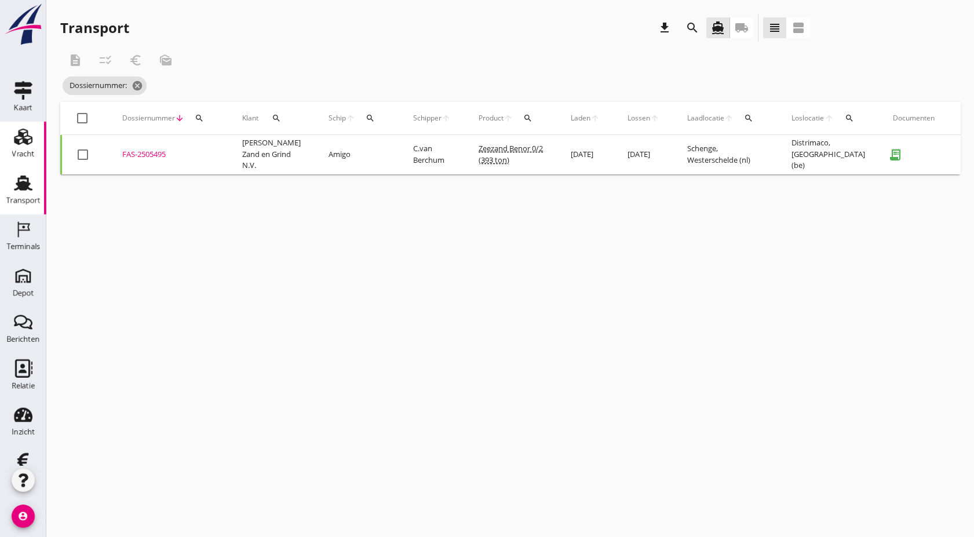
click at [14, 146] on div "Vracht" at bounding box center [23, 154] width 23 height 16
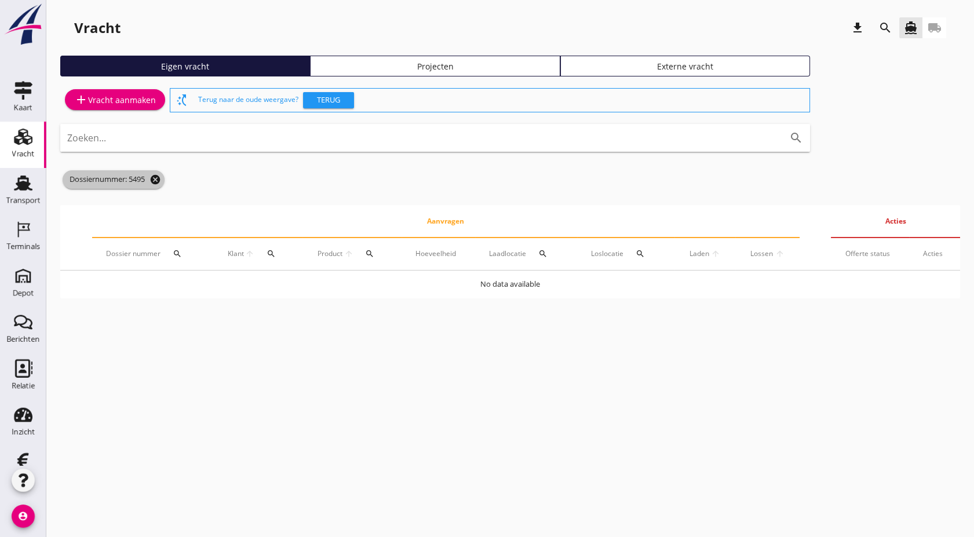
click at [152, 174] on icon "cancel" at bounding box center [156, 180] width 12 height 12
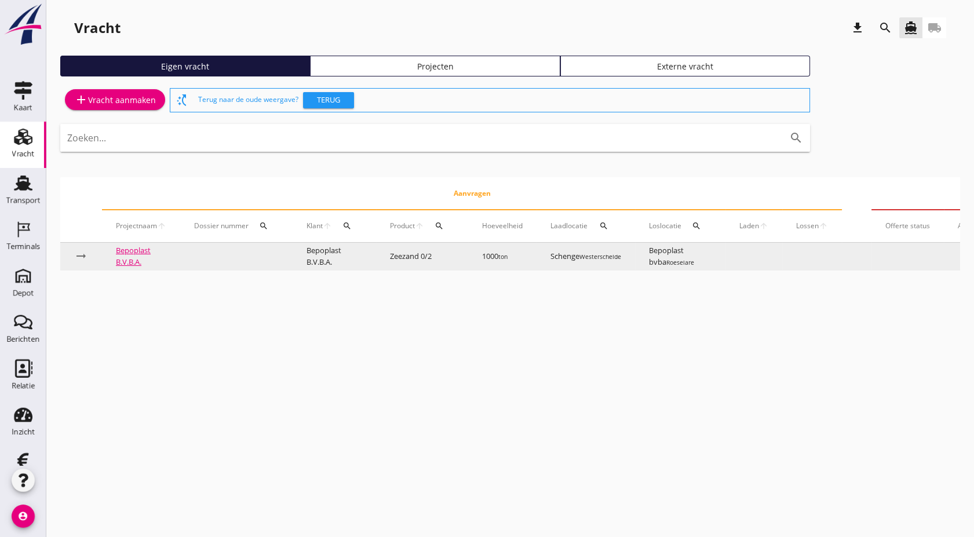
scroll to position [0, 111]
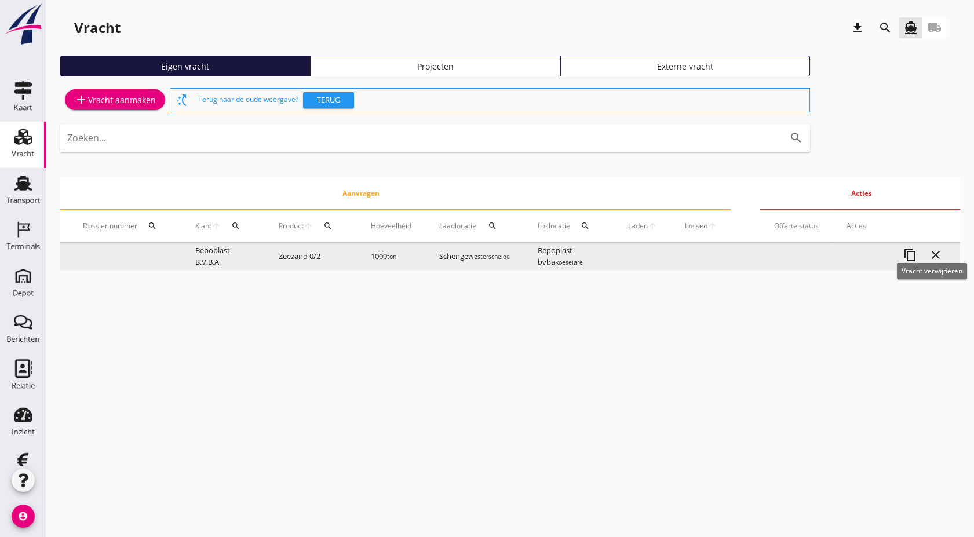
click at [932, 253] on icon "close" at bounding box center [936, 255] width 14 height 14
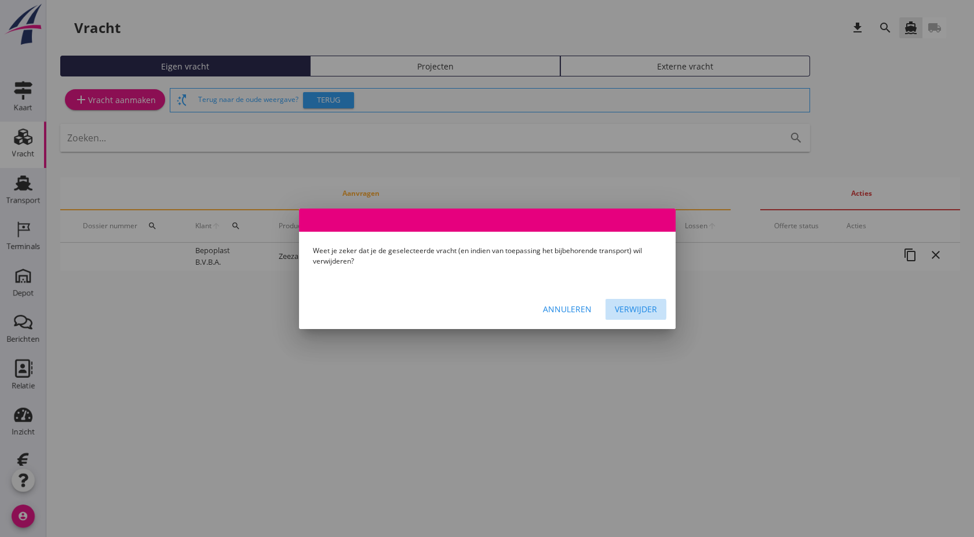
click at [647, 303] on div "Verwijder" at bounding box center [636, 309] width 42 height 12
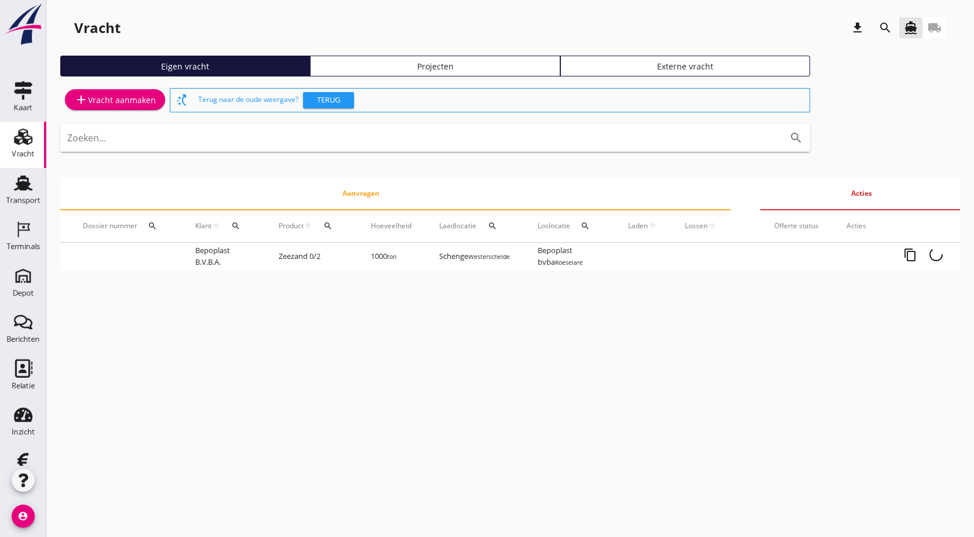
scroll to position [0, 0]
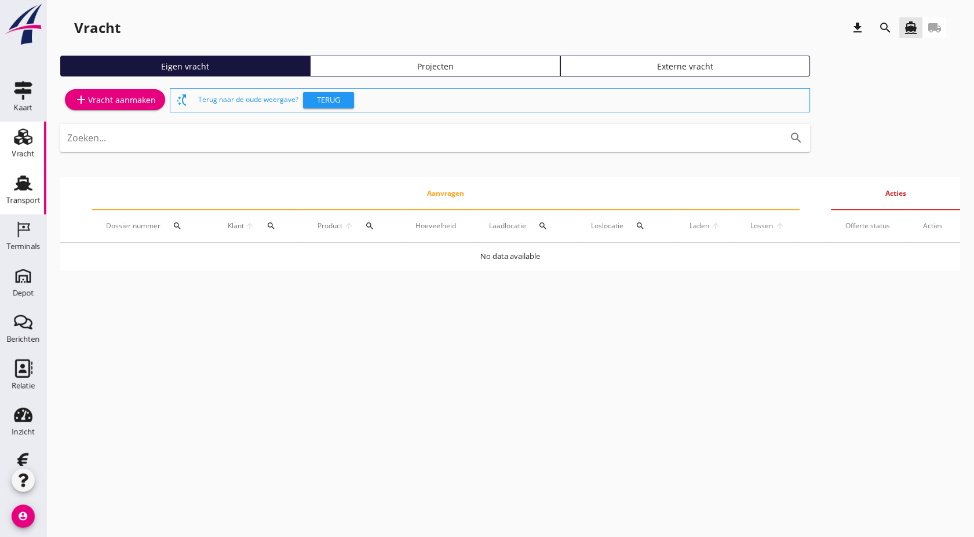
click at [23, 178] on use at bounding box center [23, 183] width 19 height 15
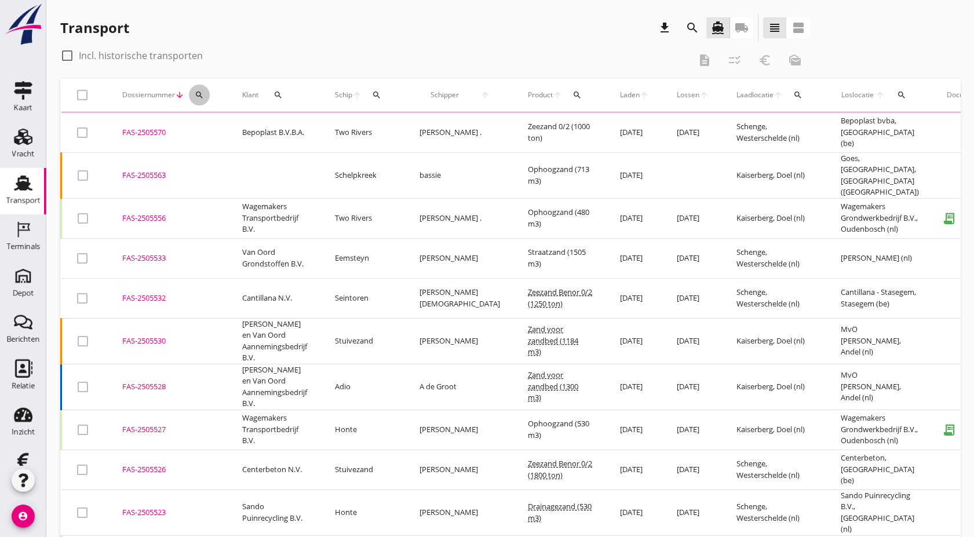
click at [196, 100] on button "search" at bounding box center [199, 95] width 21 height 21
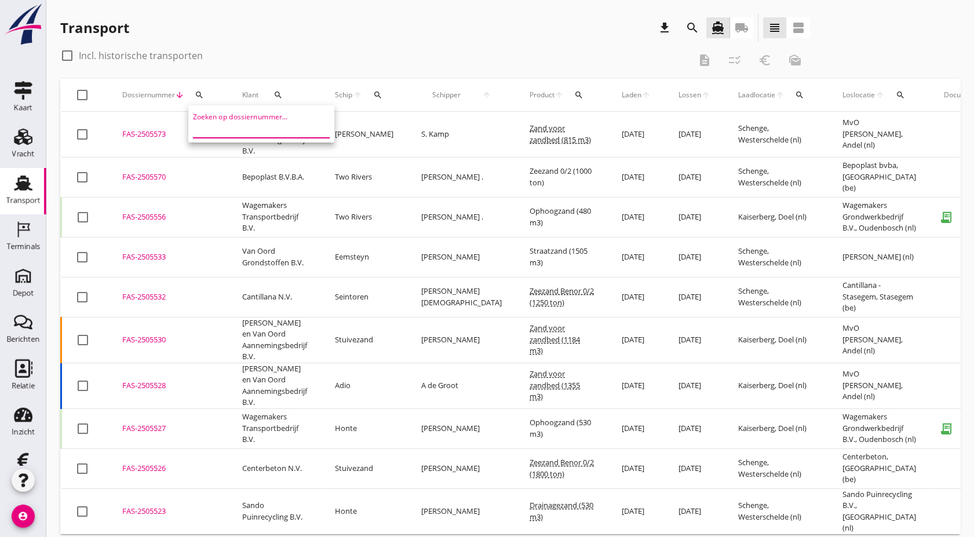
click at [221, 136] on input "Zoeken op dossiernummer..." at bounding box center [253, 128] width 121 height 19
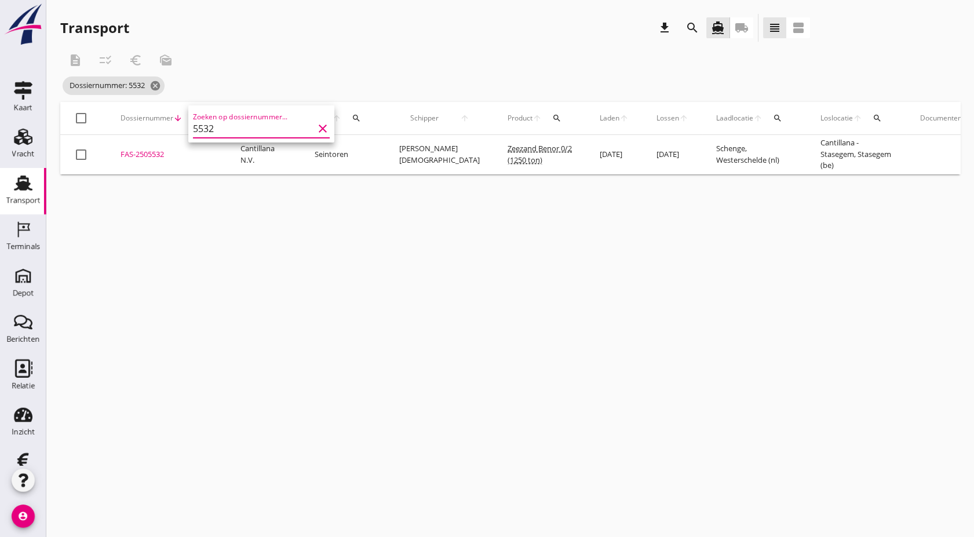
type input "5532"
click at [151, 140] on td "FAS-2505532 upload_file Drop hier uw bestand om het aan het dossier toe te voeg…" at bounding box center [167, 154] width 120 height 39
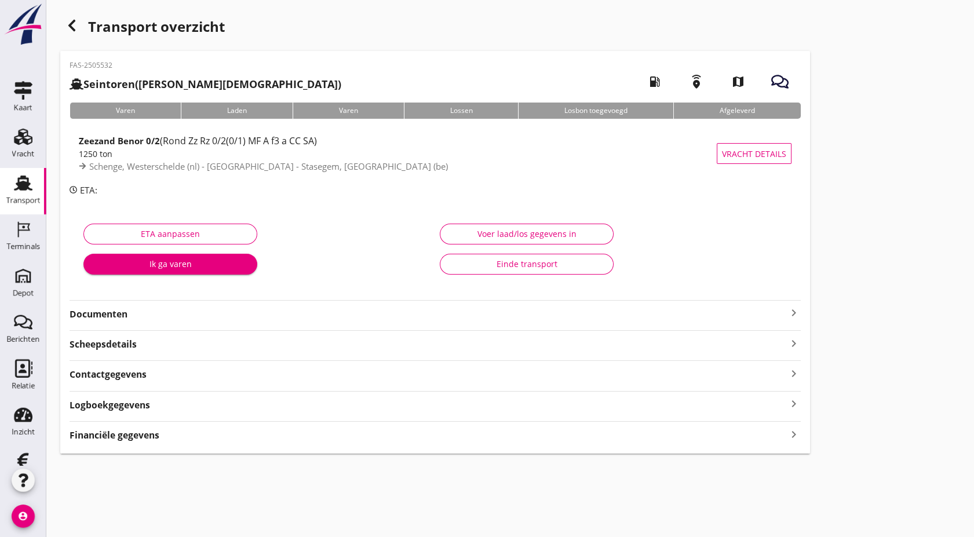
click at [72, 29] on use "button" at bounding box center [71, 26] width 7 height 12
